Goal: Information Seeking & Learning: Learn about a topic

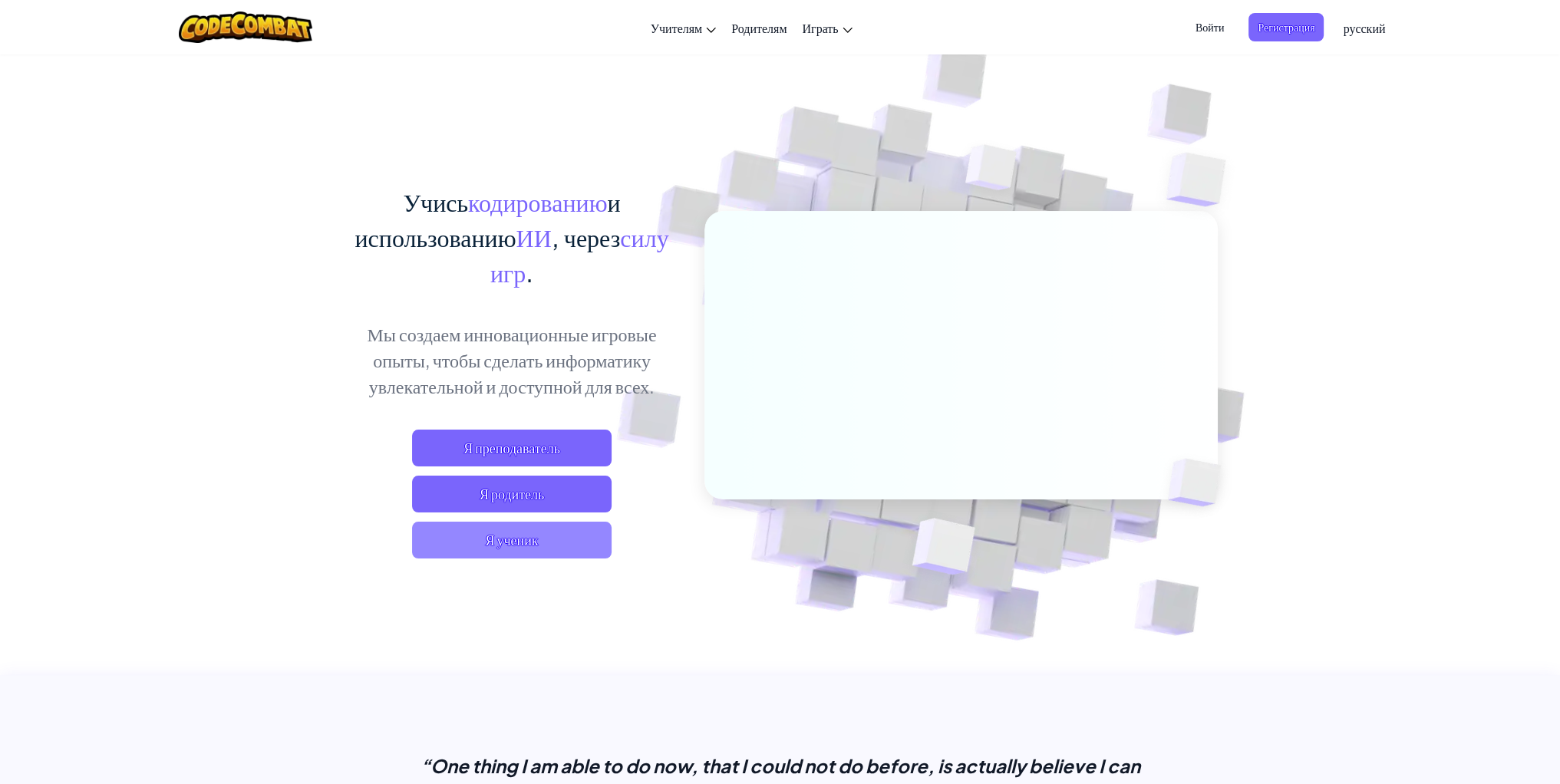
click at [540, 531] on span "Я ученик" at bounding box center [512, 539] width 200 height 37
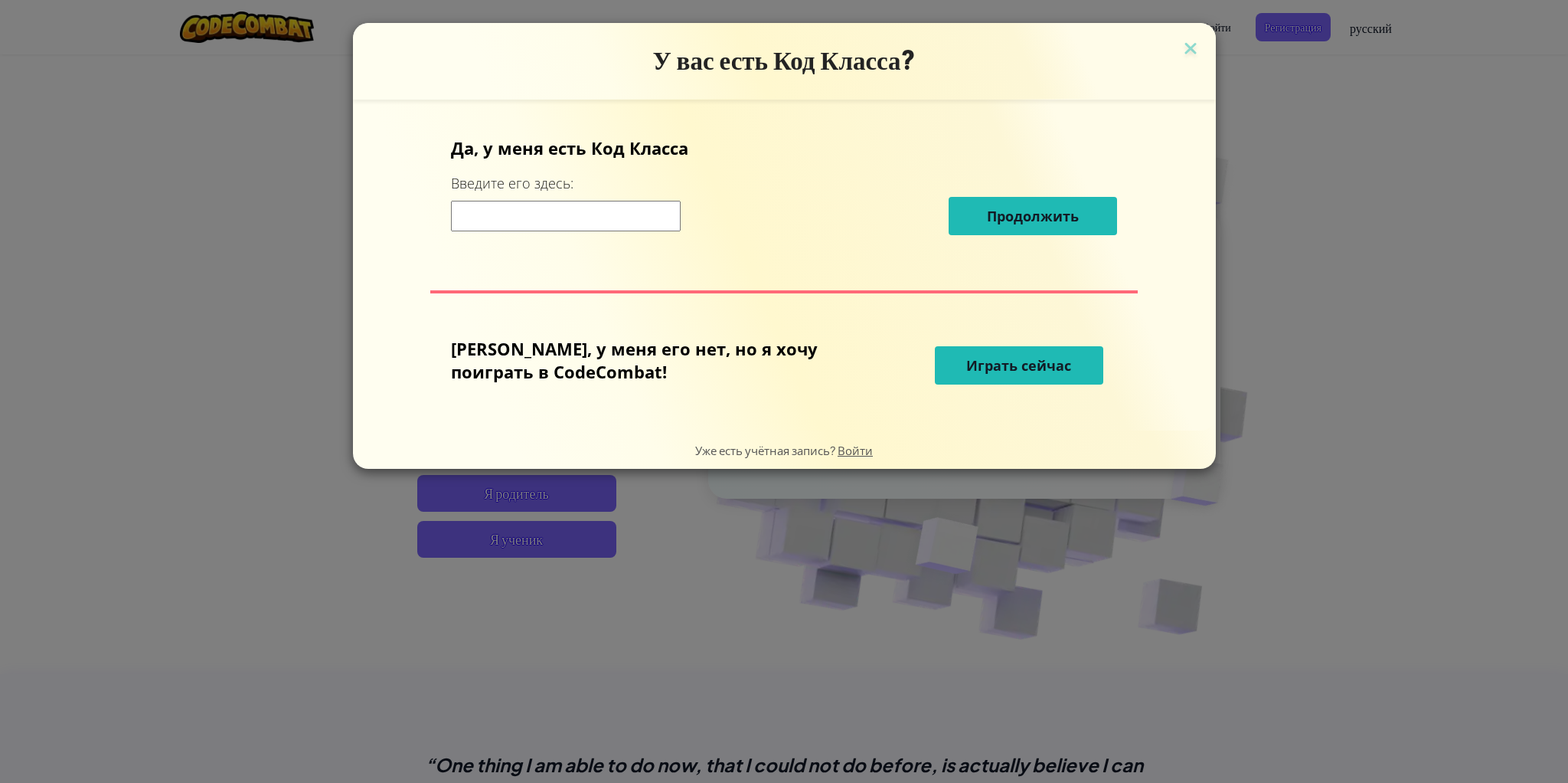
click at [578, 207] on input at bounding box center [565, 216] width 230 height 31
click at [996, 360] on span "Играть сейчас" at bounding box center [1018, 365] width 105 height 18
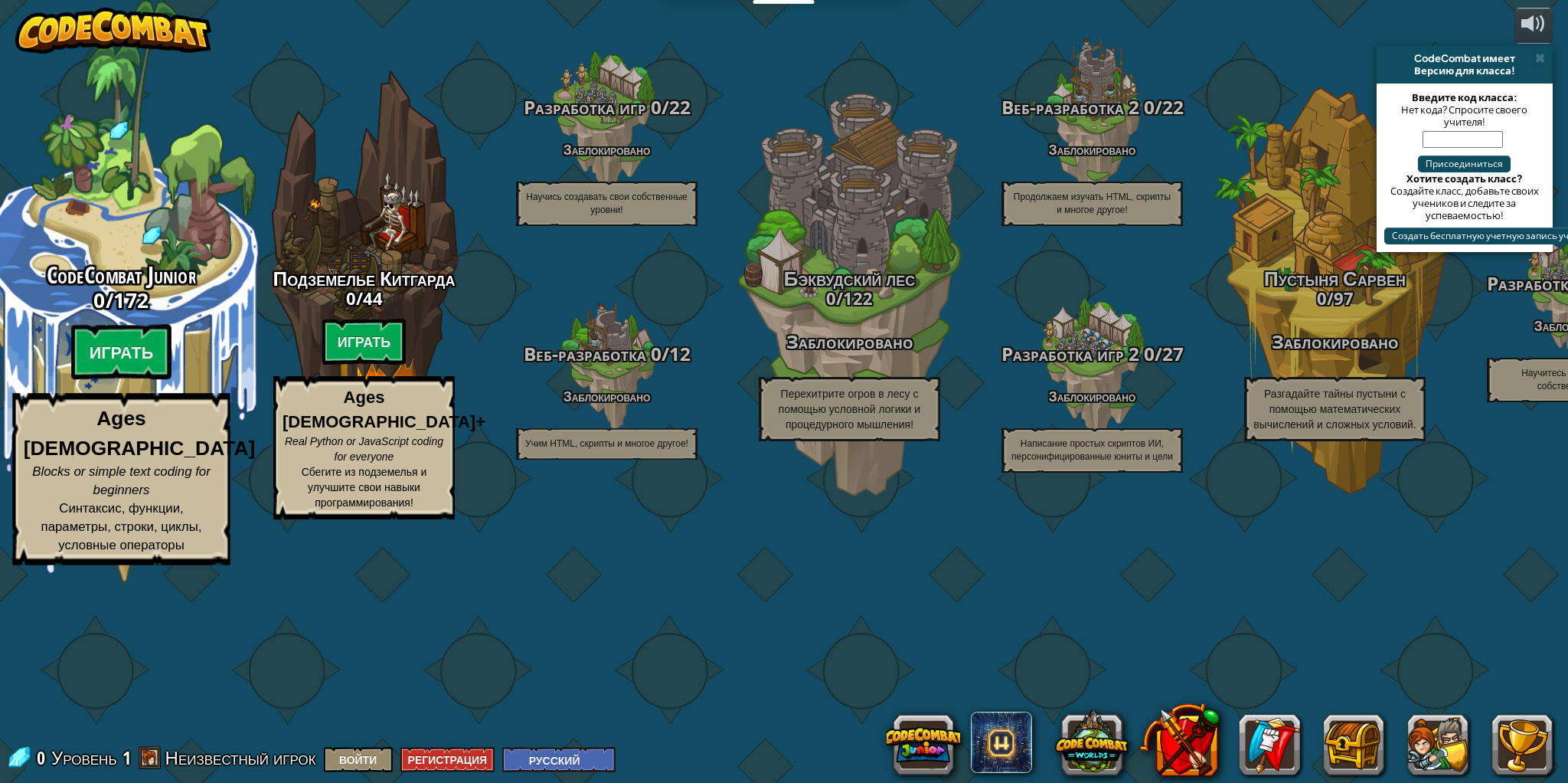
select select "ru"
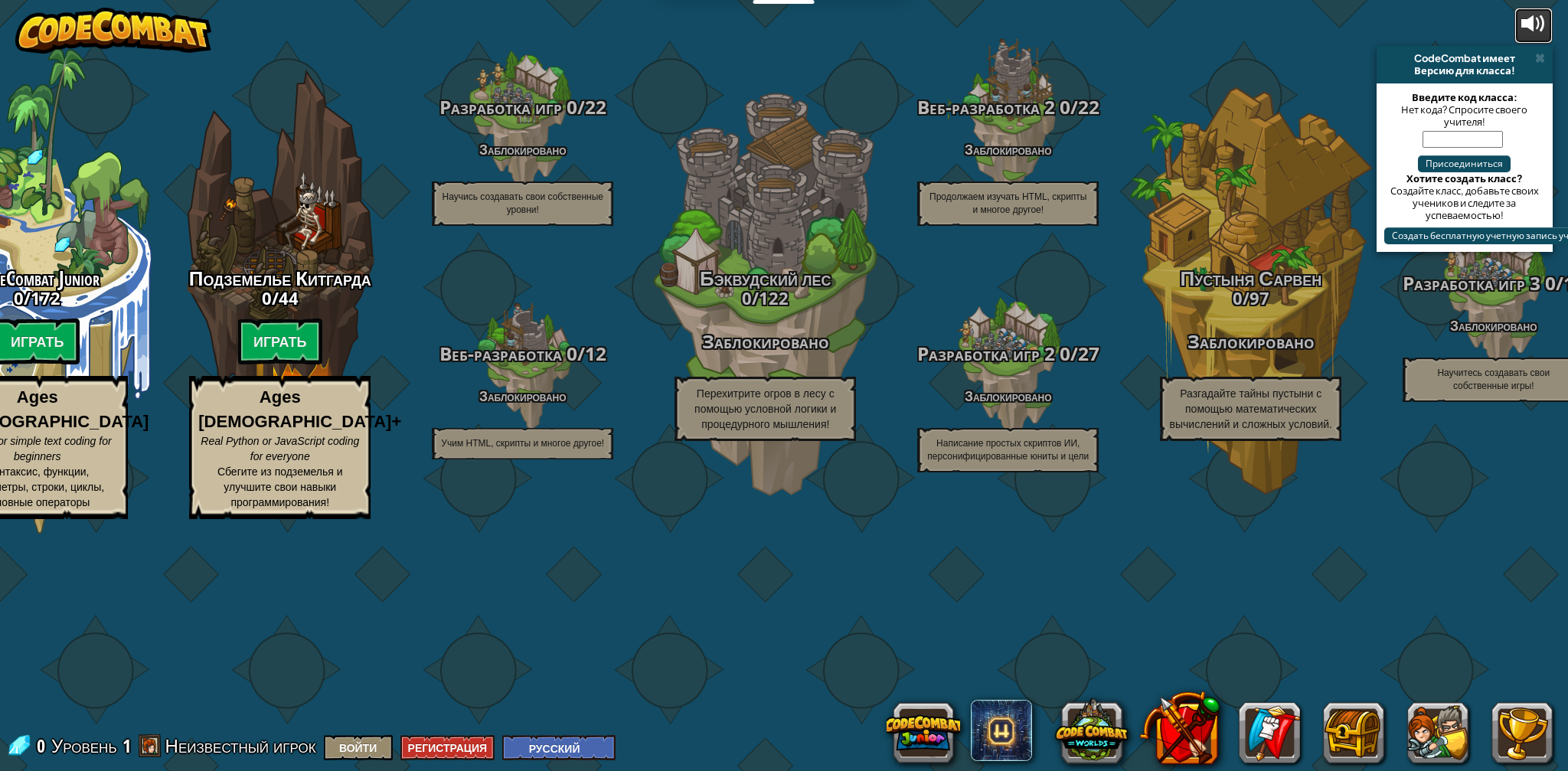
click at [1537, 31] on div at bounding box center [1534, 24] width 25 height 25
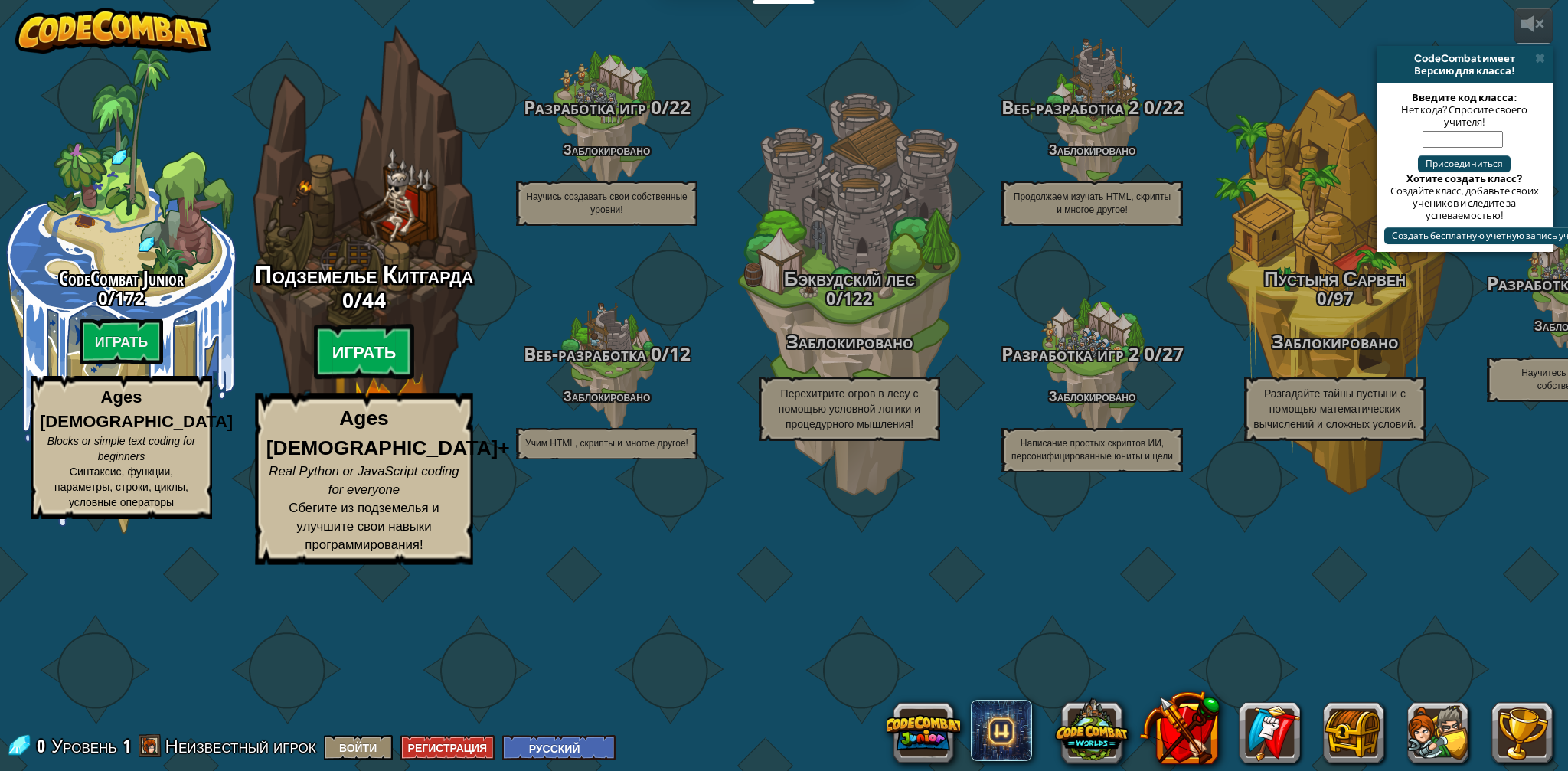
click at [387, 380] on btn "Играть" at bounding box center [365, 352] width 101 height 55
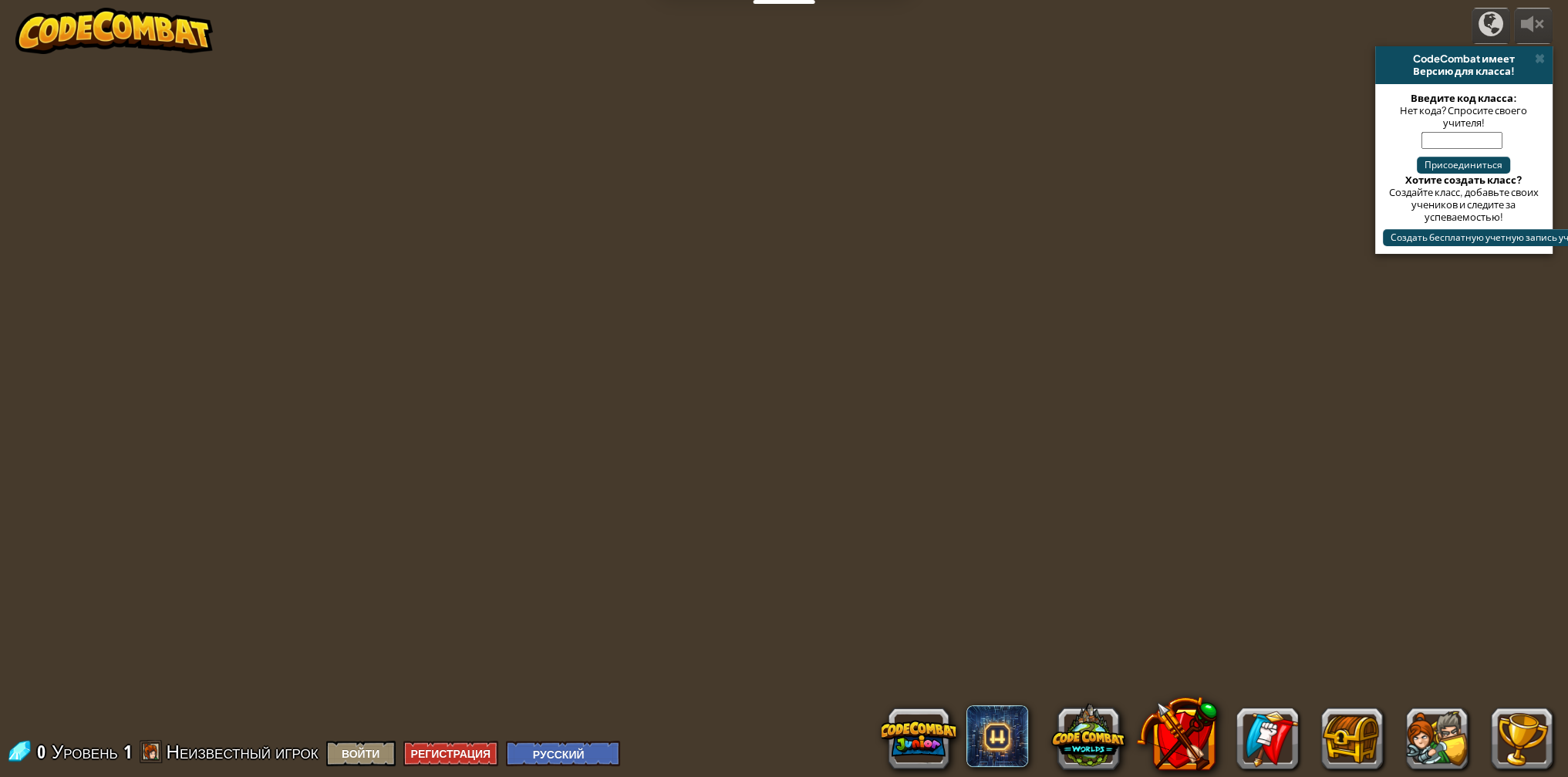
select select "ru"
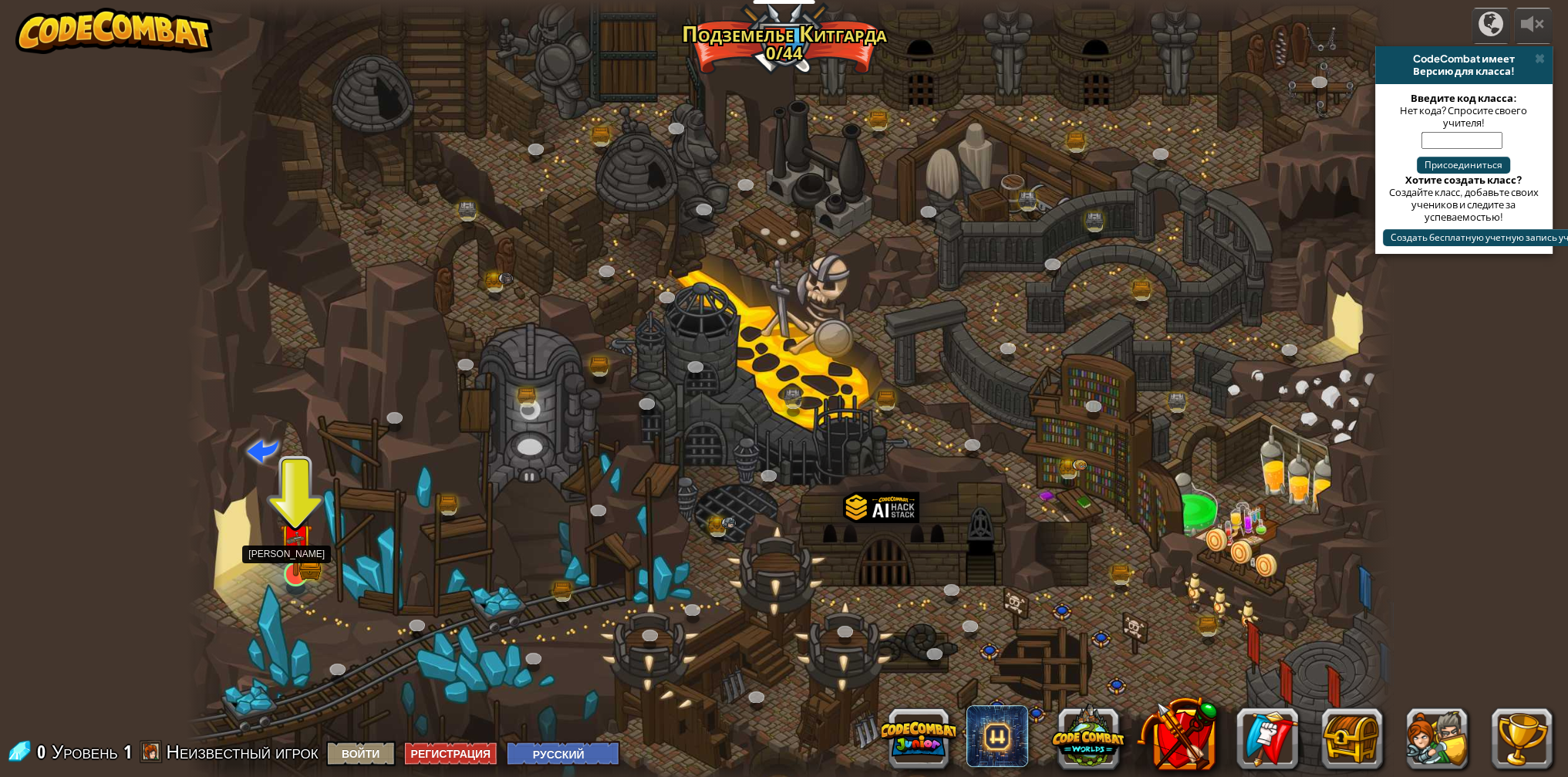
click at [306, 575] on img at bounding box center [295, 539] width 33 height 72
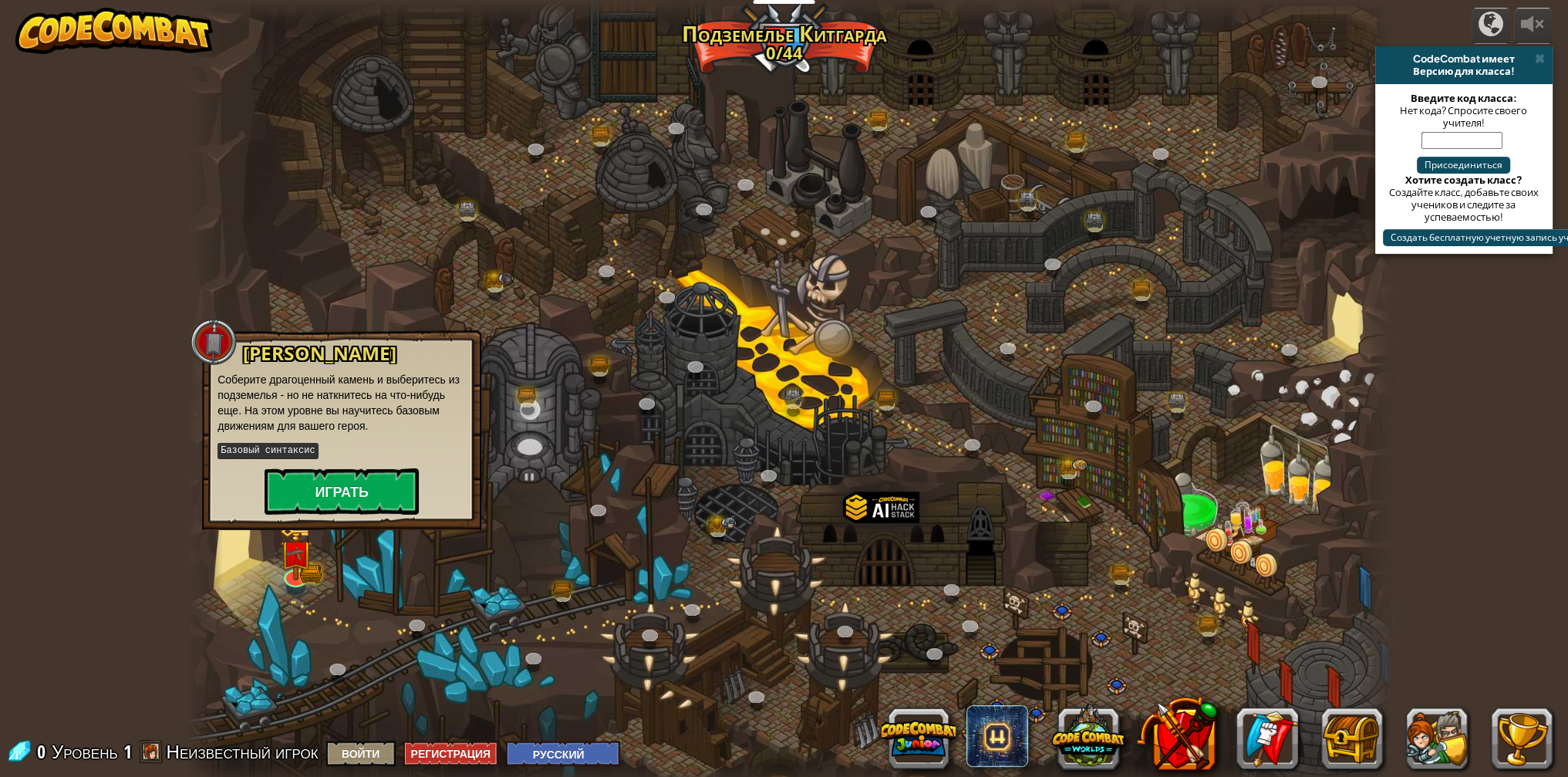
click at [321, 518] on div "Подземелья Китгарда Соберите драгоценный камень и выберитесь из подземелья - но…" at bounding box center [341, 430] width 279 height 200
click at [324, 502] on button "Играть" at bounding box center [341, 491] width 154 height 46
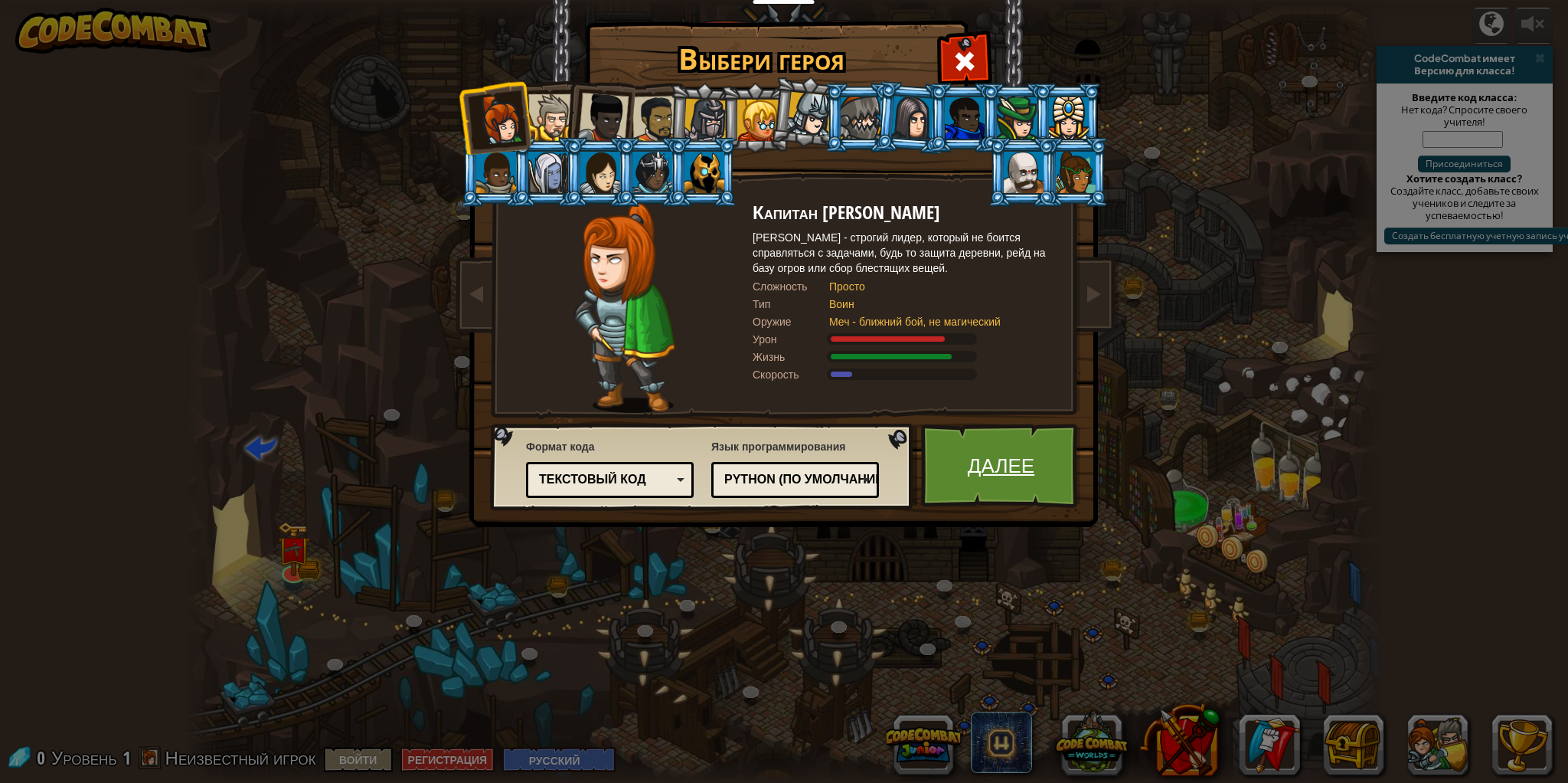
click at [987, 475] on link "Далее" at bounding box center [1001, 466] width 160 height 84
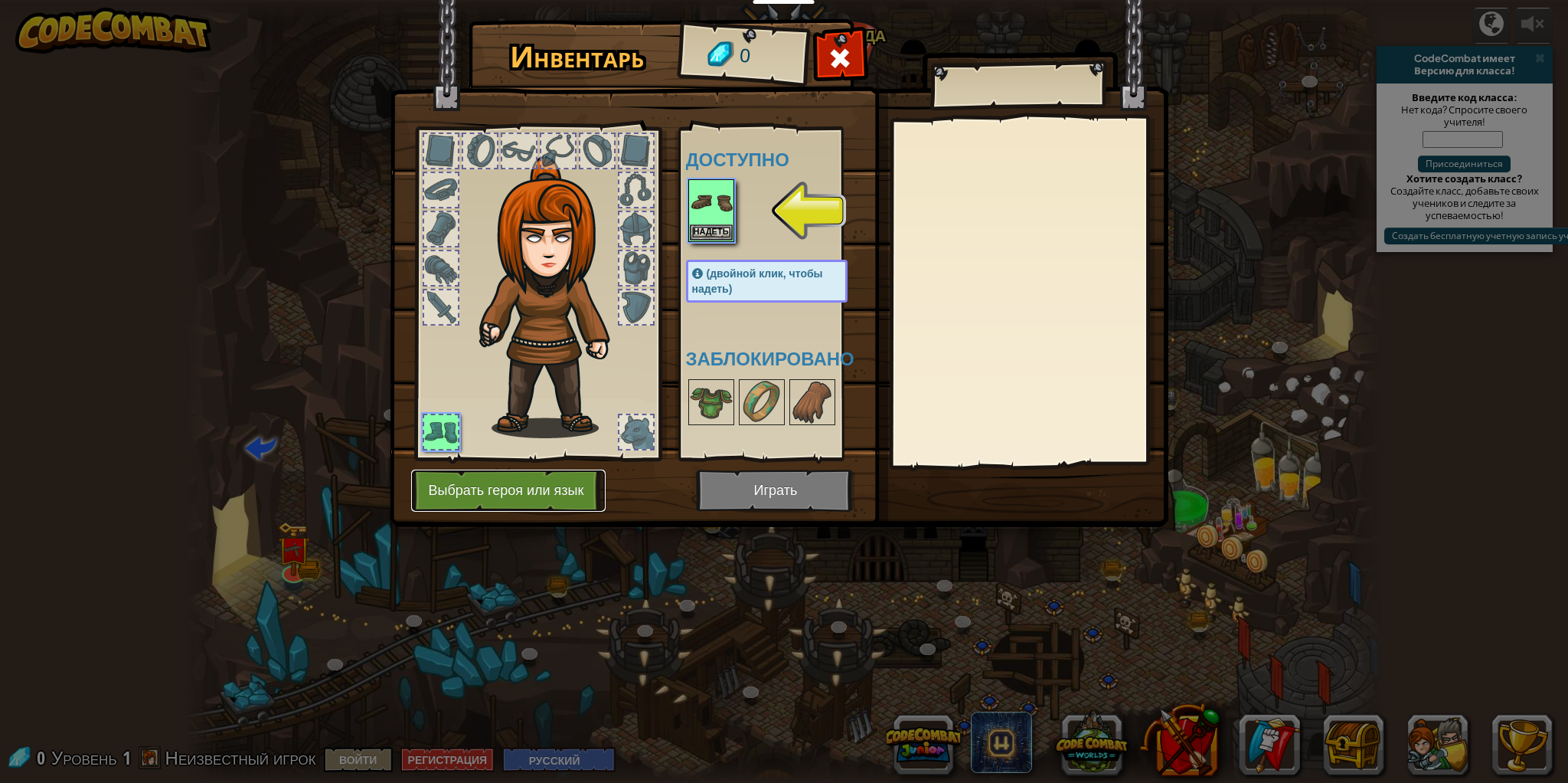
click at [574, 490] on button "Выбрать героя или язык" at bounding box center [509, 491] width 195 height 42
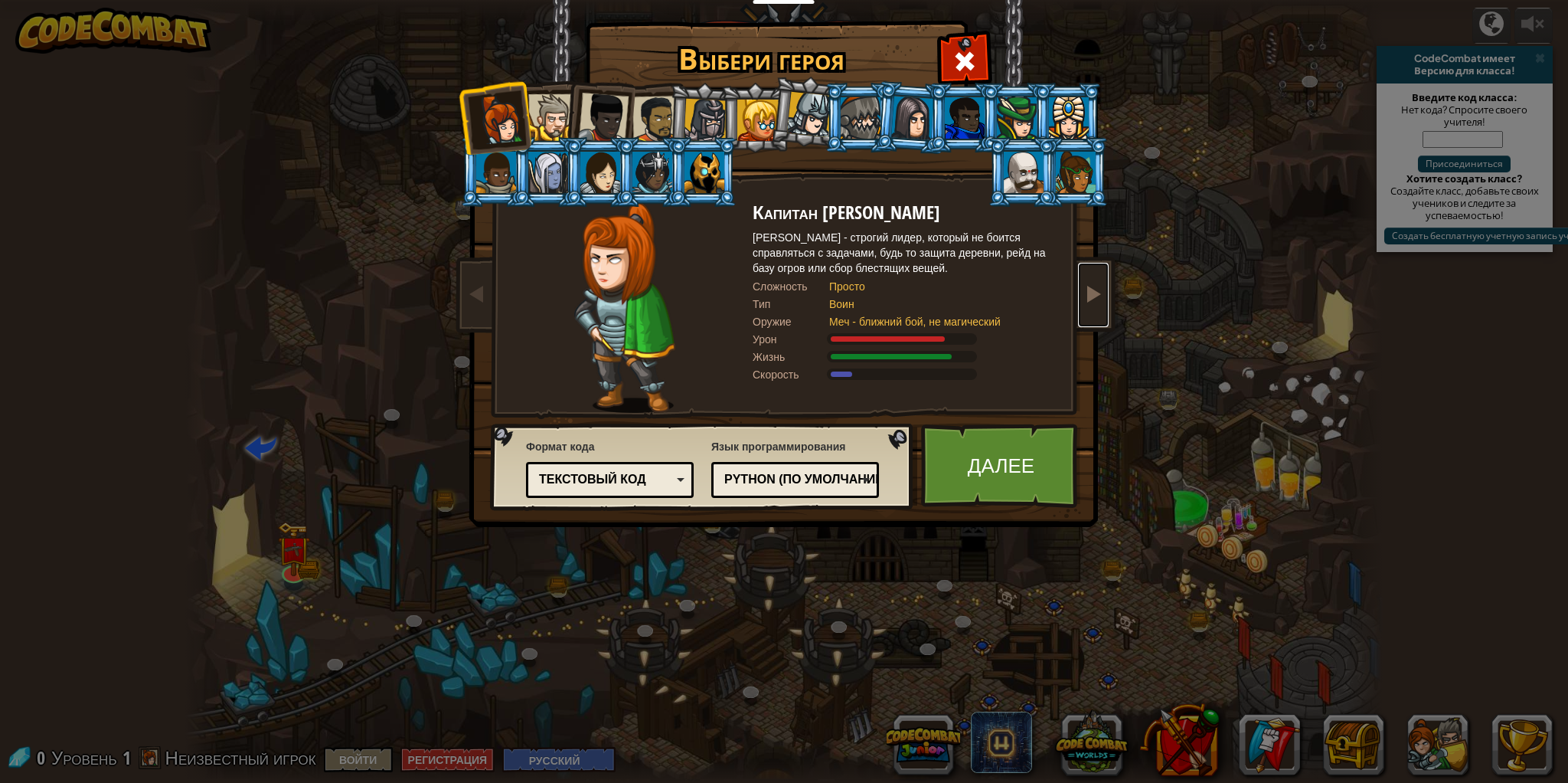
click at [1080, 305] on link at bounding box center [1093, 294] width 31 height 64
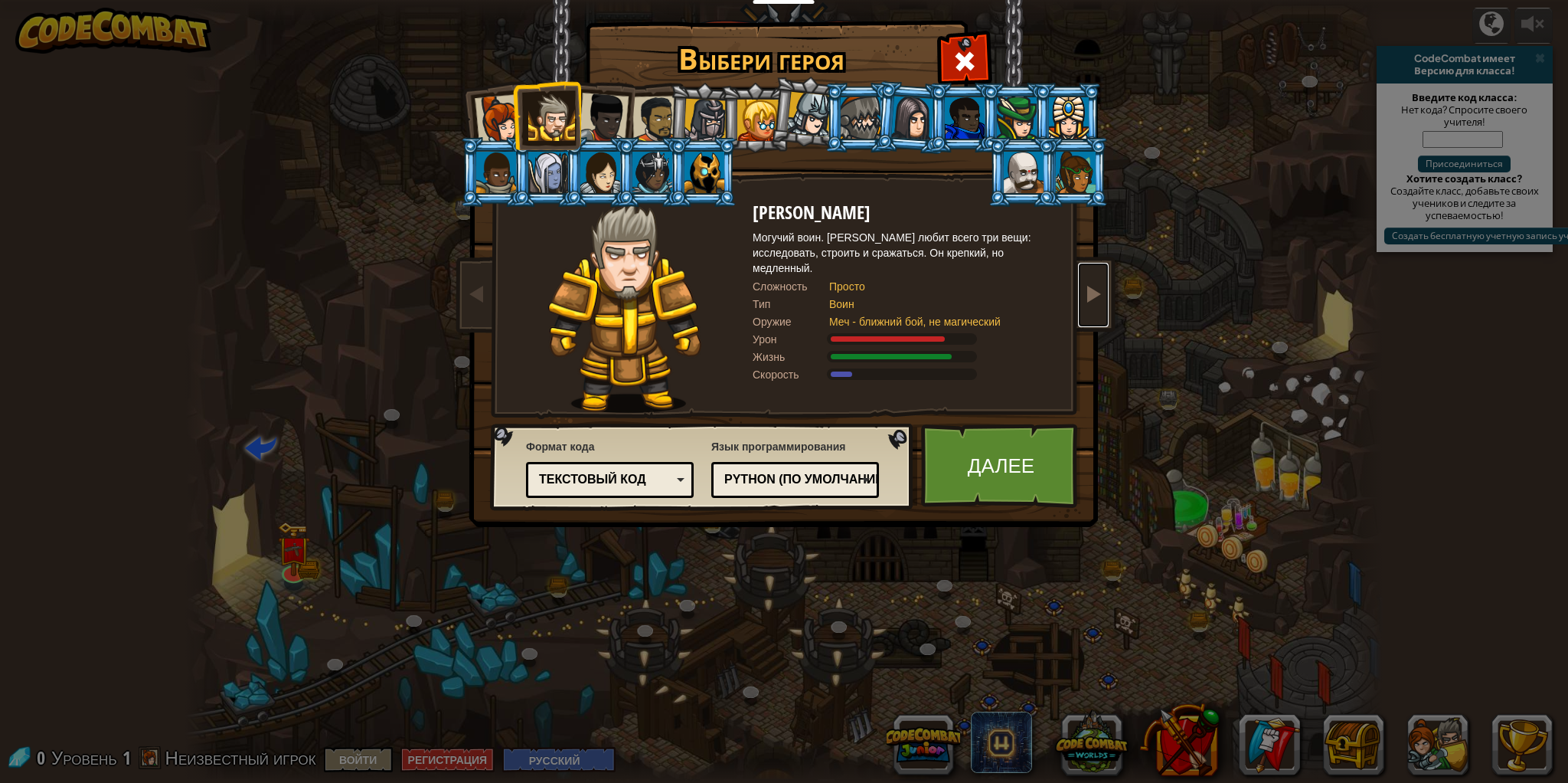
click at [1080, 305] on link at bounding box center [1093, 294] width 31 height 64
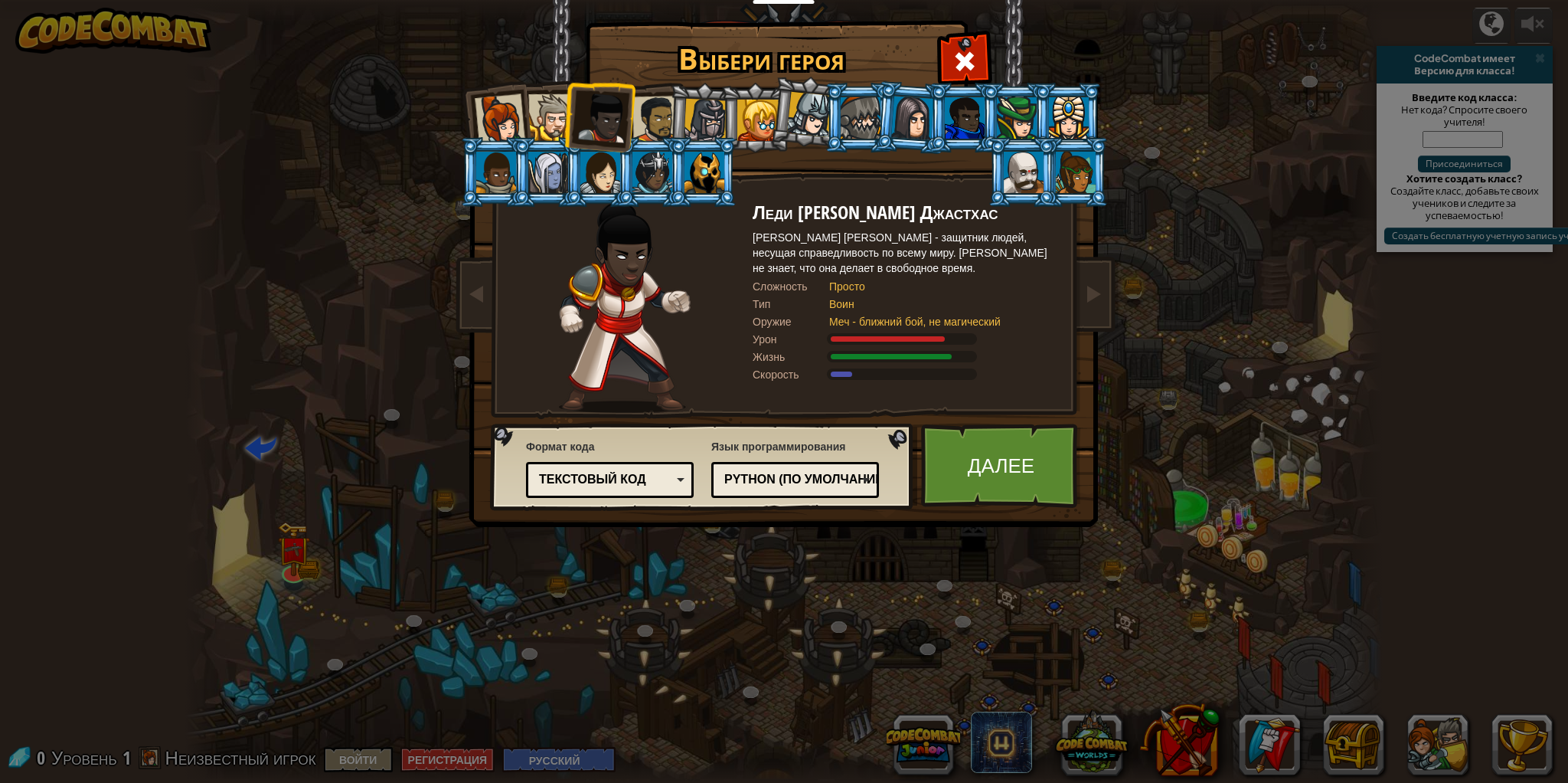
click at [460, 315] on img at bounding box center [786, 253] width 663 height 548
click at [470, 311] on link at bounding box center [477, 294] width 31 height 64
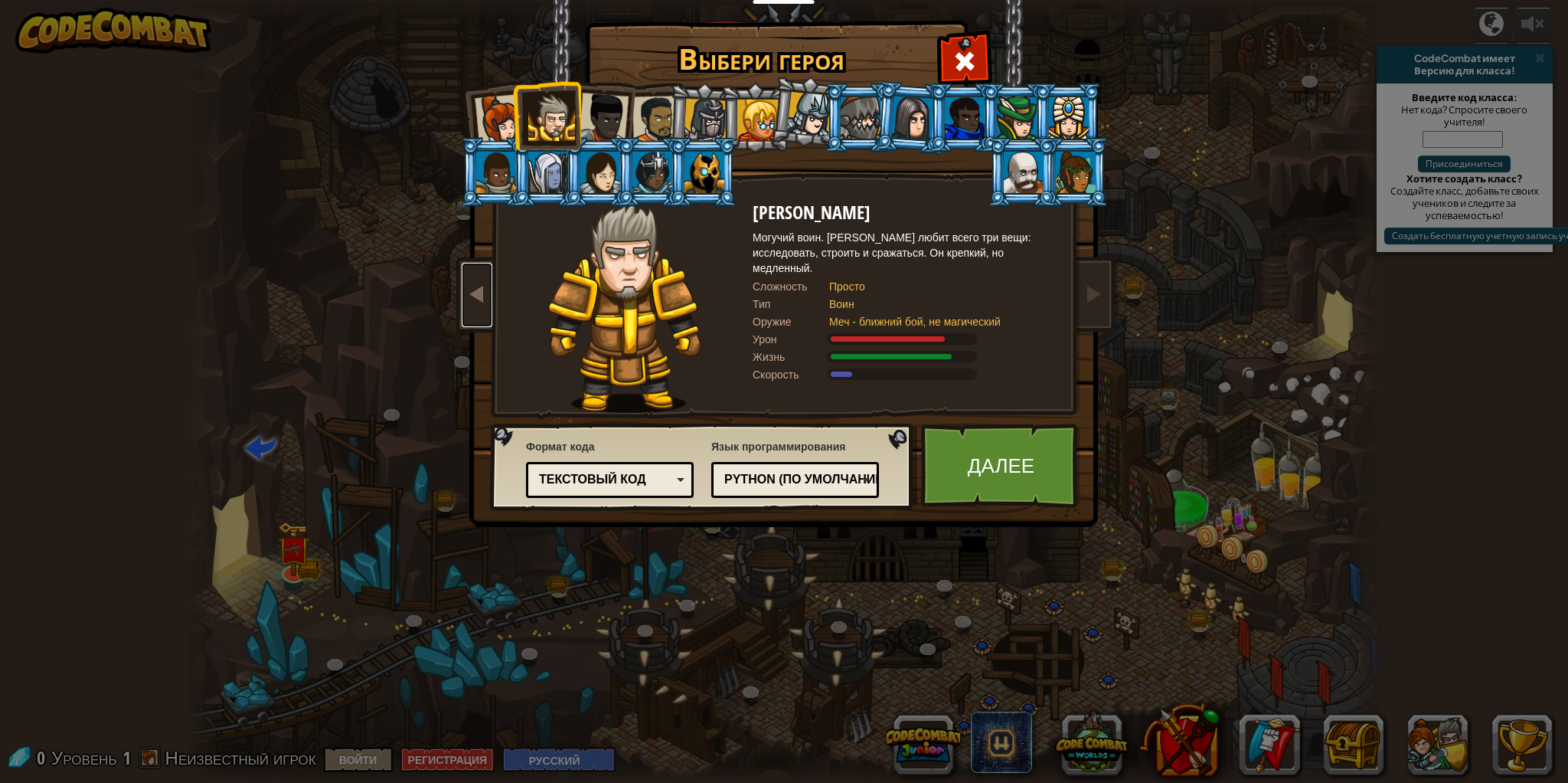
click at [474, 309] on link at bounding box center [477, 294] width 31 height 64
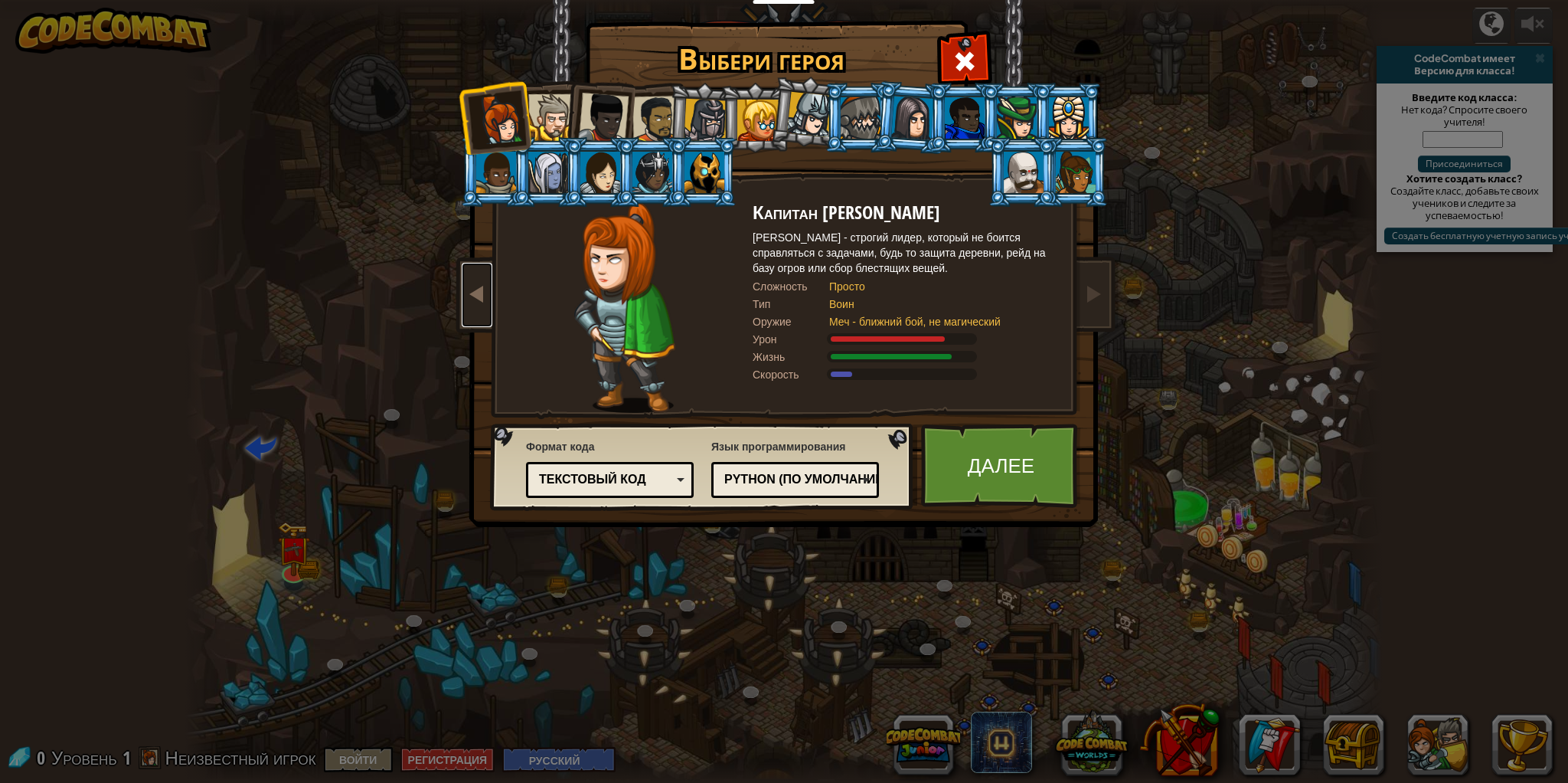
click at [474, 309] on link at bounding box center [477, 294] width 31 height 64
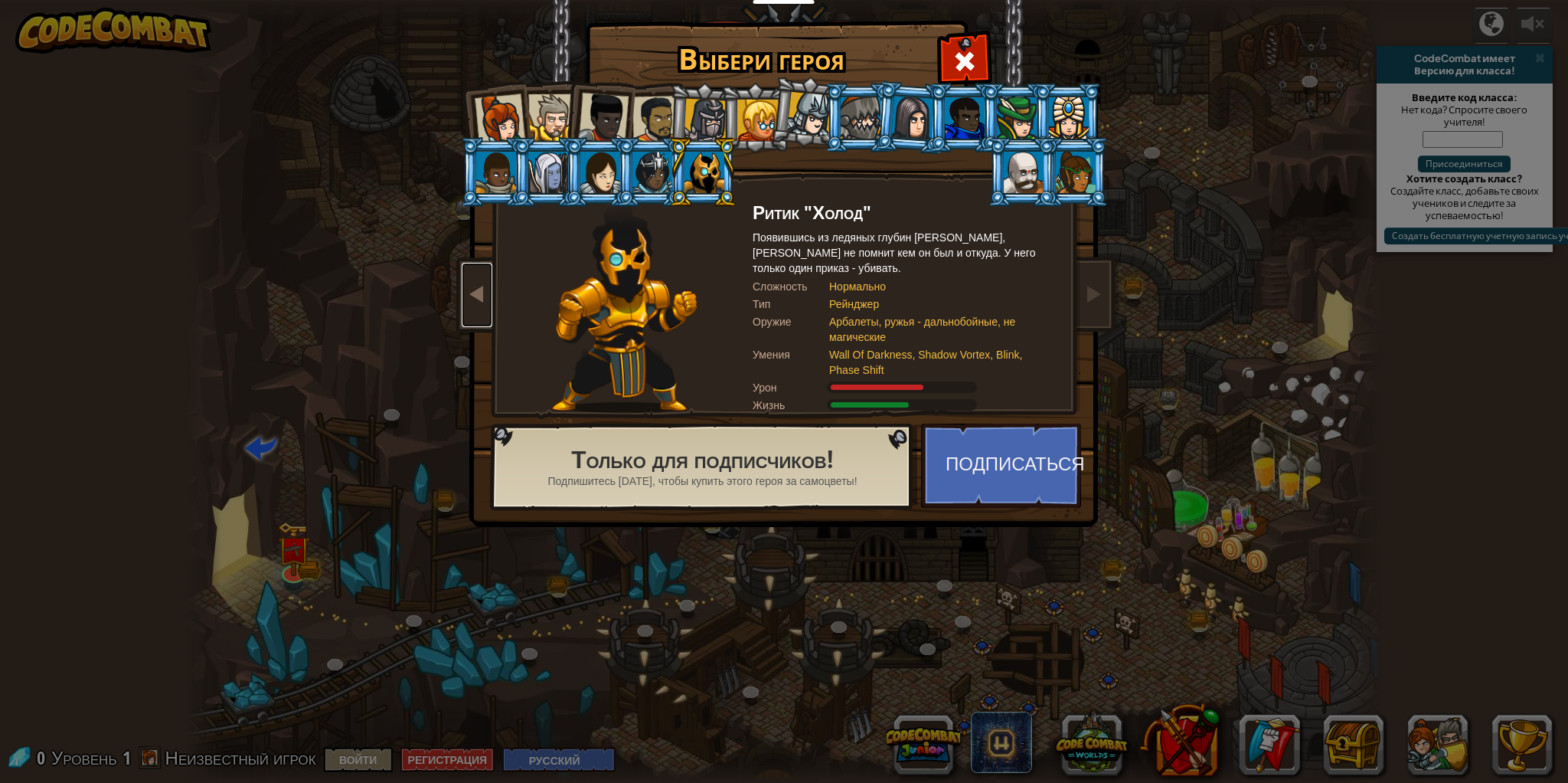
click at [474, 309] on link at bounding box center [477, 294] width 31 height 64
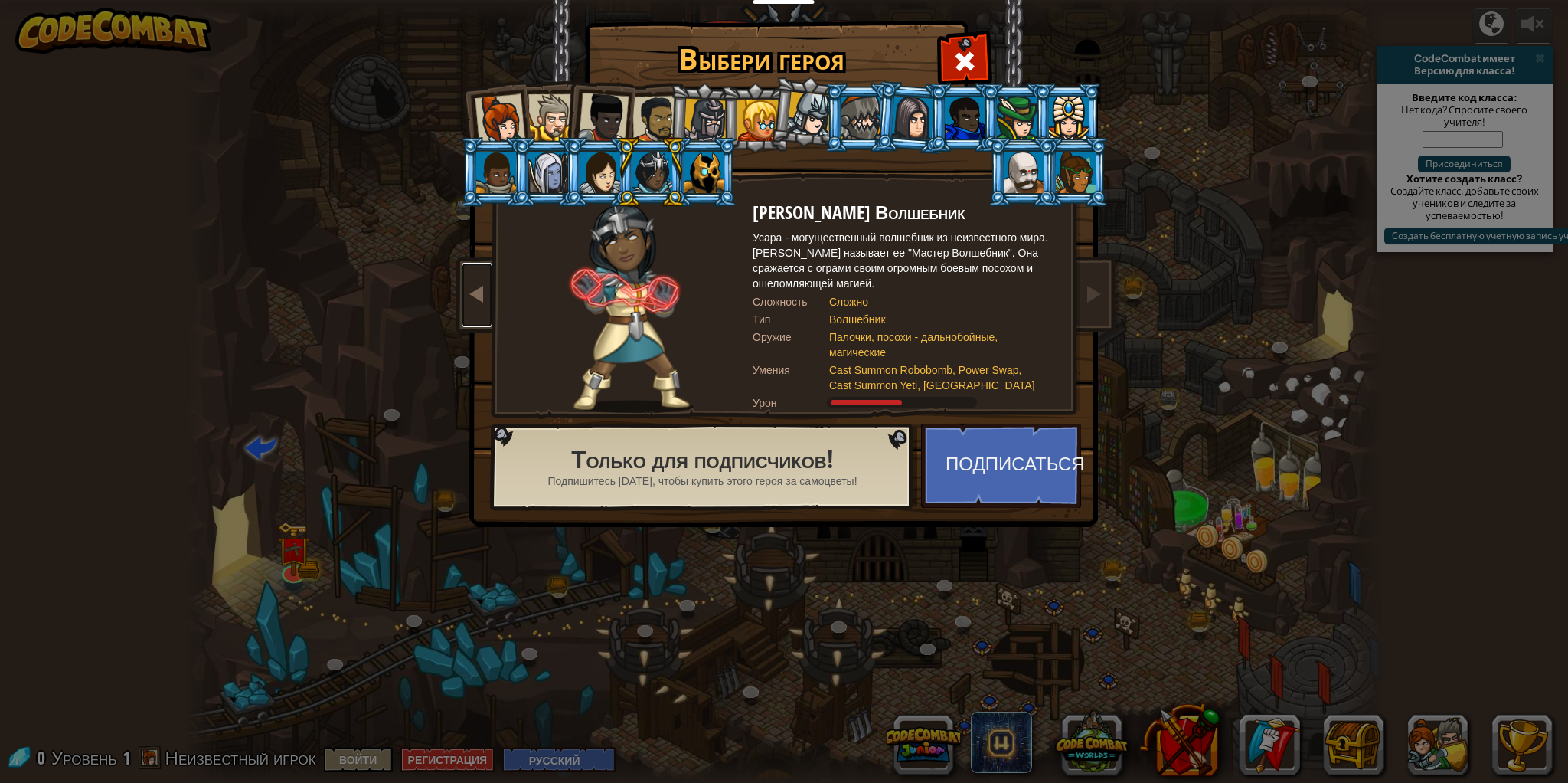
click at [474, 309] on link at bounding box center [477, 294] width 31 height 64
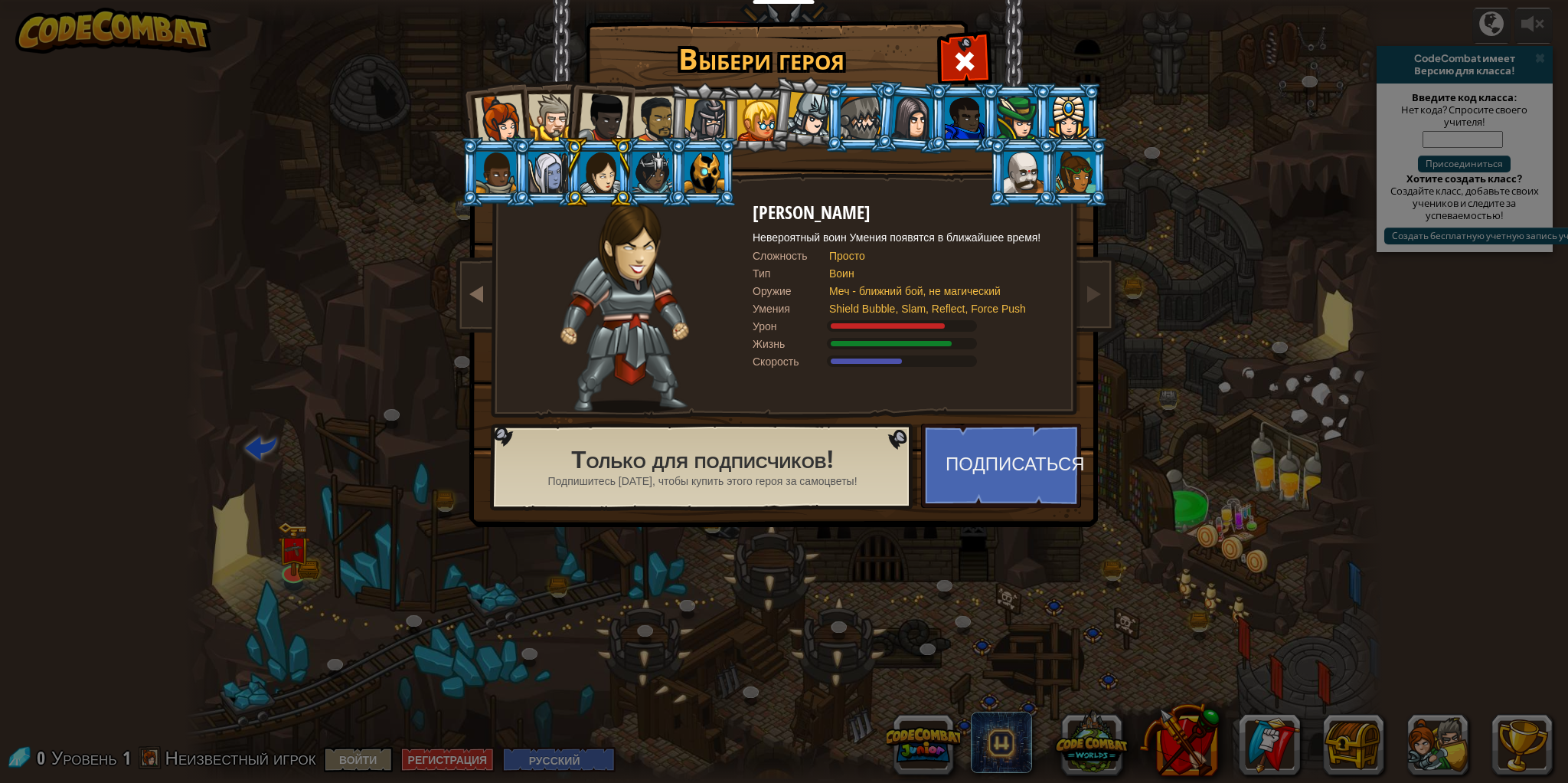
drag, startPoint x: 458, startPoint y: 315, endPoint x: 473, endPoint y: 310, distance: 15.8
click at [459, 314] on img at bounding box center [786, 253] width 663 height 548
click at [473, 310] on link at bounding box center [477, 294] width 31 height 64
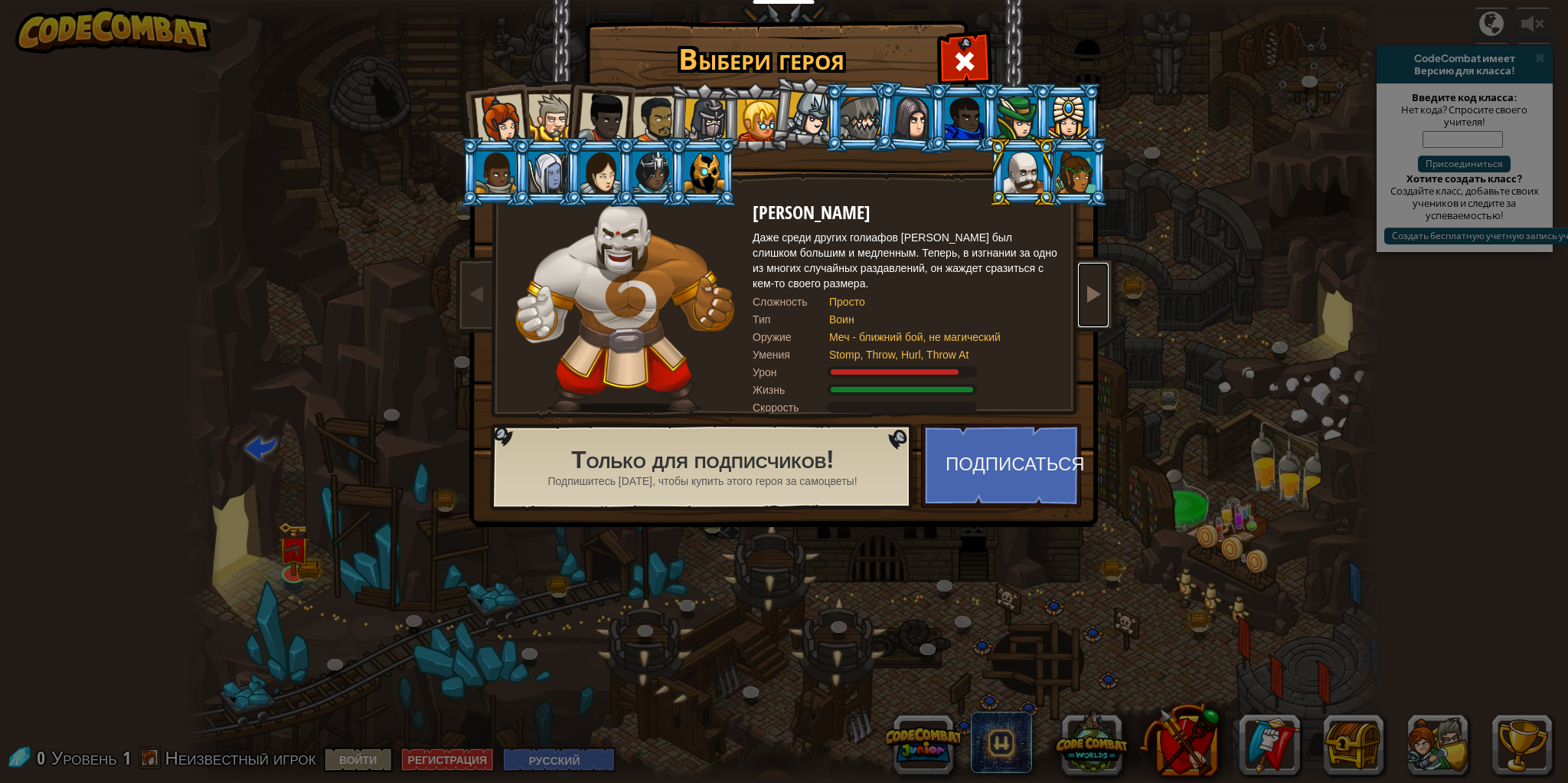
click at [1093, 316] on link at bounding box center [1093, 294] width 31 height 64
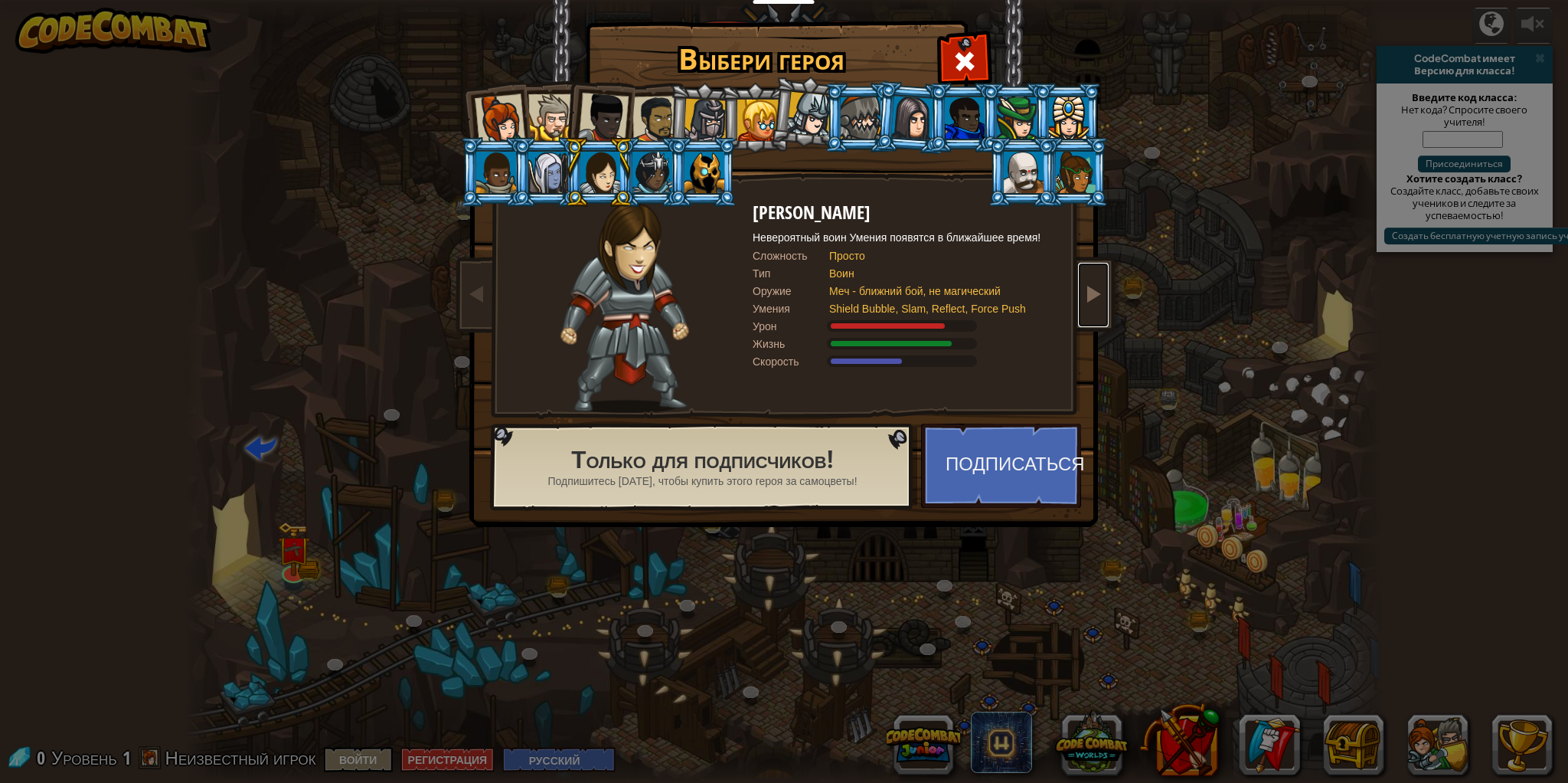
click at [1093, 316] on link at bounding box center [1093, 294] width 31 height 64
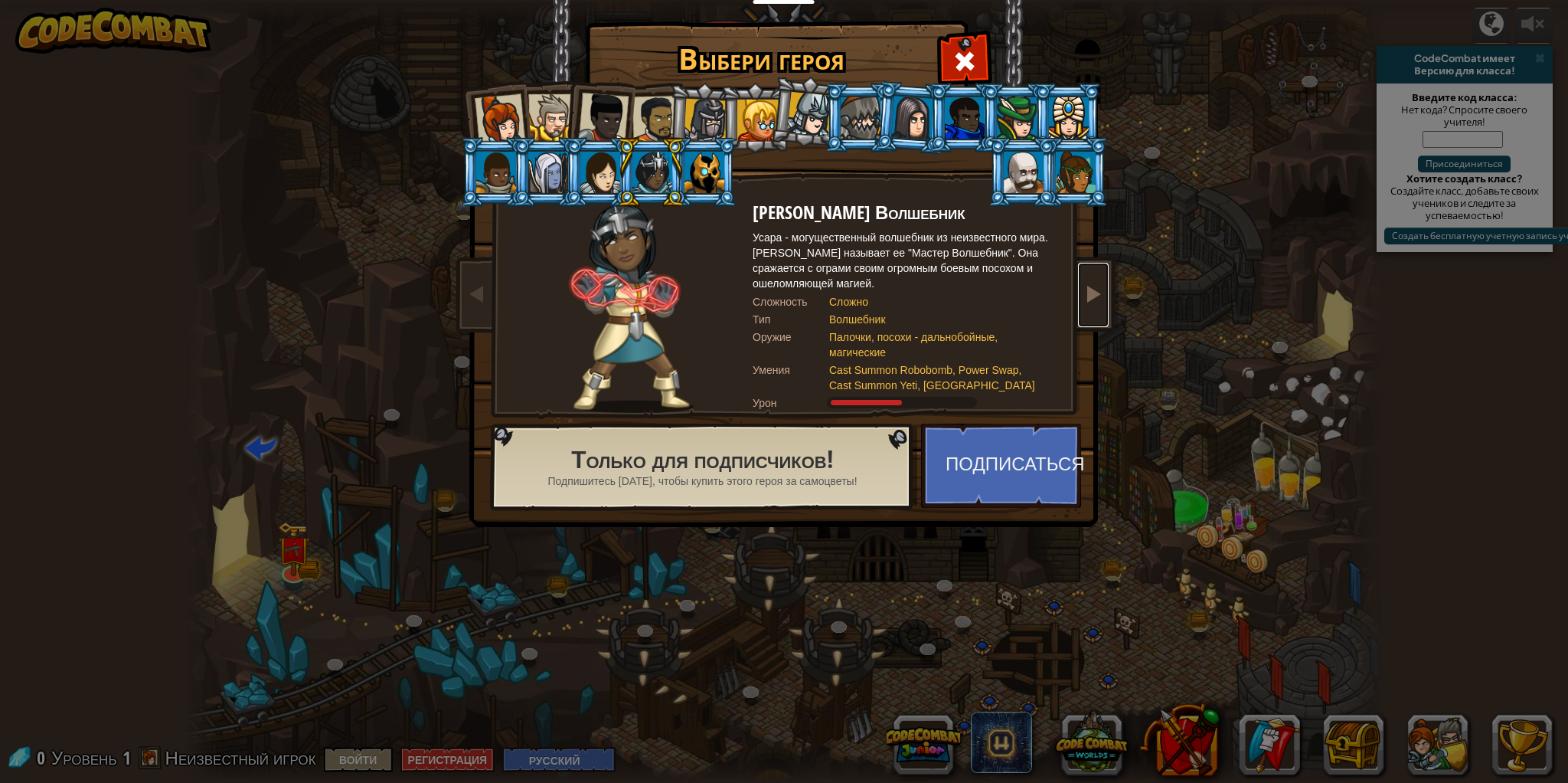
click at [1093, 316] on link at bounding box center [1093, 294] width 31 height 64
click at [498, 116] on div at bounding box center [499, 119] width 51 height 51
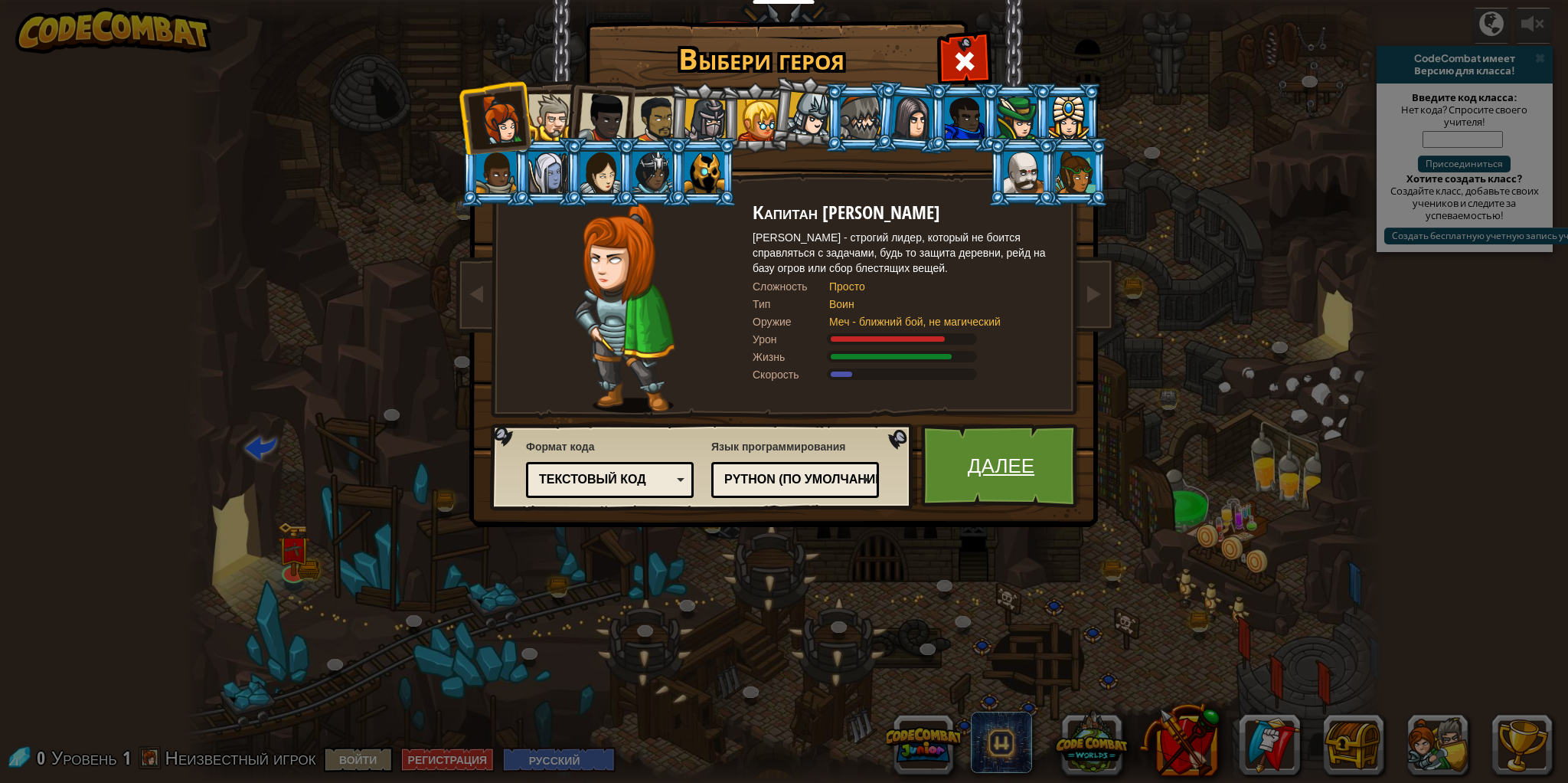
click at [998, 443] on link "Далее" at bounding box center [1001, 466] width 160 height 84
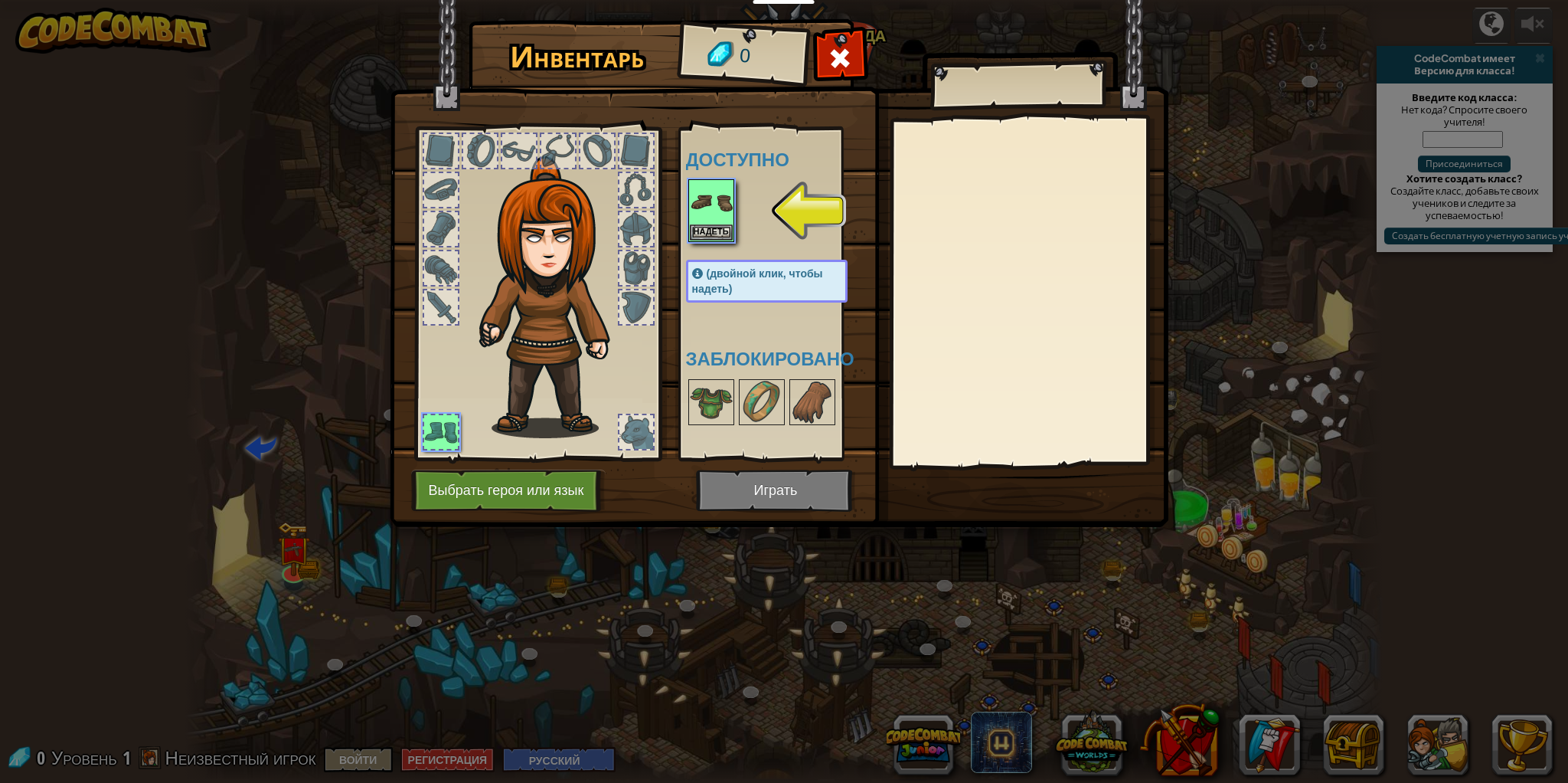
click at [741, 235] on div at bounding box center [782, 210] width 192 height 68
click at [725, 232] on button "Надеть" at bounding box center [711, 232] width 43 height 16
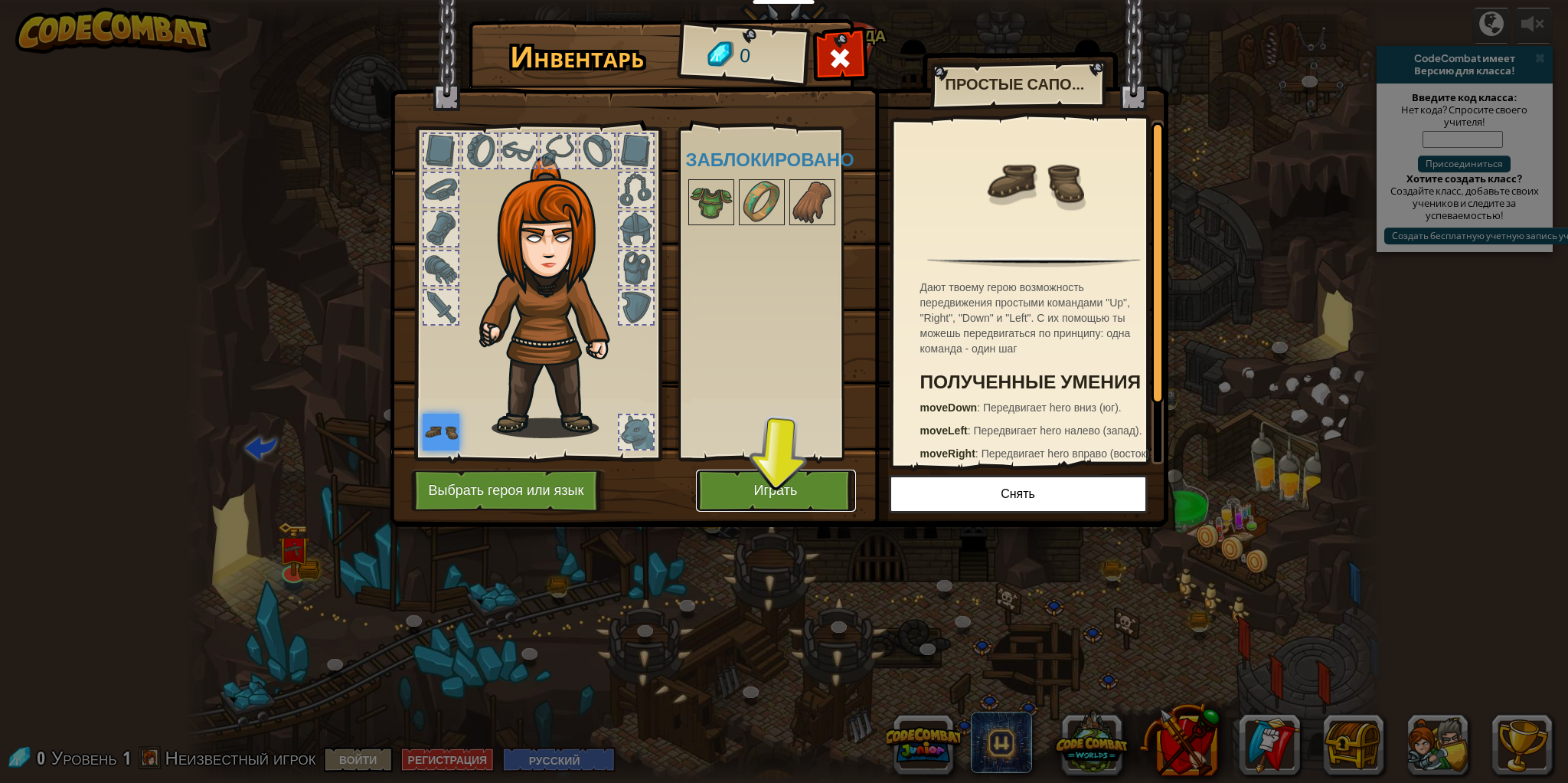
click at [754, 484] on button "Играть" at bounding box center [776, 491] width 160 height 42
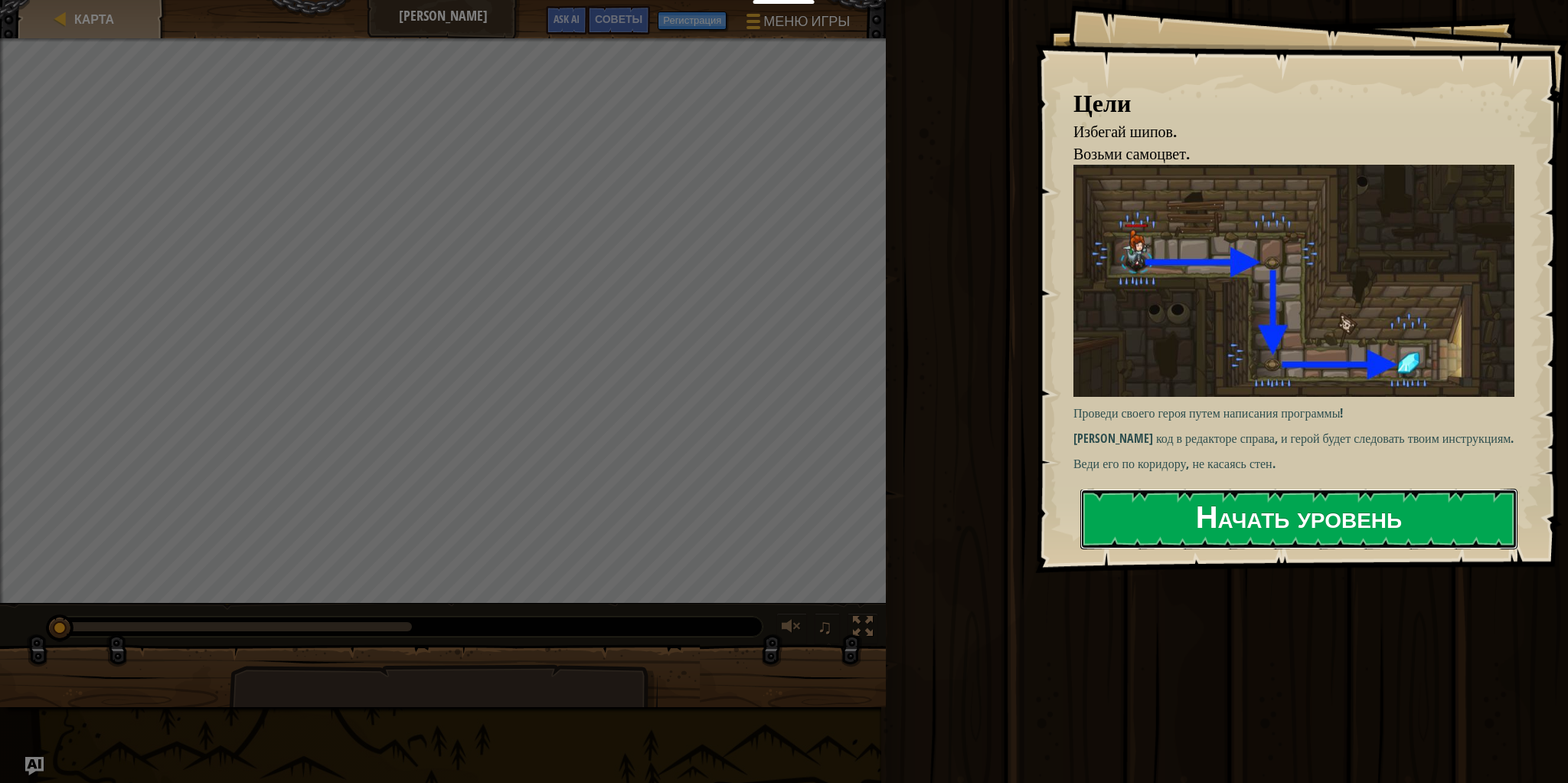
click at [1144, 524] on button "Начать уровень" at bounding box center [1299, 518] width 437 height 60
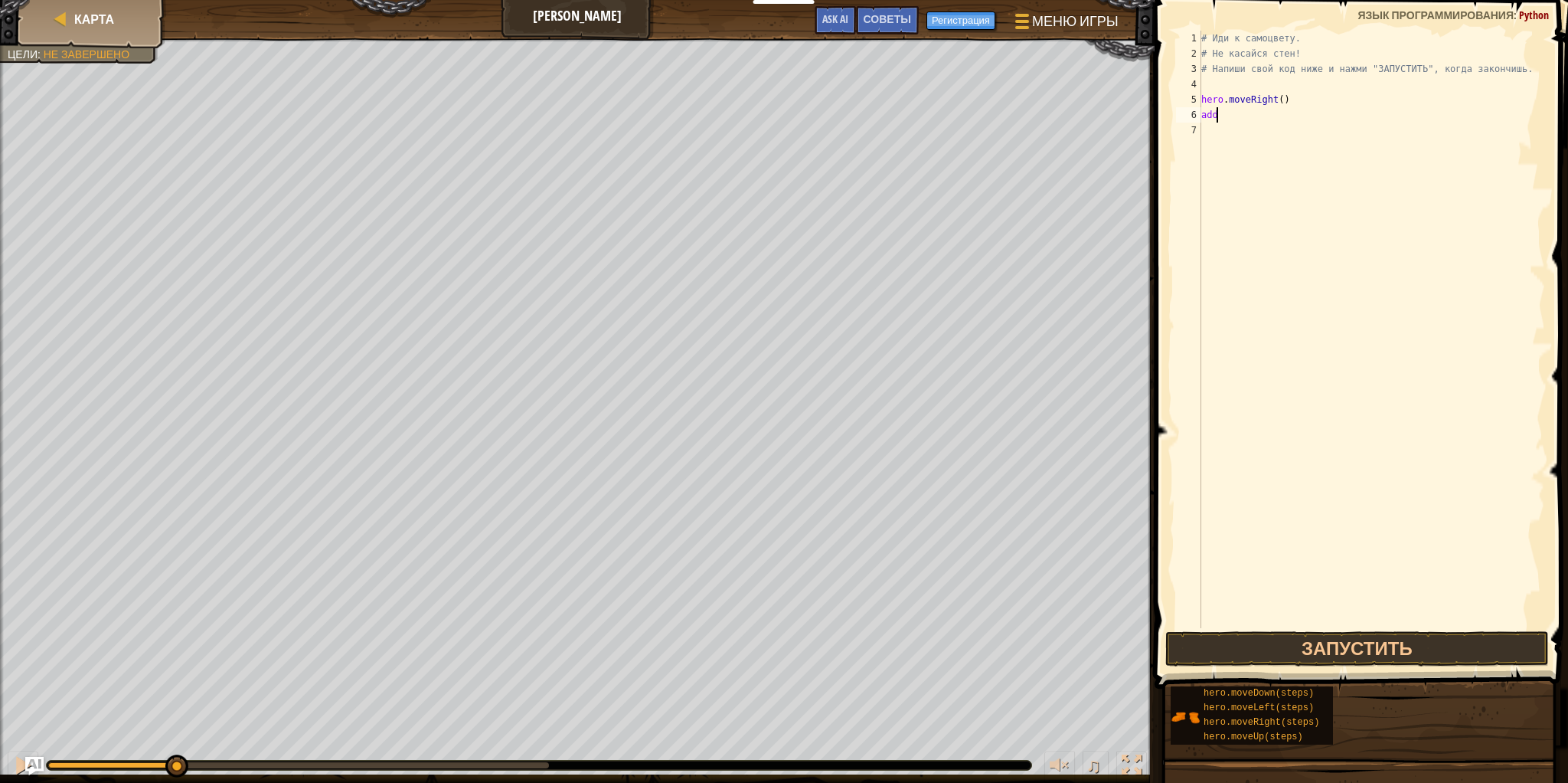
scroll to position [7, 1]
click at [1262, 645] on button "Запустить" at bounding box center [1357, 648] width 384 height 35
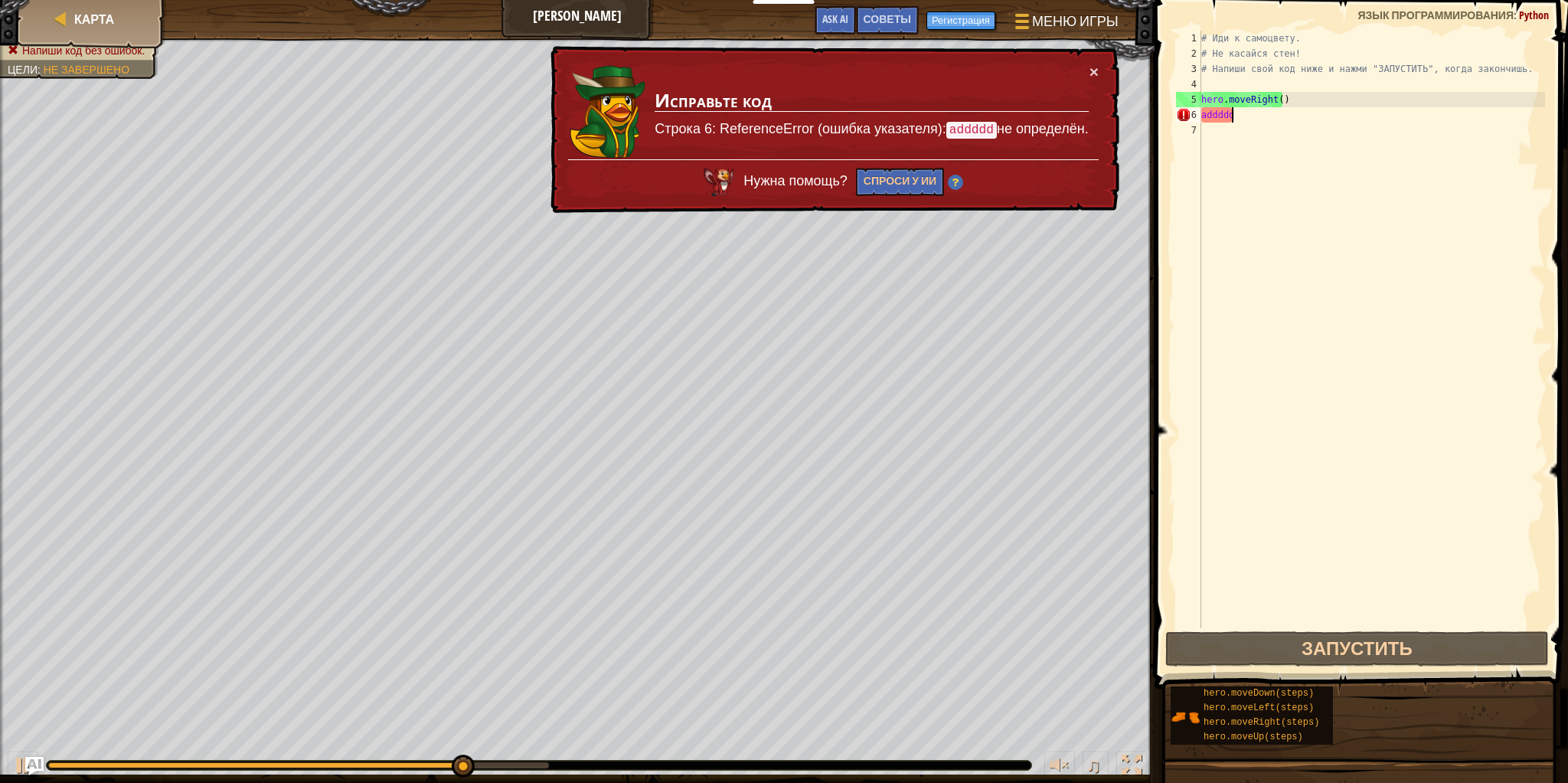
click at [1243, 112] on div "# Иди к самоцвету. # Не касайся стен! # Напиши свой код ниже и нажми "ЗАПУСТИТЬ…" at bounding box center [1370, 345] width 346 height 628
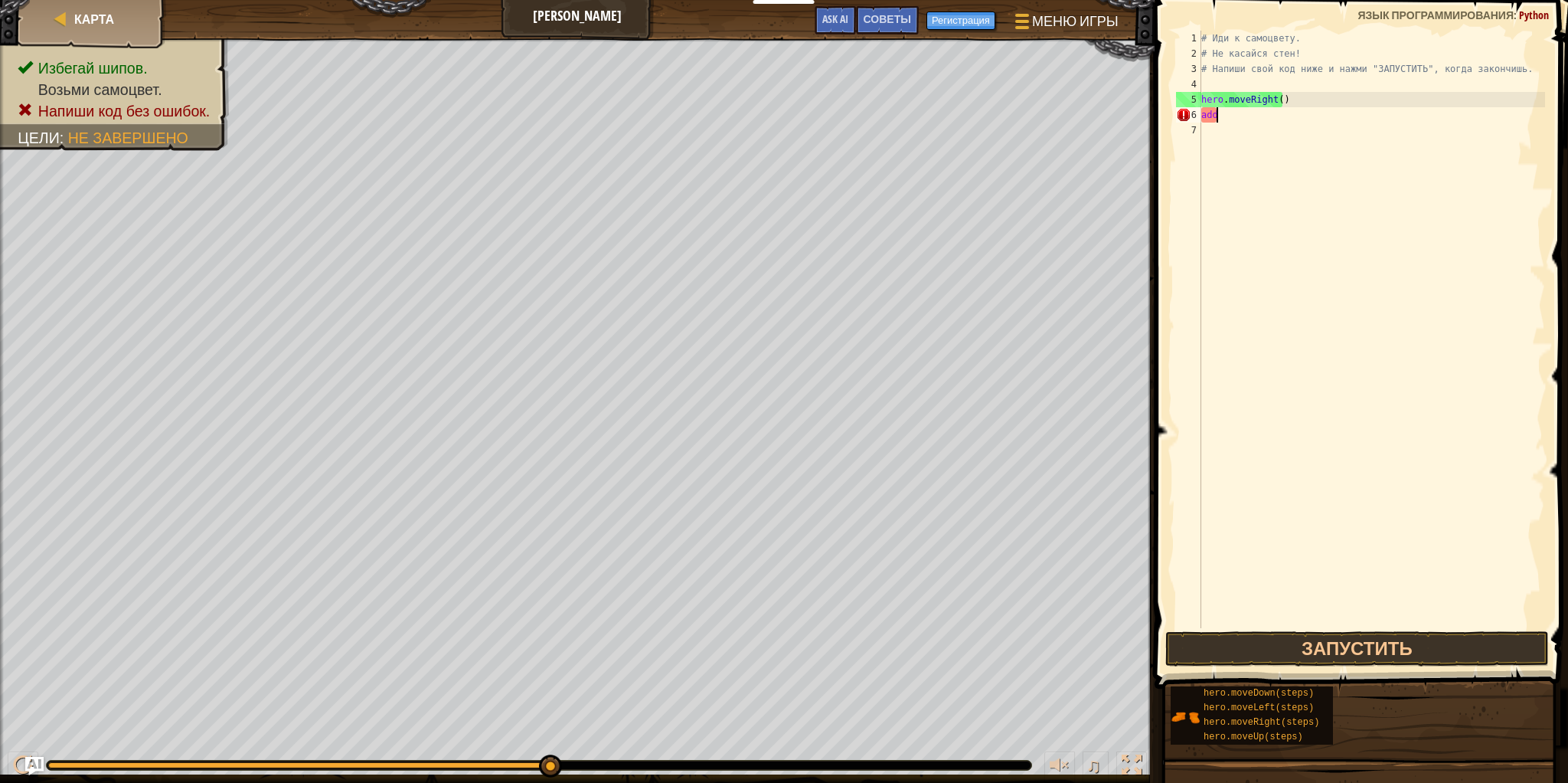
scroll to position [7, 0]
type textarea "a"
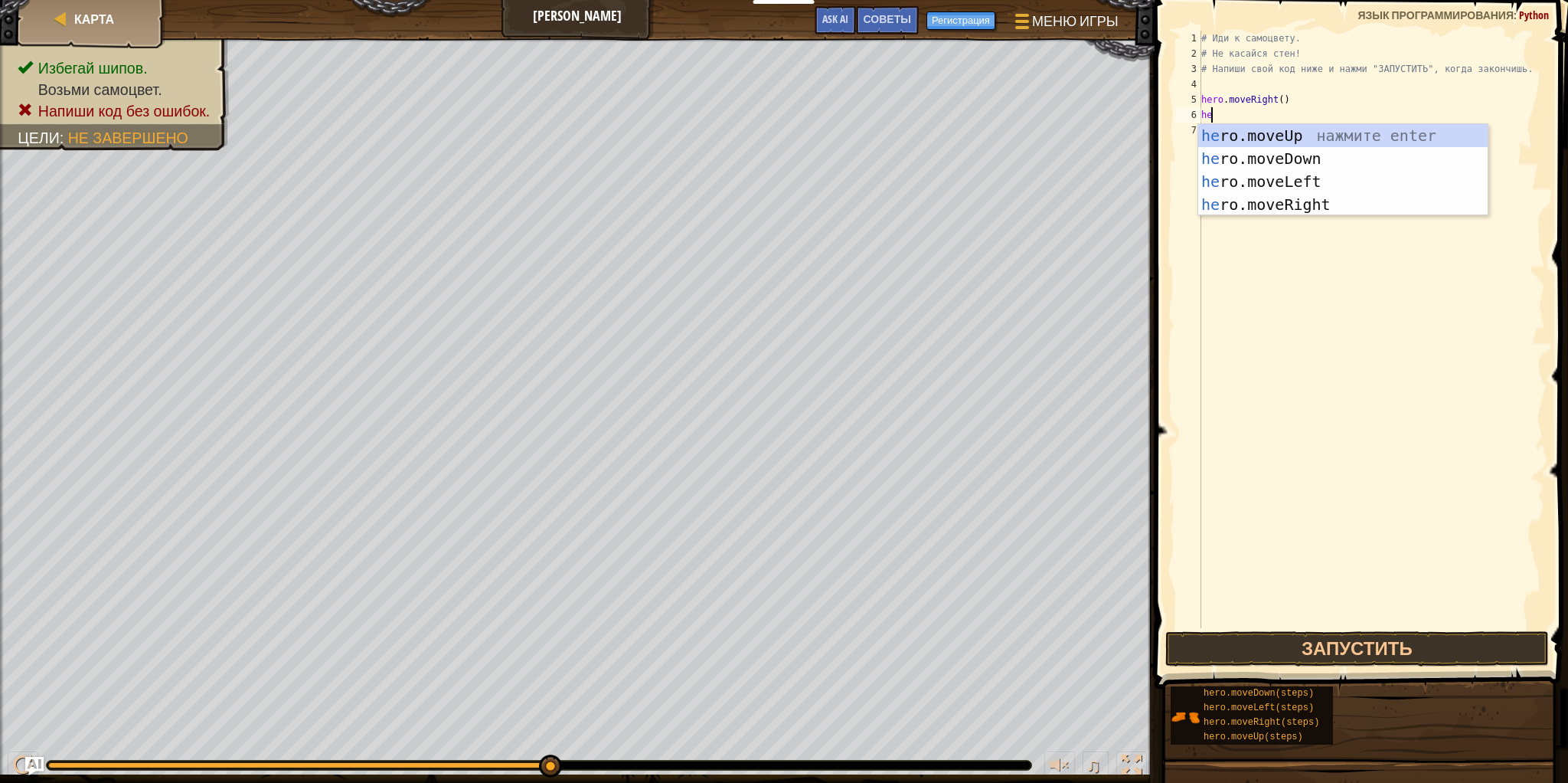
type textarea "her"
click at [1229, 160] on div "her o.moveUp нажмите enter her o.moveDown нажмите enter her o.moveLeft нажмите …" at bounding box center [1342, 193] width 289 height 138
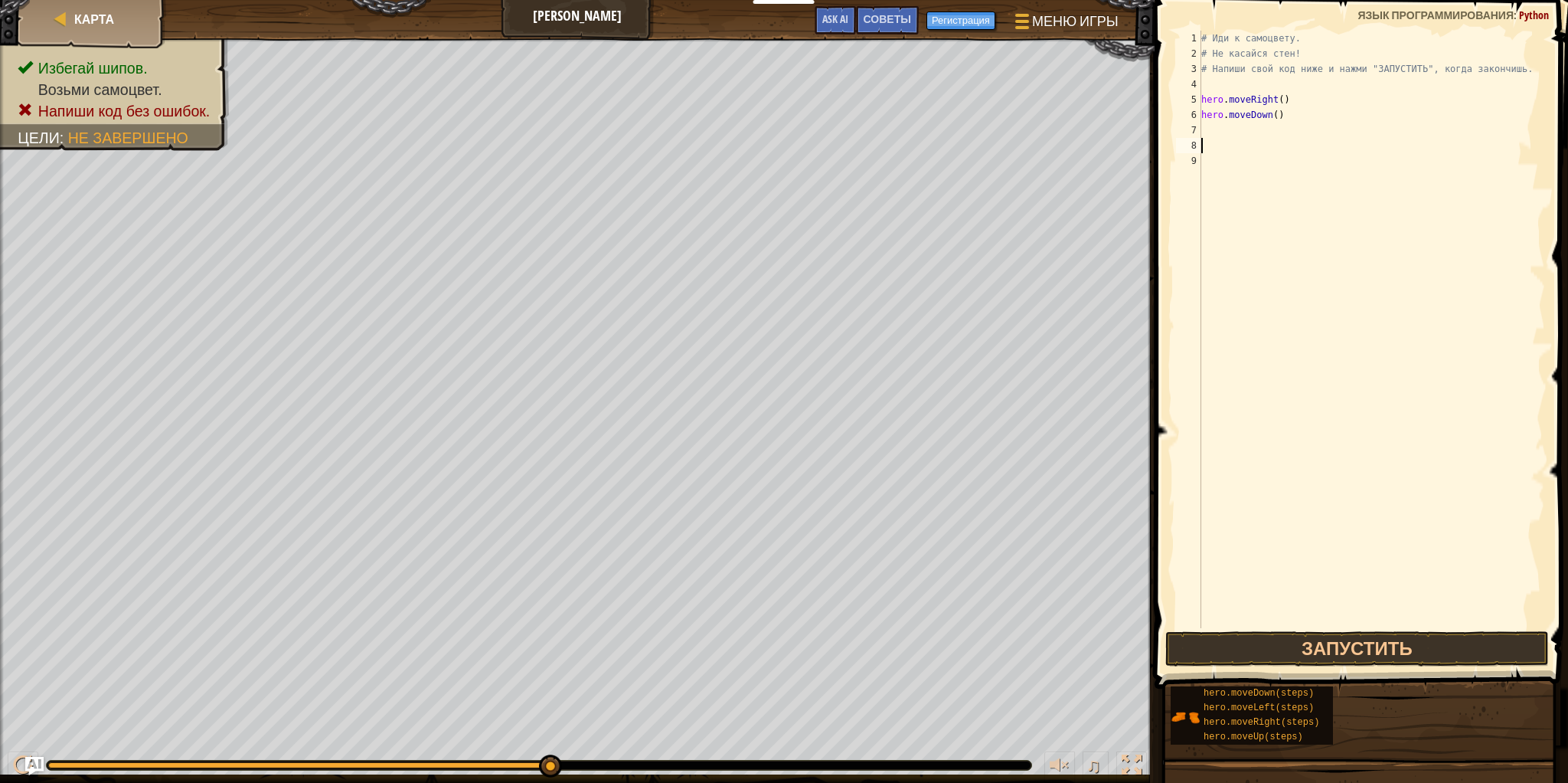
type textarea "\"
click at [1211, 125] on div "# Иди к самоцвету. # Не касайся стен! # Напиши свой код ниже и нажми "ЗАПУСТИТЬ…" at bounding box center [1370, 345] width 346 height 628
type textarea "hero.moveDown()"
click at [1219, 136] on div "# Иди к самоцвету. # Не касайся стен! # Напиши свой код ниже и нажми "ЗАПУСТИТЬ…" at bounding box center [1370, 345] width 346 height 628
click at [1306, 653] on button "Запустить" at bounding box center [1357, 648] width 384 height 35
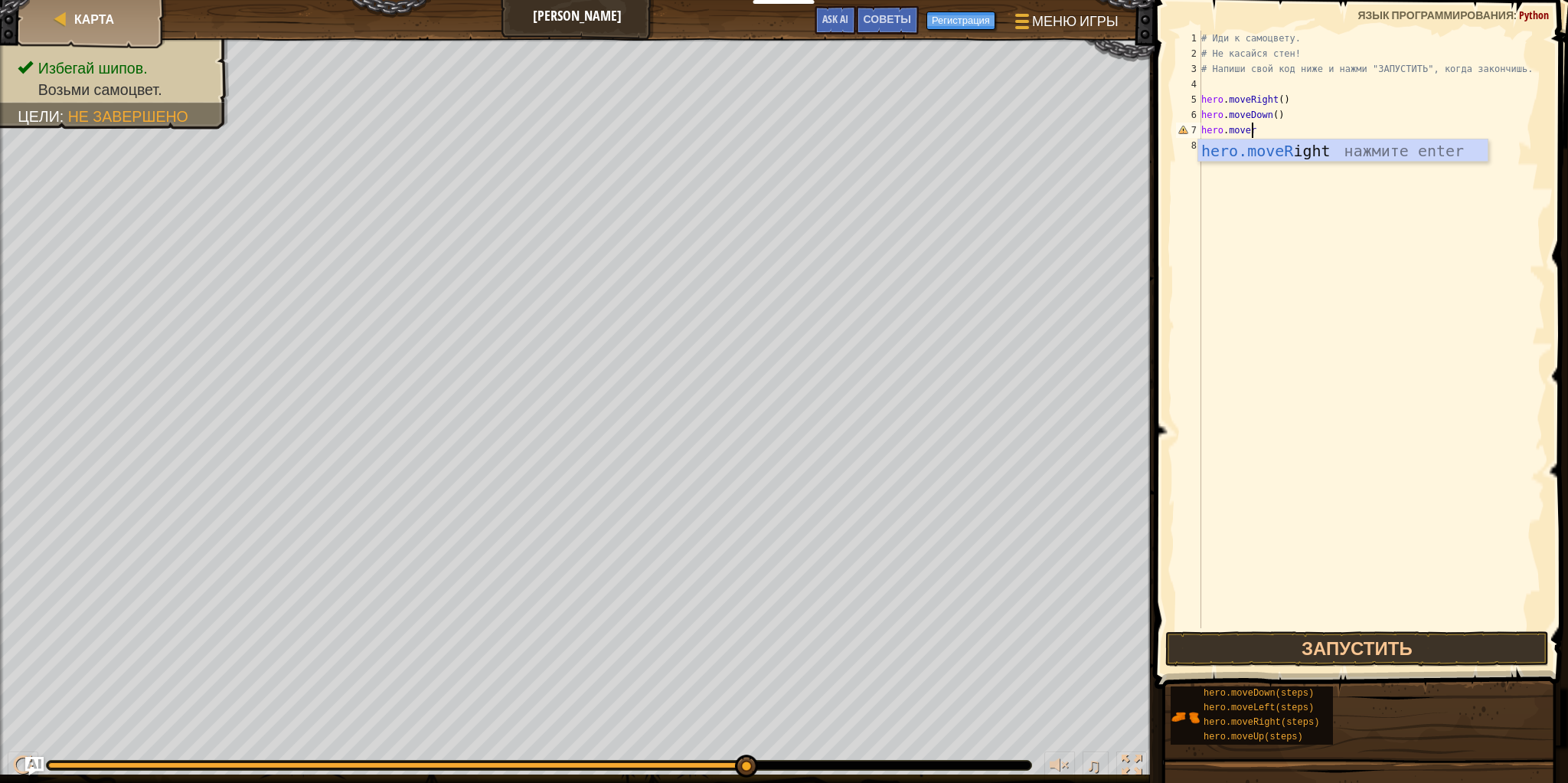
scroll to position [7, 3]
type textarea "hero.moveright"
click at [1486, 647] on button "Запустить" at bounding box center [1357, 648] width 384 height 35
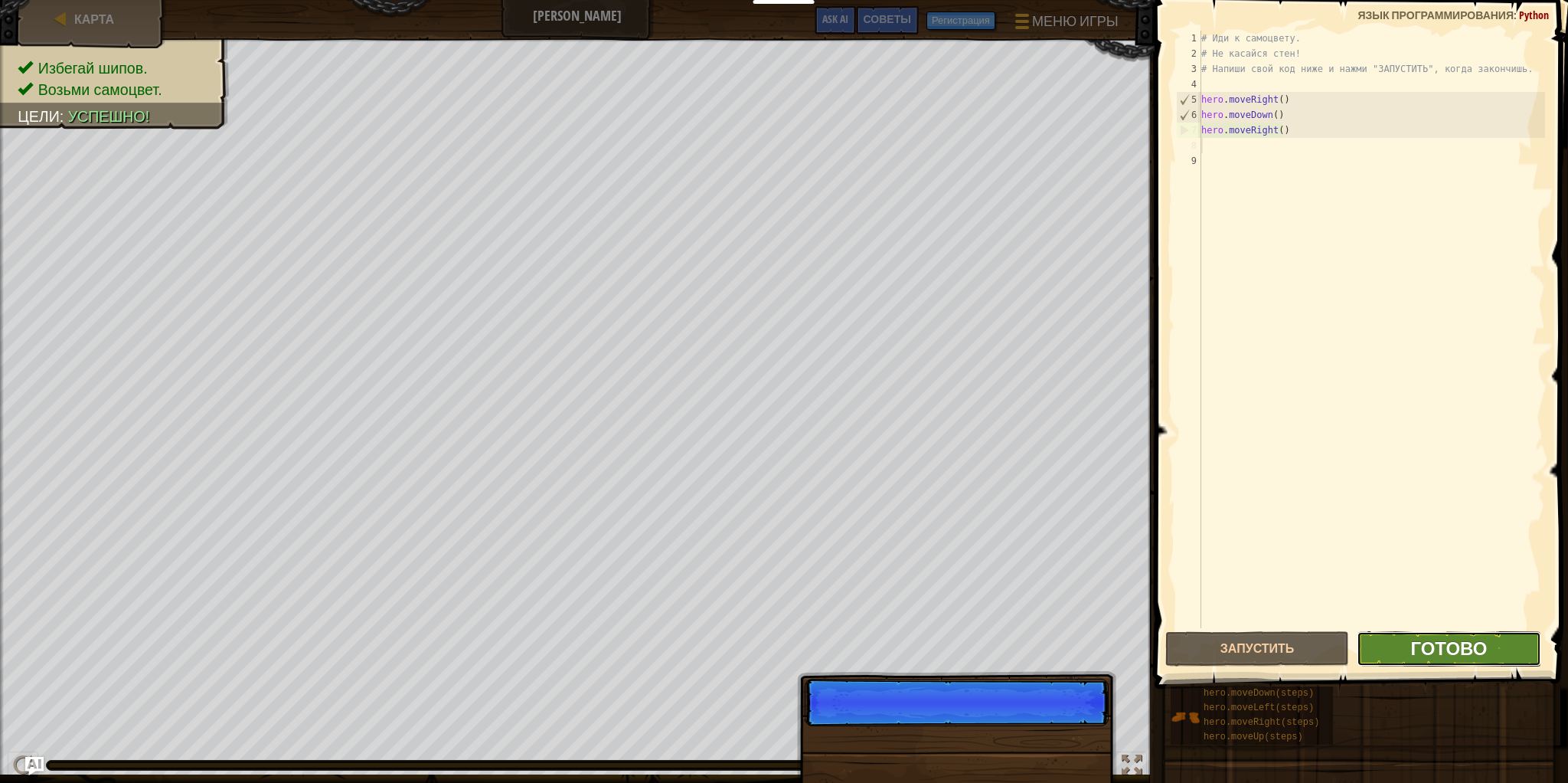
click at [1449, 645] on span "Готово" at bounding box center [1448, 648] width 76 height 25
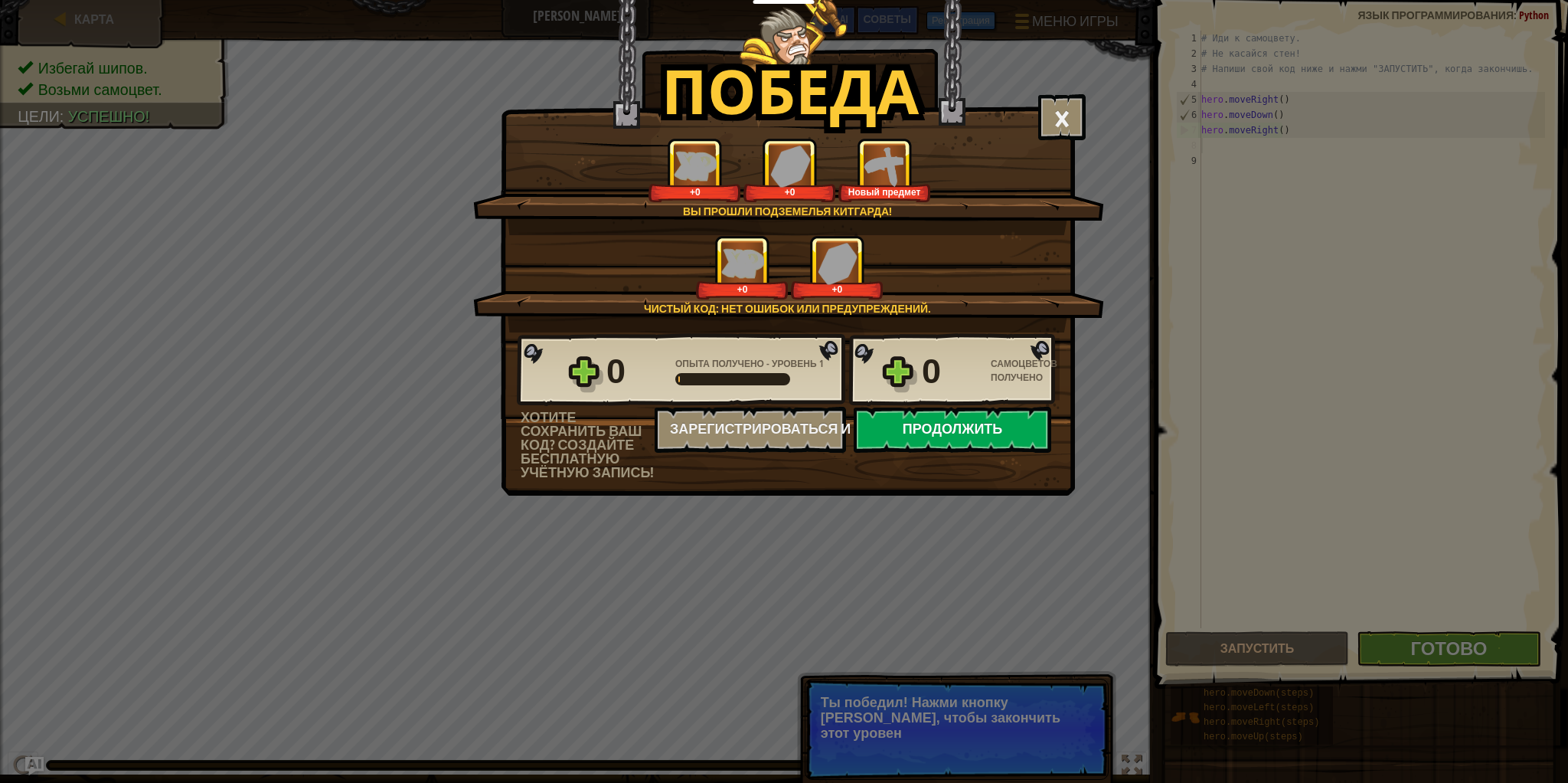
click at [1006, 439] on button "Продолжить" at bounding box center [951, 430] width 198 height 46
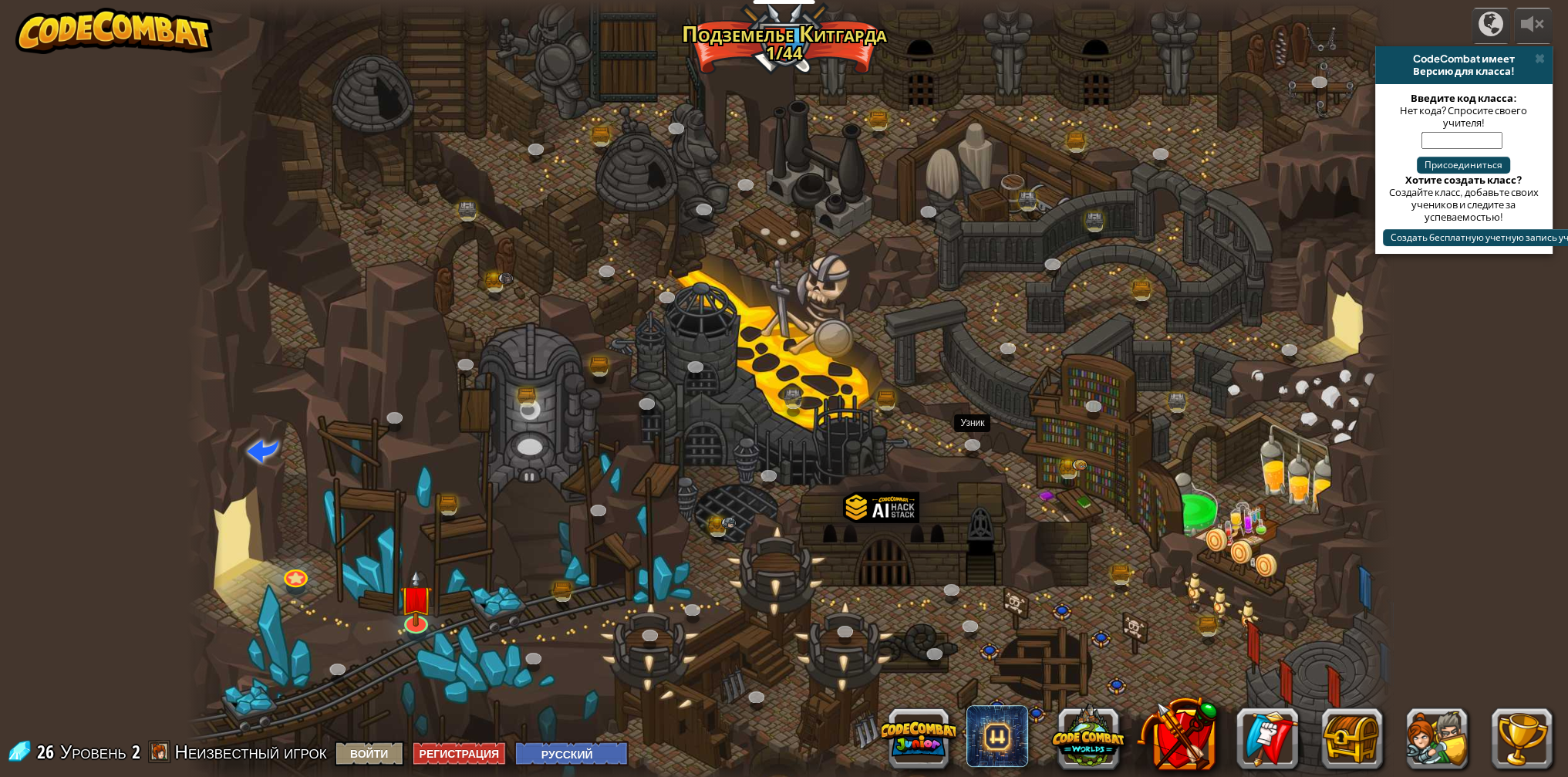
select select "ru"
click at [406, 623] on link at bounding box center [414, 617] width 31 height 31
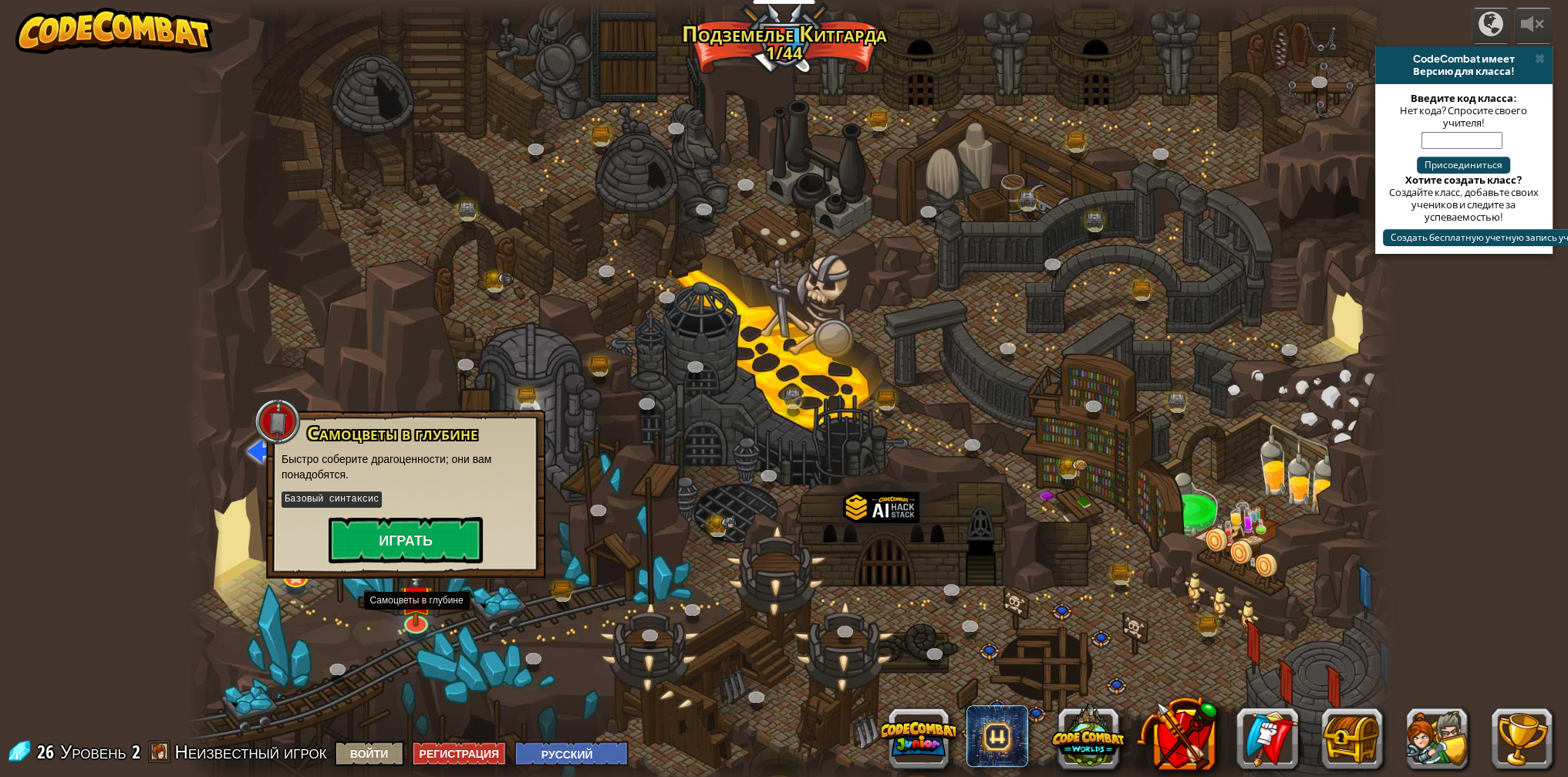
click at [455, 563] on div "Самоцветы в глубине Быстро соберите драгоценности; они вам понадобятся. Базовый…" at bounding box center [406, 494] width 279 height 169
click at [384, 556] on button "Играть" at bounding box center [406, 539] width 154 height 46
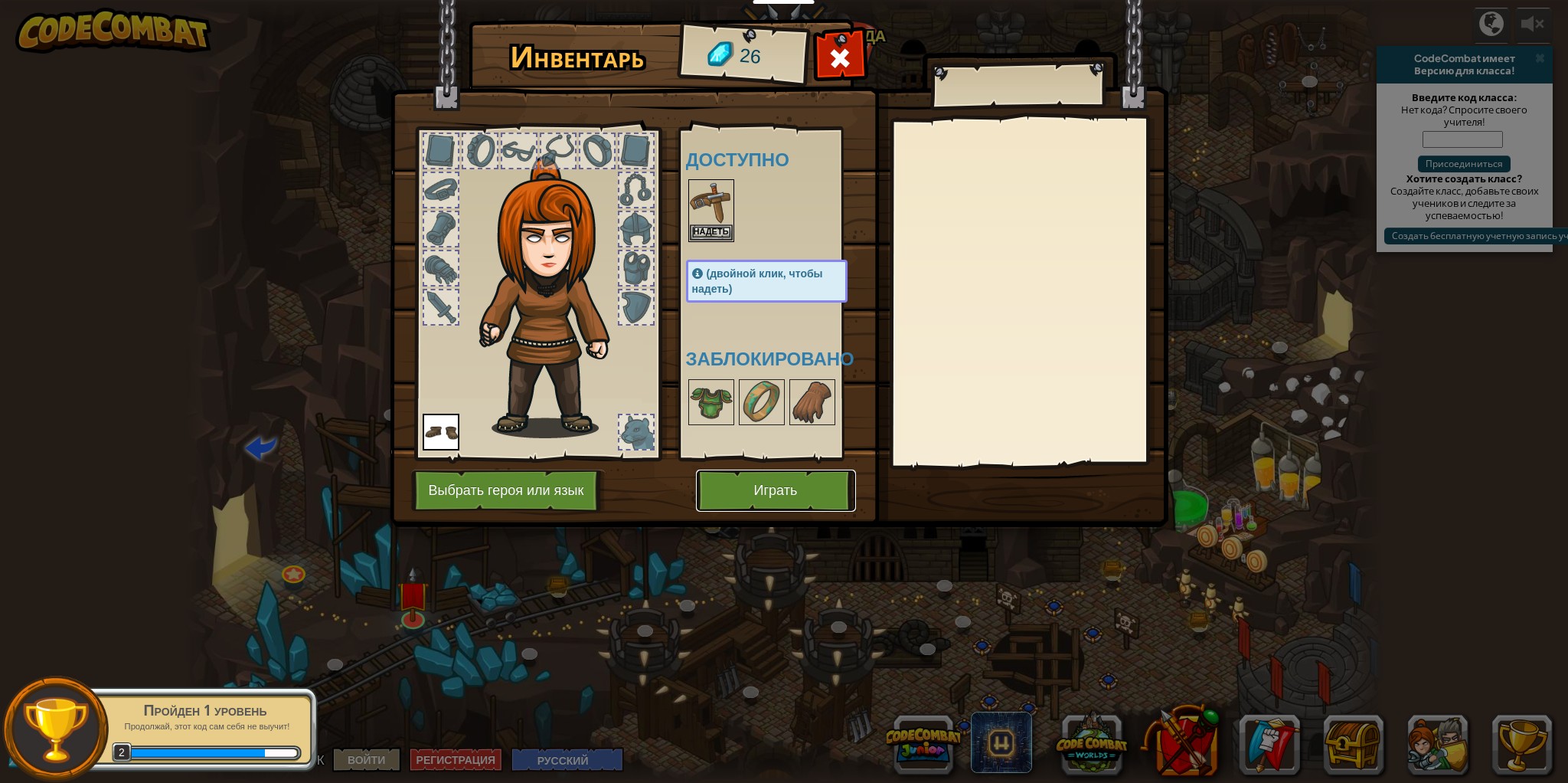
click at [768, 493] on button "Играть" at bounding box center [776, 491] width 160 height 42
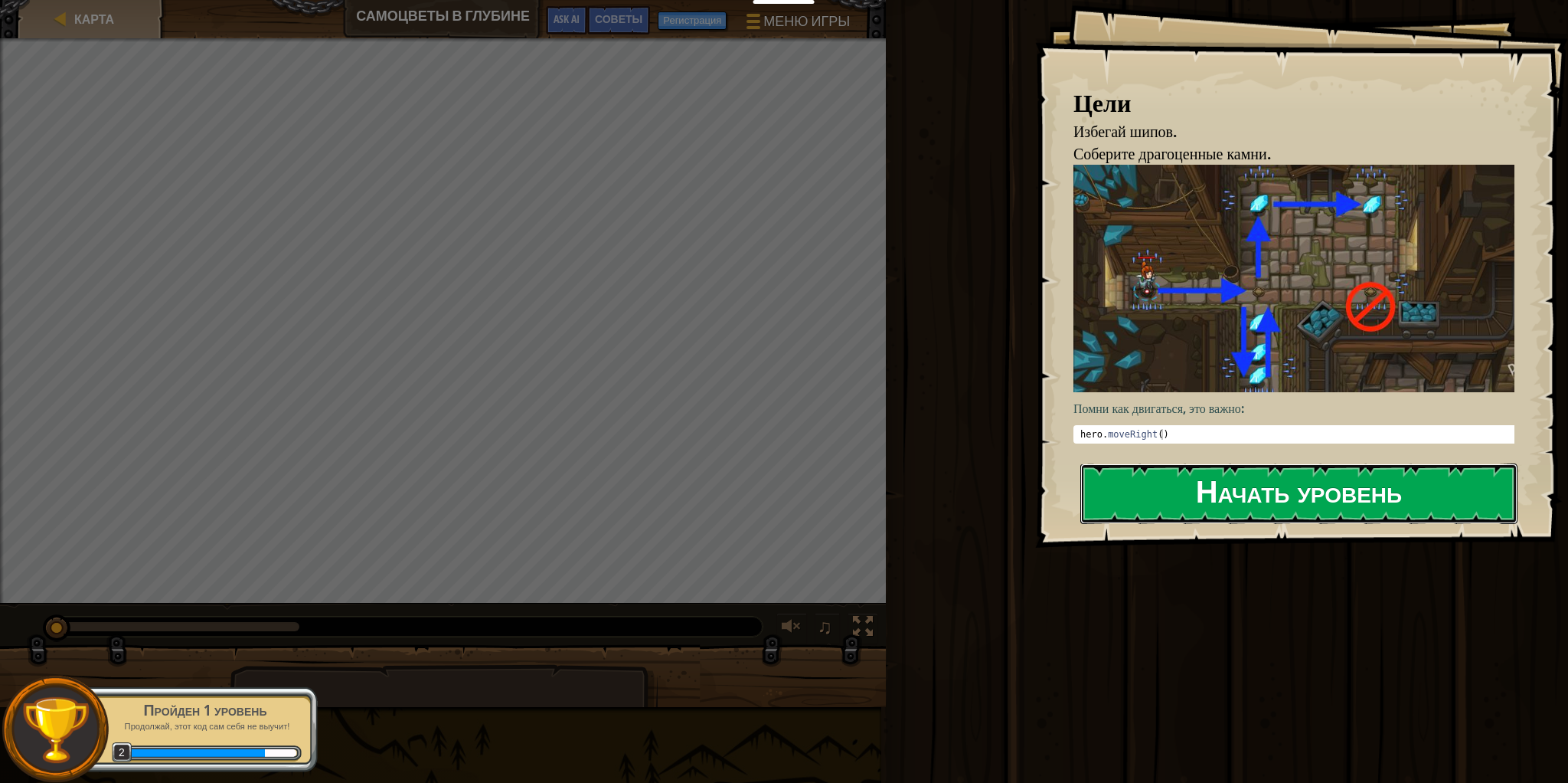
click at [1239, 463] on button "Начать уровень" at bounding box center [1299, 493] width 437 height 60
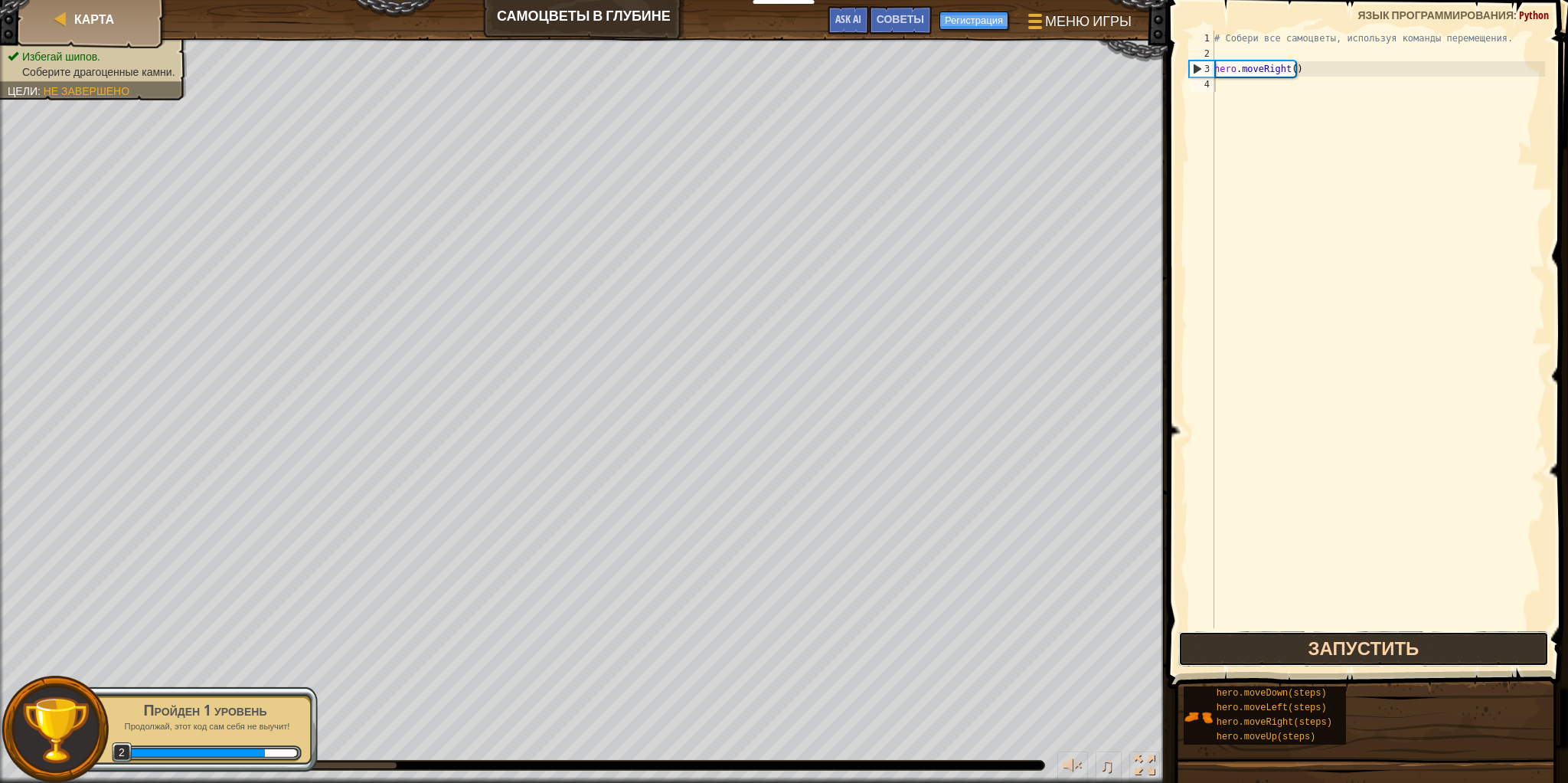
click at [1390, 663] on button "Запустить" at bounding box center [1363, 648] width 370 height 35
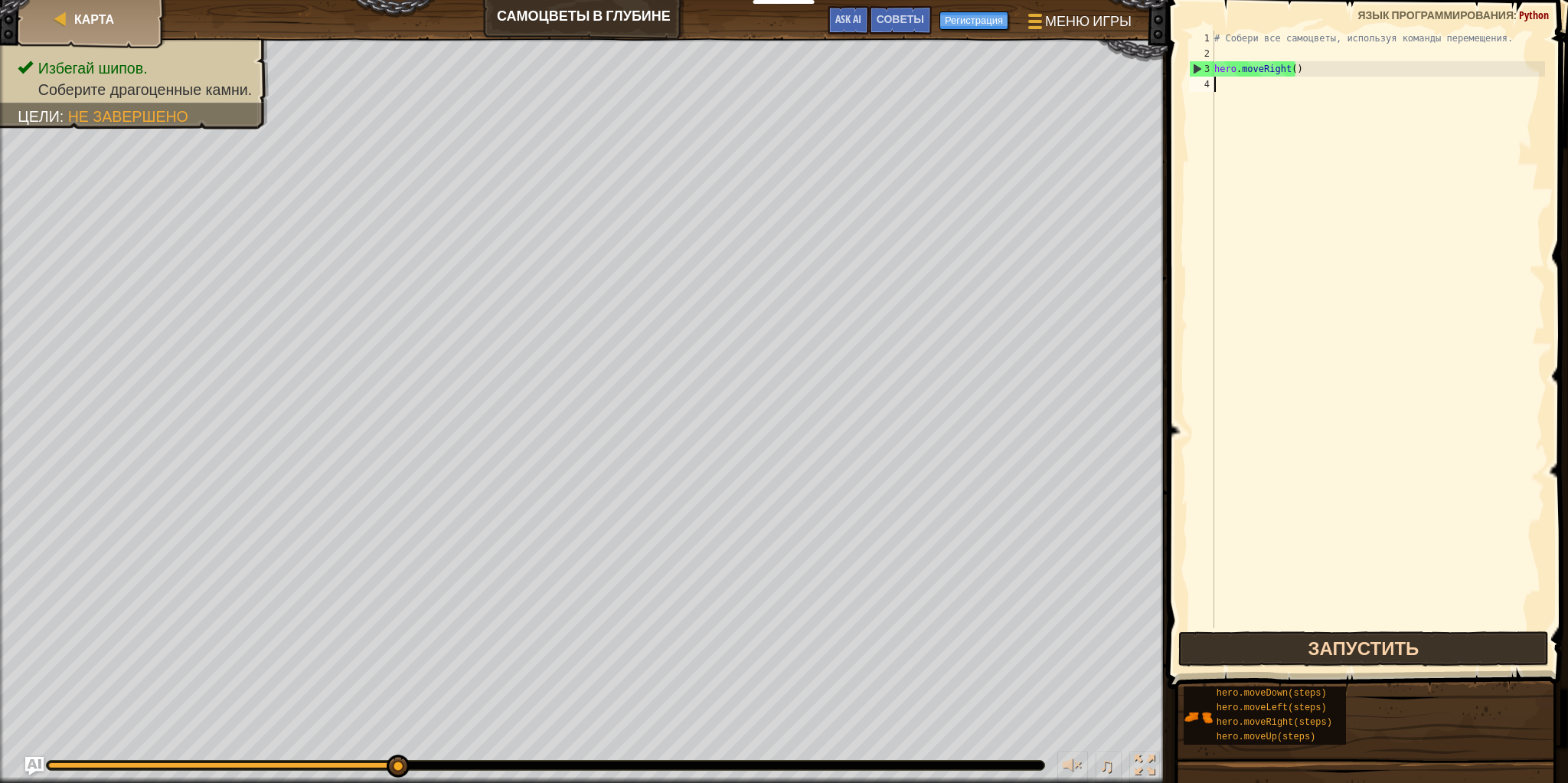
scroll to position [7, 0]
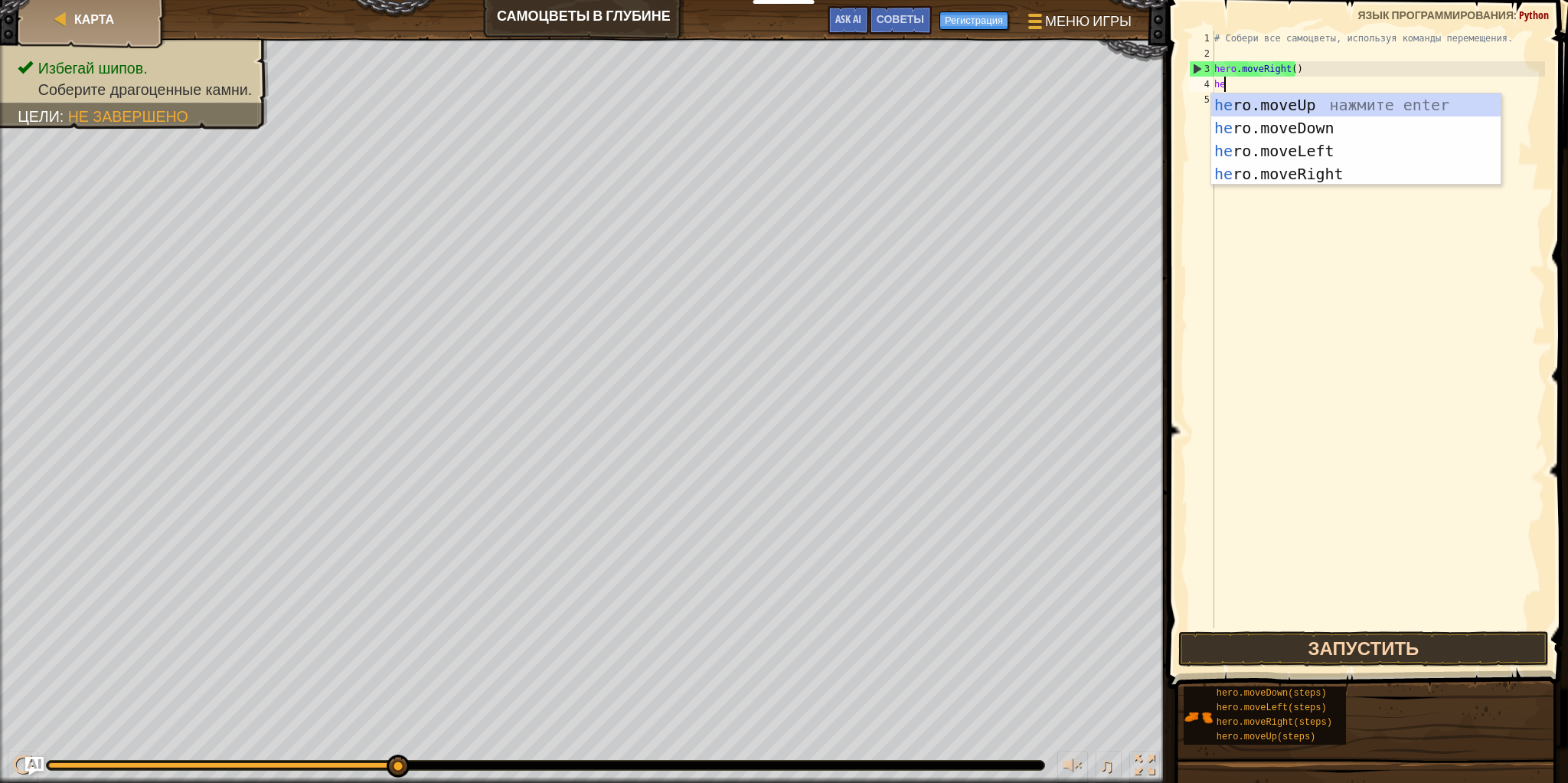
type textarea "her"
click at [1302, 130] on div "her o.moveUp нажмите enter her o.moveDown нажмите enter her o.moveLeft нажмите …" at bounding box center [1355, 162] width 289 height 138
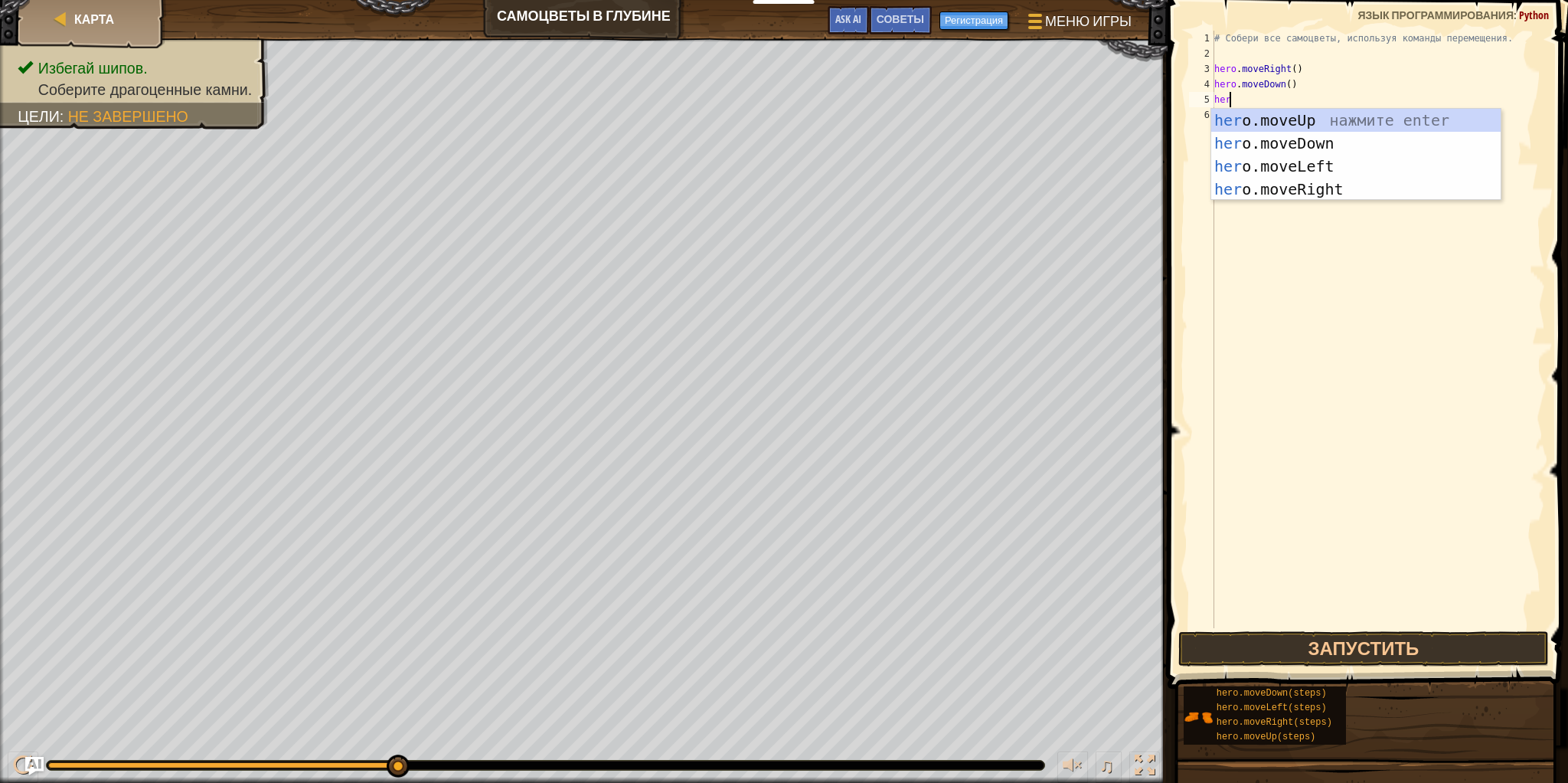
type textarea "hero"
click at [1306, 127] on div "hero .moveUp нажмите enter hero .moveDown нажмите enter hero .moveLeft нажмите …" at bounding box center [1355, 178] width 289 height 138
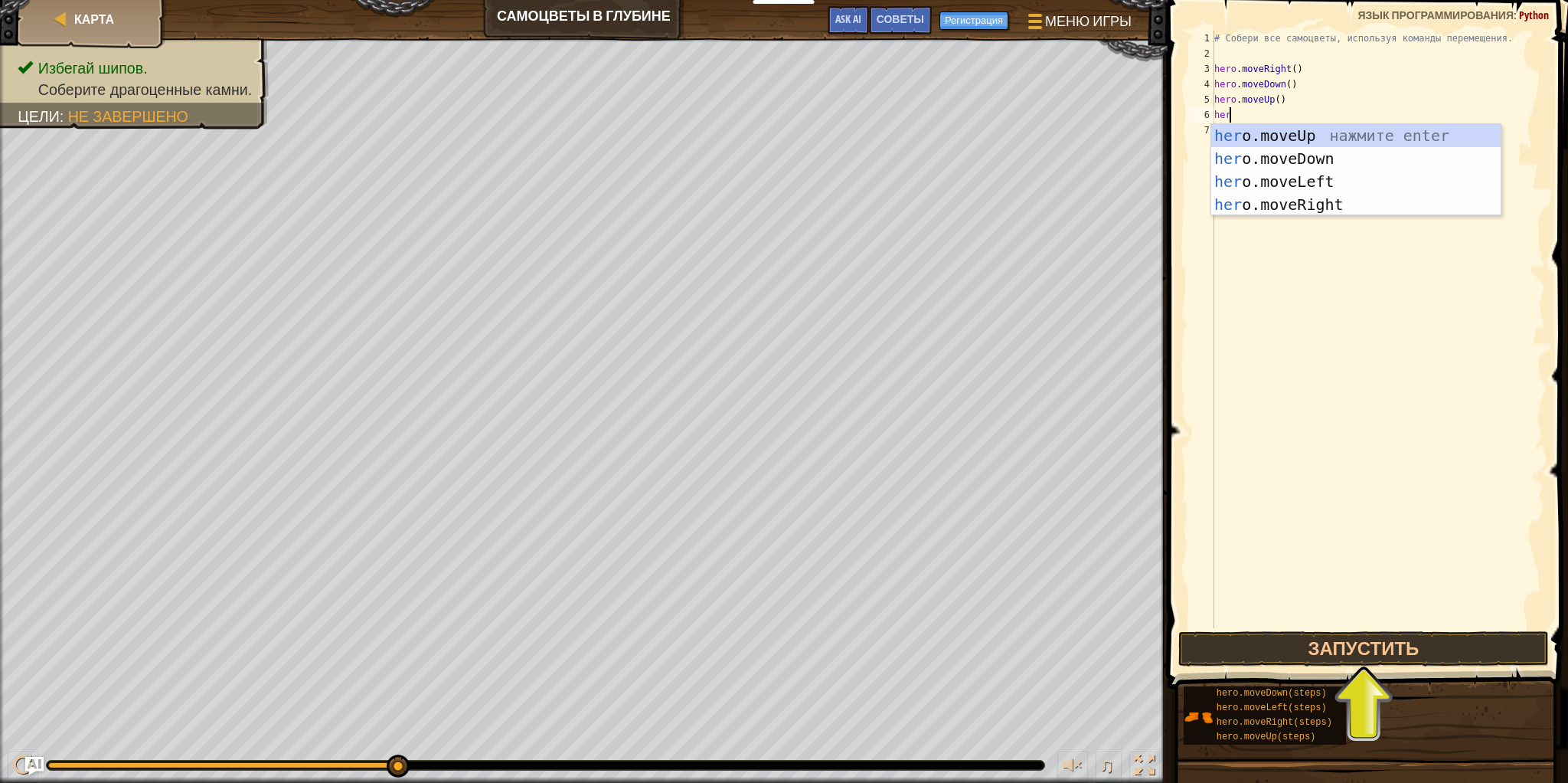
type textarea "hero"
click at [1310, 137] on div "hero .moveUp нажмите enter hero .moveDown нажмите enter hero .moveLeft нажмите …" at bounding box center [1355, 193] width 289 height 138
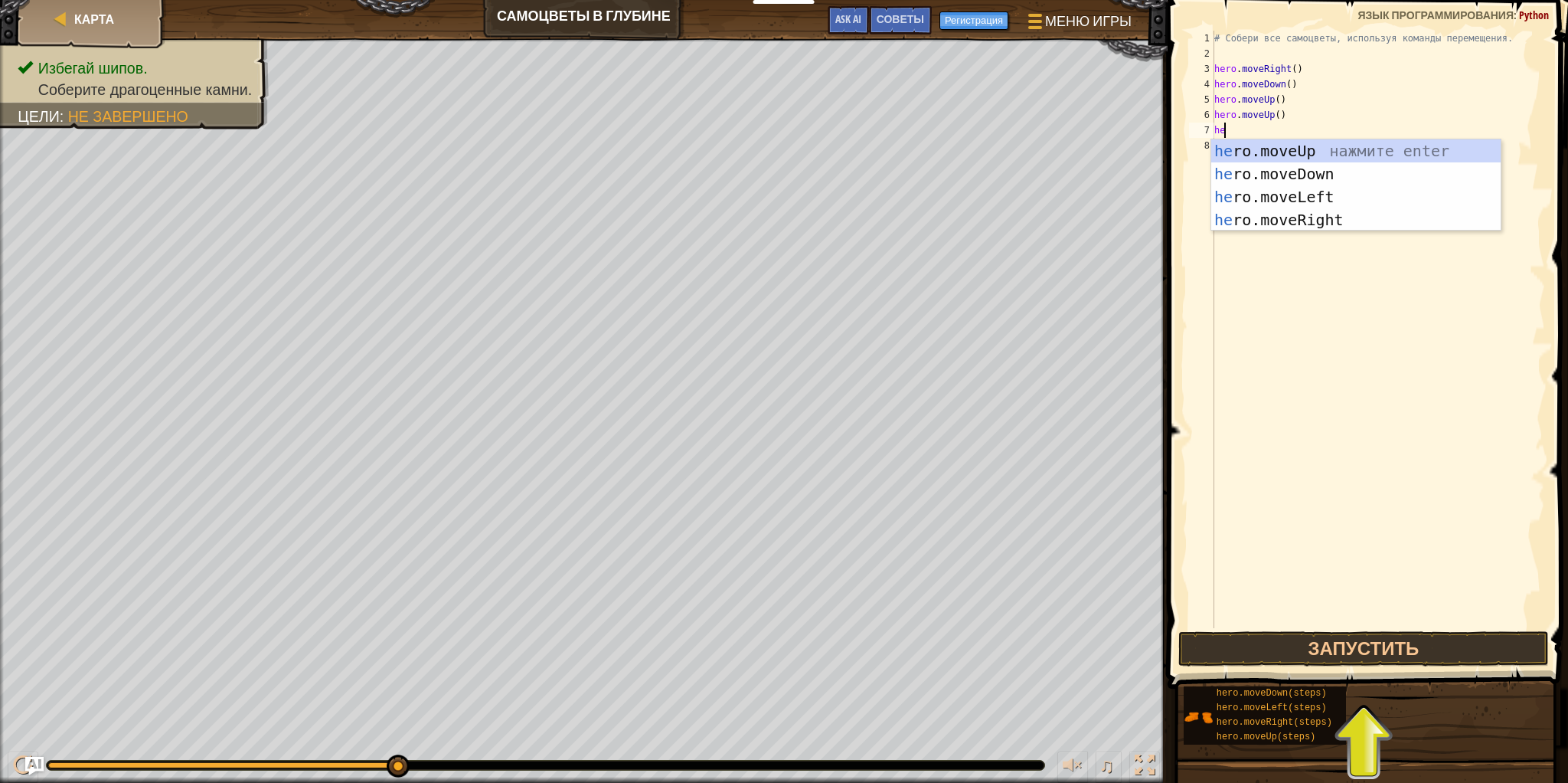
type textarea "her"
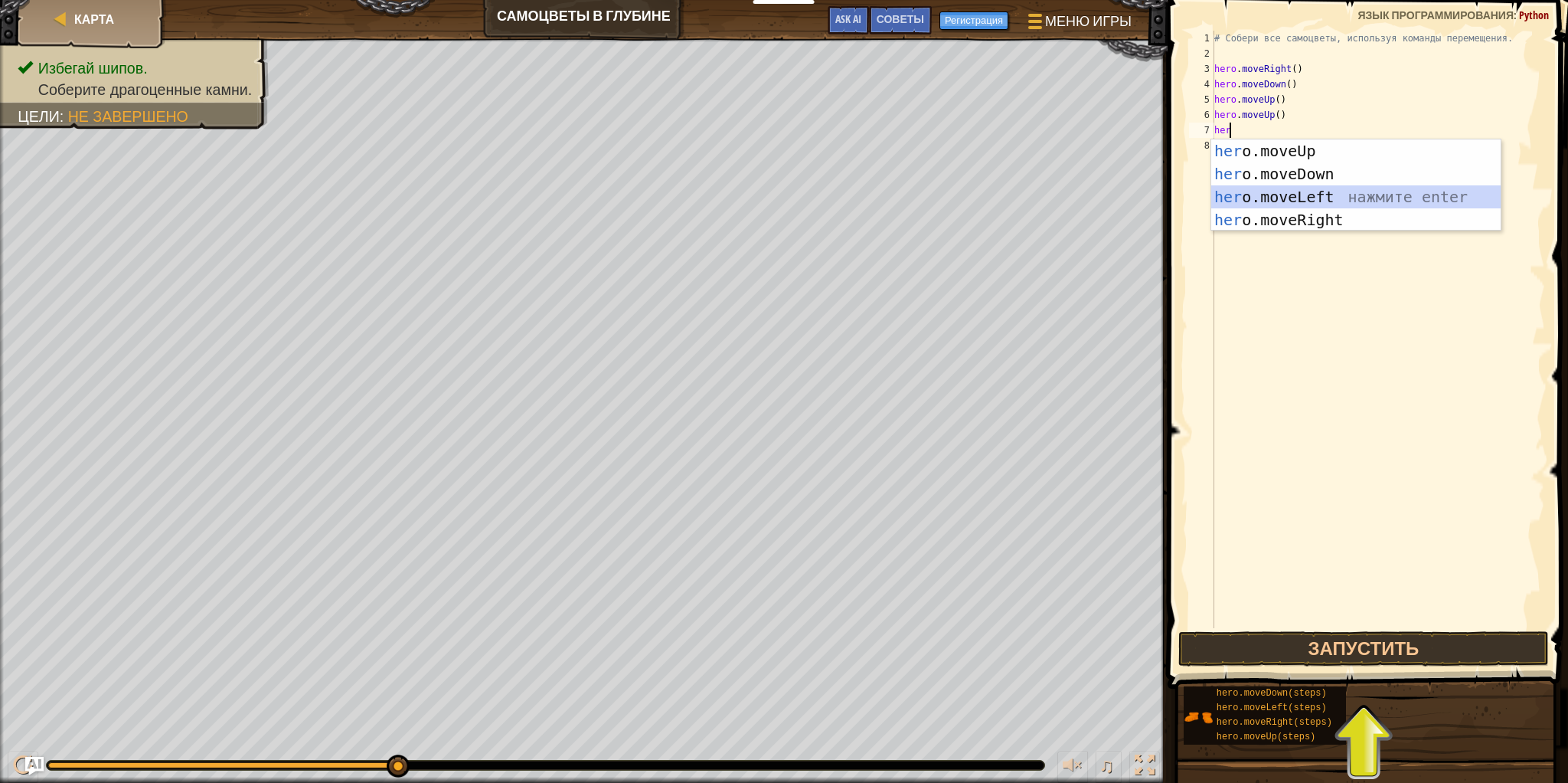
click at [1377, 193] on div "her o.moveUp нажмите enter her o.moveDown нажмите enter her o.moveLeft нажмите …" at bounding box center [1355, 208] width 289 height 138
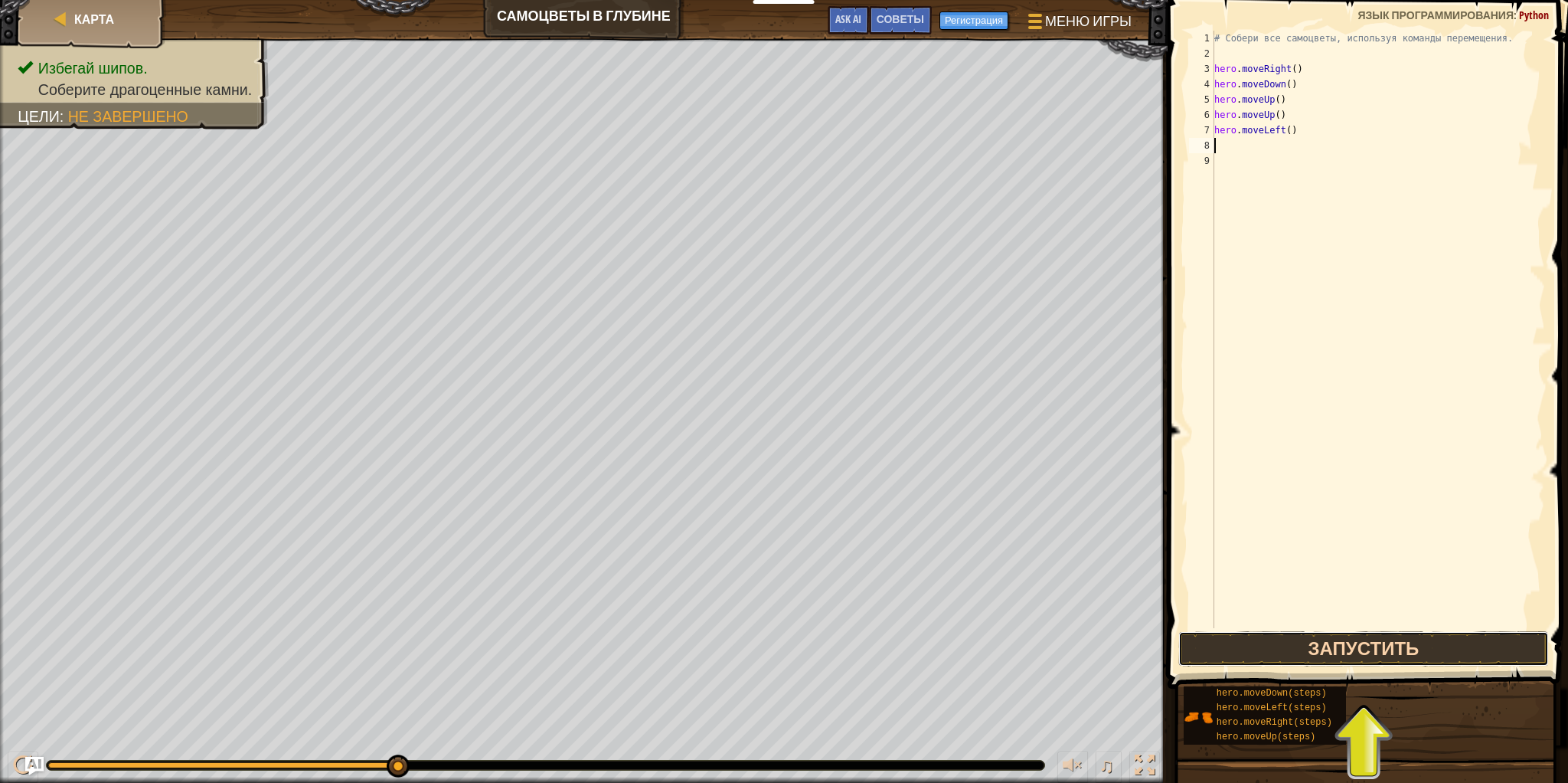
click at [1390, 649] on button "Запустить" at bounding box center [1363, 648] width 370 height 35
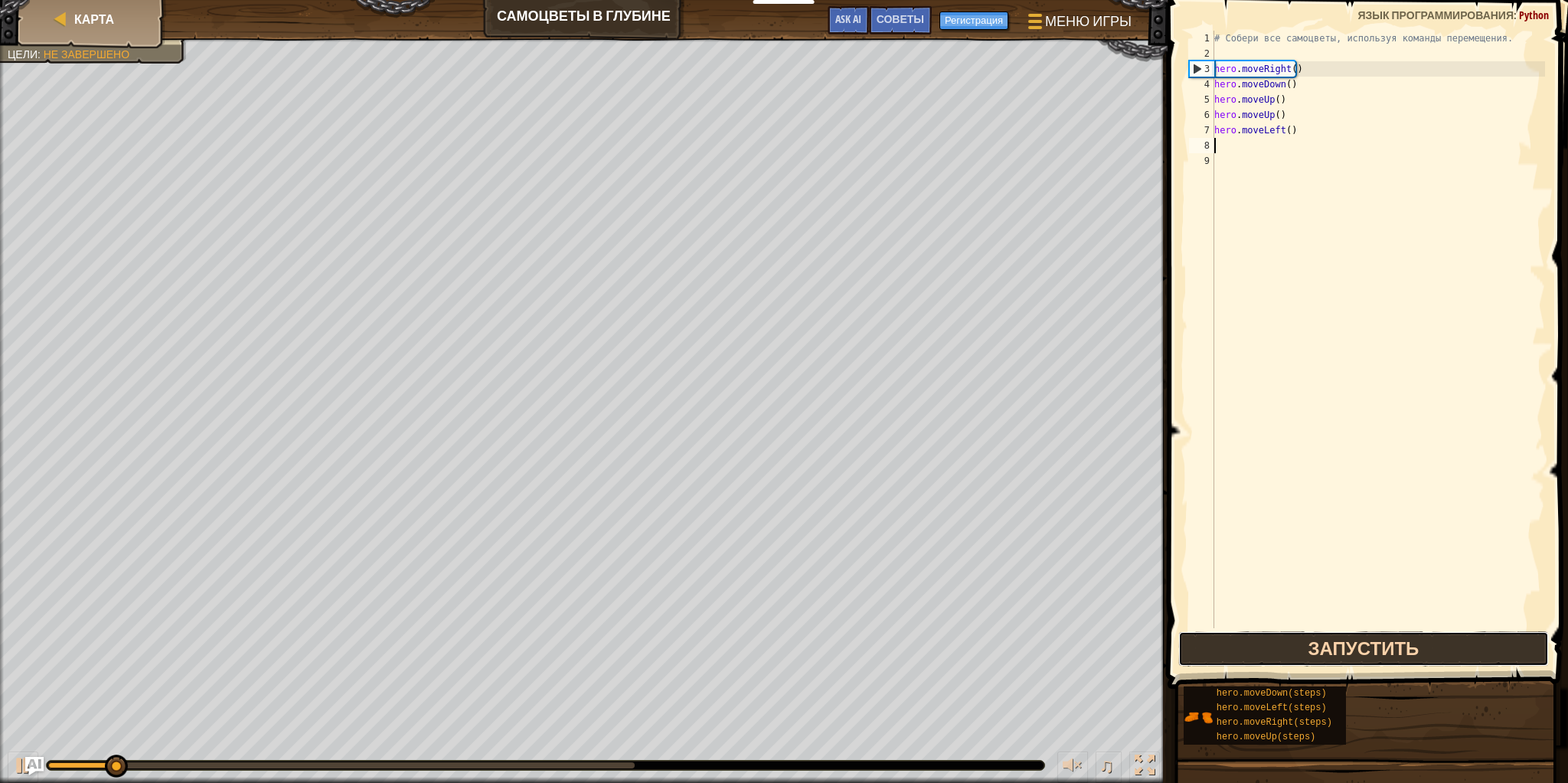
click at [1314, 648] on button "Запустить" at bounding box center [1363, 648] width 370 height 35
click at [1294, 134] on div "# Собери все самоцветы, используя команды перемещения. hero . moveRight ( ) her…" at bounding box center [1378, 345] width 334 height 628
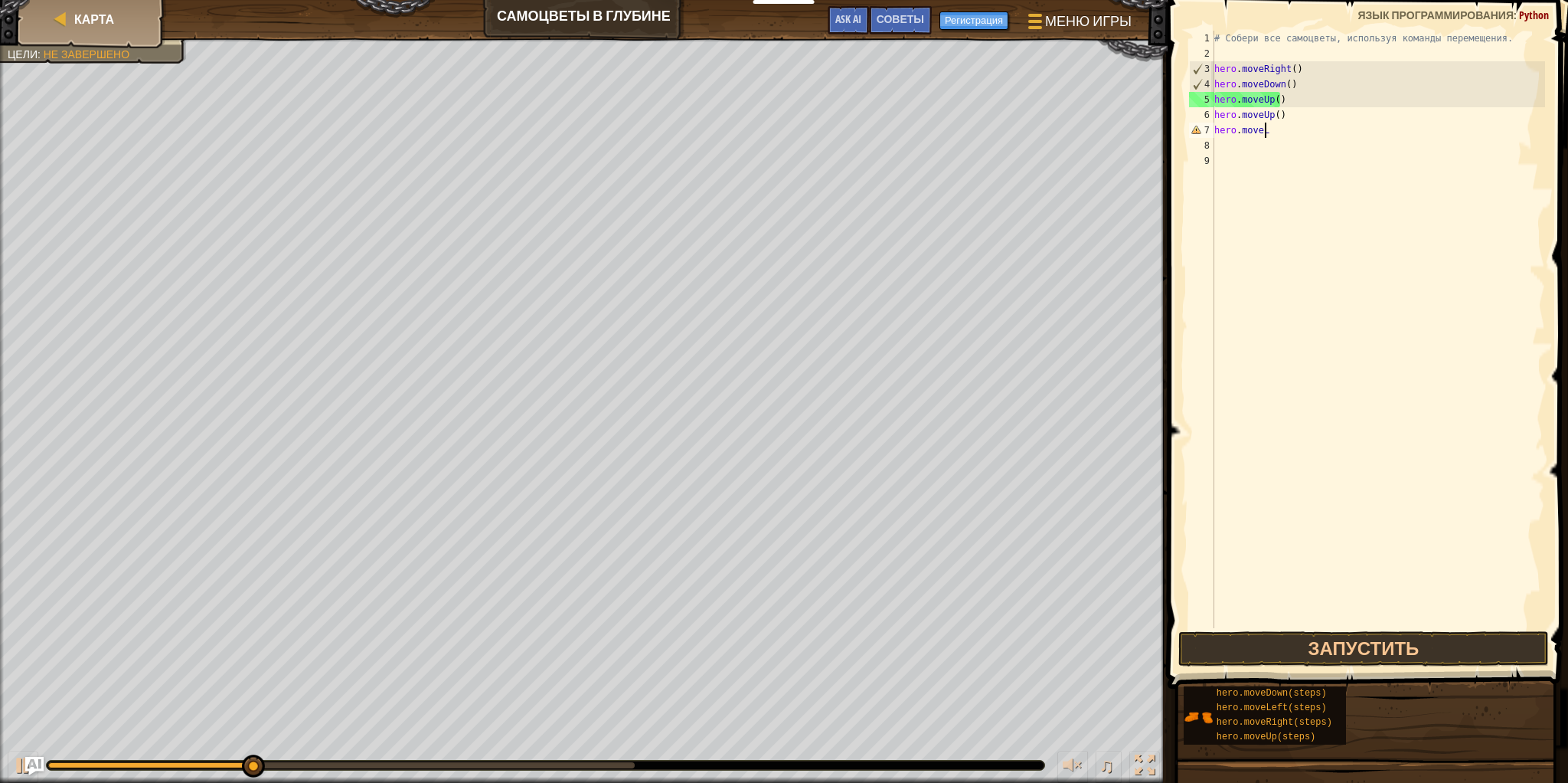
type textarea "hero.mover"
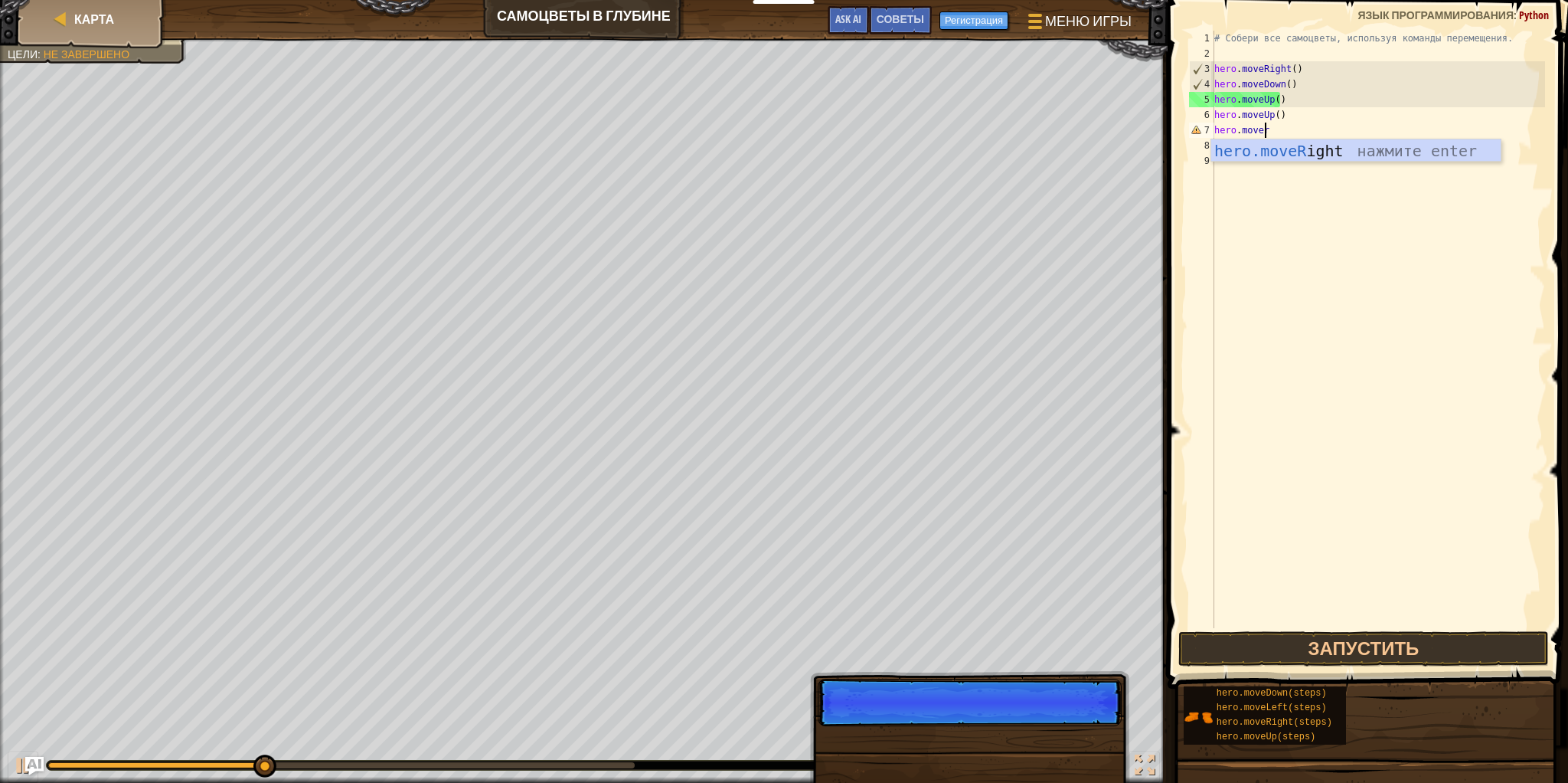
scroll to position [7, 3]
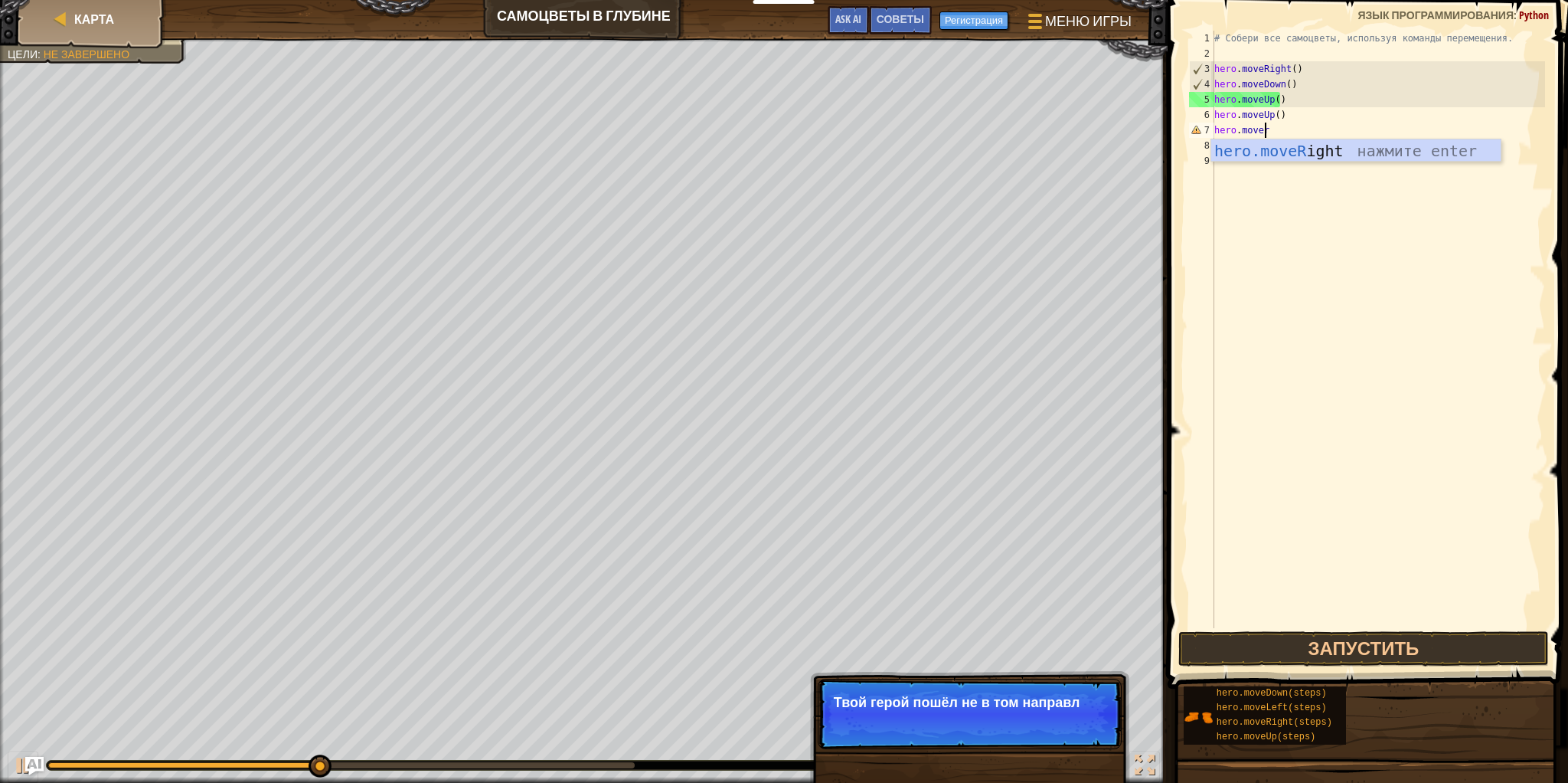
click at [1292, 147] on div "hero.moveR ight нажмите enter" at bounding box center [1355, 174] width 289 height 69
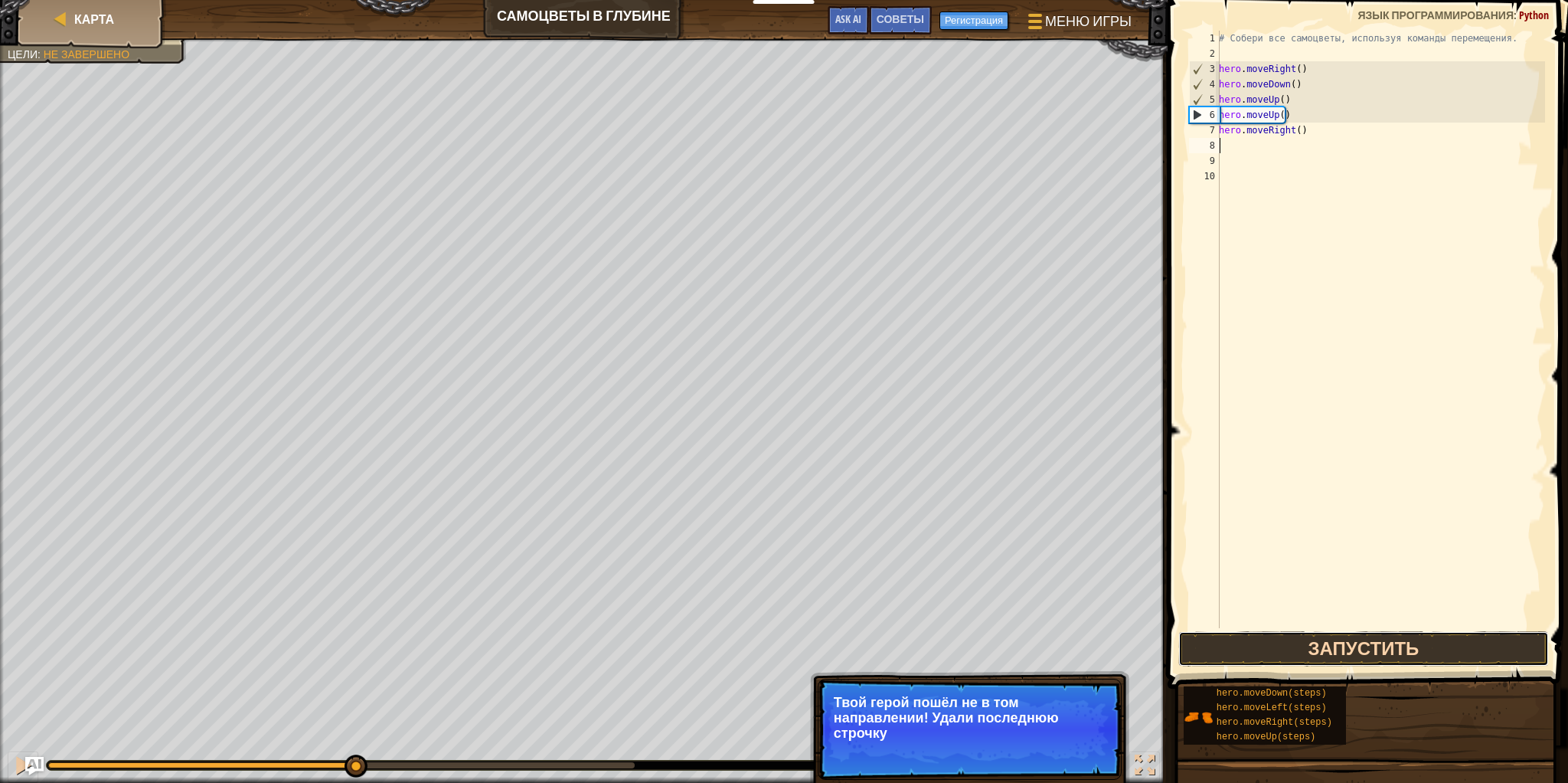
click at [1373, 657] on button "Запустить" at bounding box center [1363, 648] width 370 height 35
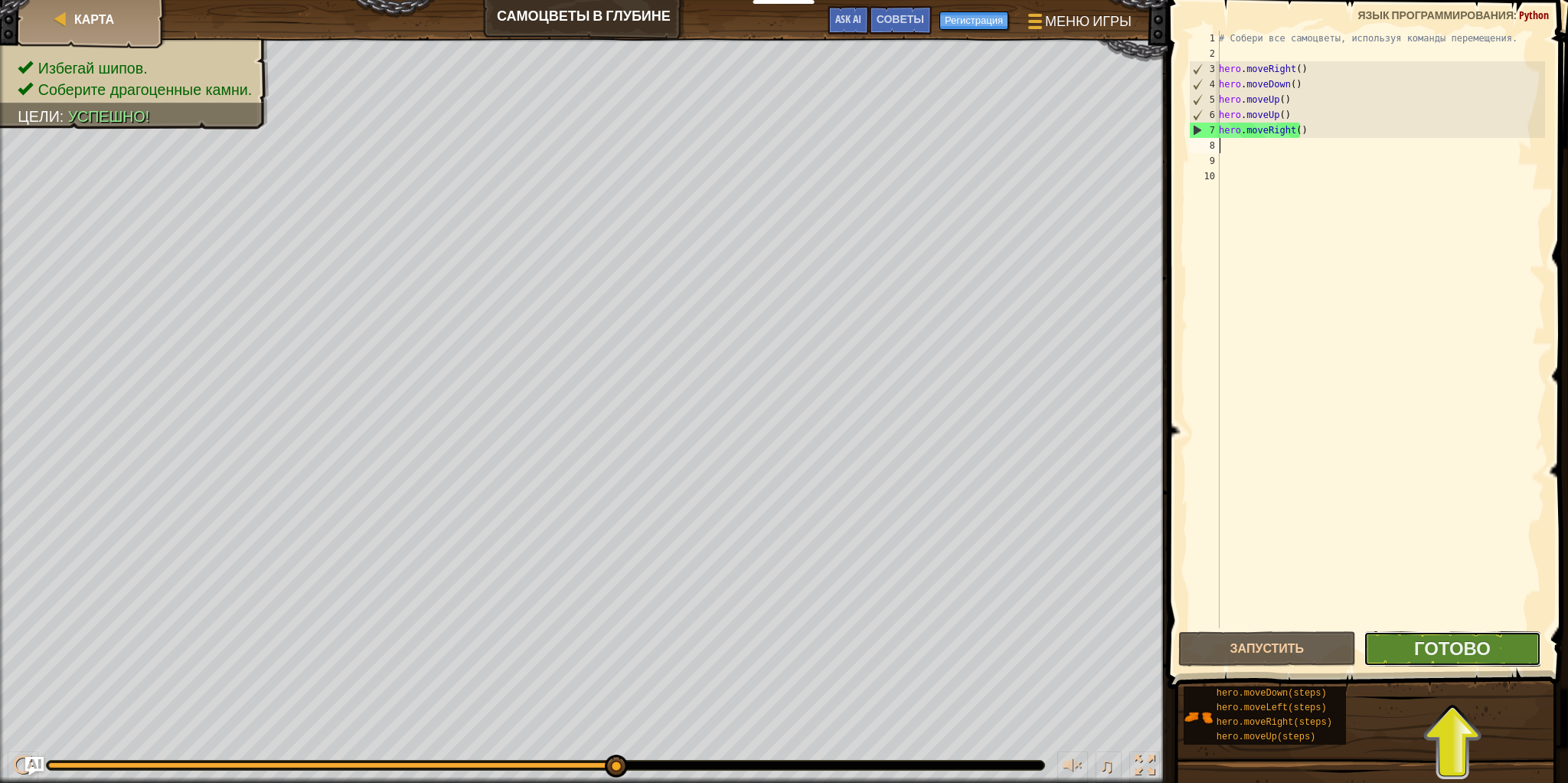
click at [1383, 654] on button "Готово" at bounding box center [1453, 648] width 178 height 35
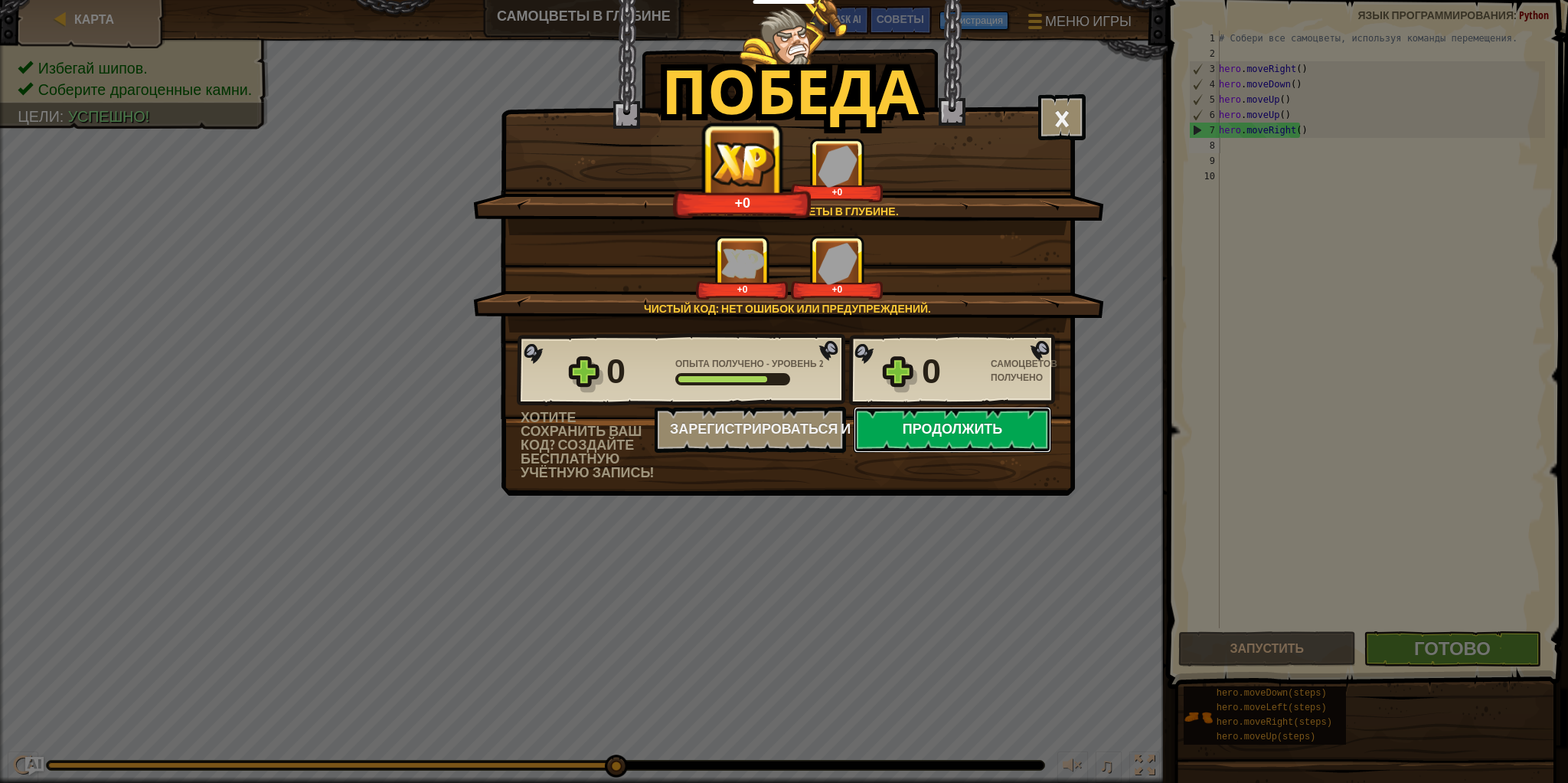
click at [1023, 441] on button "Продолжить" at bounding box center [951, 430] width 198 height 46
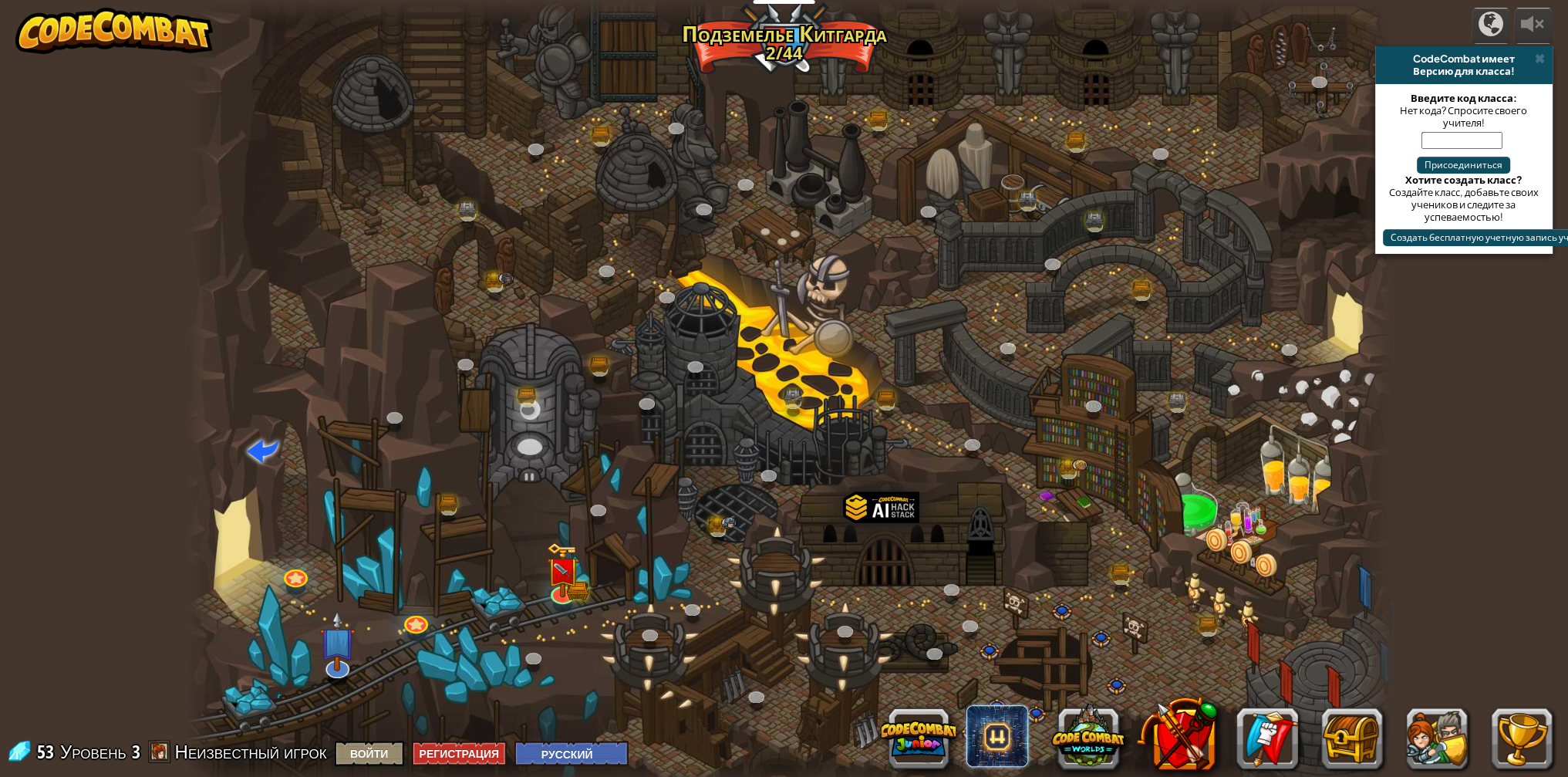
select select "ru"
click at [579, 594] on img at bounding box center [577, 585] width 21 height 25
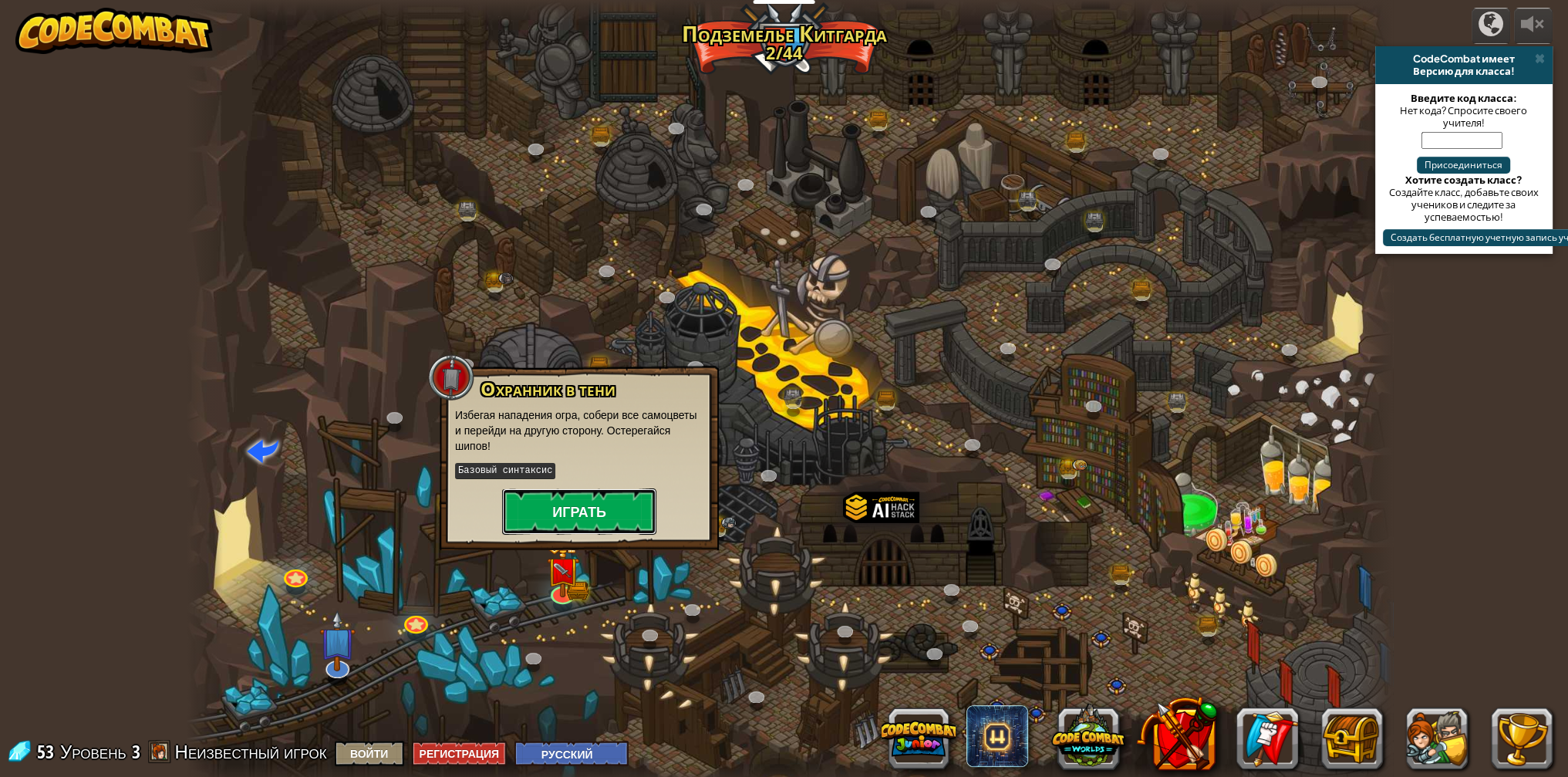
click at [586, 517] on button "Играть" at bounding box center [579, 512] width 154 height 46
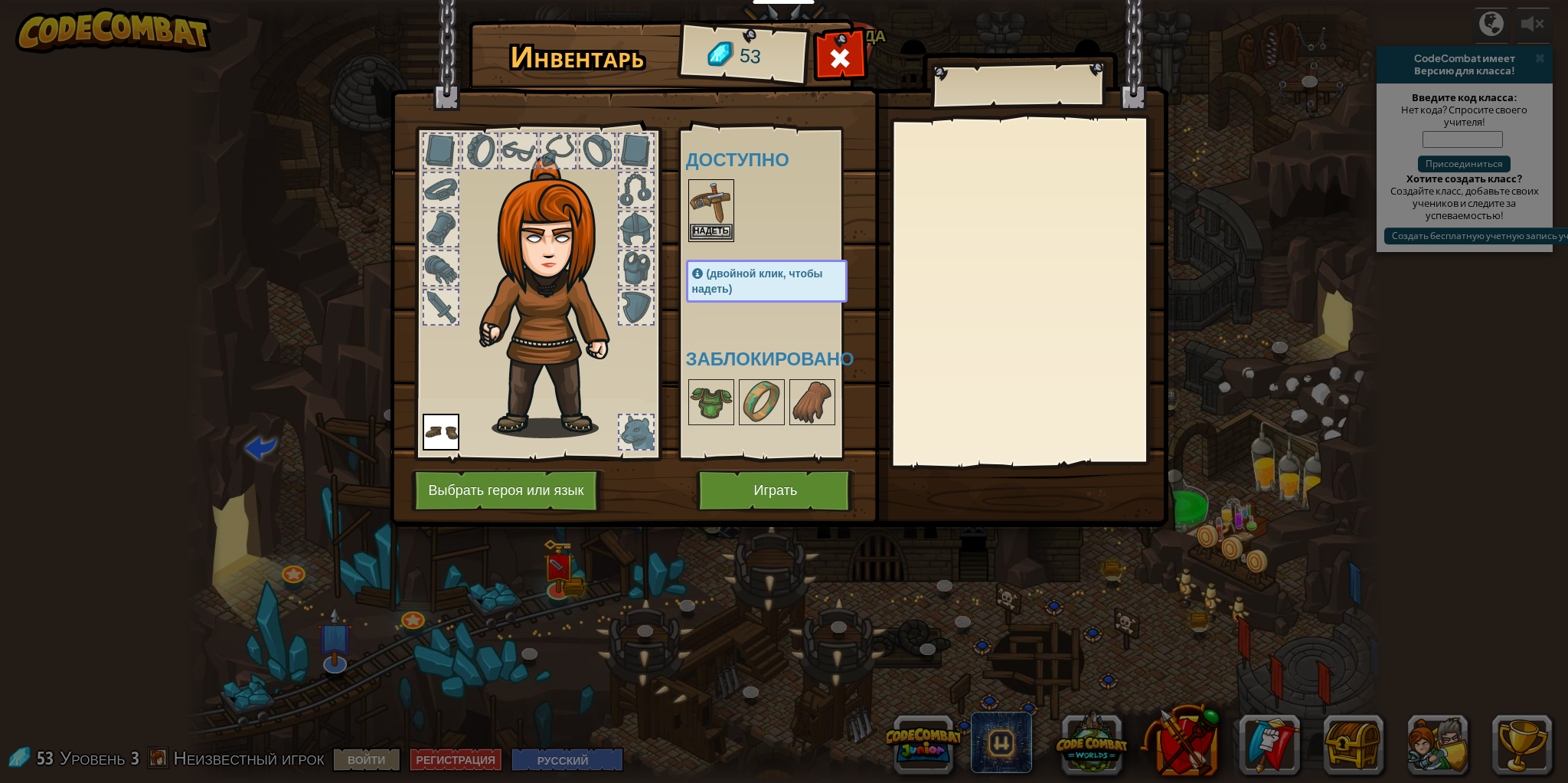
drag, startPoint x: 803, startPoint y: 413, endPoint x: 713, endPoint y: 215, distance: 217.5
click at [713, 215] on div "Доступно [PERSON_NAME] (двойной клик, чтобы надеть) Заблокировано" at bounding box center [782, 293] width 192 height 319
click at [707, 401] on img at bounding box center [711, 402] width 43 height 43
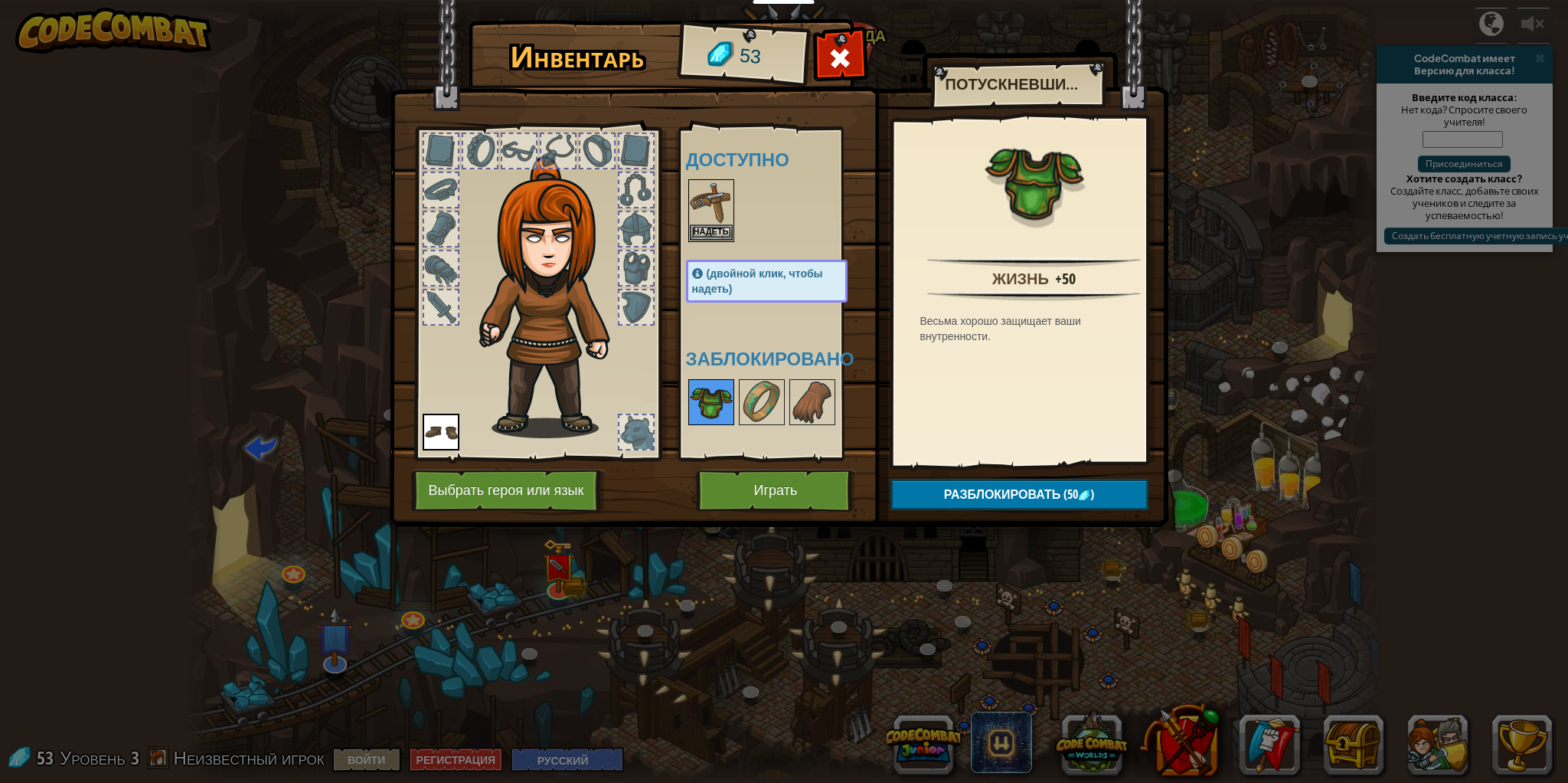
click at [707, 401] on img at bounding box center [711, 402] width 43 height 43
click at [1070, 503] on button "Разблокировать (50 )" at bounding box center [1019, 494] width 258 height 32
click at [1065, 501] on button "Подтвердить" at bounding box center [1019, 494] width 258 height 32
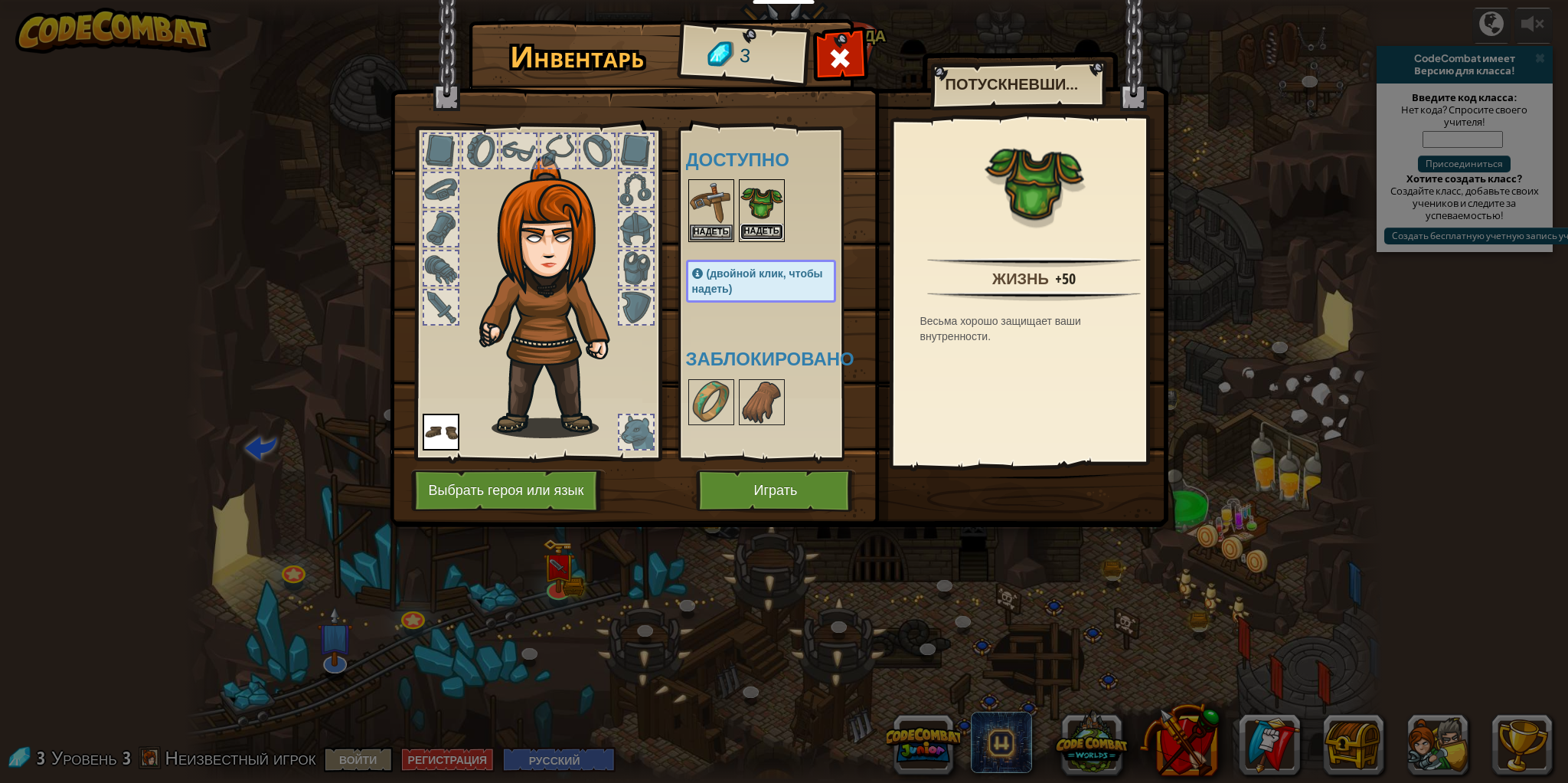
click at [777, 228] on button "Надеть" at bounding box center [762, 231] width 43 height 16
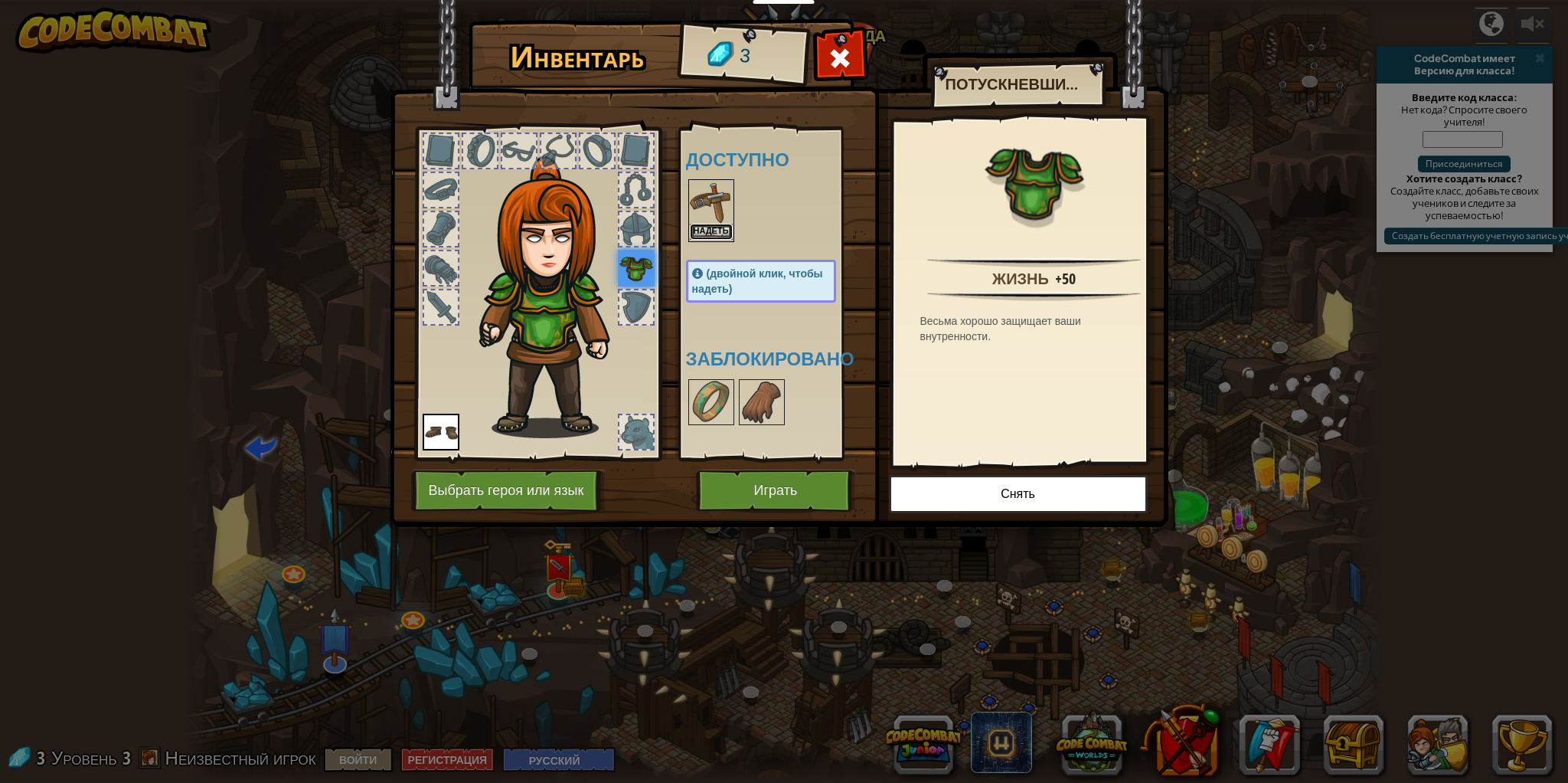
click at [701, 237] on button "Надеть" at bounding box center [711, 231] width 43 height 16
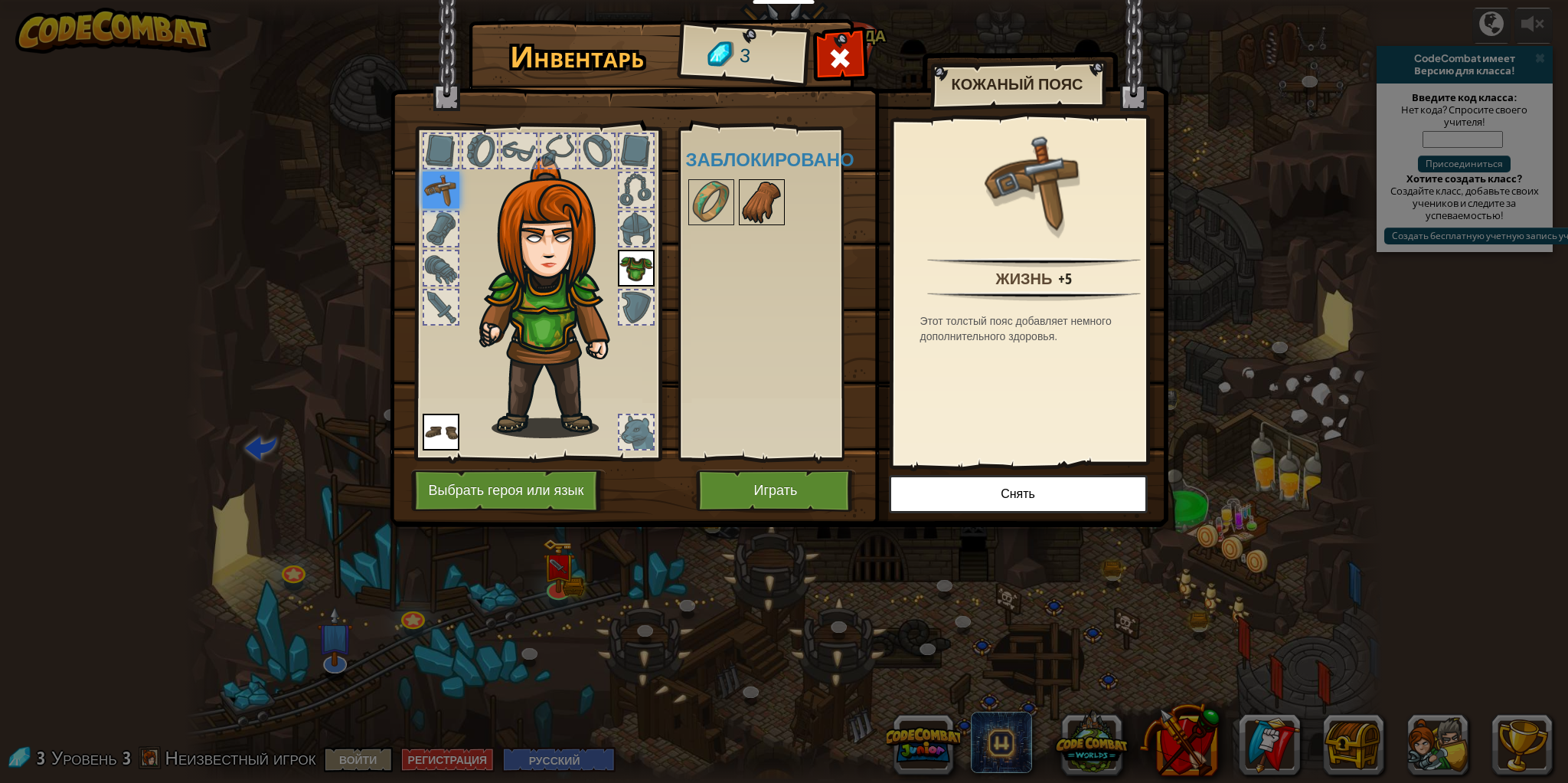
click at [763, 220] on img at bounding box center [762, 201] width 43 height 43
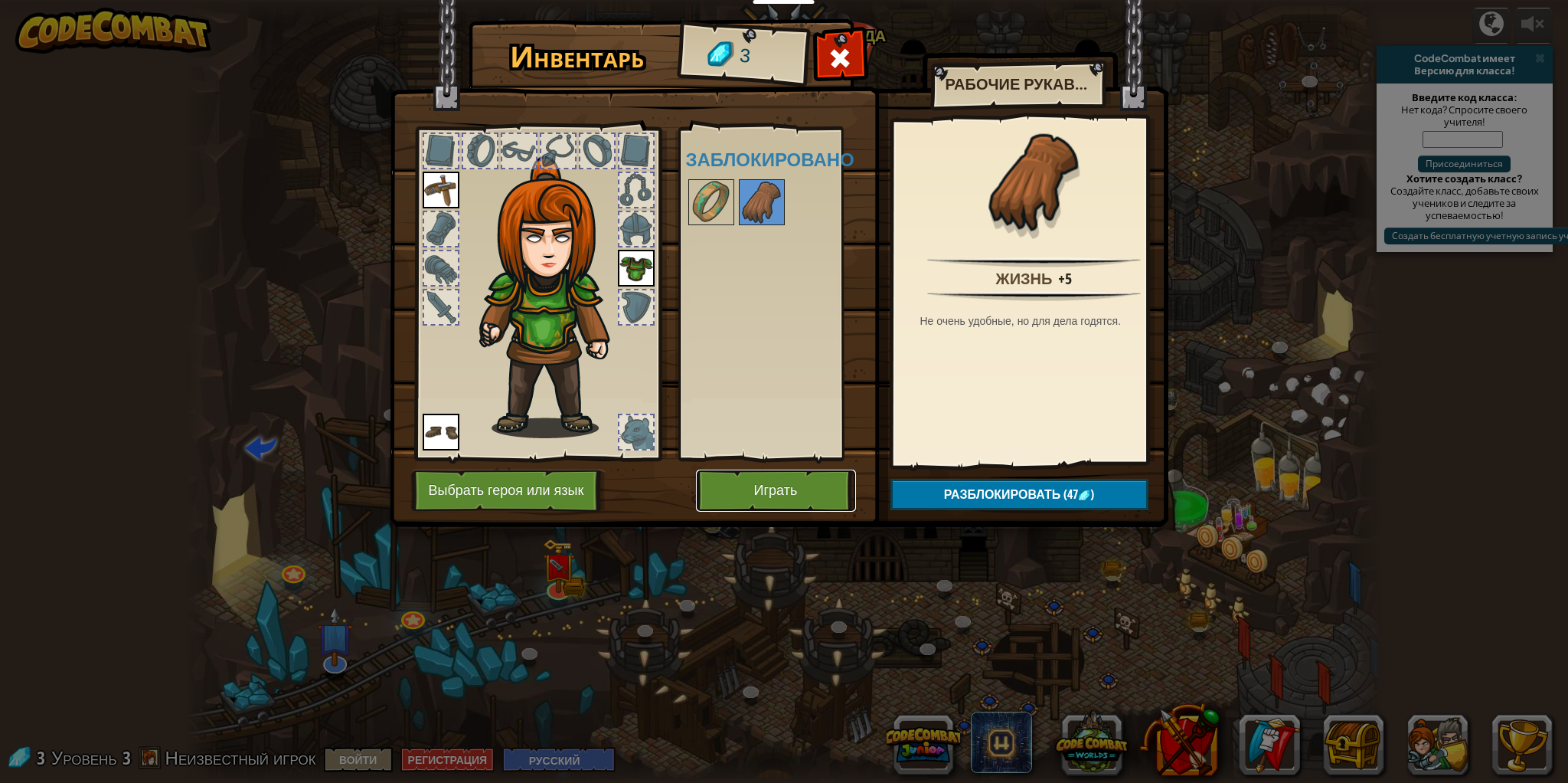
click at [826, 471] on button "Играть" at bounding box center [776, 491] width 160 height 42
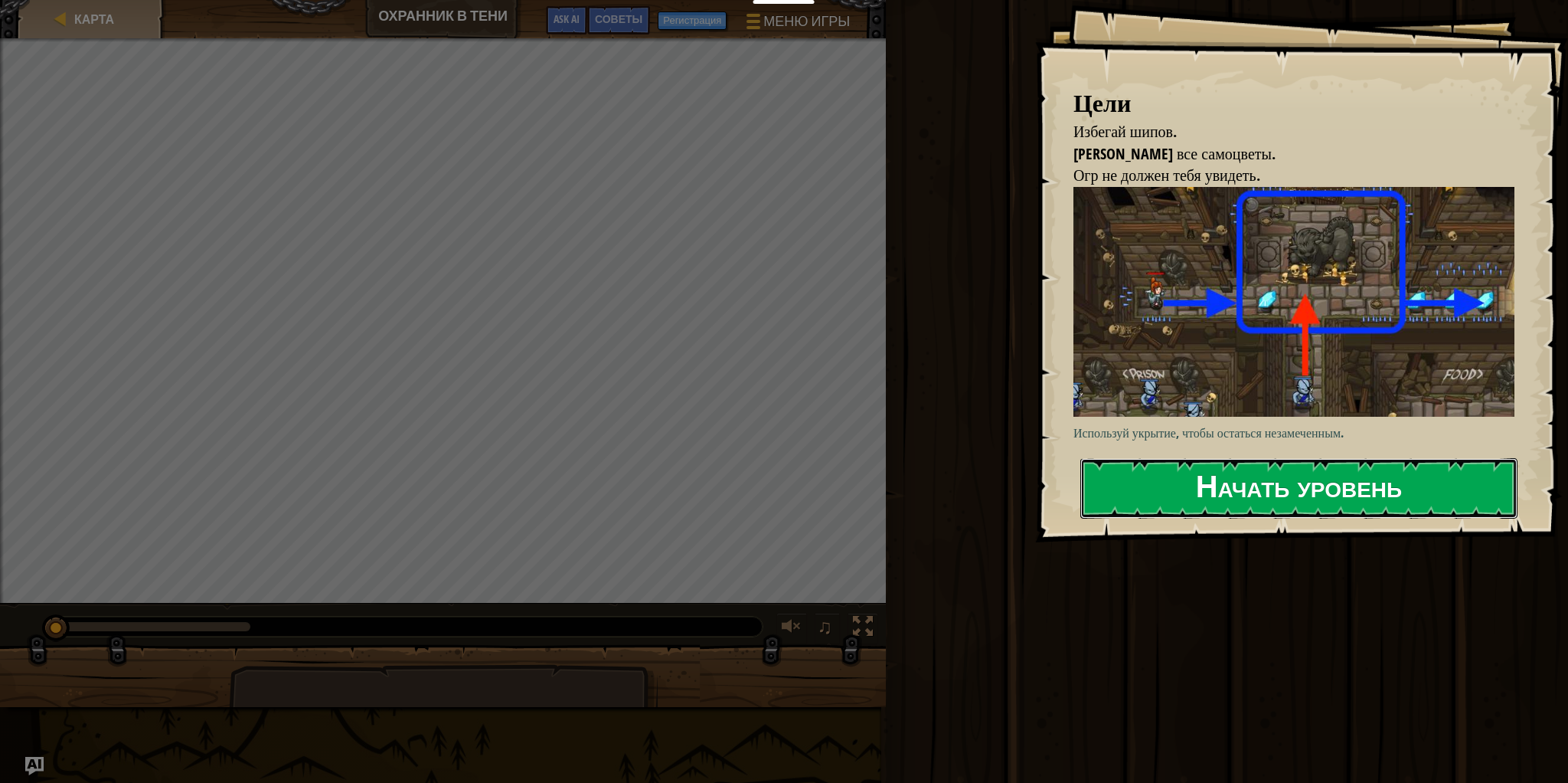
click at [1425, 505] on button "Начать уровень" at bounding box center [1299, 488] width 437 height 60
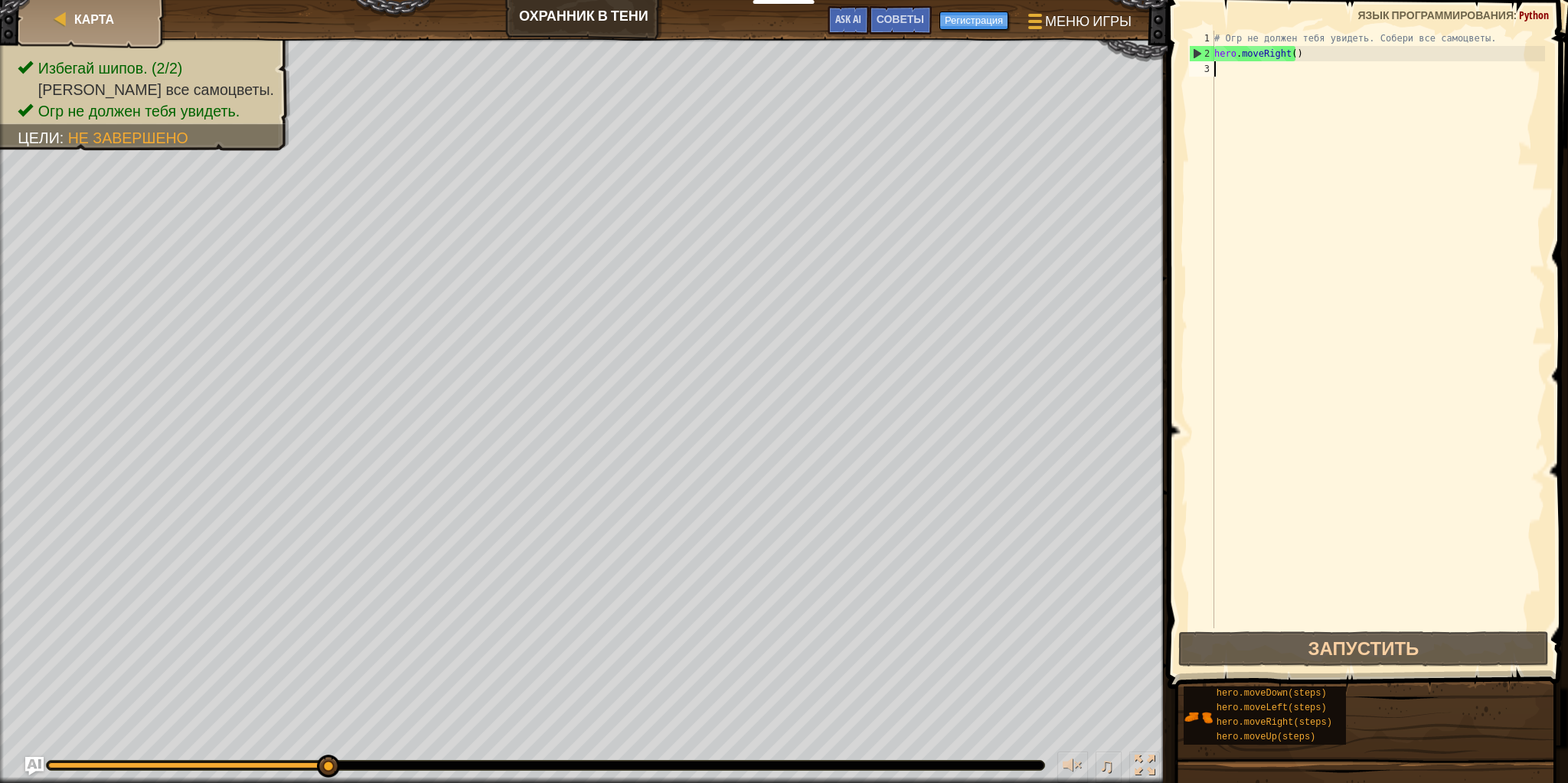
scroll to position [7, 0]
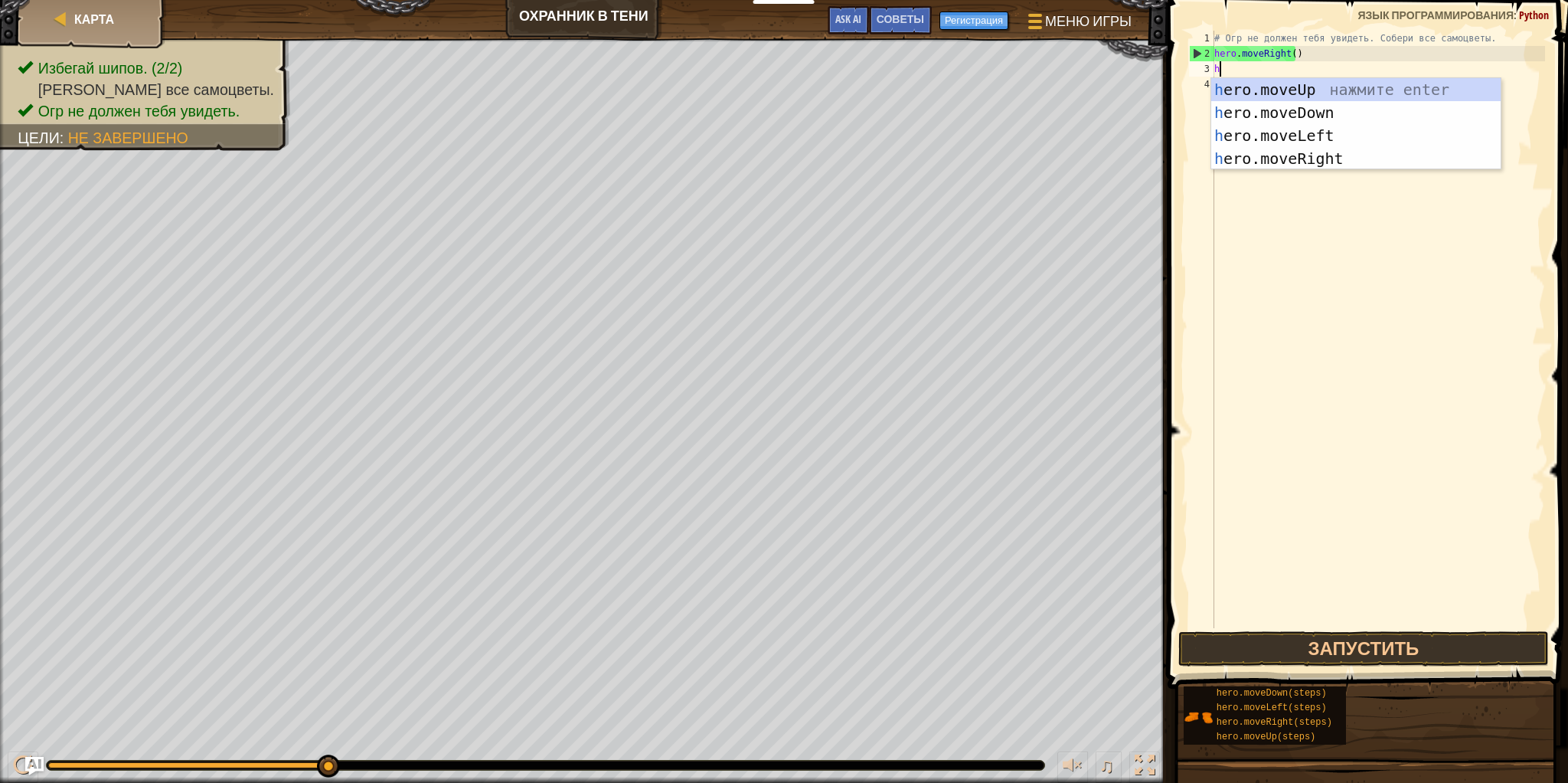
type textarea "her"
click at [1331, 161] on div "her o.moveUp нажмите enter her o.moveDown нажмите enter her o.moveLeft нажмите …" at bounding box center [1355, 147] width 289 height 138
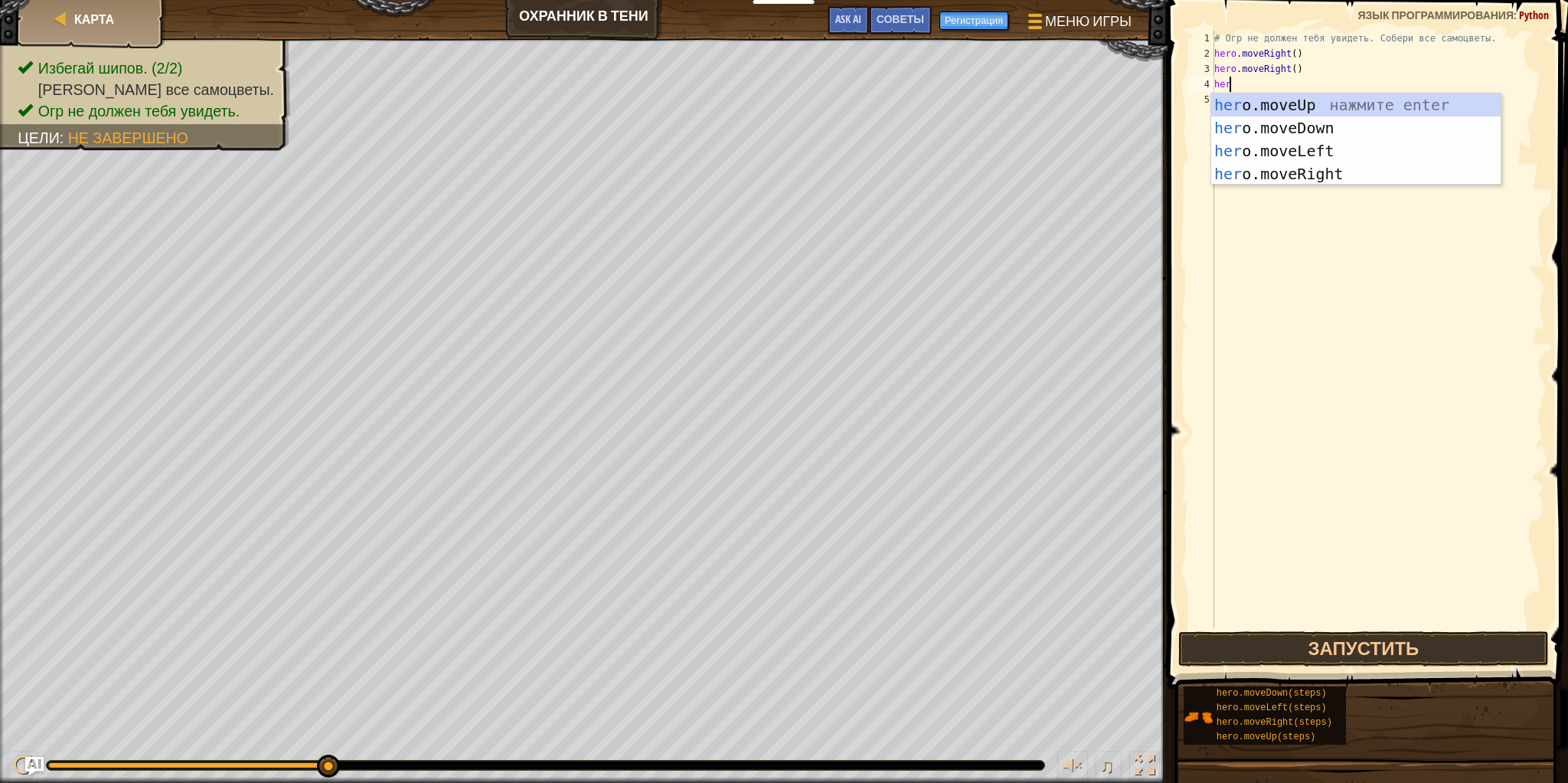
type textarea "hero"
click at [1348, 175] on div "hero .moveUp нажмите enter hero .moveDown нажмите enter hero .moveLeft нажмите …" at bounding box center [1355, 162] width 289 height 138
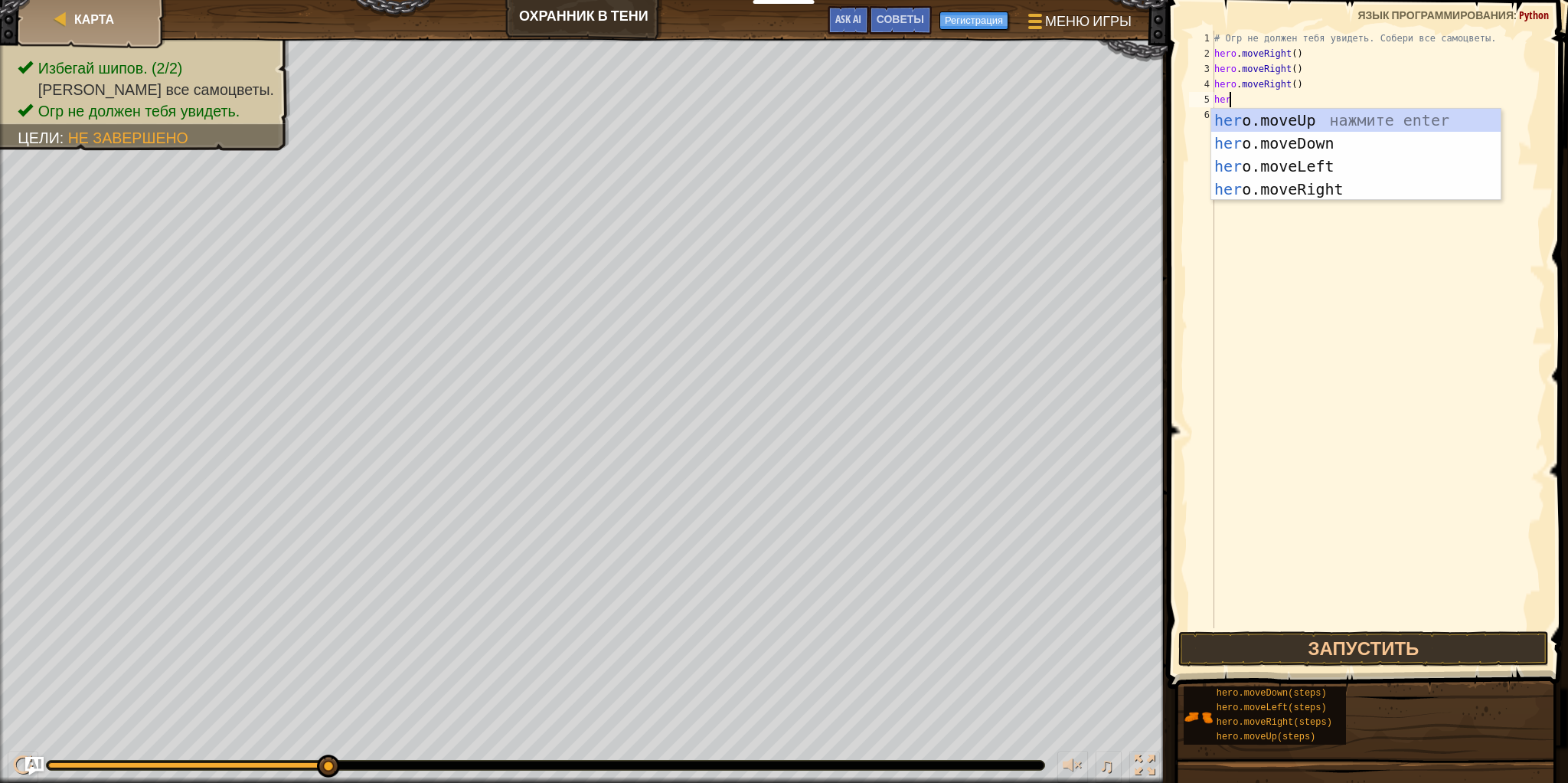
type textarea "hero"
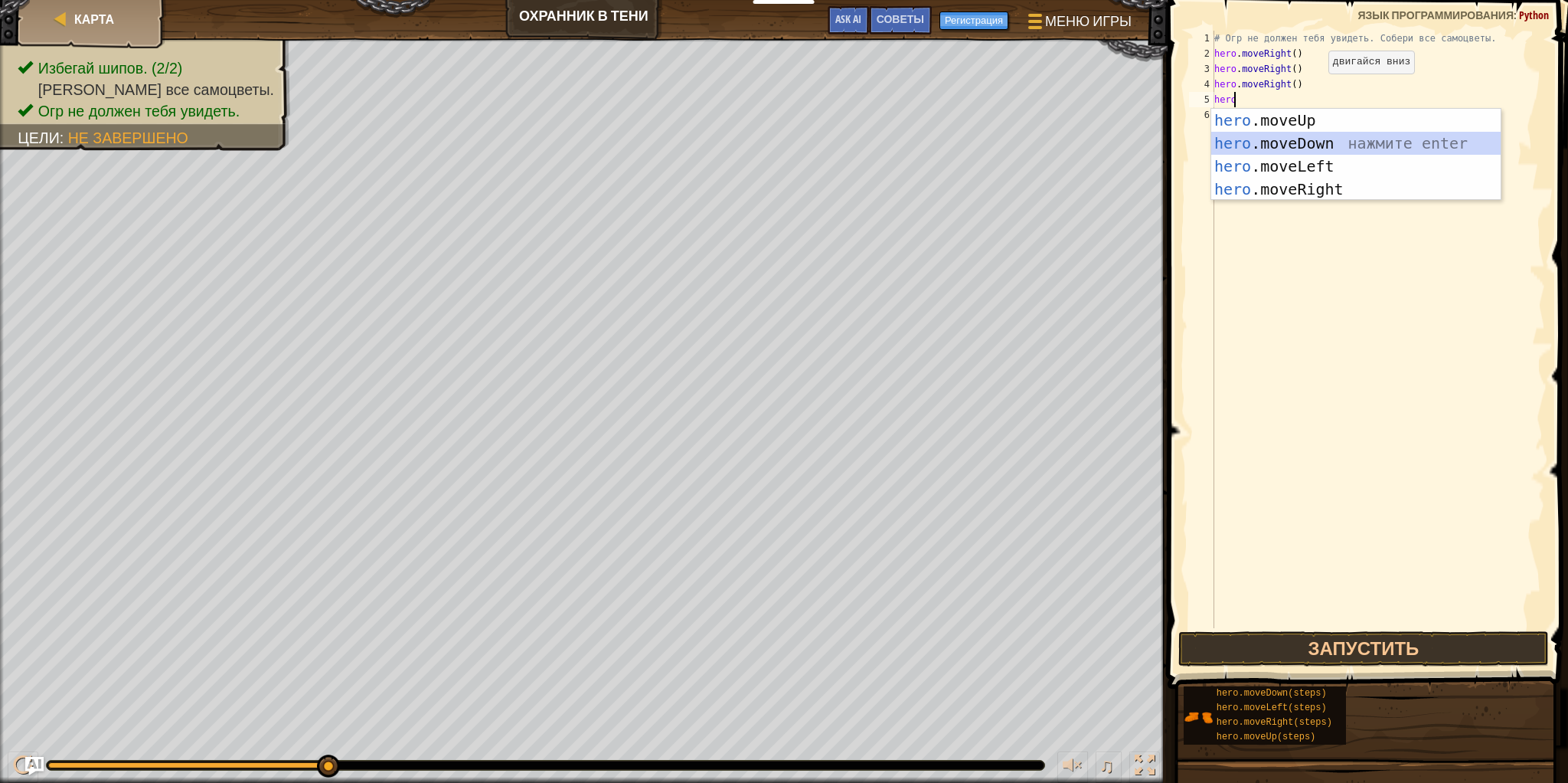
click at [1343, 145] on div "hero .moveUp нажмите enter hero .moveDown нажмите enter hero .moveLeft нажмите …" at bounding box center [1355, 178] width 289 height 138
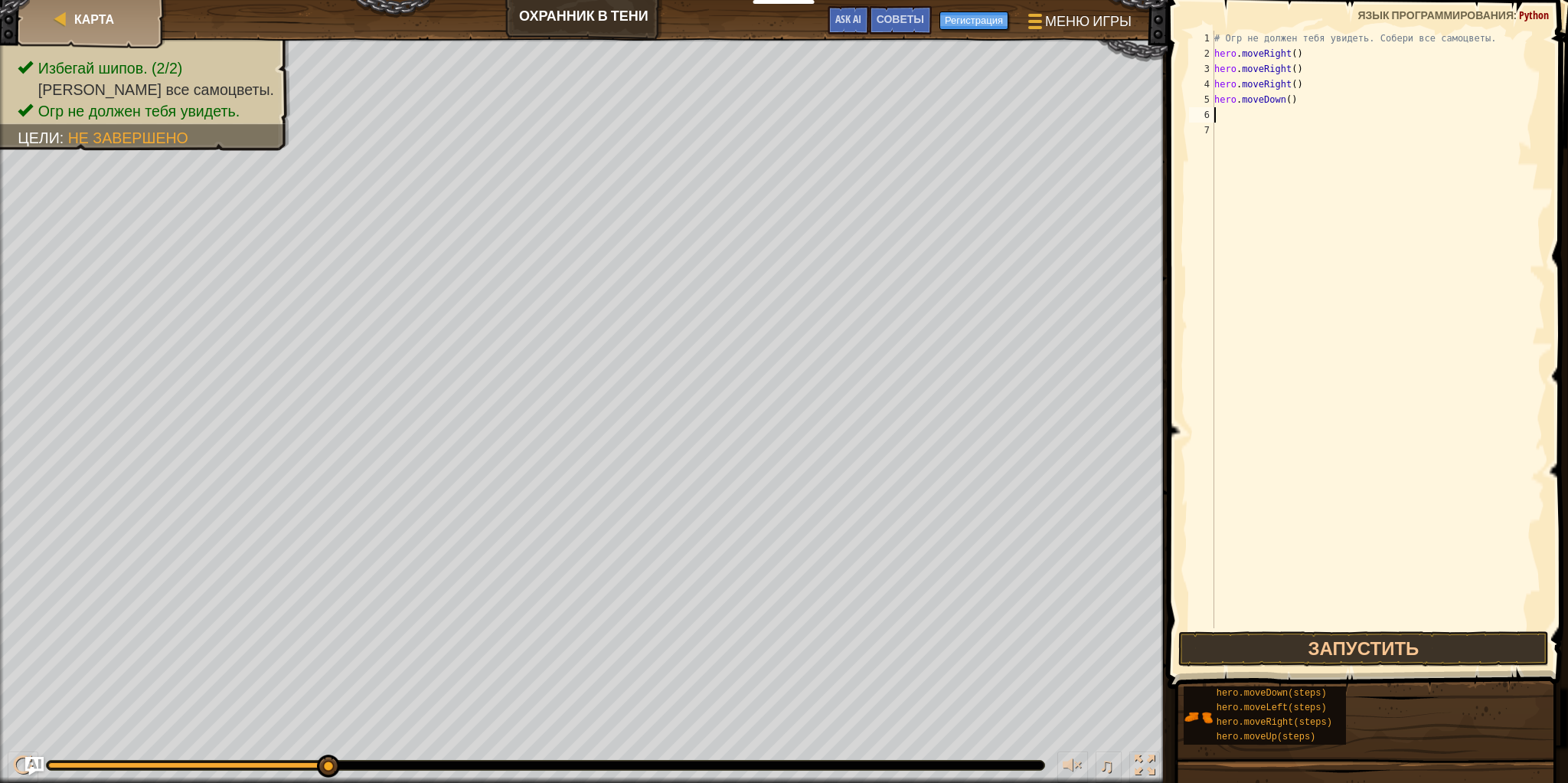
click at [1331, 153] on div "# Огр не должен тебя увидеть. Собери все самоцветы. hero . moveRight ( ) hero .…" at bounding box center [1378, 345] width 334 height 628
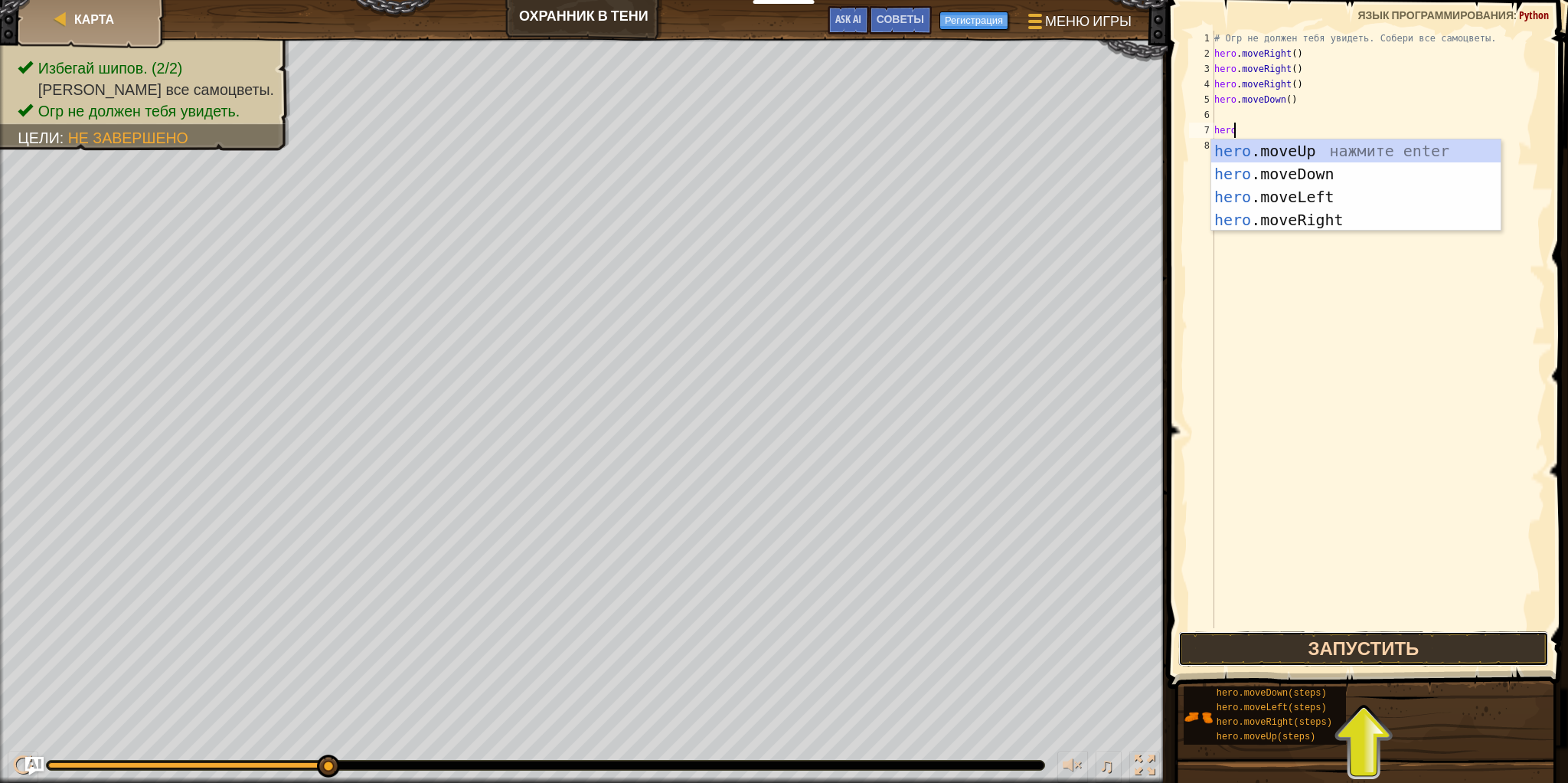
click at [1411, 643] on button "Запустить" at bounding box center [1363, 648] width 370 height 35
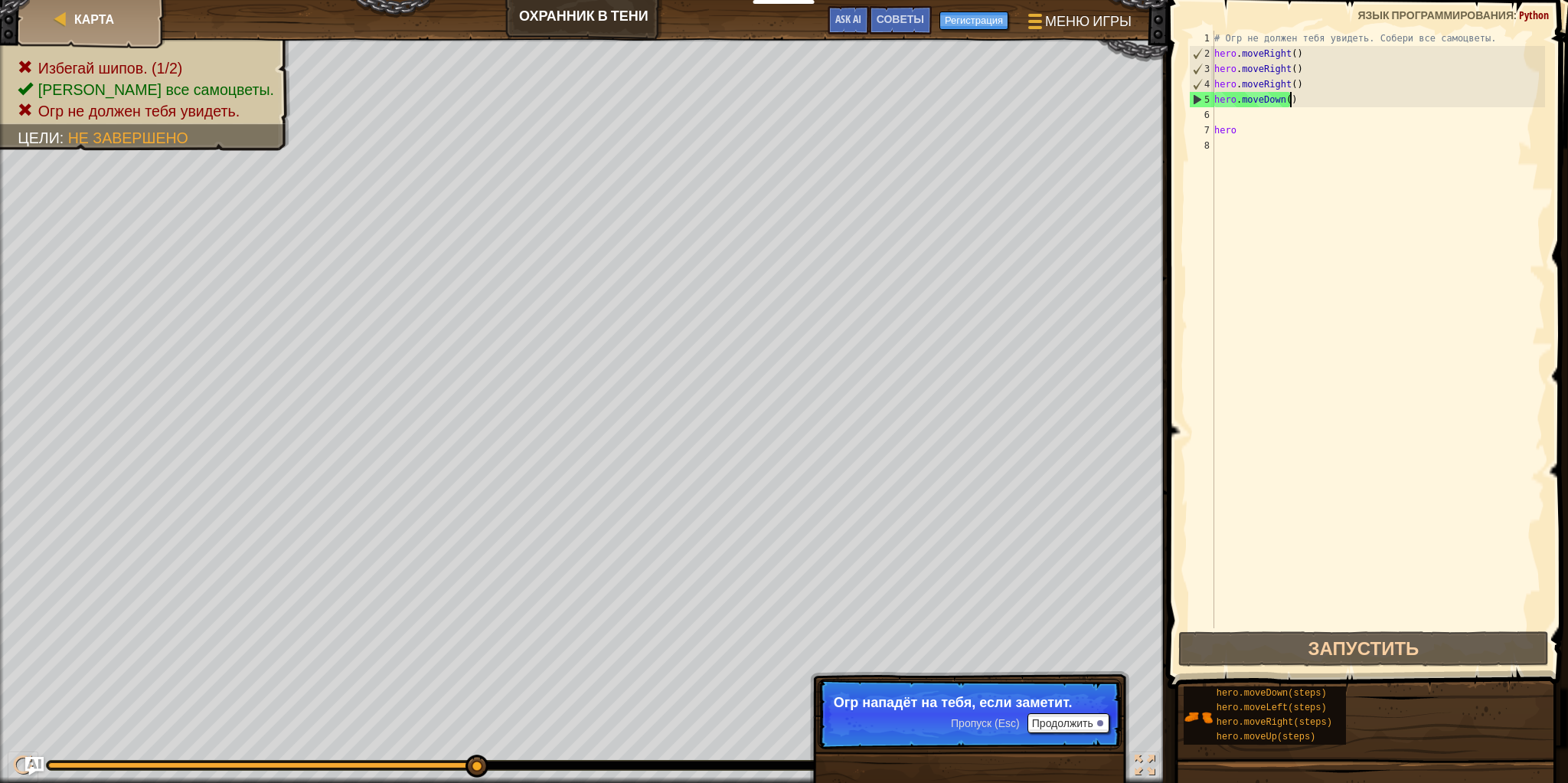
click at [1305, 95] on div "# Огр не должен тебя увидеть. Собери все самоцветы. hero . moveRight ( ) hero .…" at bounding box center [1378, 345] width 334 height 628
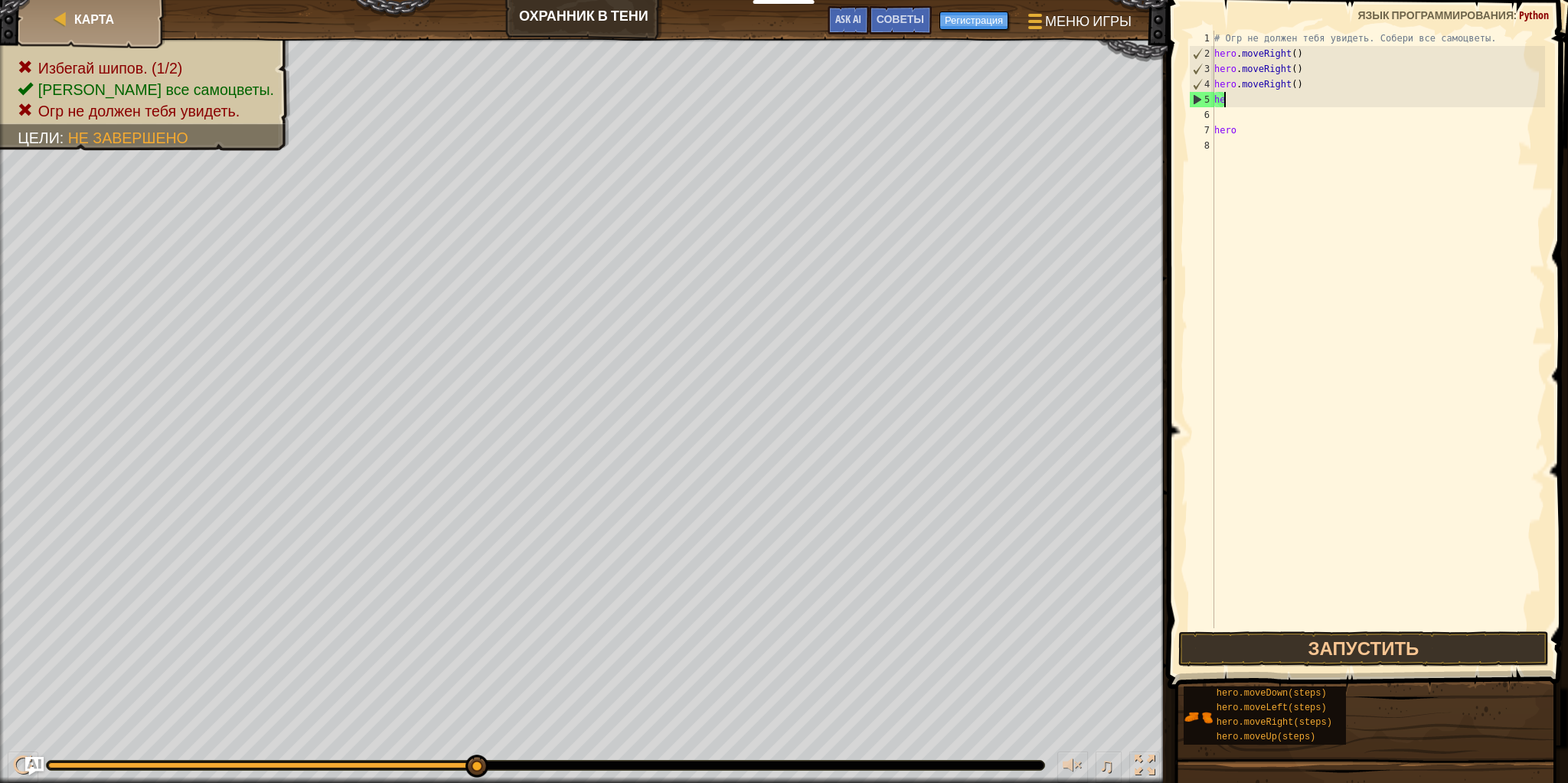
type textarea "h"
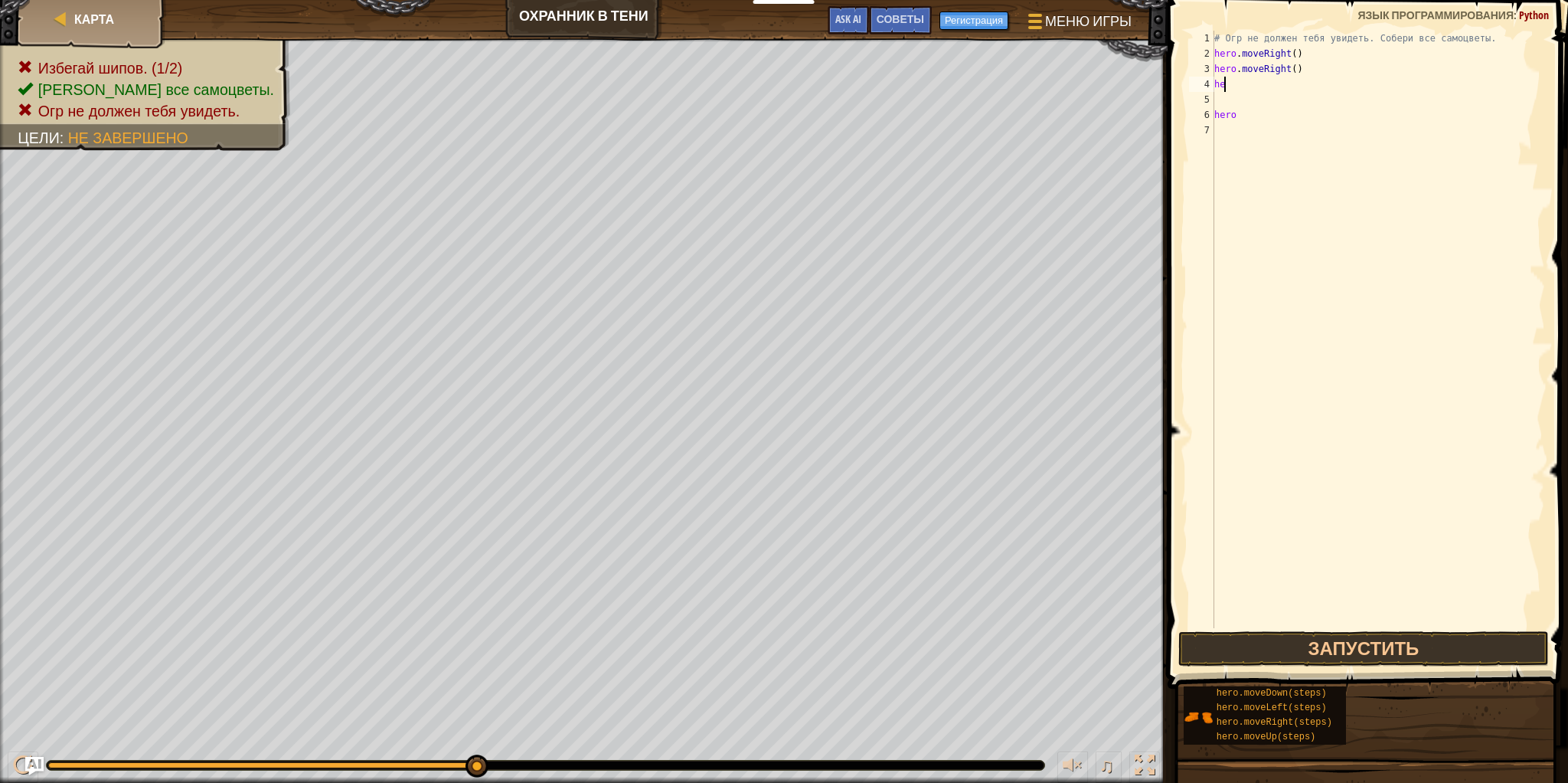
type textarea "h"
click at [1249, 111] on div "# Огр не должен тебя увидеть. Собери все самоцветы. hero . moveRight ( ) hero" at bounding box center [1378, 345] width 334 height 628
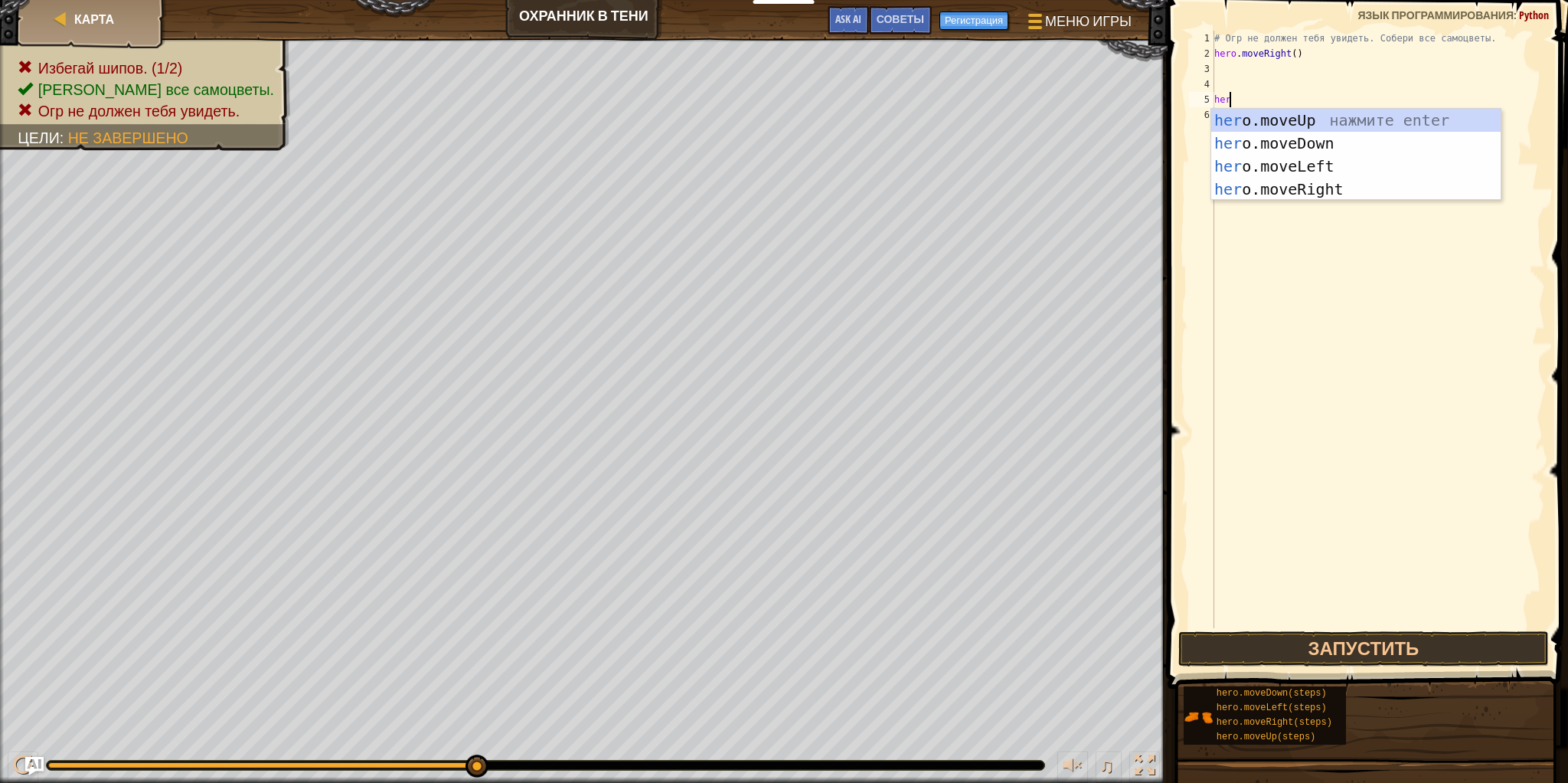
type textarea "h"
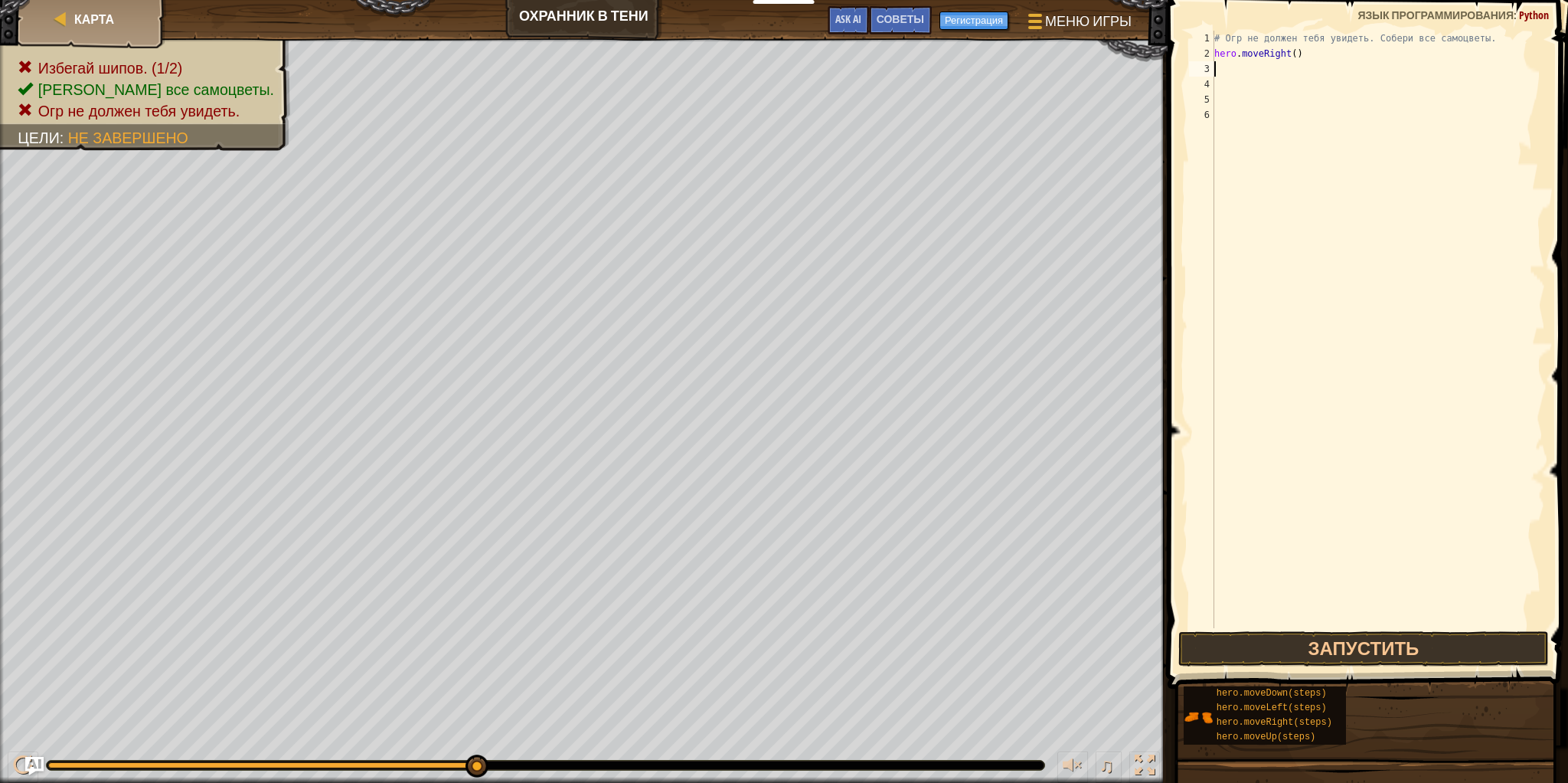
click at [1242, 72] on div "# Огр не должен тебя увидеть. Собери все самоцветы. hero . moveRight ( )" at bounding box center [1378, 345] width 334 height 628
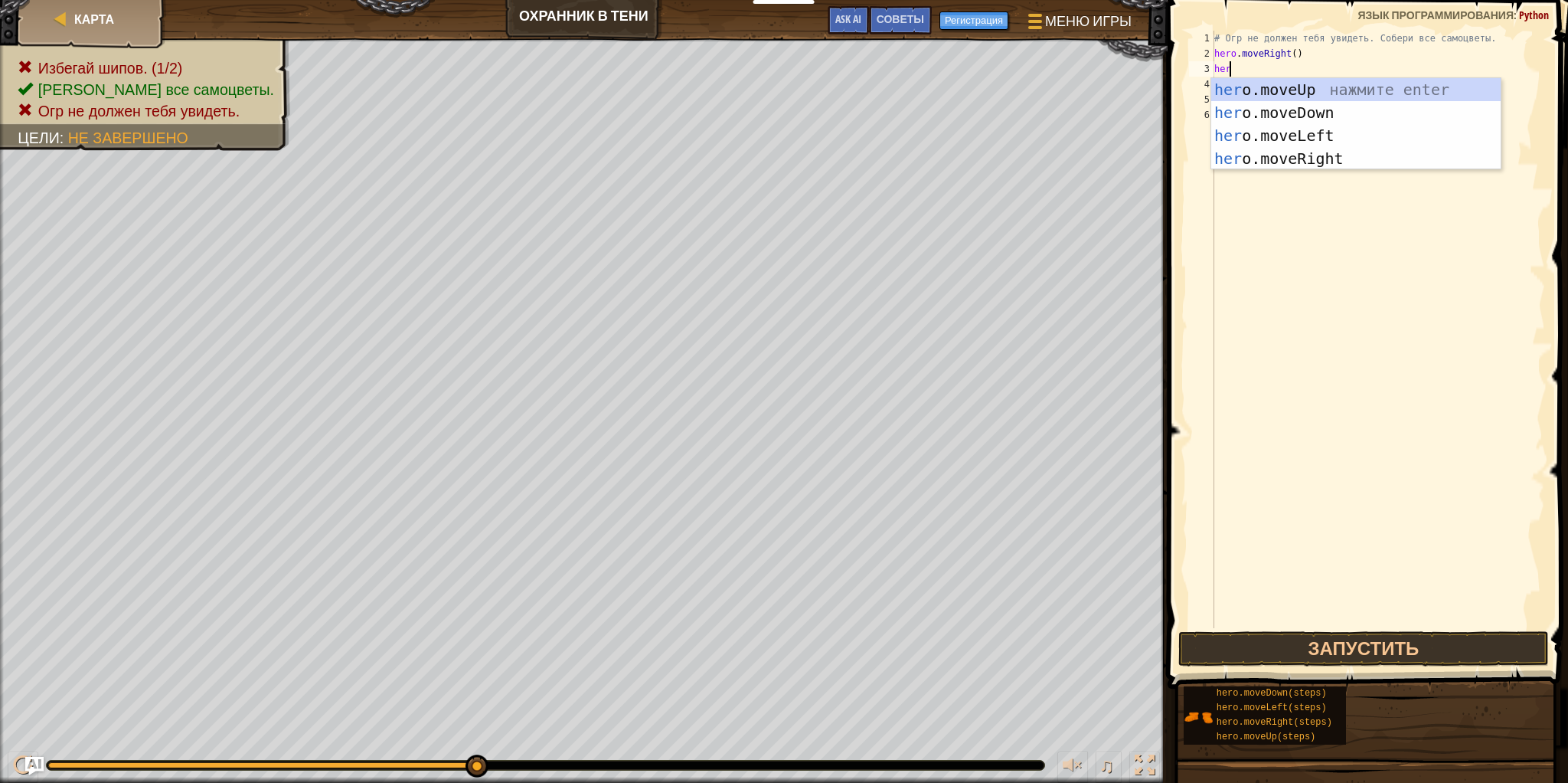
type textarea "hero"
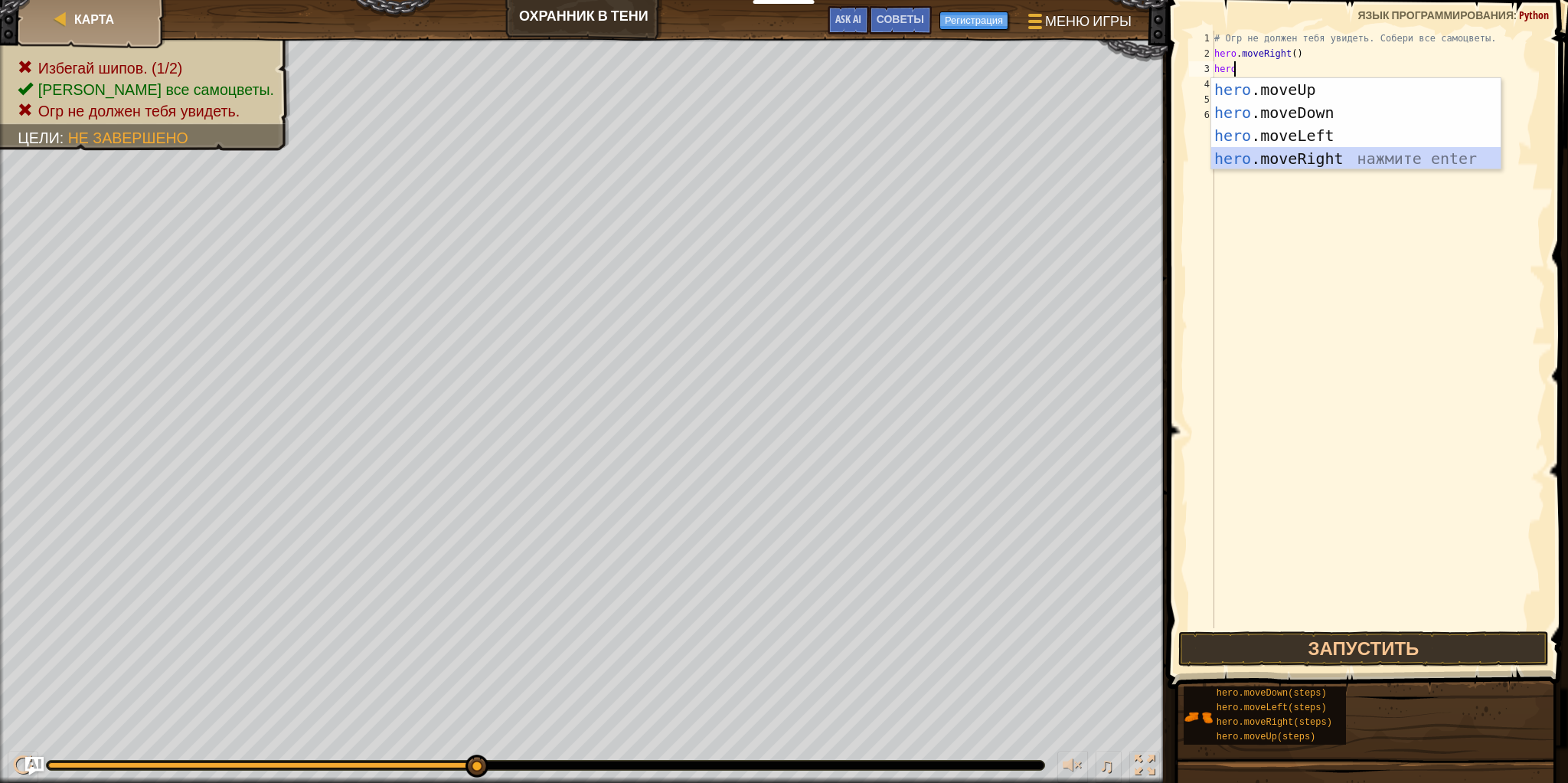
click at [1328, 154] on div "hero .moveUp нажмите enter hero .moveDown нажмите enter hero .moveLeft нажмите …" at bounding box center [1355, 147] width 289 height 138
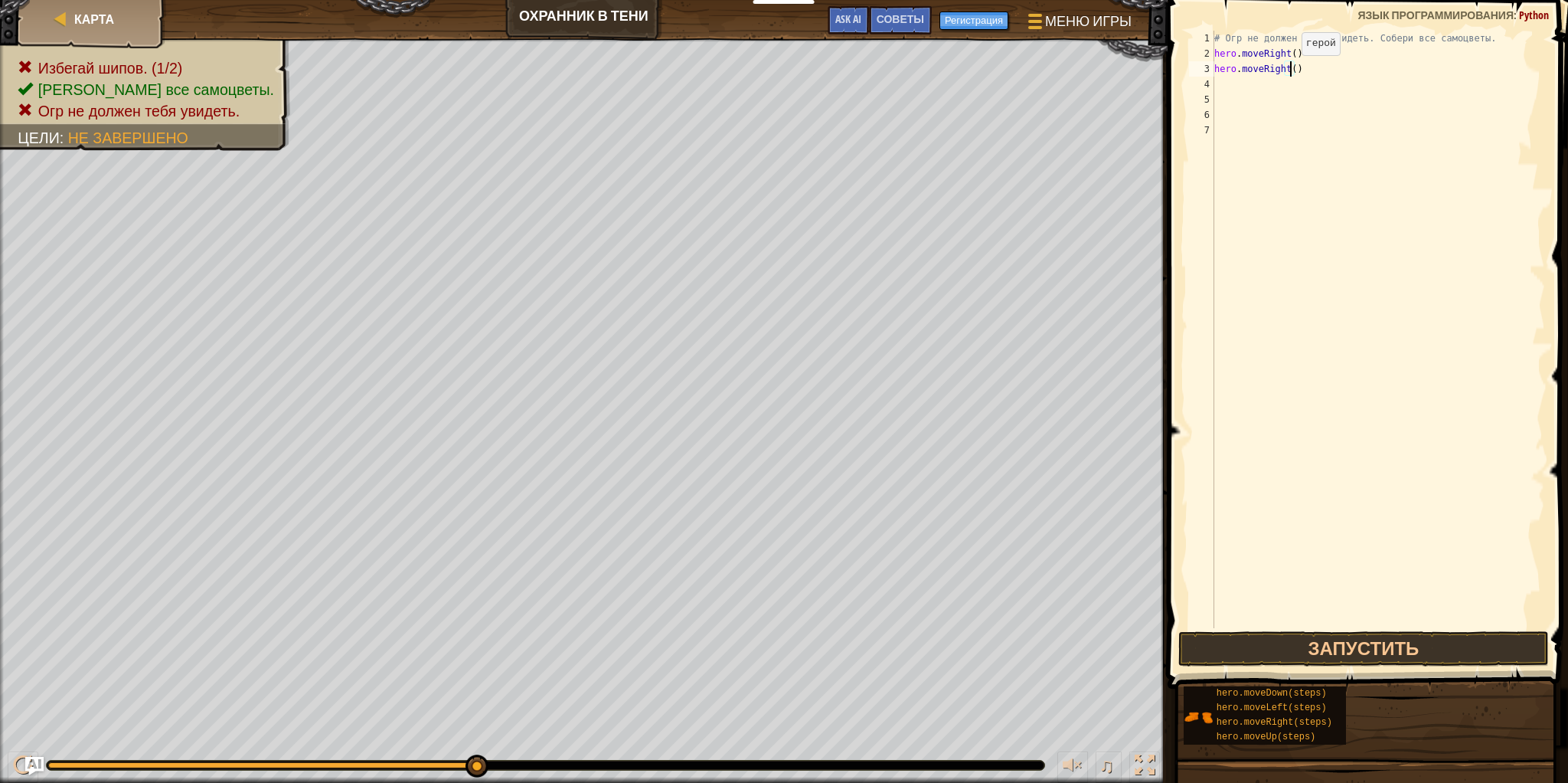
click at [1287, 71] on div "# Огр не должен тебя увидеть. Собери все самоцветы. hero . moveRight ( ) hero .…" at bounding box center [1378, 345] width 334 height 628
click at [1290, 64] on div "# Огр не должен тебя увидеть. Собери все самоцветы. hero . moveRight ( ) hero .…" at bounding box center [1378, 345] width 334 height 628
type textarea "h"
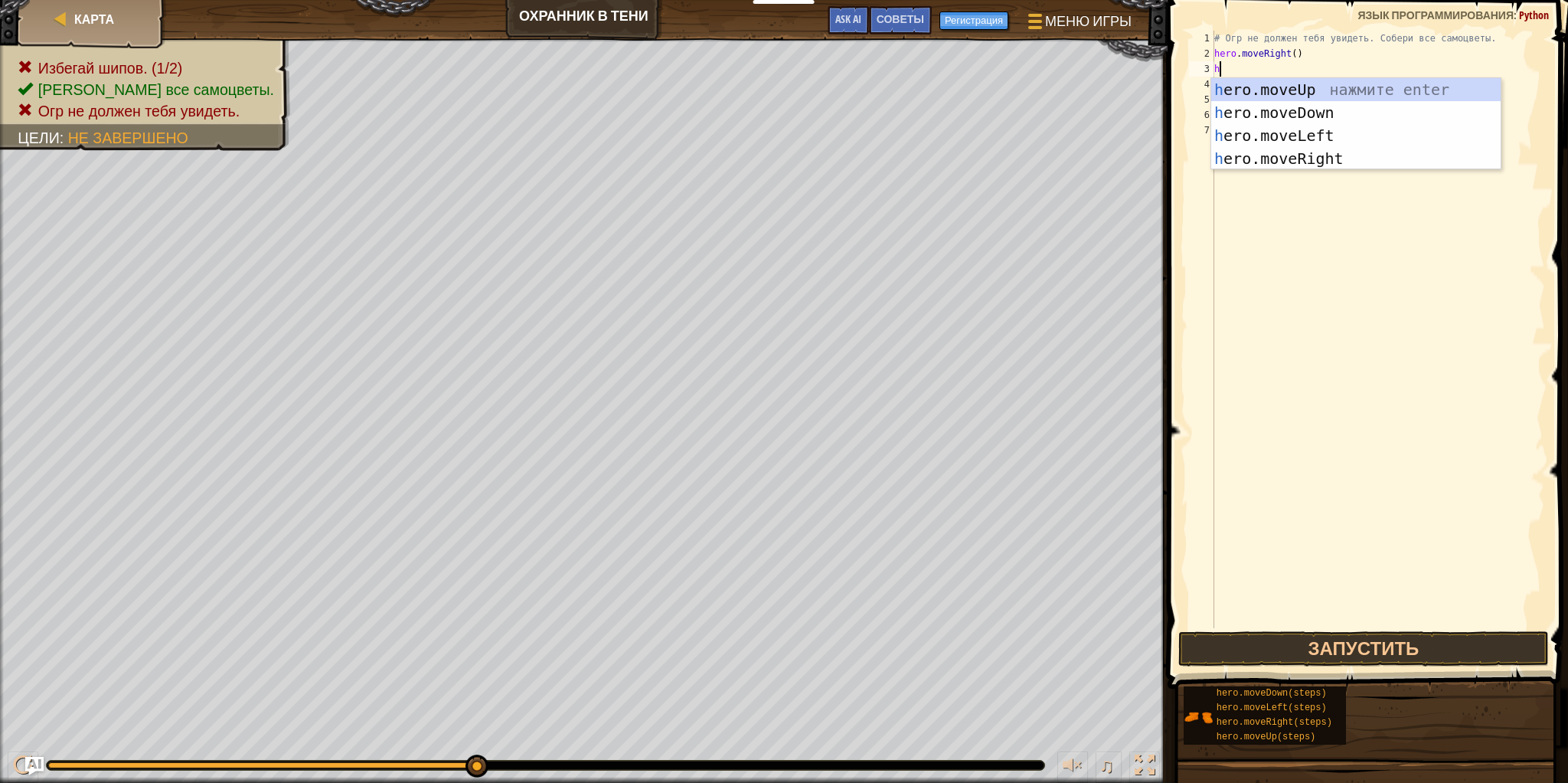
type textarea "her"
click at [1315, 96] on div "her o.moveUp нажмите enter her o.moveDown нажмите enter her o.moveLeft нажмите …" at bounding box center [1355, 147] width 289 height 138
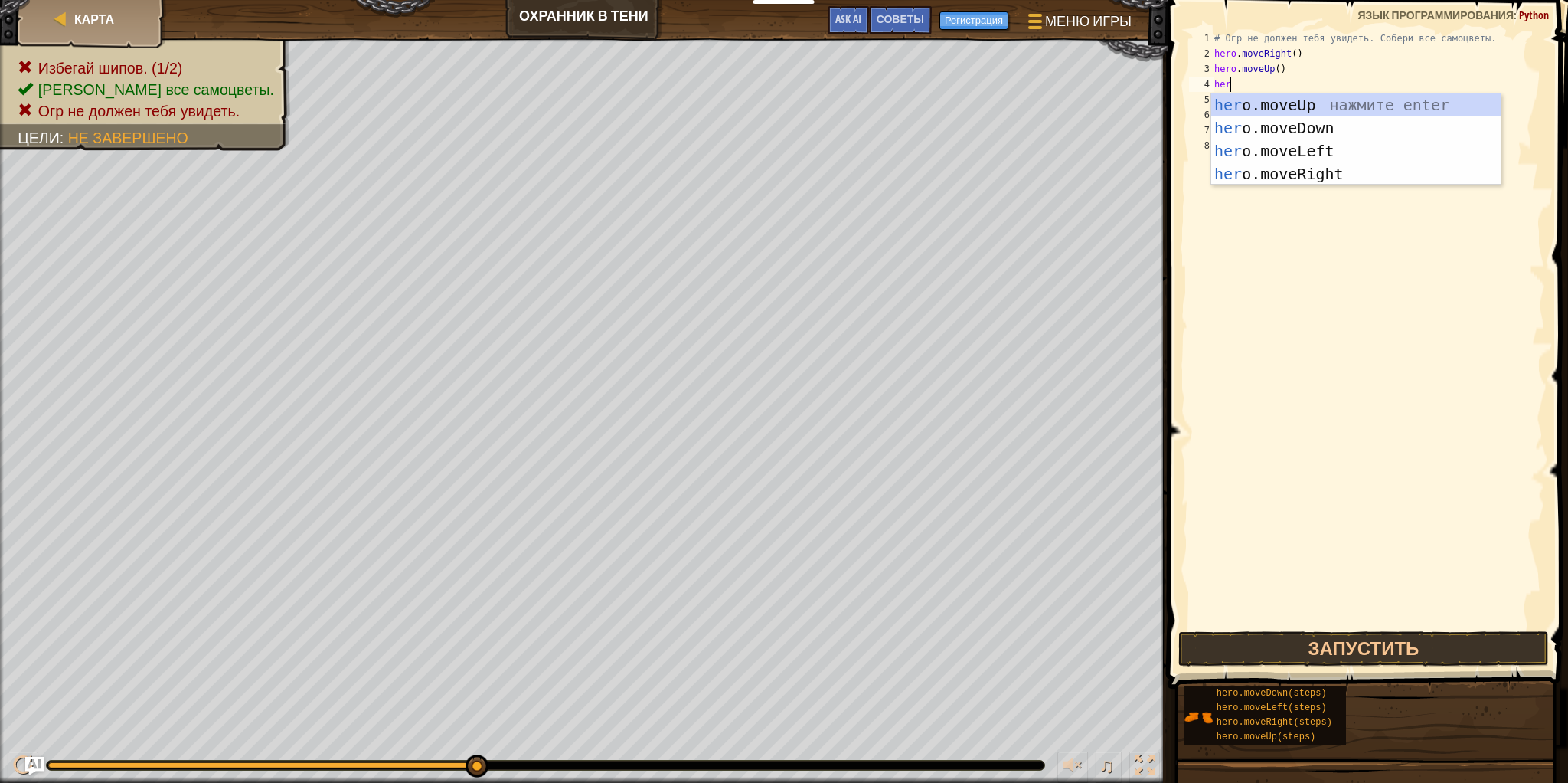
type textarea "hero"
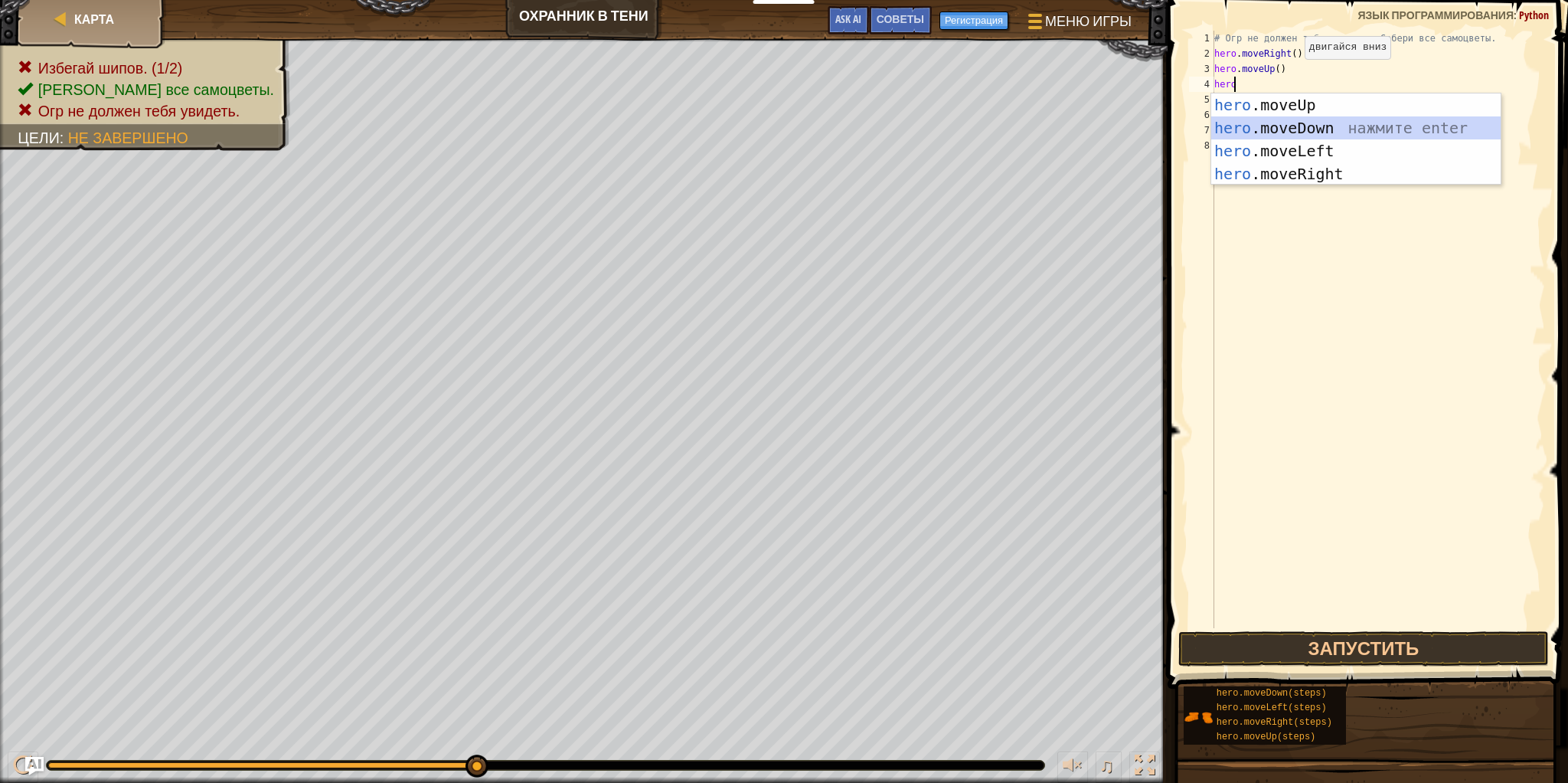
click at [1295, 134] on div "hero .moveUp нажмите enter hero .moveDown нажмите enter hero .moveLeft нажмите …" at bounding box center [1355, 162] width 289 height 138
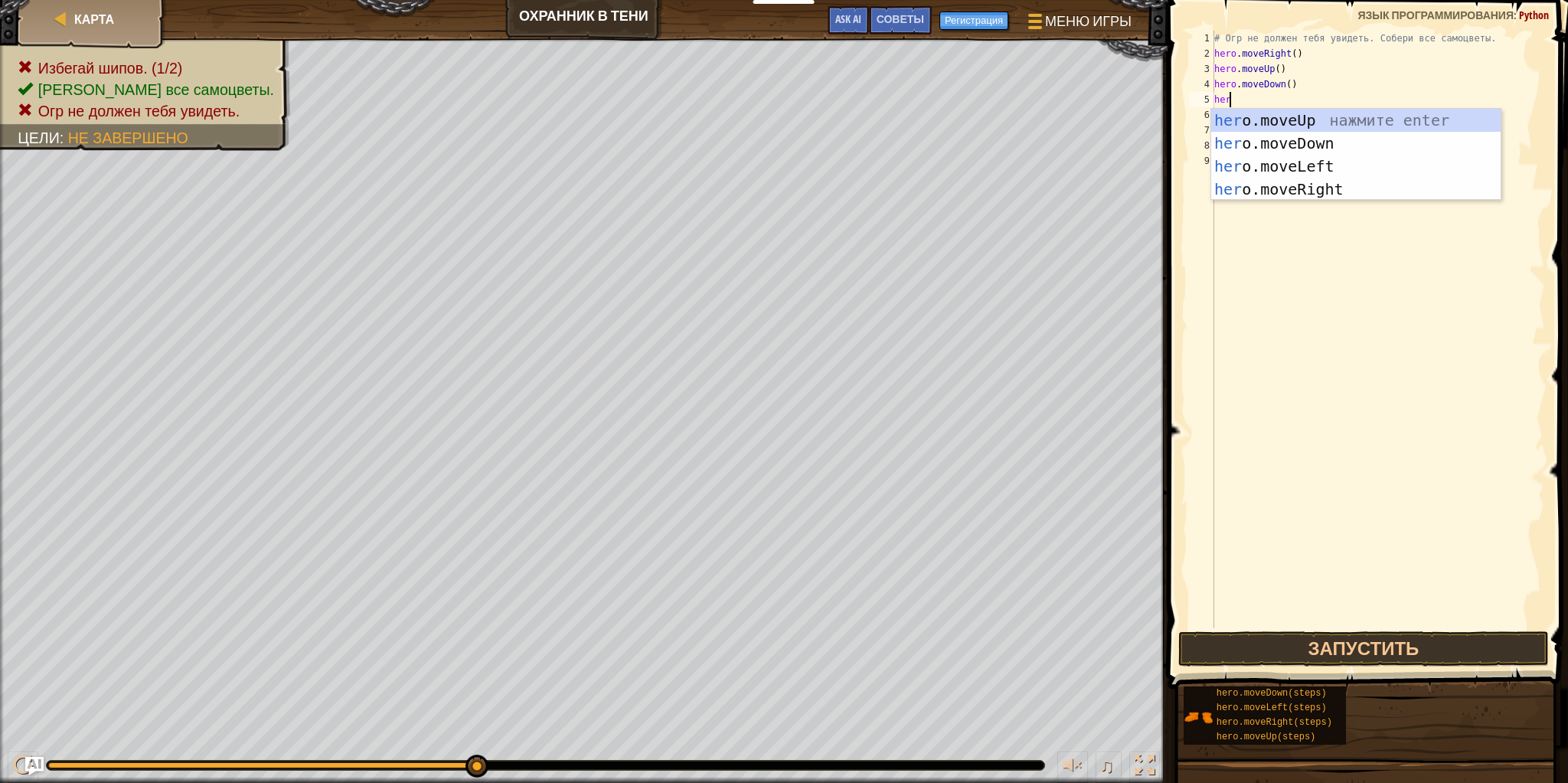
type textarea "hero"
click at [1345, 181] on div "hero .moveUp нажмите enter hero .moveDown нажмите enter hero .moveLeft нажмите …" at bounding box center [1355, 178] width 289 height 138
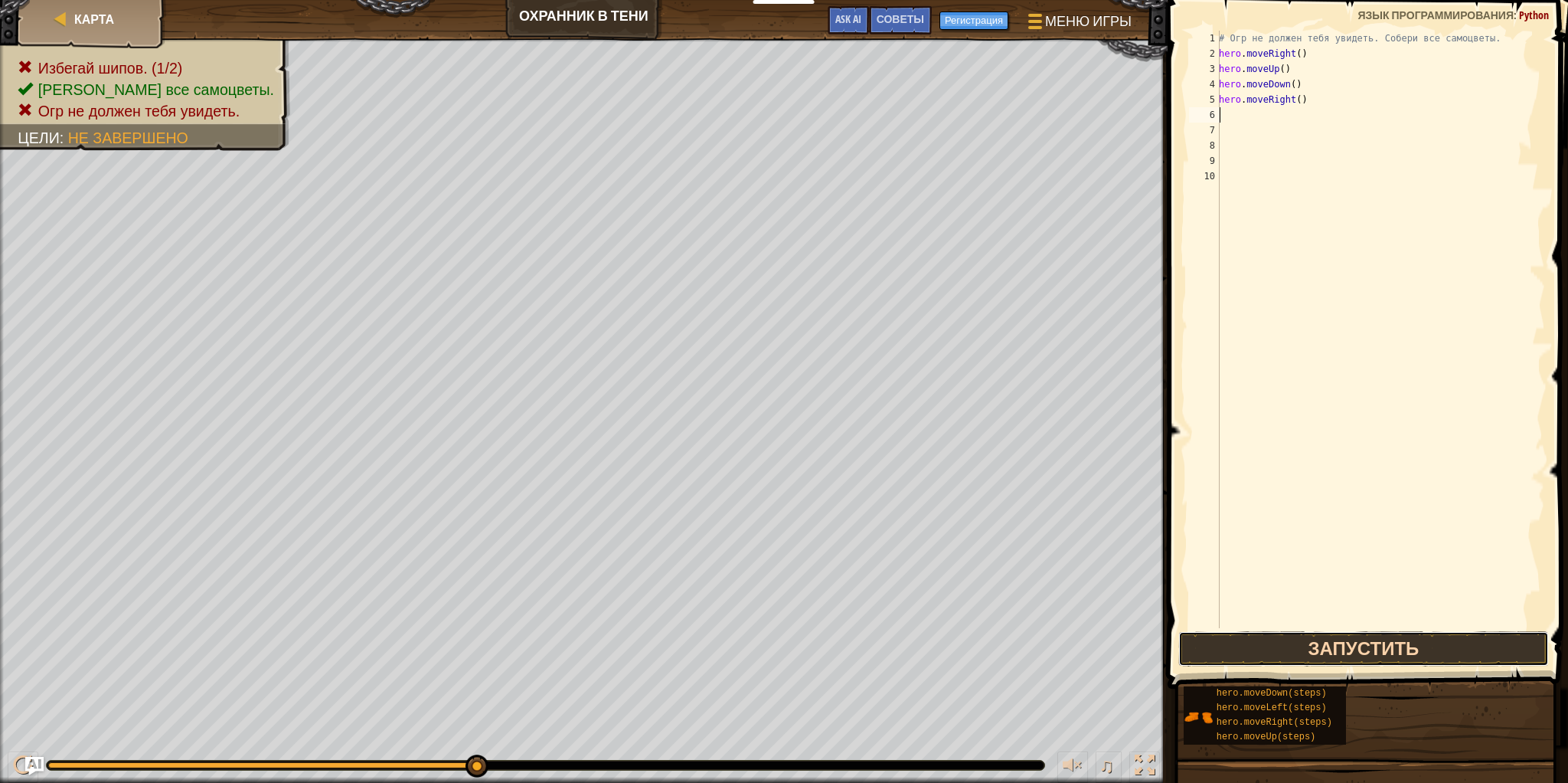
click at [1464, 649] on button "Запустить" at bounding box center [1363, 648] width 370 height 35
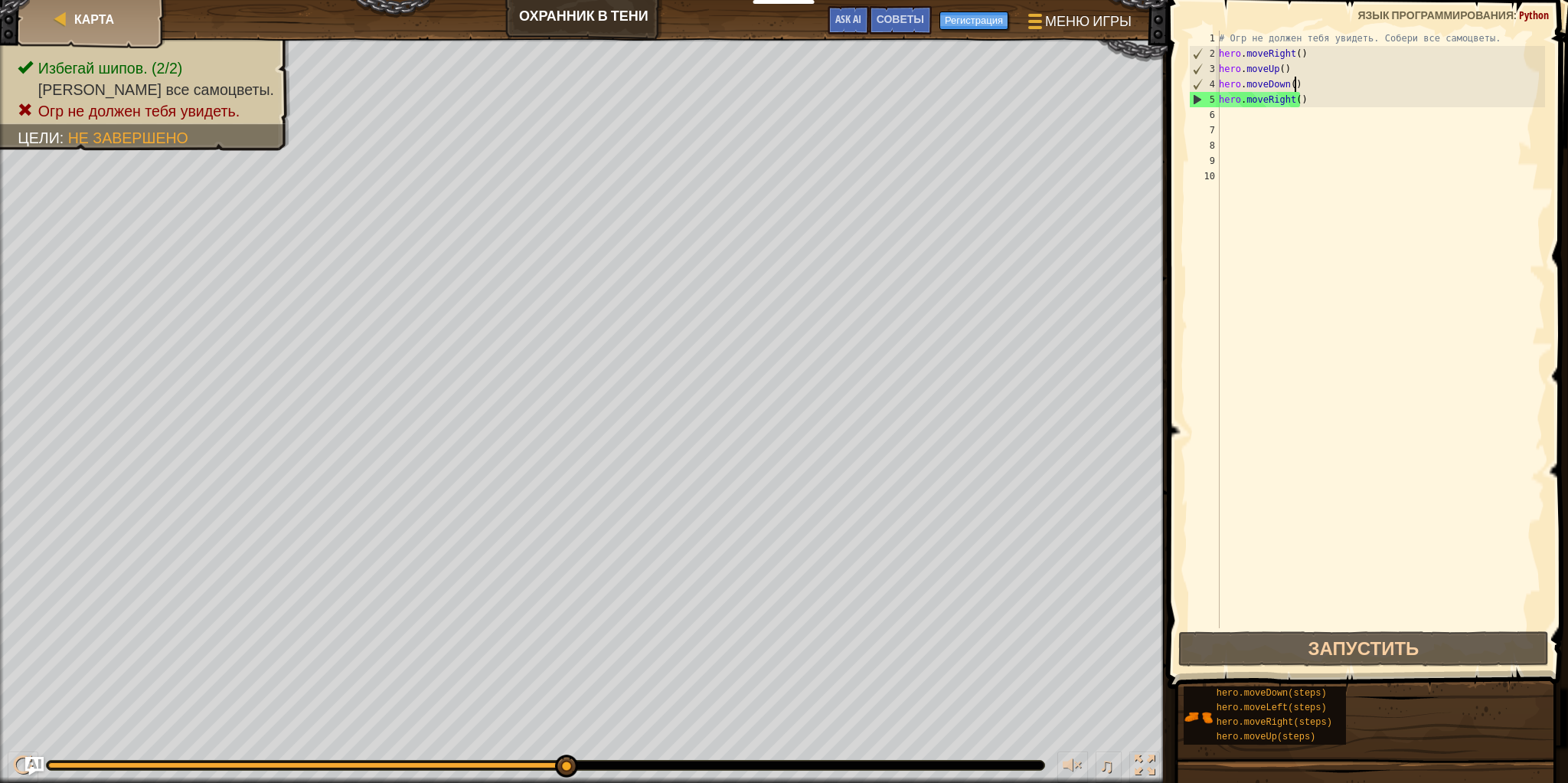
click at [1307, 85] on div "# Огр не должен тебя увидеть. Собери все самоцветы. hero . moveRight ( ) hero .…" at bounding box center [1380, 345] width 329 height 628
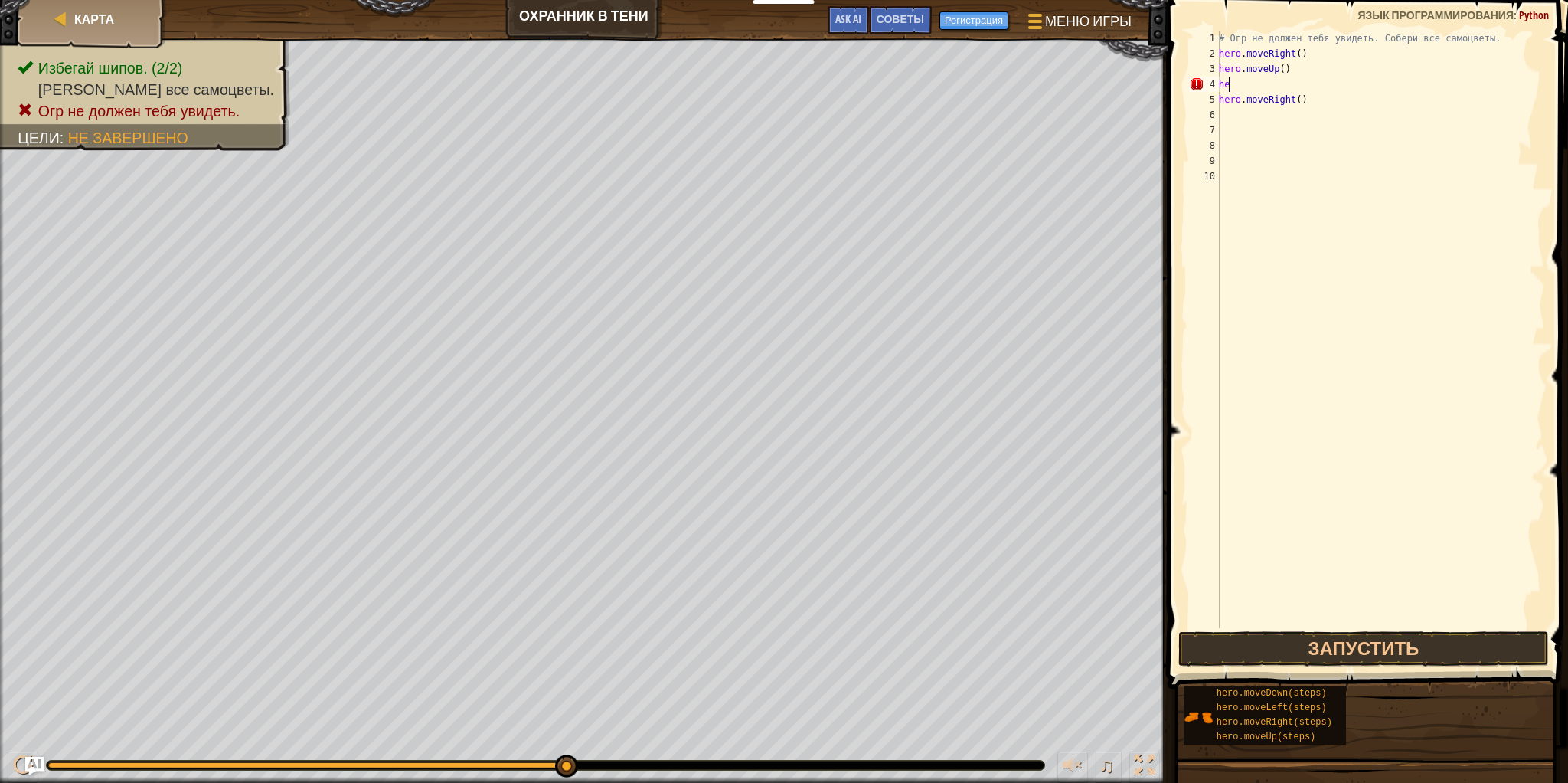
type textarea "h"
type textarea "hero.moveUp()"
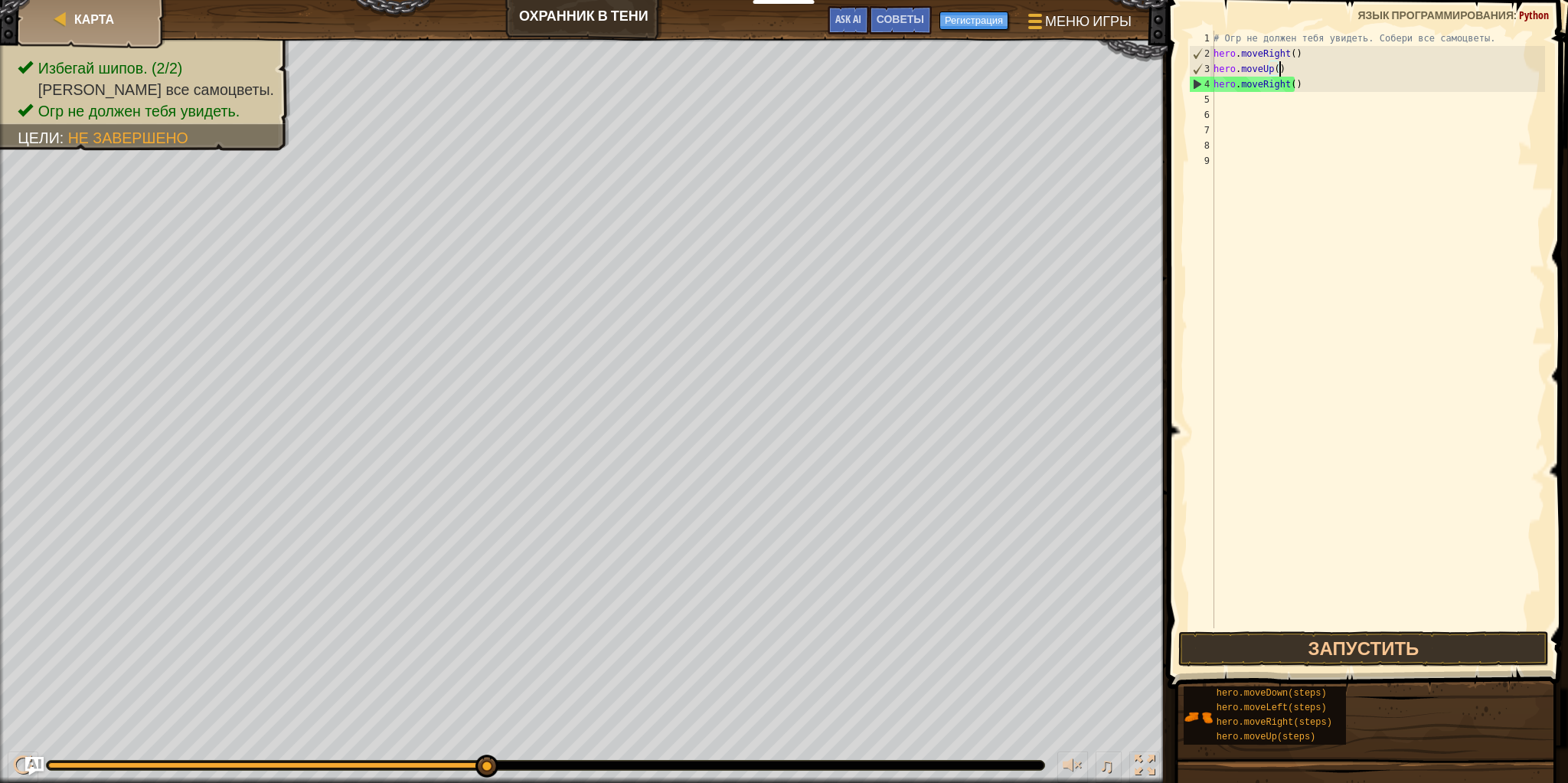
click at [1300, 92] on div "# Огр не должен тебя увидеть. Собери все самоцветы. hero . moveRight ( ) hero .…" at bounding box center [1377, 345] width 335 height 628
click at [1280, 111] on div "# Огр не должен тебя увидеть. Собери все самоцветы. hero . moveRight ( ) hero .…" at bounding box center [1377, 345] width 335 height 628
click at [1255, 102] on div "# Огр не должен тебя увидеть. Собери все самоцветы. hero . moveRight ( ) hero .…" at bounding box center [1377, 345] width 335 height 628
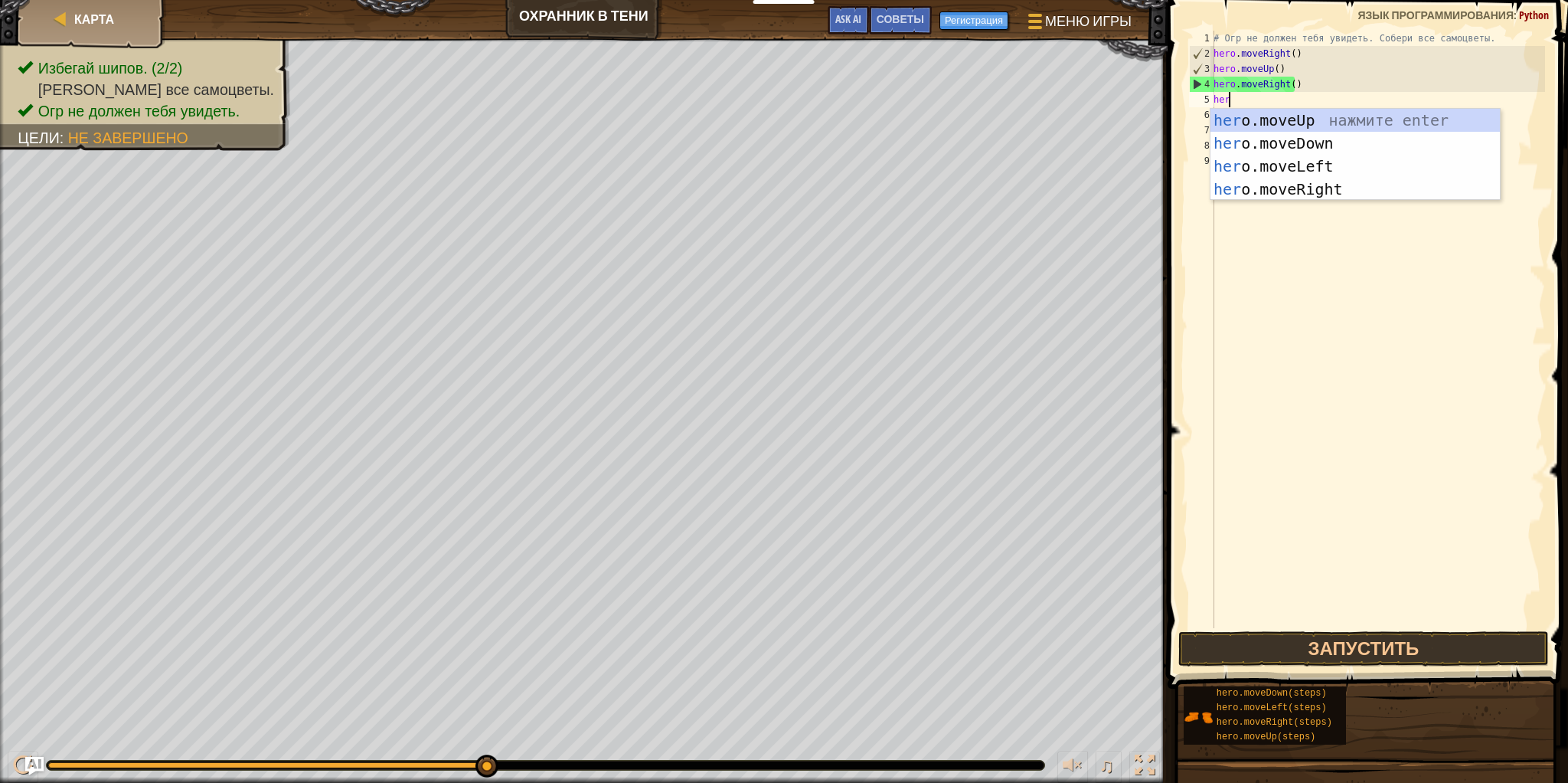
type textarea "hero"
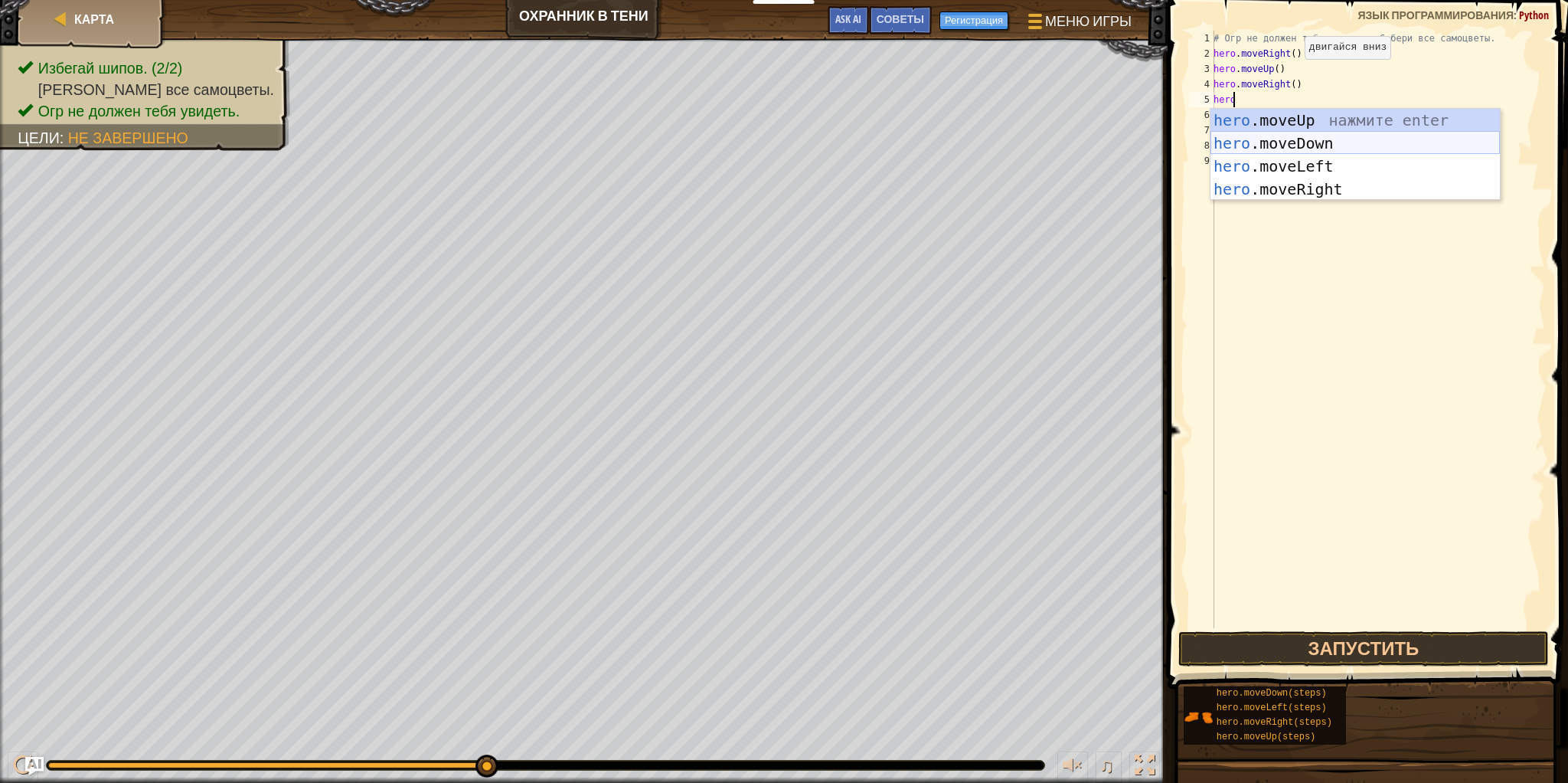
click at [1327, 138] on div "hero .moveUp нажмите enter hero .moveDown нажмите enter hero .moveLeft нажмите …" at bounding box center [1354, 178] width 289 height 138
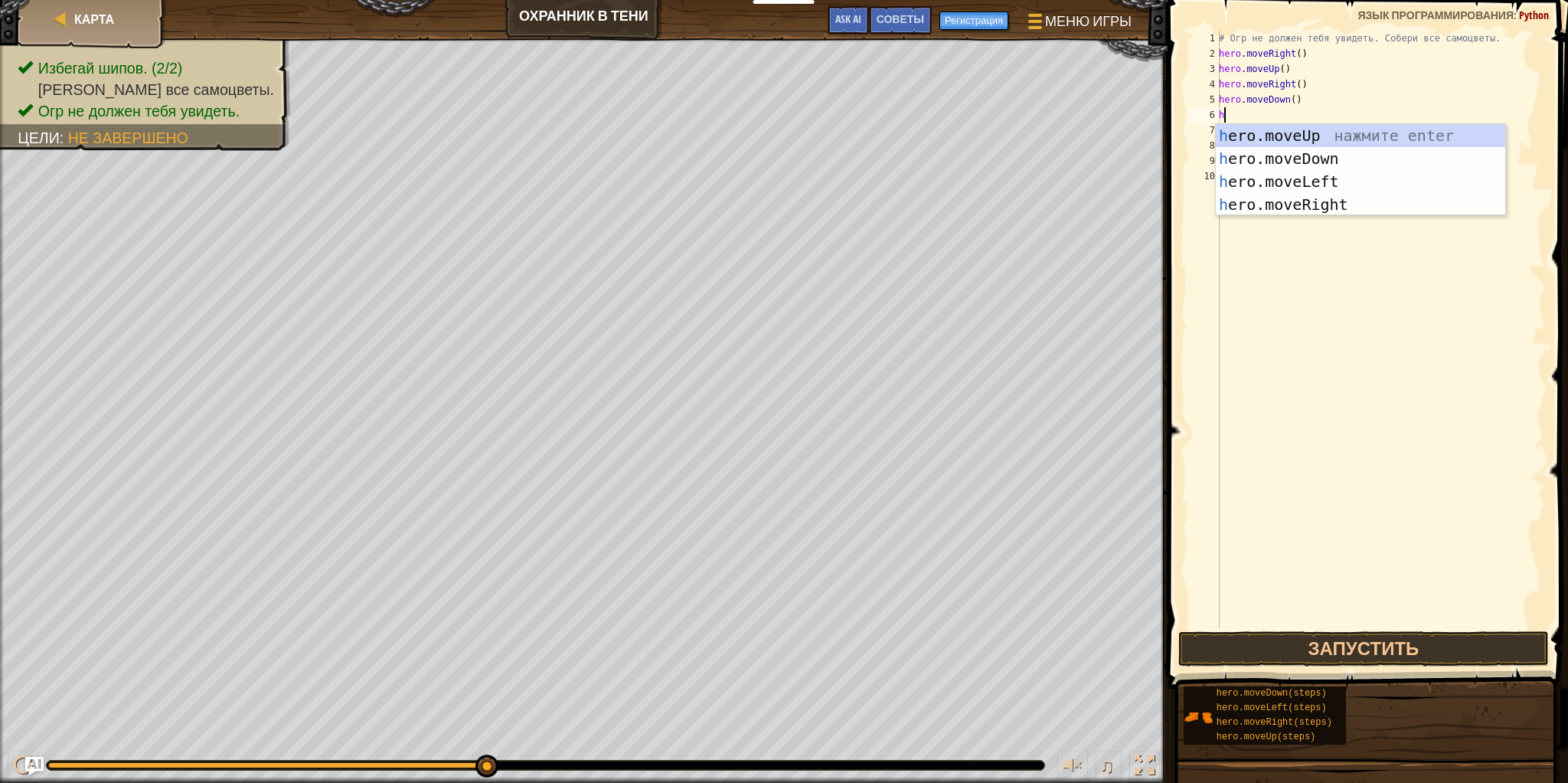
type textarea "her"
click at [1382, 214] on div "her o.moveUp нажмите enter her o.moveDown нажмите enter her o.moveLeft нажмите …" at bounding box center [1360, 193] width 289 height 138
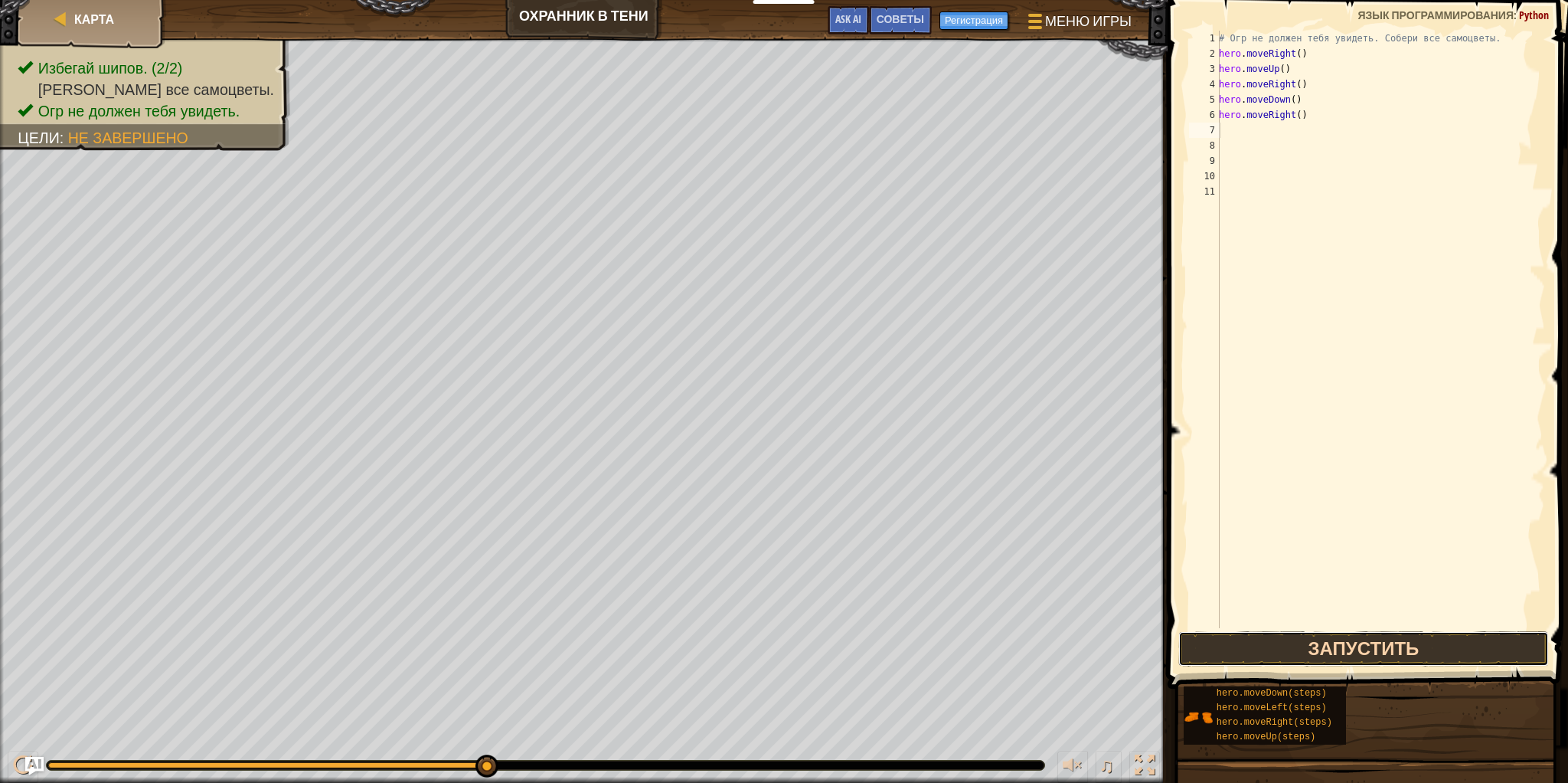
click at [1479, 656] on button "Запустить" at bounding box center [1363, 648] width 370 height 35
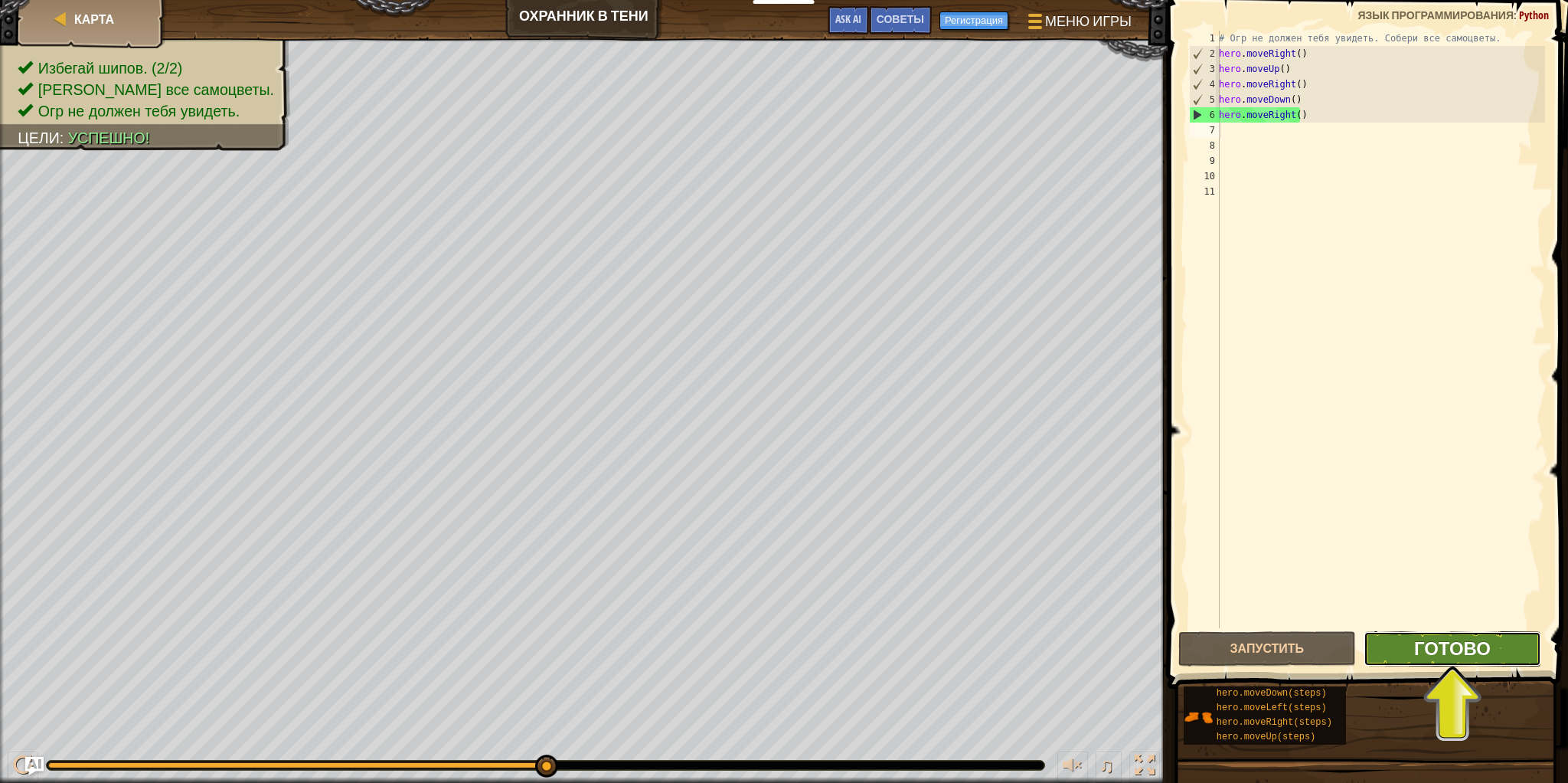
click at [1430, 650] on span "Готово" at bounding box center [1453, 648] width 76 height 25
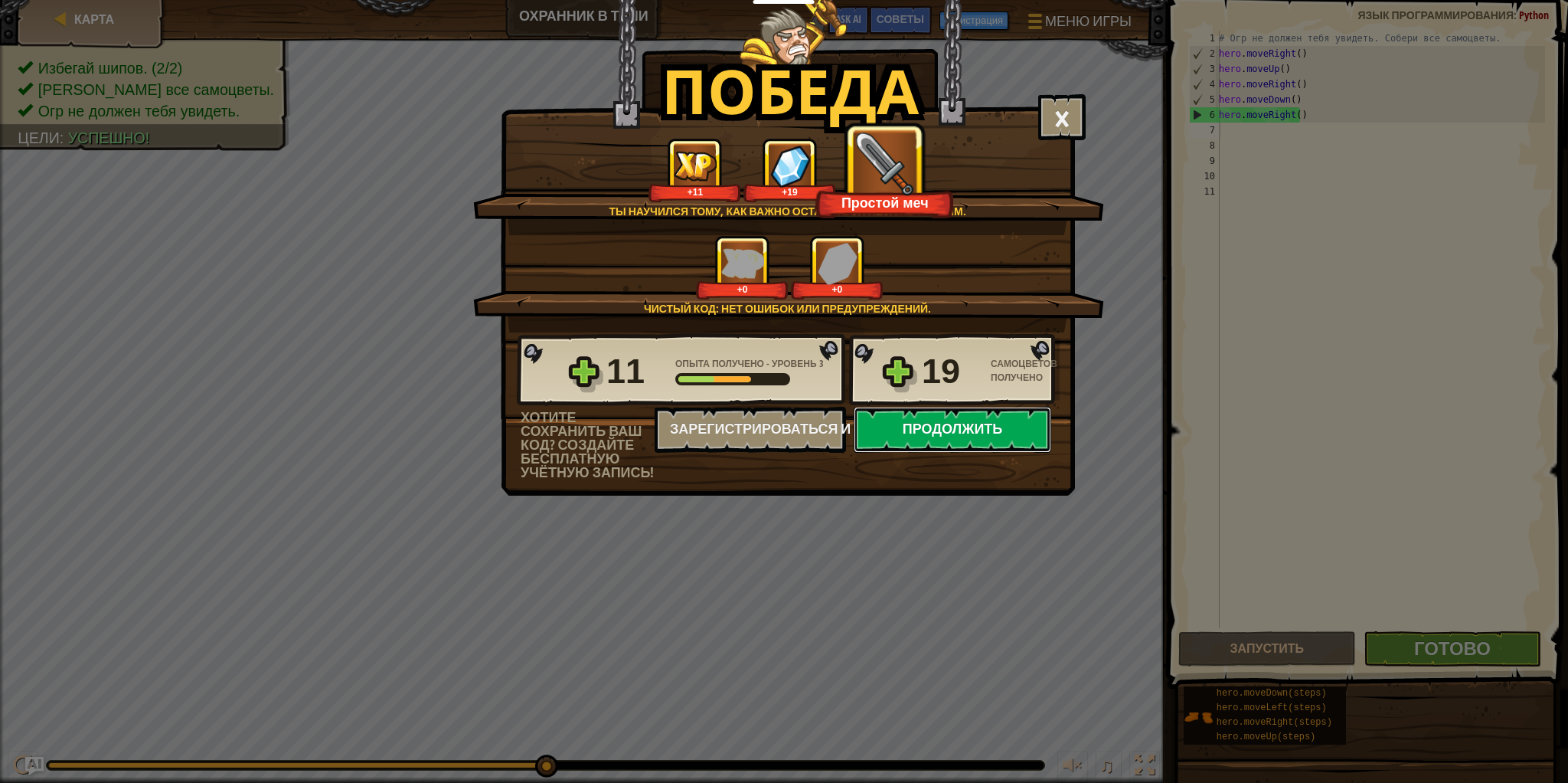
click at [976, 419] on button "Продолжить" at bounding box center [951, 430] width 198 height 46
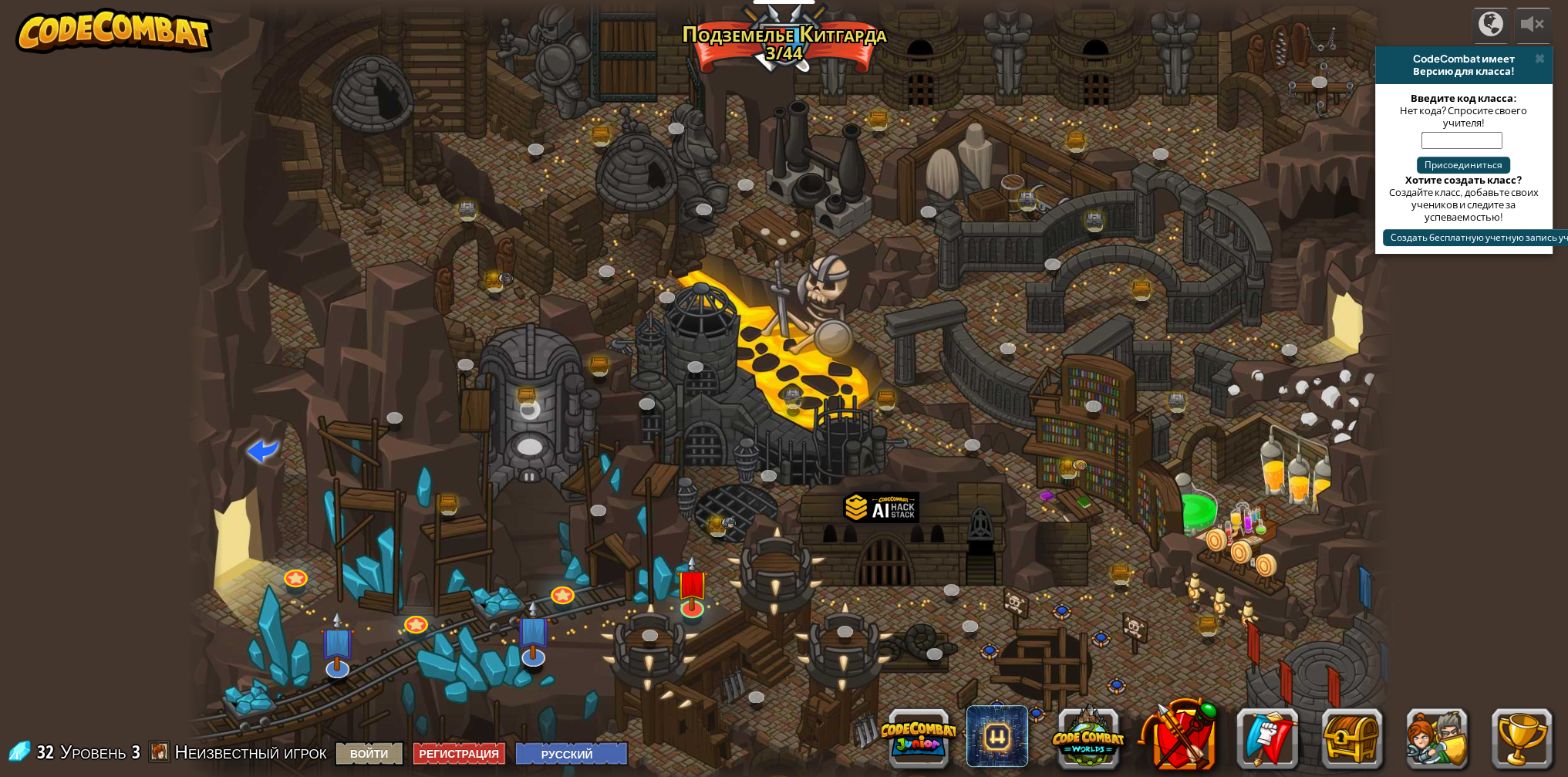
select select "ru"
click at [697, 602] on img at bounding box center [692, 568] width 33 height 76
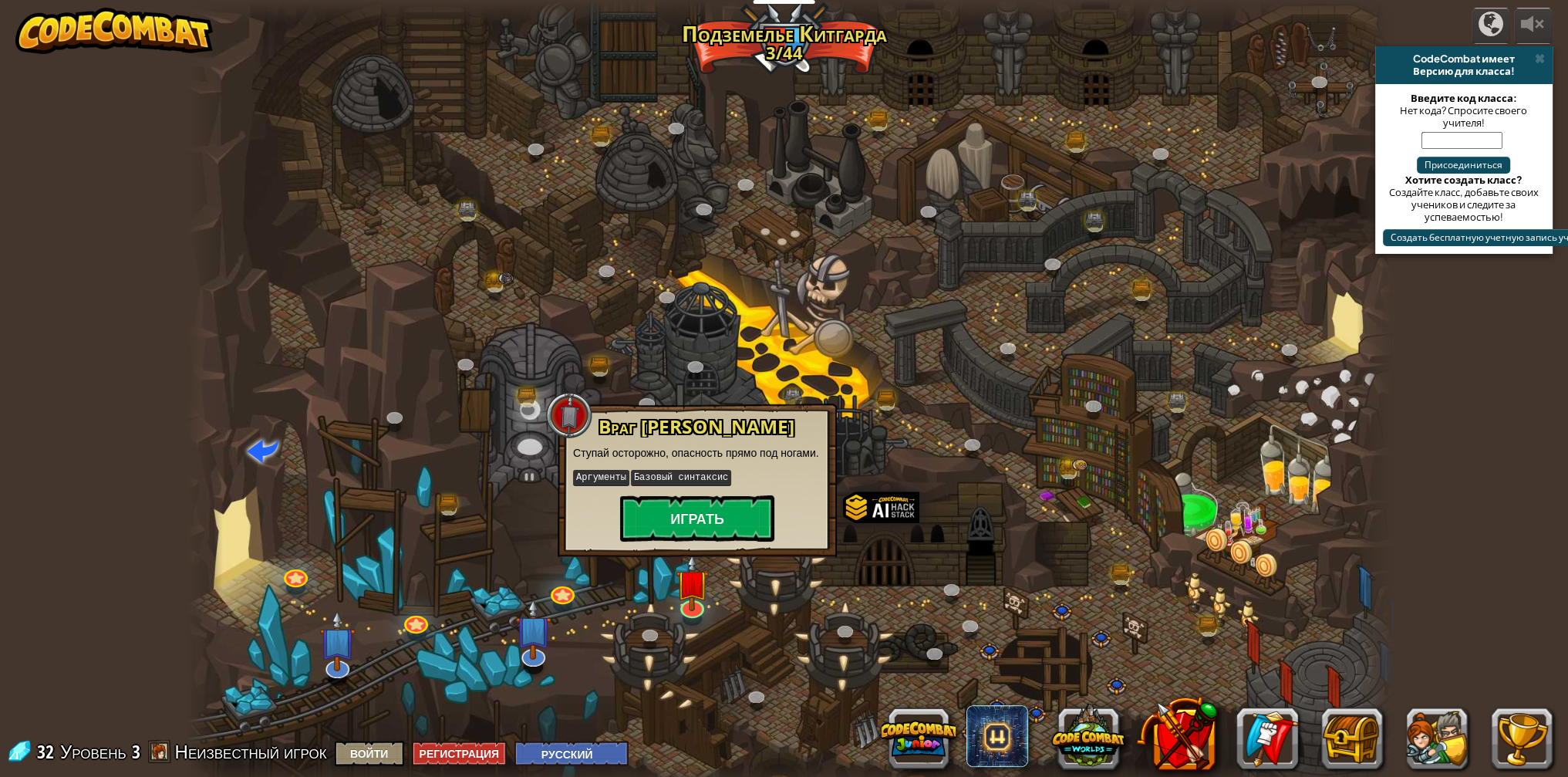
click at [696, 539] on div "Враг Мой Ступай осторожно, опасность прямо под ногами. Аргументы Базовый синтак…" at bounding box center [697, 481] width 279 height 154
click at [684, 509] on button "Играть" at bounding box center [697, 518] width 154 height 46
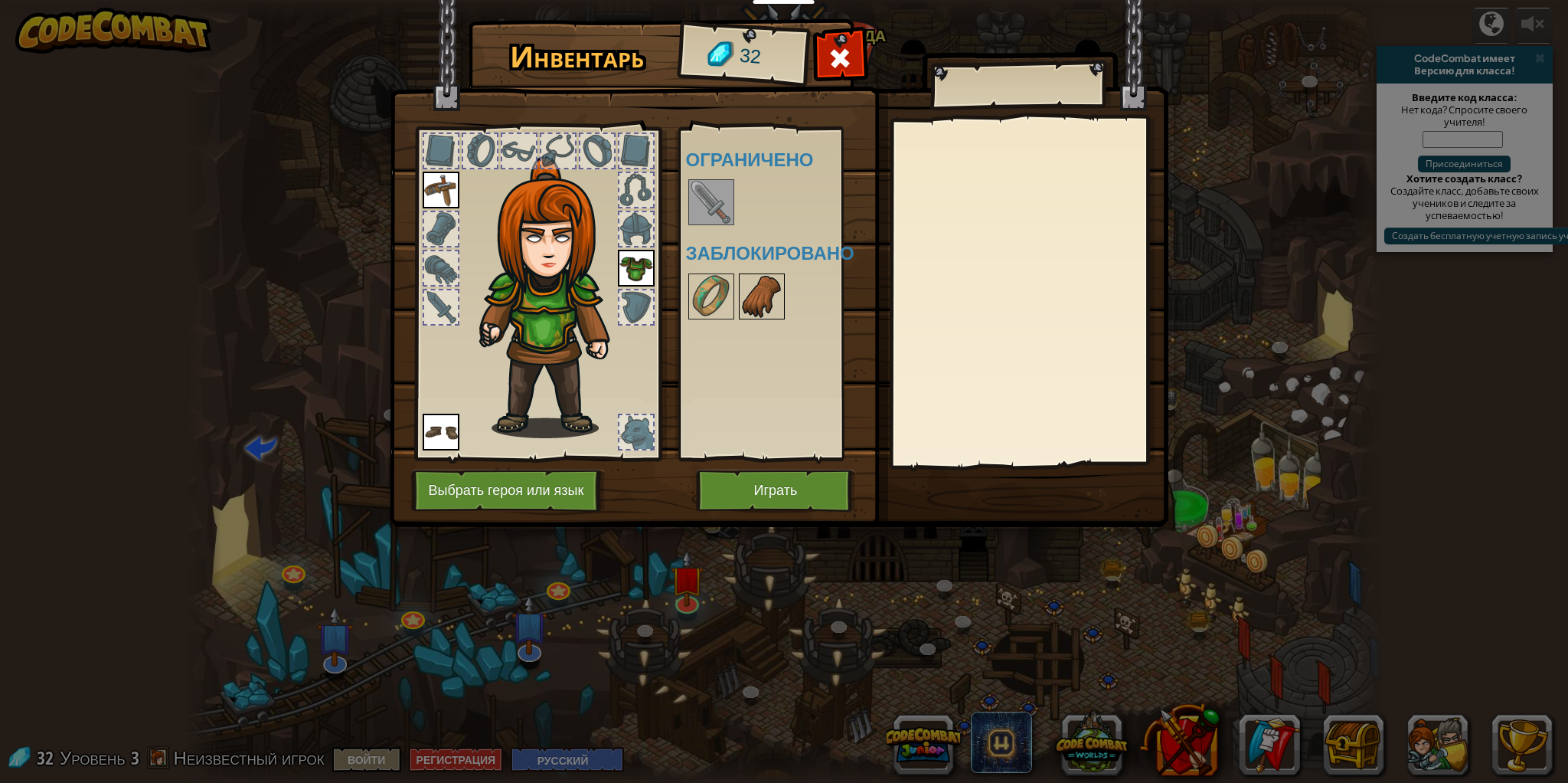
click at [772, 275] on img at bounding box center [762, 296] width 43 height 43
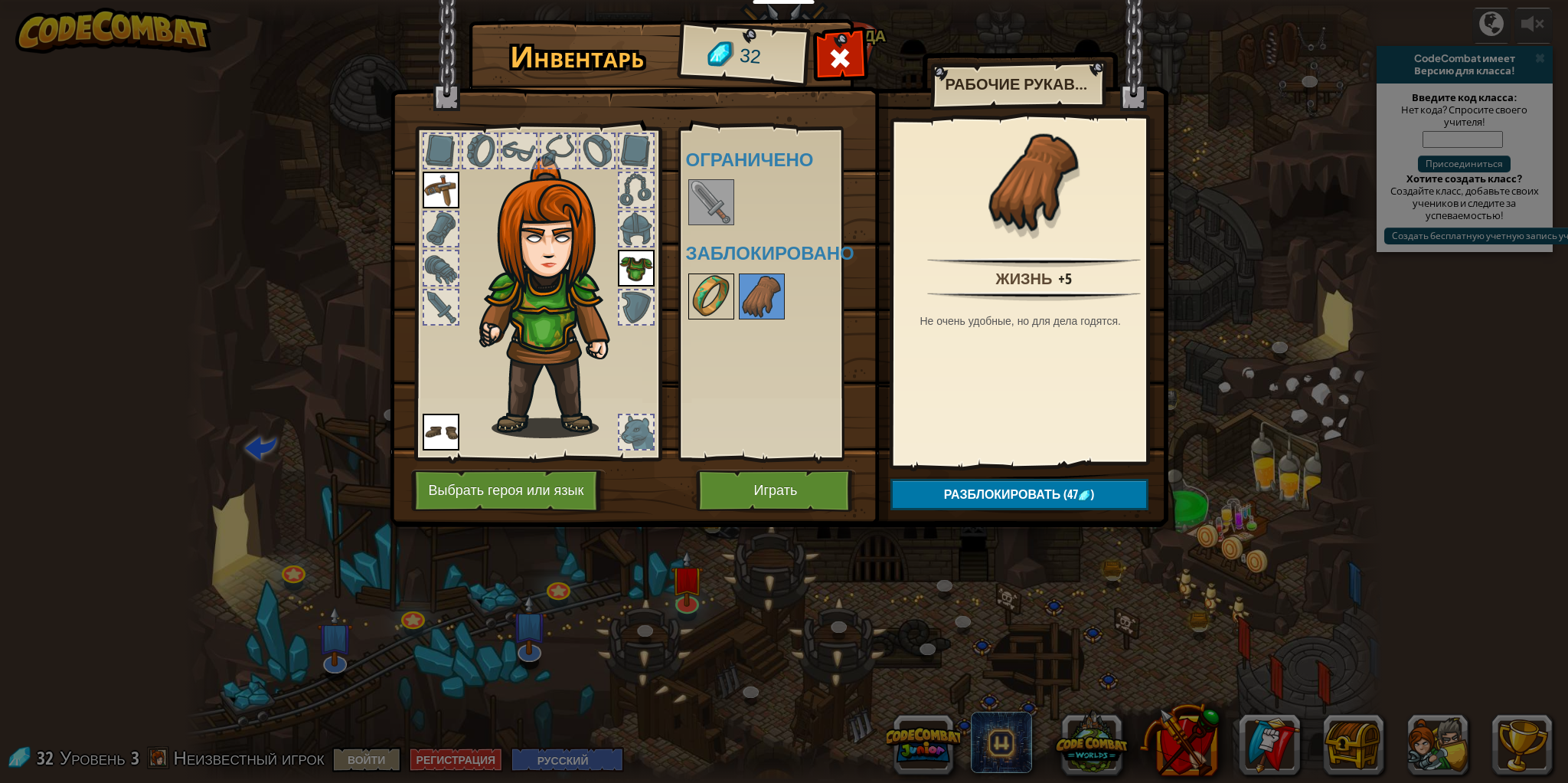
click at [715, 304] on img at bounding box center [711, 296] width 43 height 43
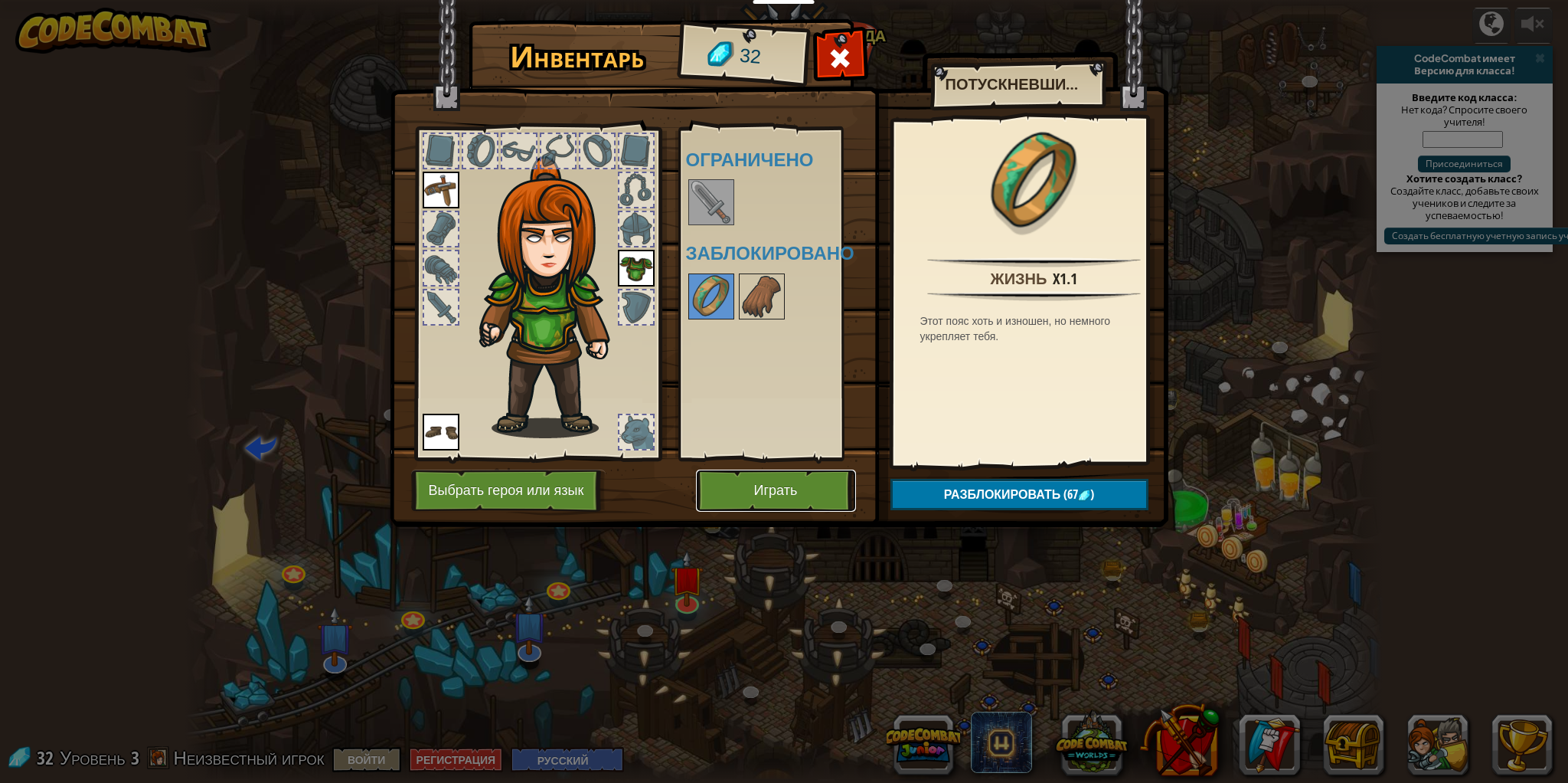
click at [775, 501] on button "Играть" at bounding box center [776, 491] width 160 height 42
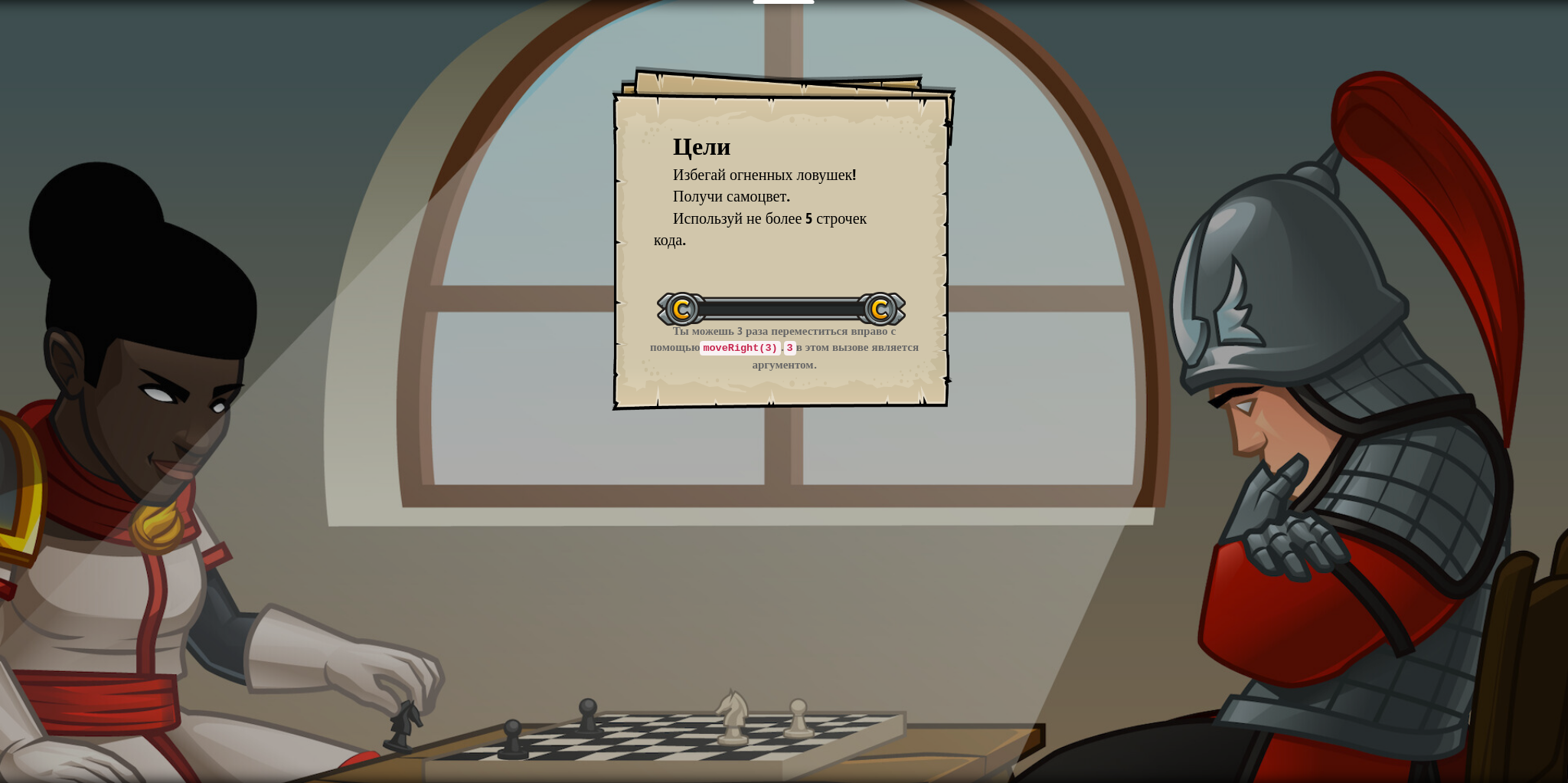
click at [768, 482] on div "Цели Избегай огненных ловушек! Получи самоцвет. Используй не более 5 строчек ко…" at bounding box center [784, 392] width 1568 height 783
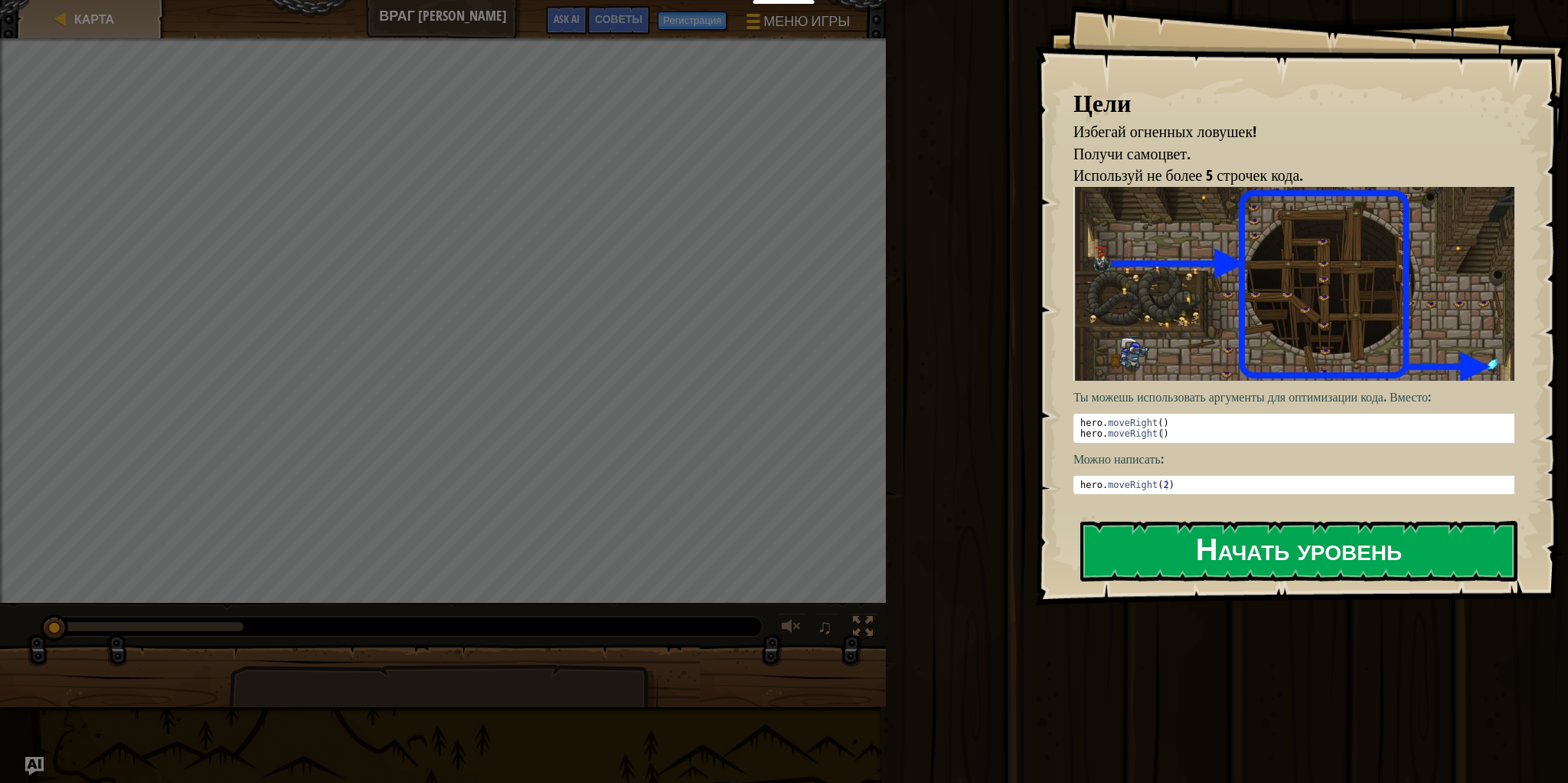
click at [1265, 548] on button "Начать уровень" at bounding box center [1299, 550] width 437 height 60
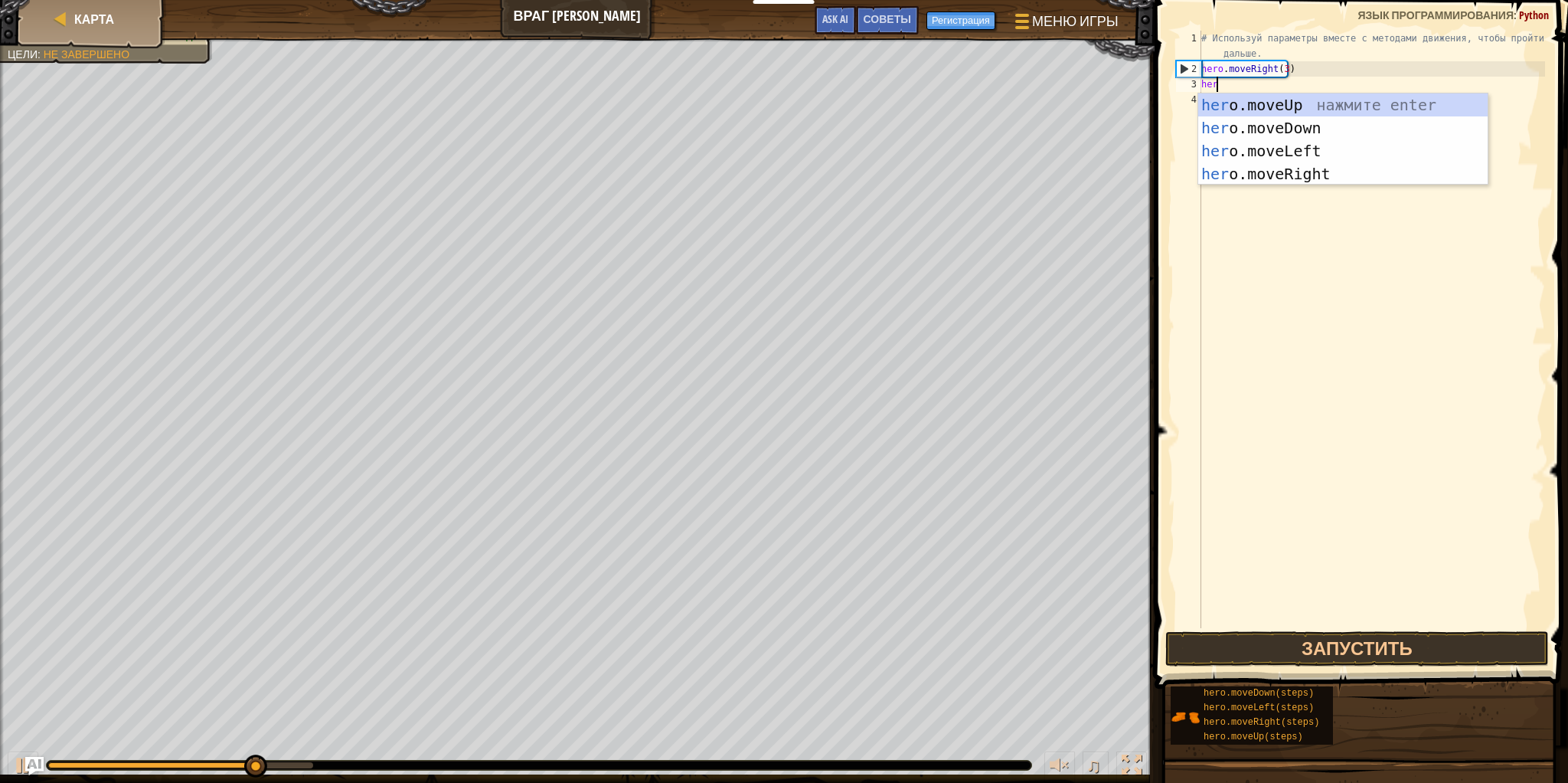
type textarea "hero"
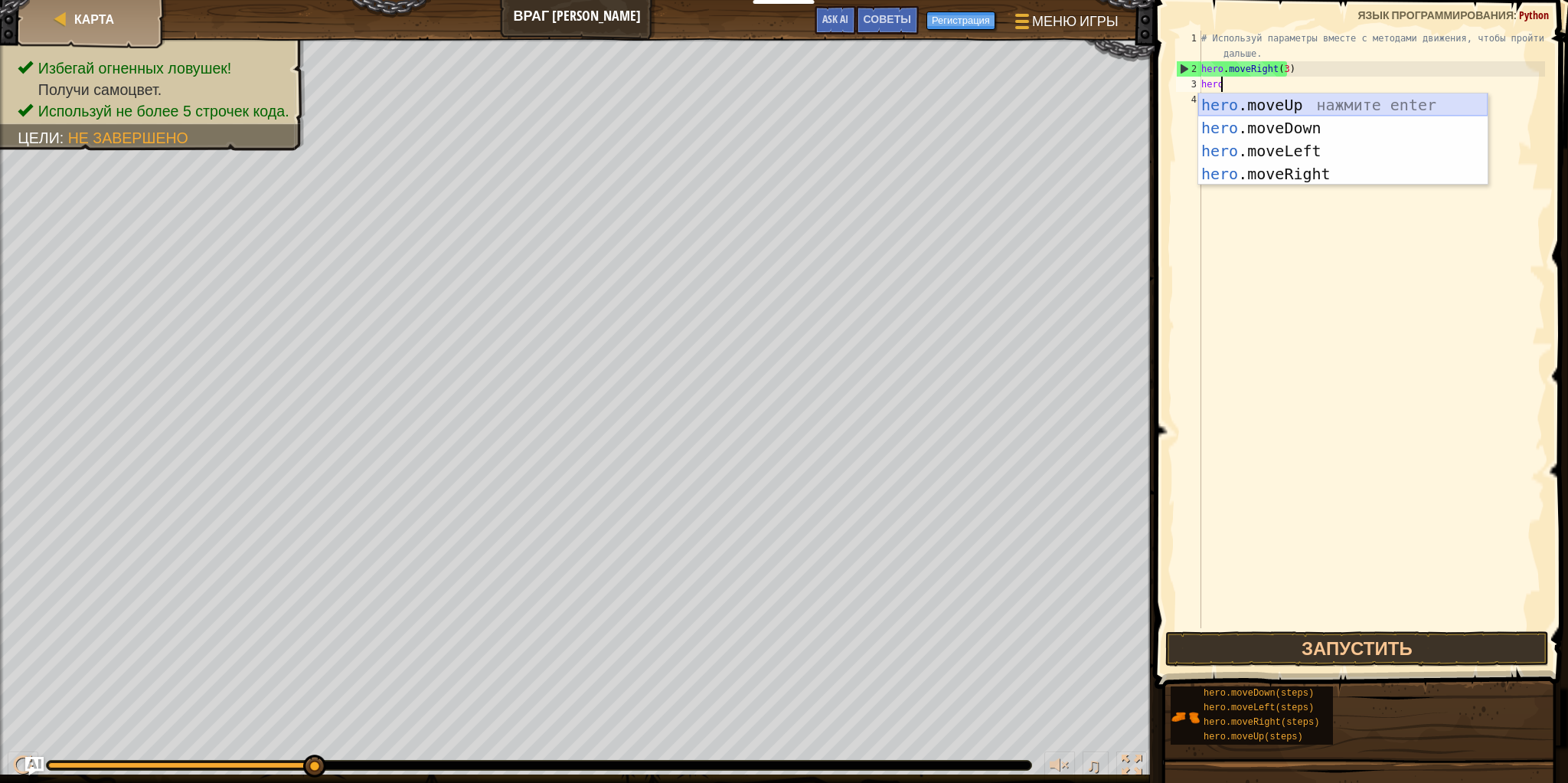
click at [1318, 111] on div "hero .moveUp нажмите enter hero .moveDown нажмите enter hero .moveLeft нажмите …" at bounding box center [1342, 162] width 289 height 138
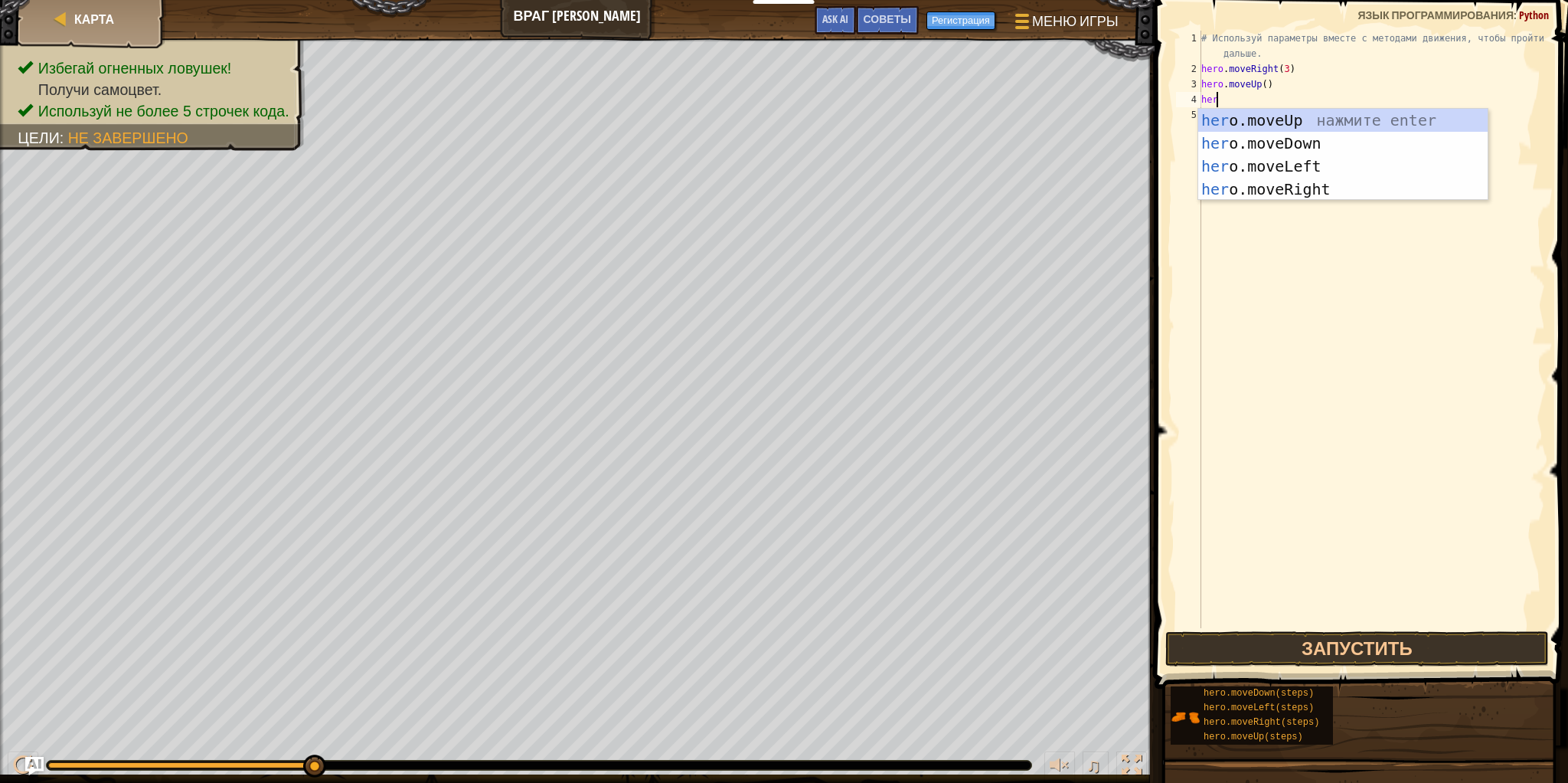
type textarea "hero"
click at [1348, 191] on div "hero .moveUp нажмите enter hero .moveDown нажмите enter hero .moveLeft нажмите …" at bounding box center [1342, 178] width 289 height 138
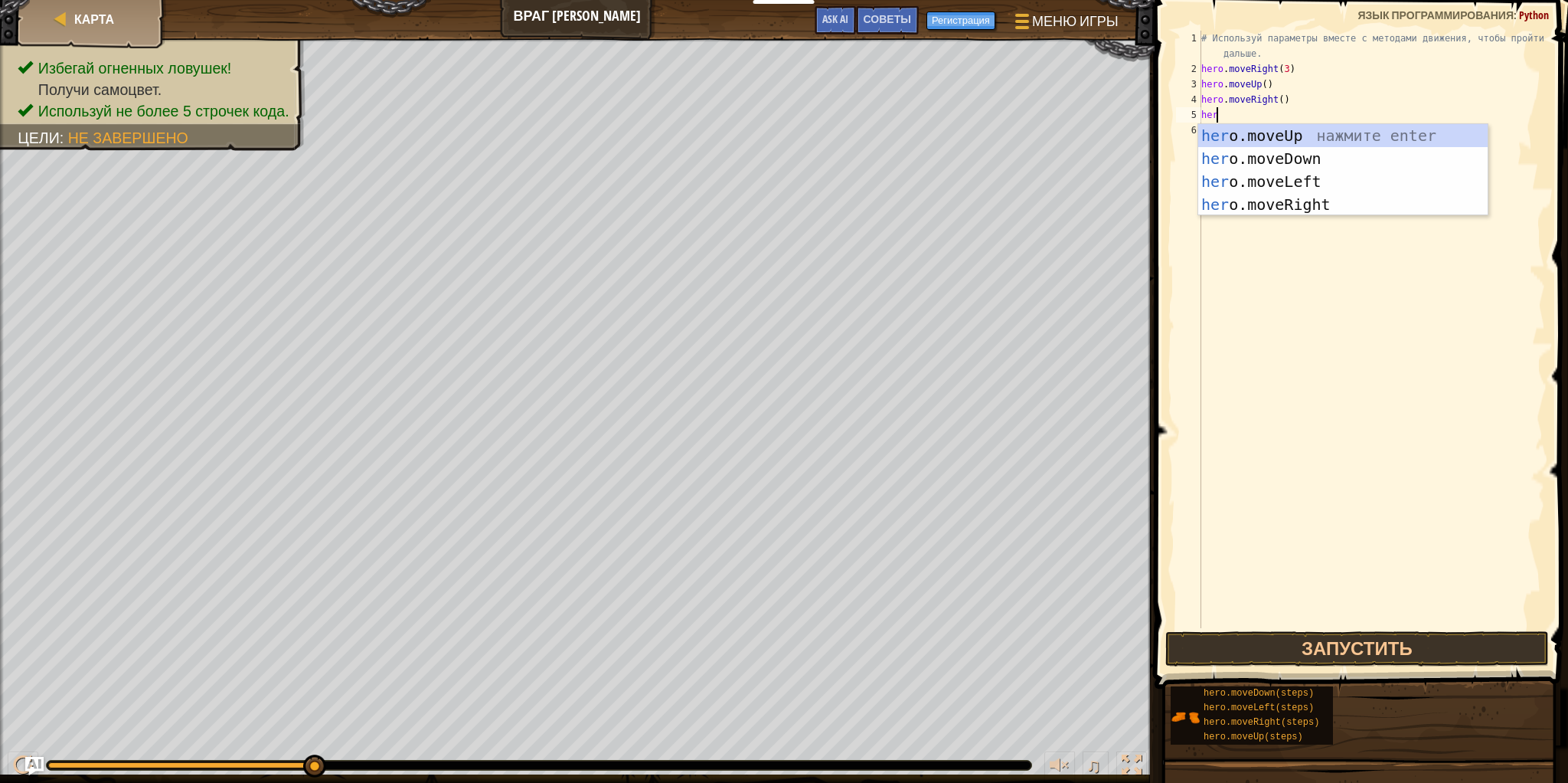
type textarea "hero"
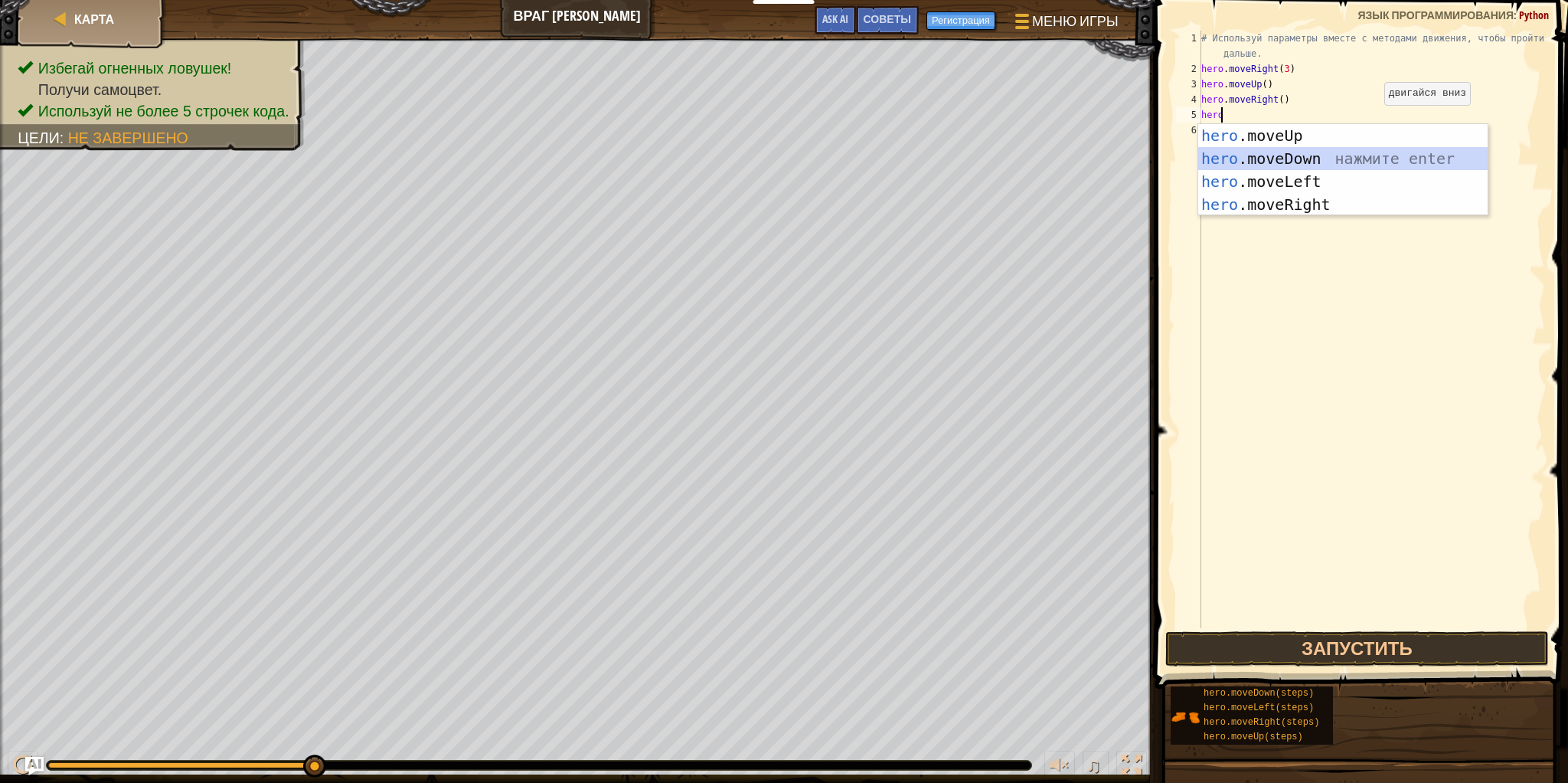
click at [1379, 163] on div "hero .moveUp нажмите enter hero .moveDown нажмите enter hero .moveLeft нажмите …" at bounding box center [1342, 193] width 289 height 138
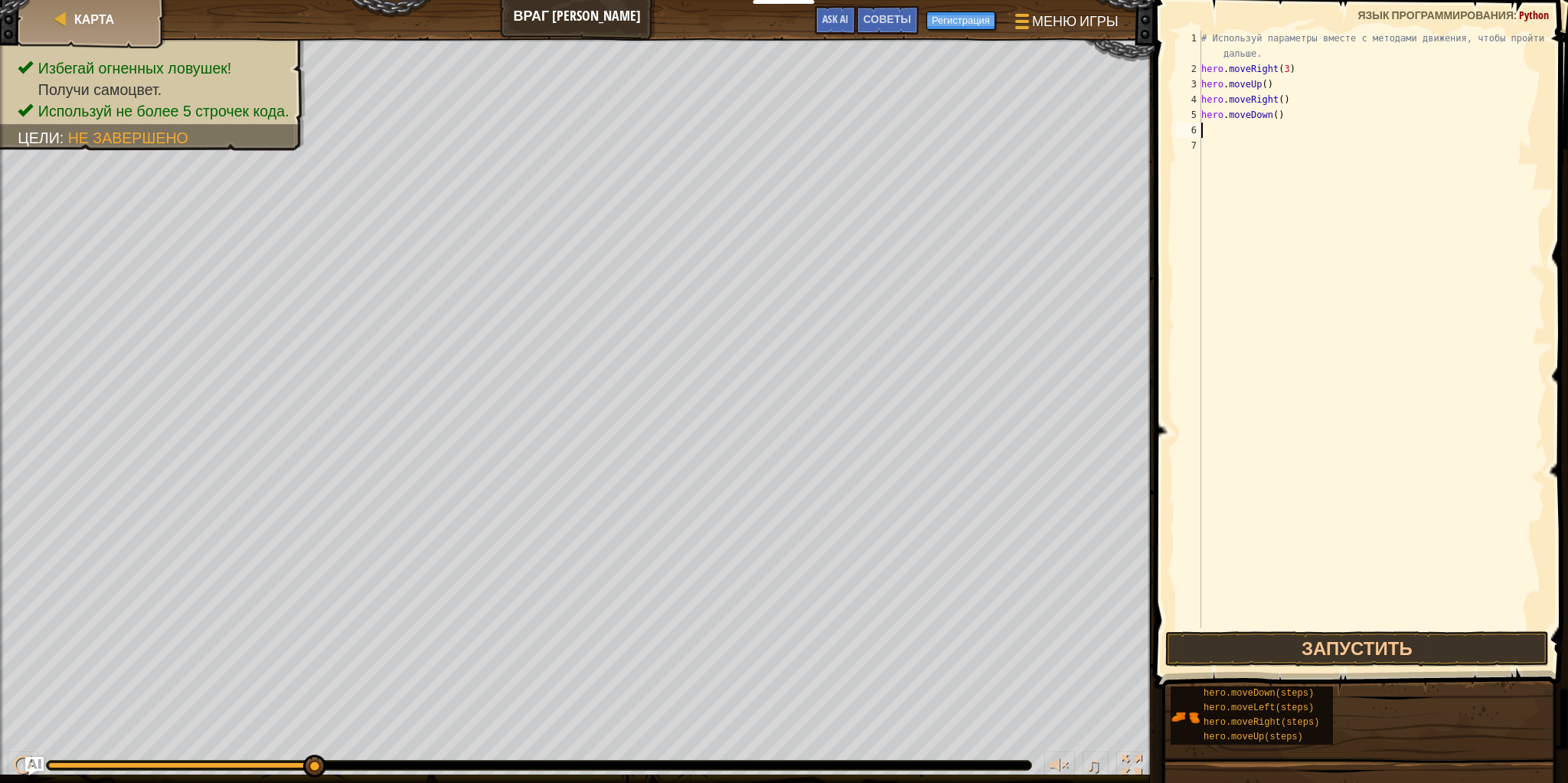
click at [1271, 124] on div "# Используй параметры вместе с методами движения, чтобы пройти дальше. hero . m…" at bounding box center [1370, 352] width 346 height 644
click at [1275, 111] on div "# Используй параметры вместе с методами движения, чтобы пройти дальше. hero . m…" at bounding box center [1370, 352] width 346 height 644
click at [1271, 113] on div "# Используй параметры вместе с методами движения, чтобы пройти дальше. hero . m…" at bounding box center [1370, 352] width 346 height 644
type textarea "hero.moveDown(4)"
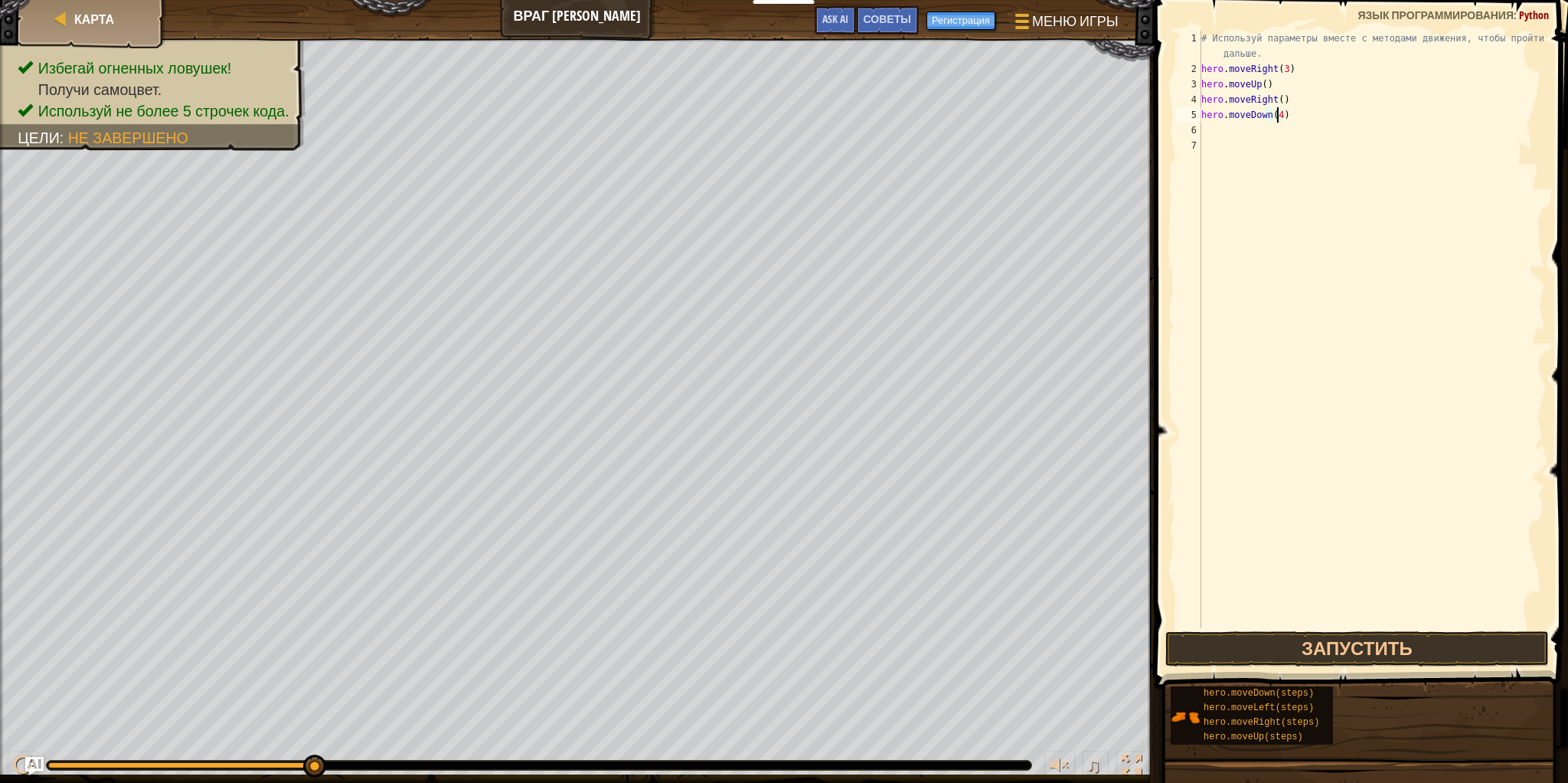
click at [1269, 152] on div "# Используй параметры вместе с методами движения, чтобы пройти дальше. hero . m…" at bounding box center [1370, 352] width 346 height 644
click at [1280, 122] on div "# Используй параметры вместе с методами движения, чтобы пройти дальше. hero . m…" at bounding box center [1370, 352] width 346 height 644
click at [1278, 122] on div "# Используй параметры вместе с методами движения, чтобы пройти дальше. hero . m…" at bounding box center [1370, 352] width 346 height 644
type textarea "hero.moveDown(3)"
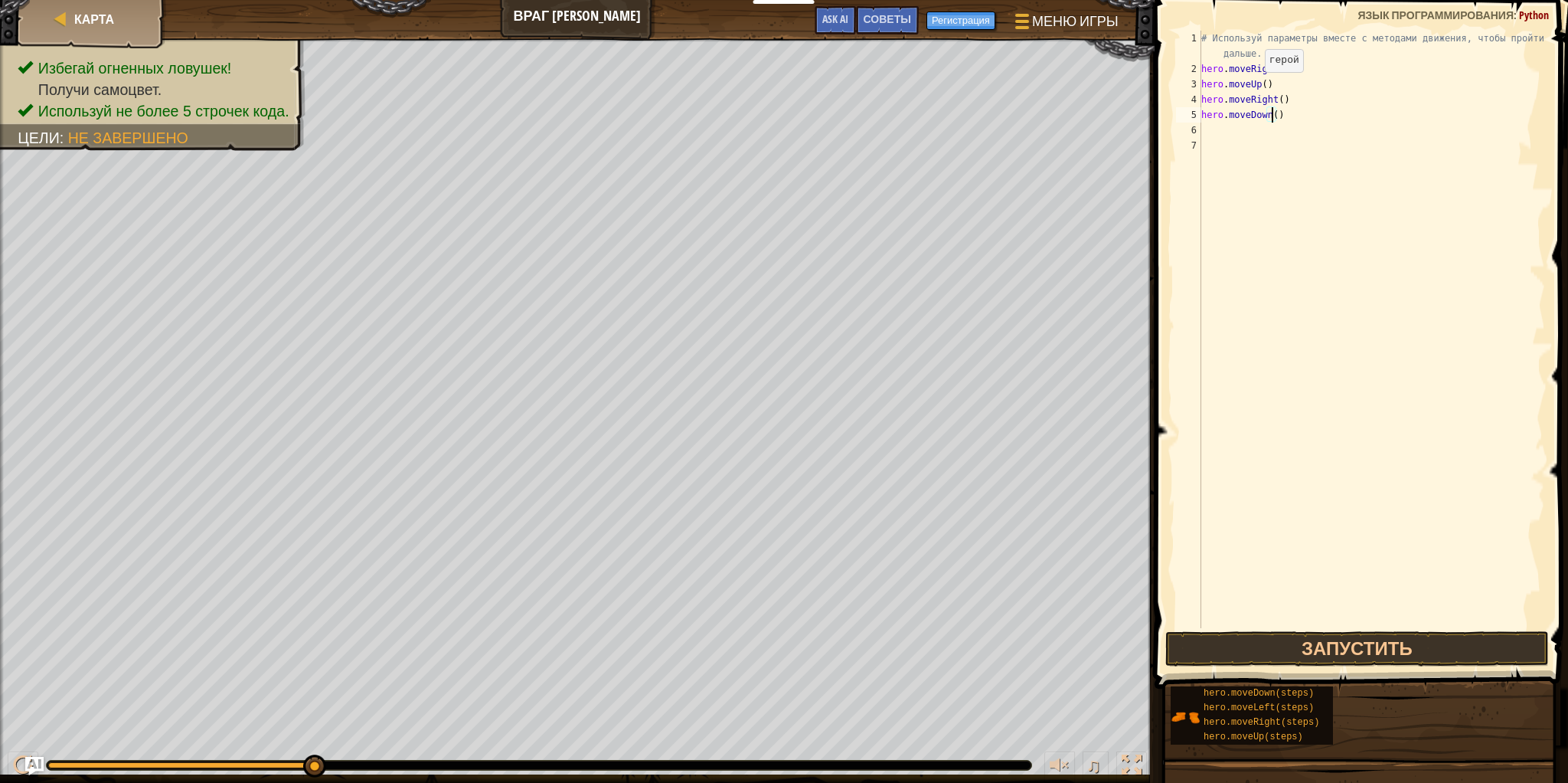
scroll to position [7, 6]
click at [1265, 144] on div "# Используй параметры вместе с методами движения, чтобы пройти дальше. hero . m…" at bounding box center [1370, 352] width 346 height 644
click at [1286, 115] on div "# Используй параметры вместе с методами движения, чтобы пройти дальше. hero . m…" at bounding box center [1370, 352] width 346 height 644
type textarea "hero.moveDown(3)"
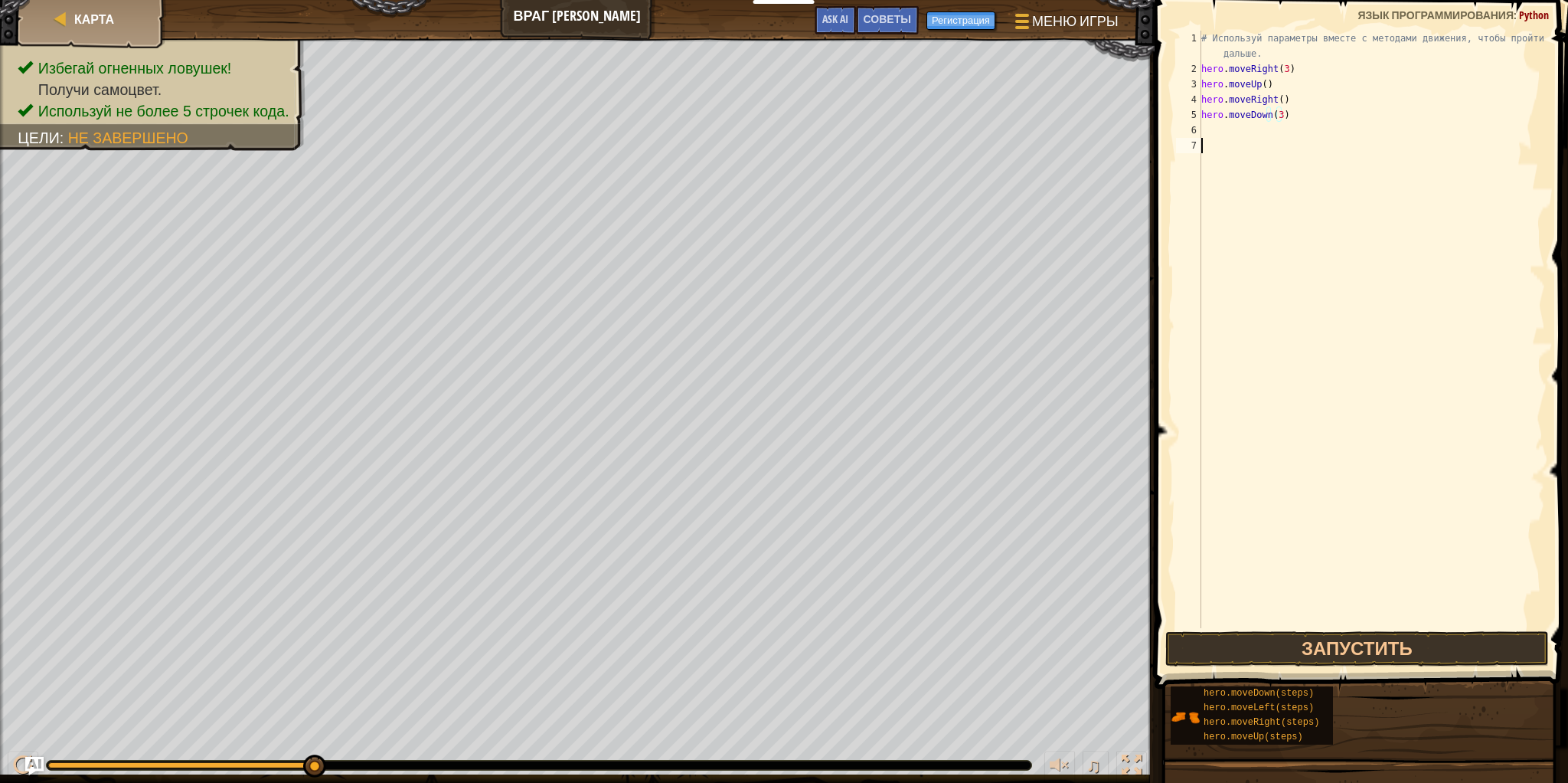
click at [1248, 146] on div "# Используй параметры вместе с методами движения, чтобы пройти дальше. hero . m…" at bounding box center [1370, 352] width 346 height 644
click at [1248, 136] on div "# Используй параметры вместе с методами движения, чтобы пройти дальше. hero . m…" at bounding box center [1370, 352] width 346 height 644
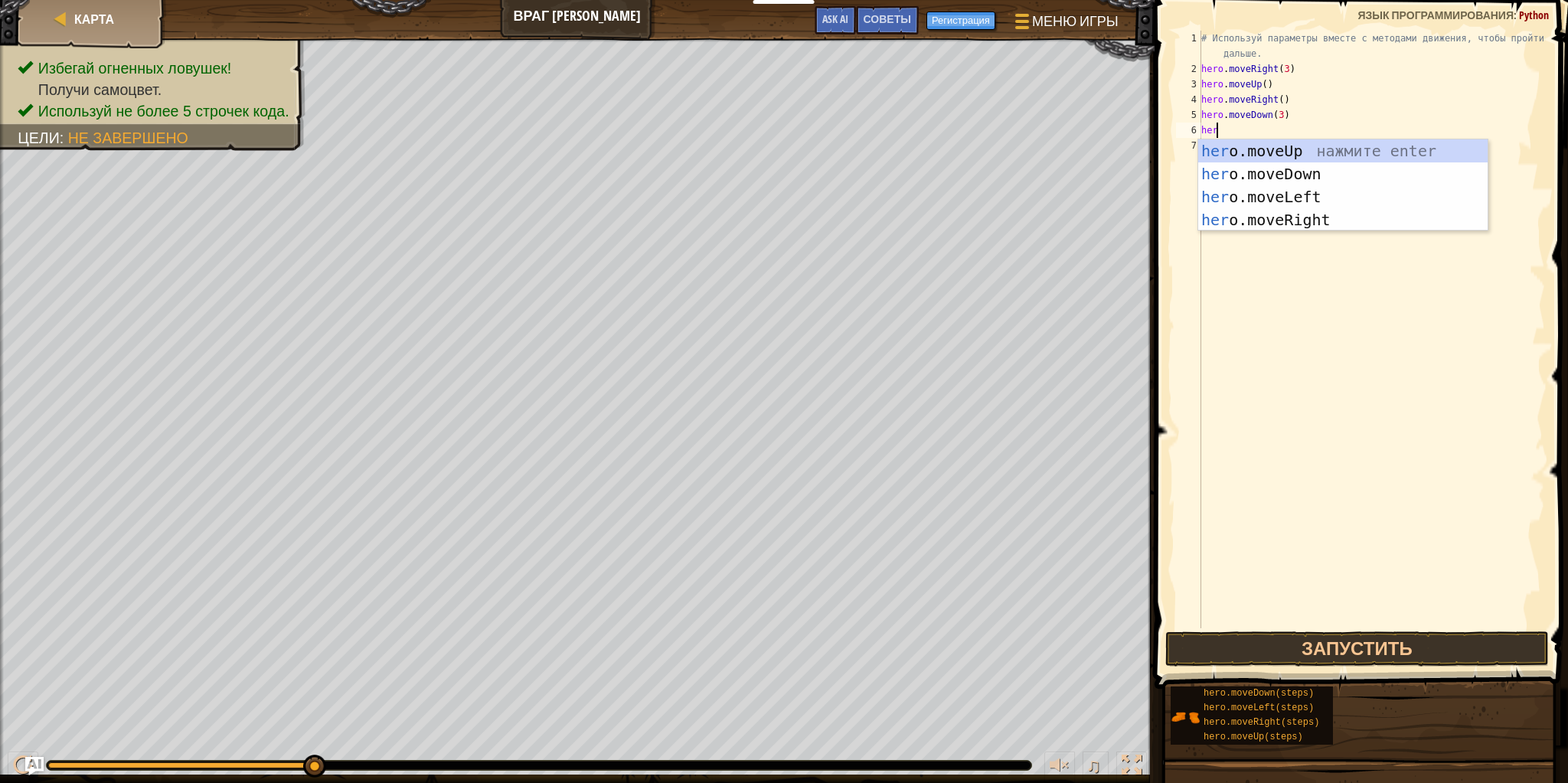
type textarea "hero"
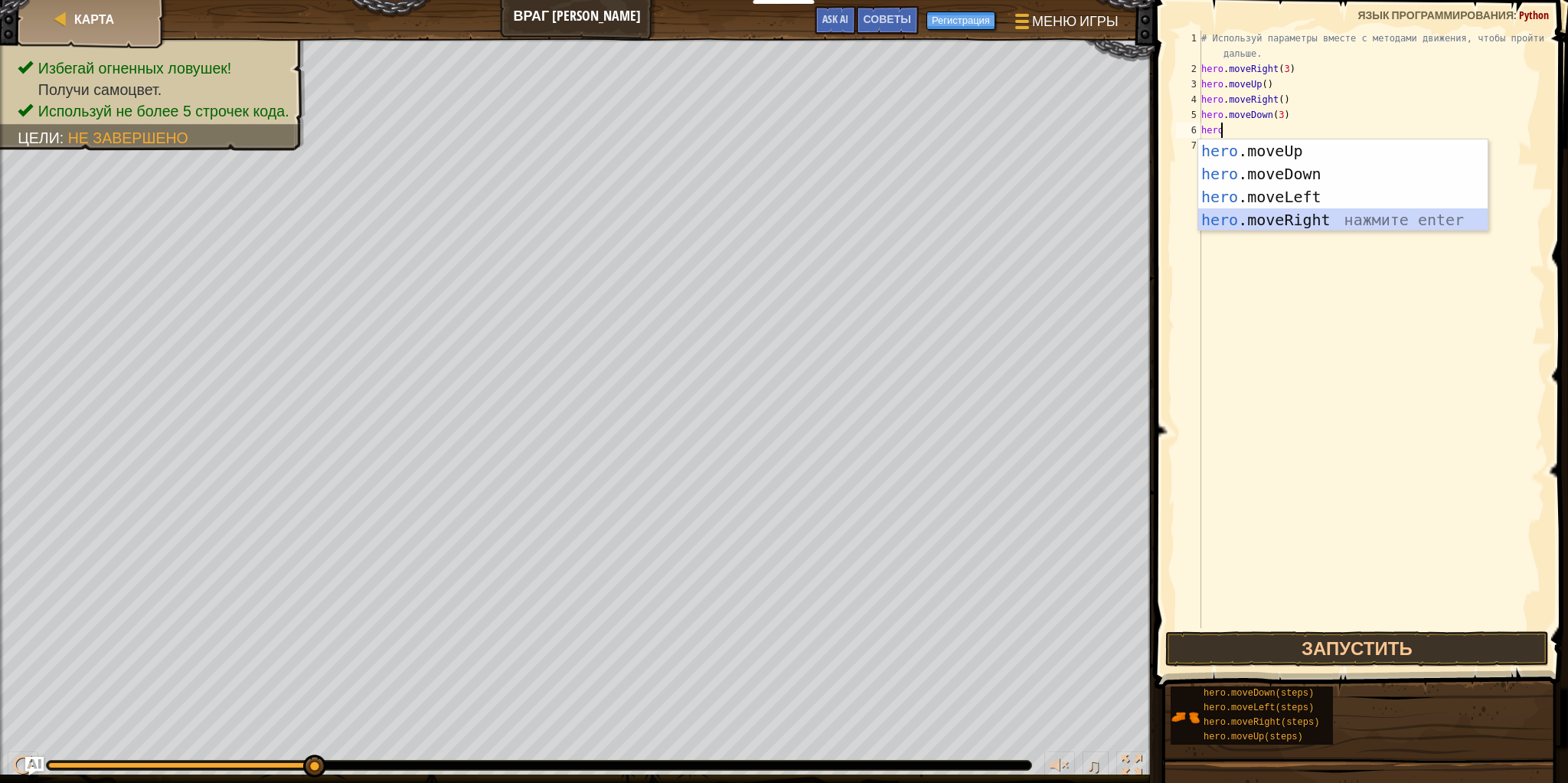
click at [1292, 222] on div "hero .moveUp нажмите enter hero .moveDown нажмите enter hero .moveLeft нажмите …" at bounding box center [1342, 208] width 289 height 138
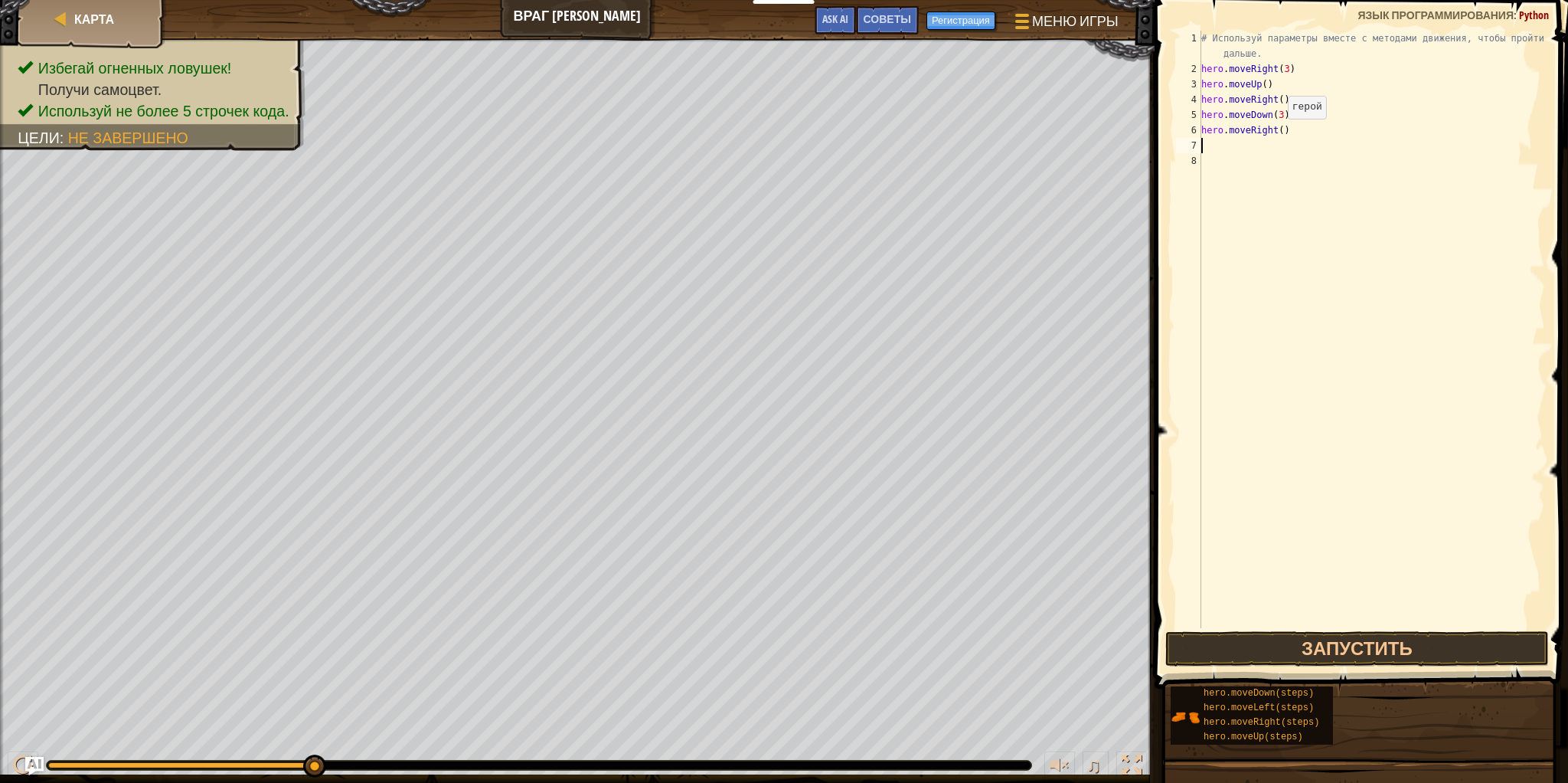
click at [1274, 134] on div "# Используй параметры вместе с методами движения, чтобы пройти дальше. hero . m…" at bounding box center [1370, 352] width 346 height 644
click at [1274, 131] on div "# Используй параметры вместе с методами движения, чтобы пройти дальше. hero . m…" at bounding box center [1370, 352] width 346 height 644
click at [1280, 133] on div "# Используй параметры вместе с методами движения, чтобы пройти дальше. hero . m…" at bounding box center [1370, 352] width 346 height 644
click at [1277, 132] on div "# Используй параметры вместе с методами движения, чтобы пройти дальше. hero . m…" at bounding box center [1370, 329] width 346 height 598
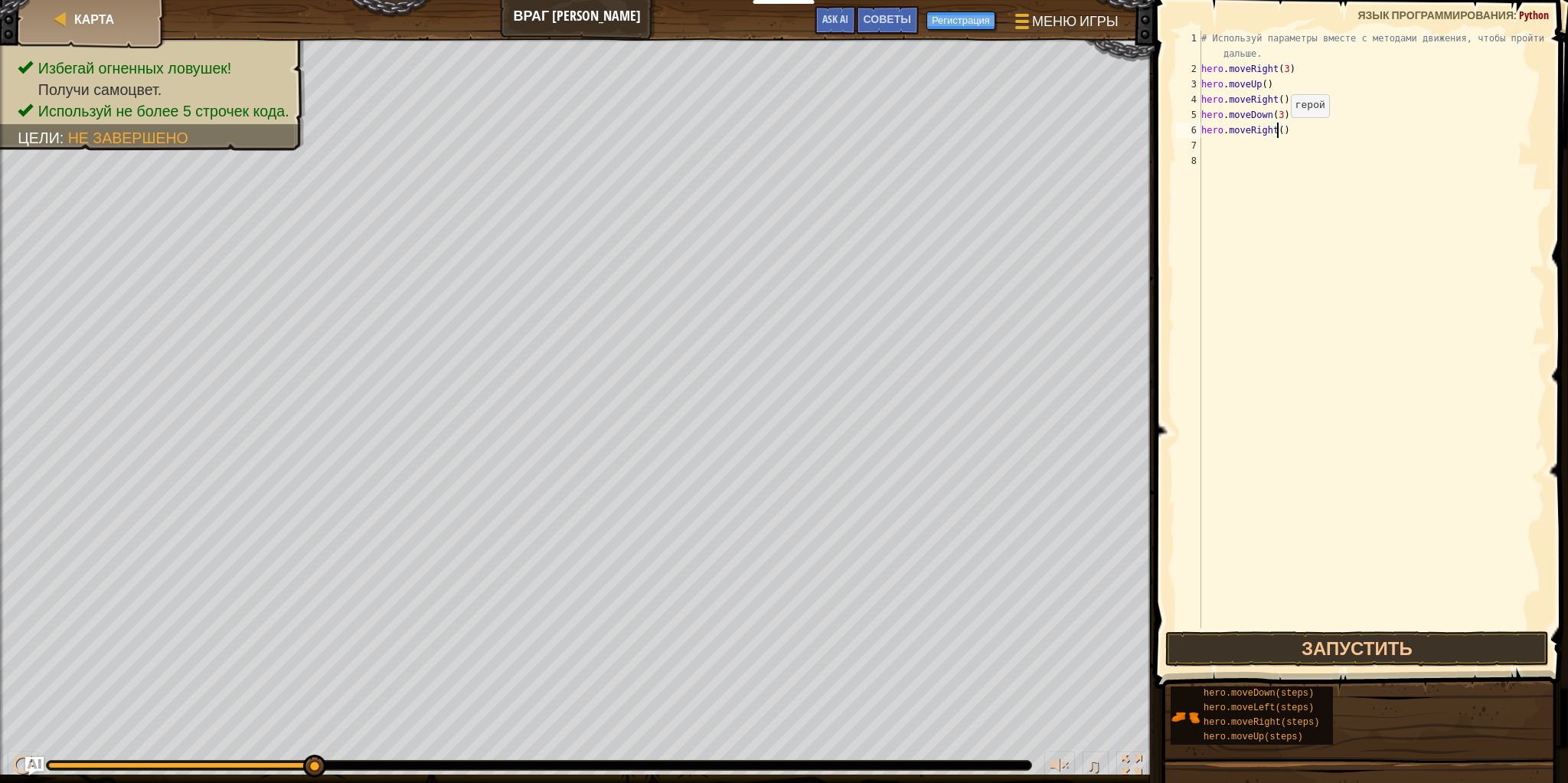
click at [1277, 132] on div "# Используй параметры вместе с методами движения, чтобы пройти дальше. hero . m…" at bounding box center [1370, 352] width 346 height 644
click at [1276, 130] on div "# Используй параметры вместе с методами движения, чтобы пройти дальше. hero . m…" at bounding box center [1370, 329] width 346 height 598
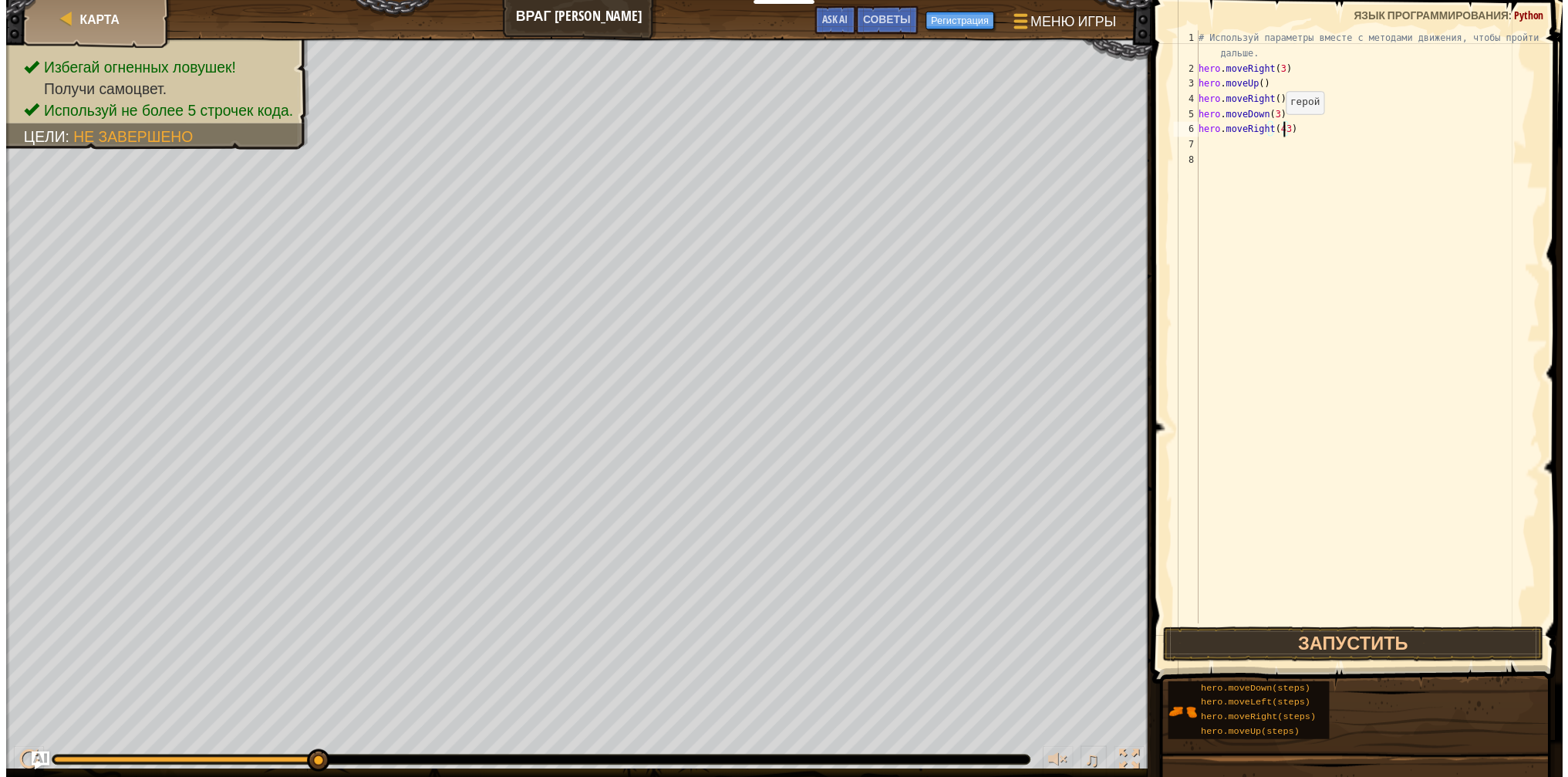
scroll to position [7, 6]
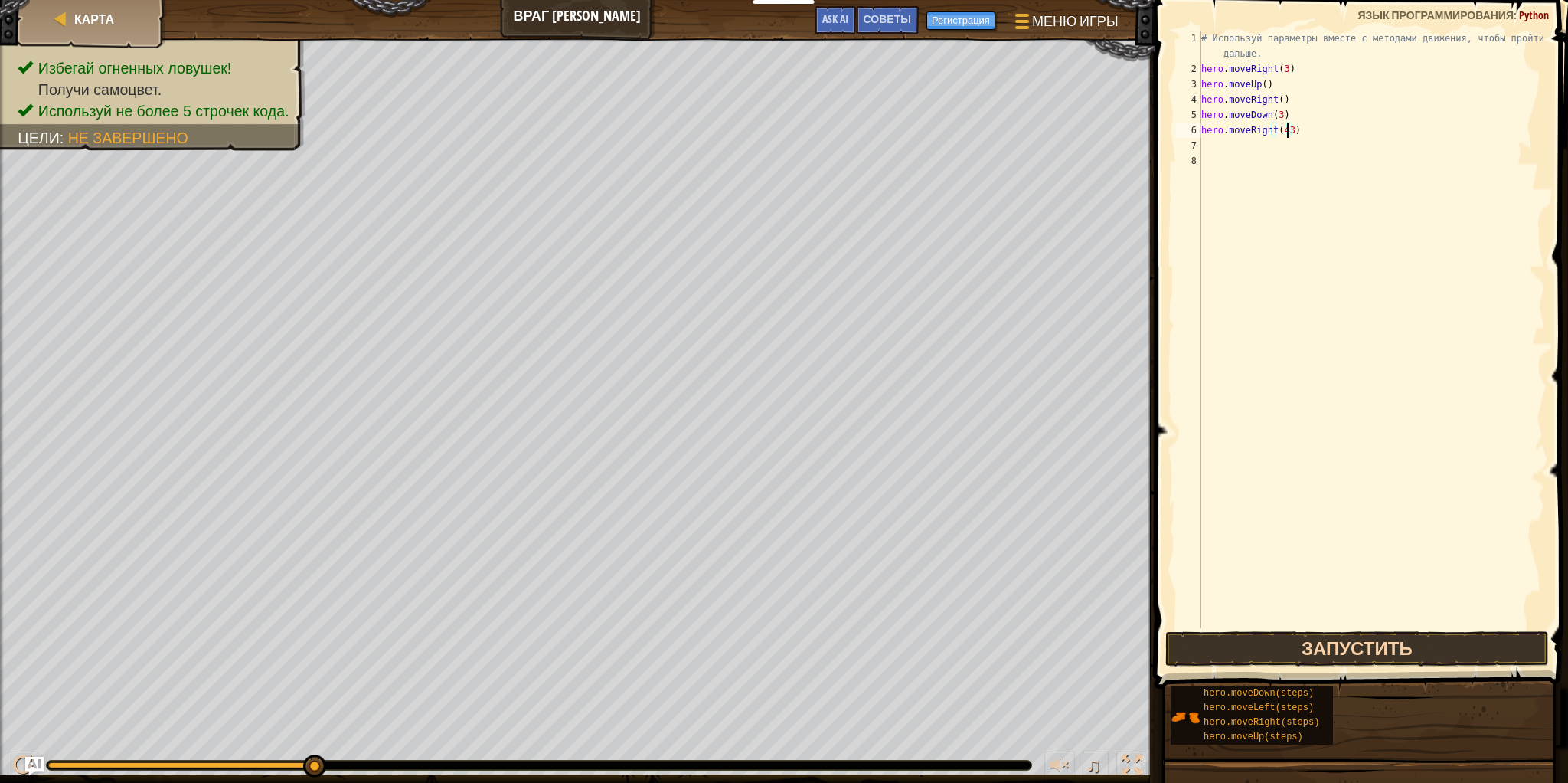
type textarea "hero.moveRight(43)"
click at [1409, 645] on button "Запустить" at bounding box center [1357, 648] width 384 height 35
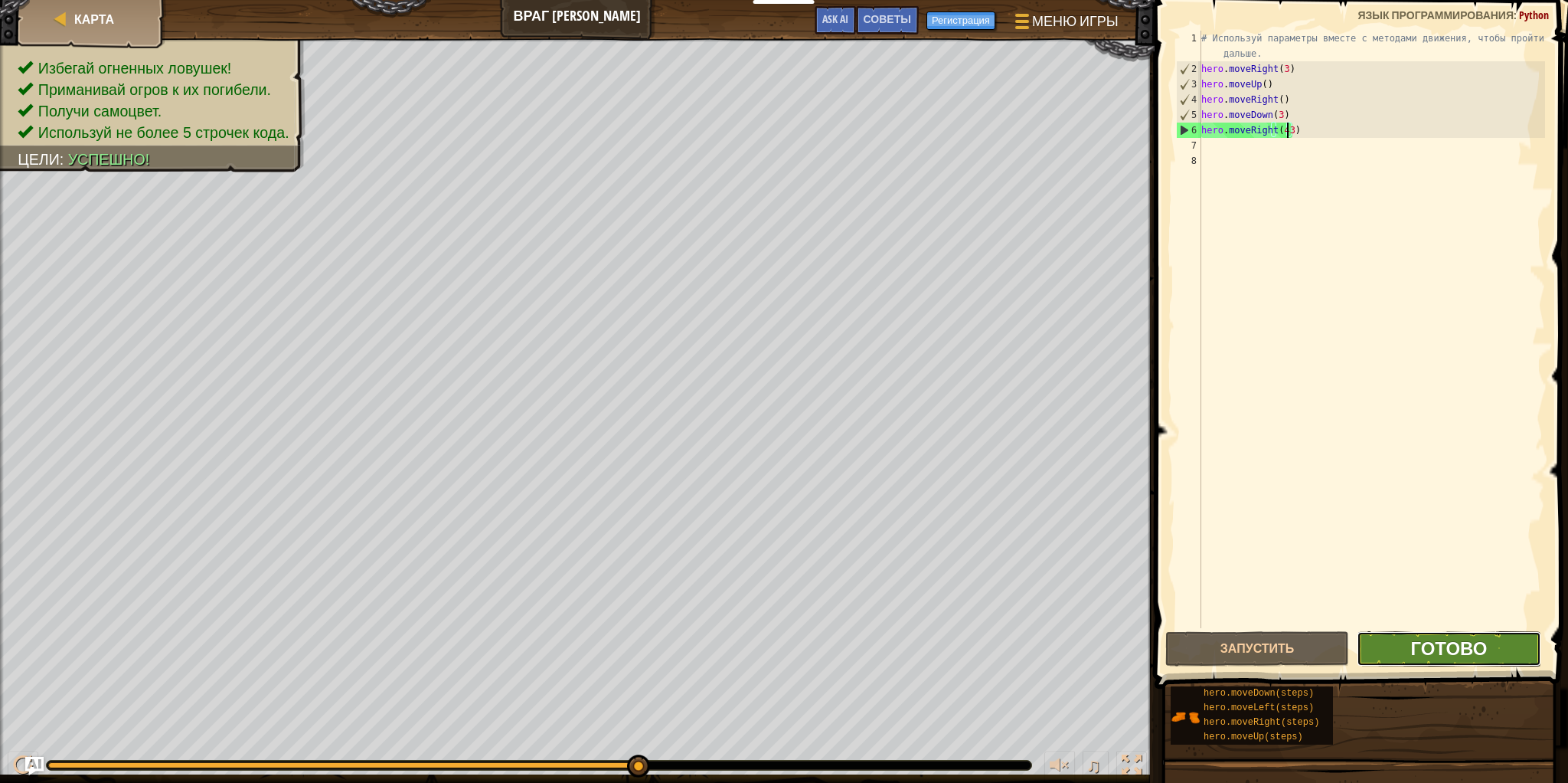
click at [1420, 641] on span "Готово" at bounding box center [1448, 648] width 76 height 25
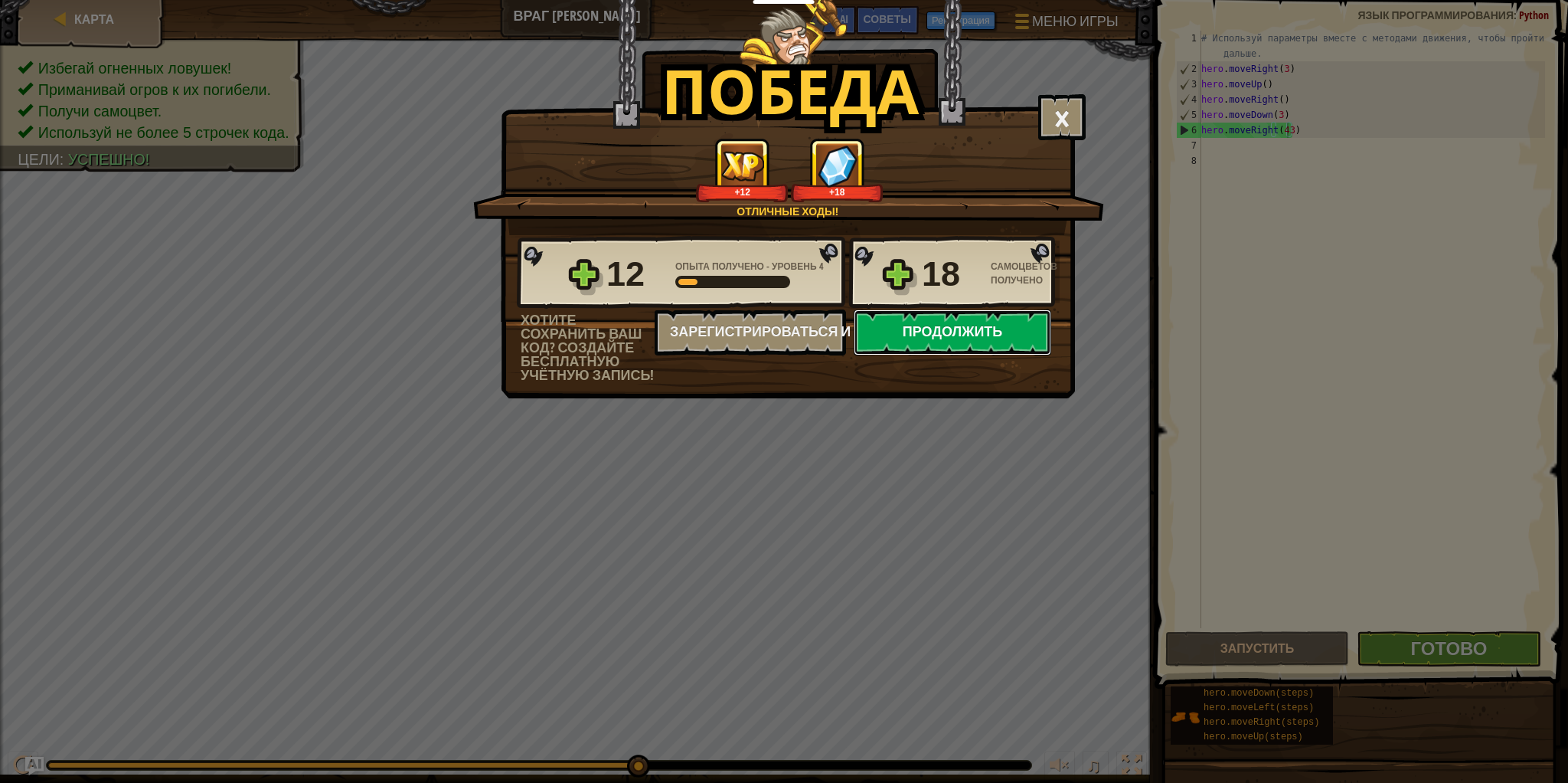
click at [1013, 327] on button "Продолжить" at bounding box center [951, 332] width 198 height 46
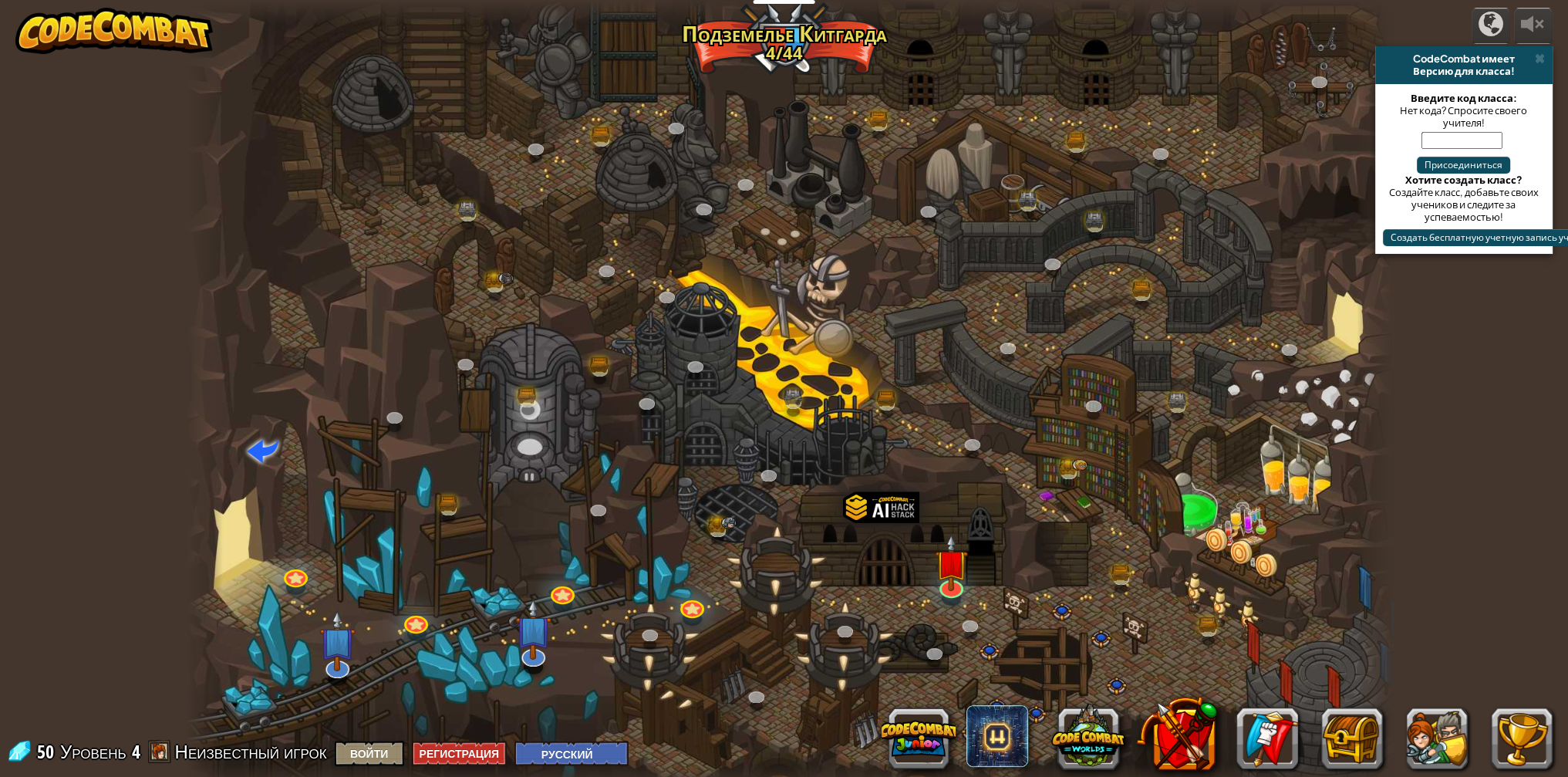
select select "ru"
